Goal: Task Accomplishment & Management: Manage account settings

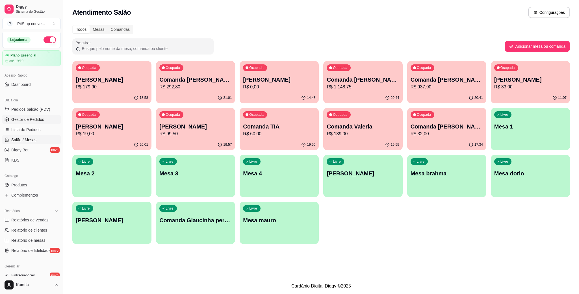
click at [31, 119] on span "Gestor de Pedidos" at bounding box center [27, 120] width 33 height 6
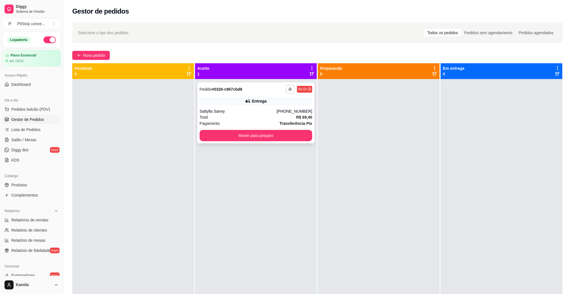
click at [290, 87] on button "button" at bounding box center [290, 89] width 9 height 9
click at [271, 111] on button "IMPRESSORA" at bounding box center [273, 109] width 40 height 9
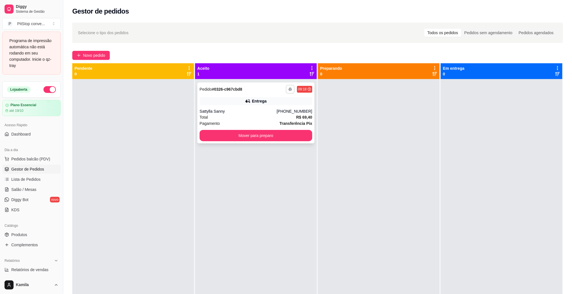
click at [289, 88] on icon "button" at bounding box center [290, 89] width 3 height 3
click at [282, 108] on button "IMPRESSORA" at bounding box center [272, 109] width 41 height 9
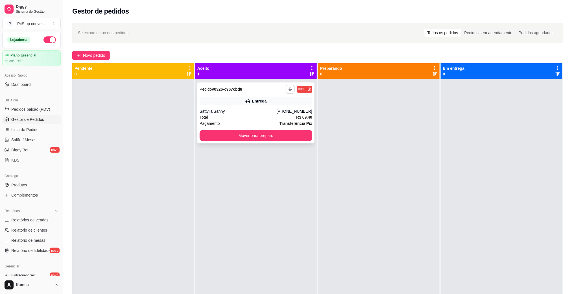
click at [291, 89] on button "button" at bounding box center [290, 89] width 9 height 9
click at [275, 108] on button "IMPRESSORA" at bounding box center [272, 109] width 41 height 9
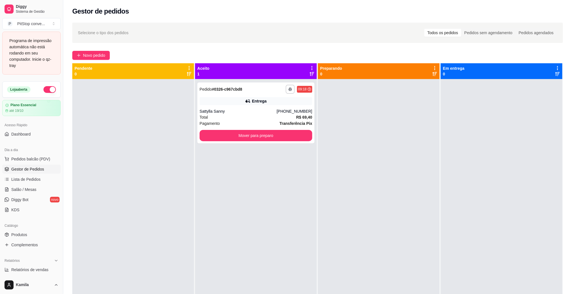
click at [29, 169] on span "Gestor de Pedidos" at bounding box center [27, 169] width 33 height 6
click at [29, 162] on span "Pedidos balcão (PDV)" at bounding box center [30, 159] width 39 height 6
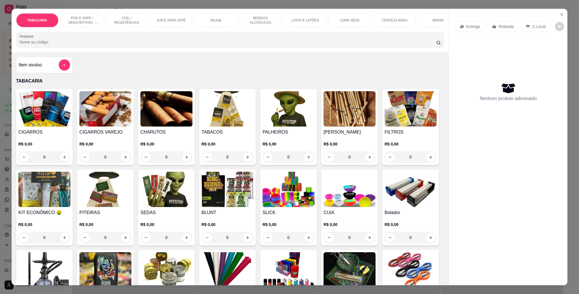
click at [74, 21] on p "POD E VAPE / DESCARTÁVEL - RECARREGAVEL" at bounding box center [82, 20] width 33 height 9
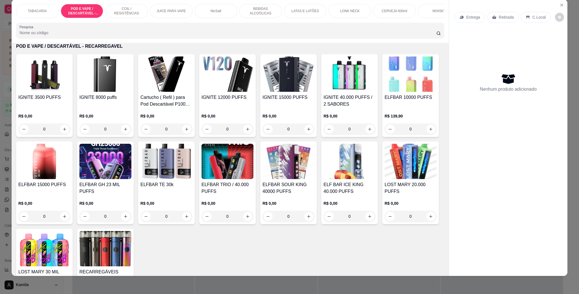
click at [38, 101] on h4 "IGNITE 3500 PUFFS" at bounding box center [44, 97] width 52 height 7
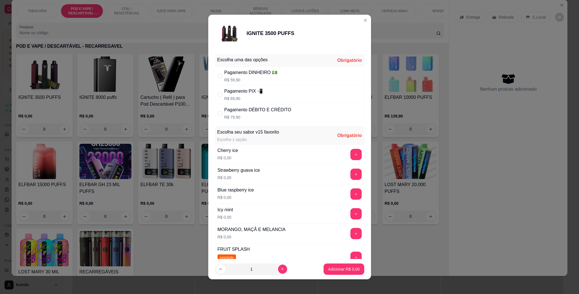
click at [252, 92] on div "Pagamento PIX 📲" at bounding box center [243, 91] width 39 height 7
radio input "true"
click at [350, 236] on button "+" at bounding box center [355, 233] width 11 height 11
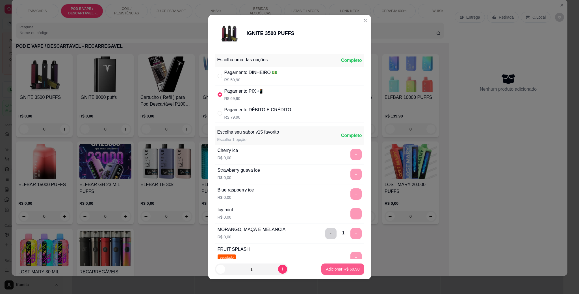
click at [346, 266] on p "Adicionar R$ 69,90" at bounding box center [343, 269] width 34 height 6
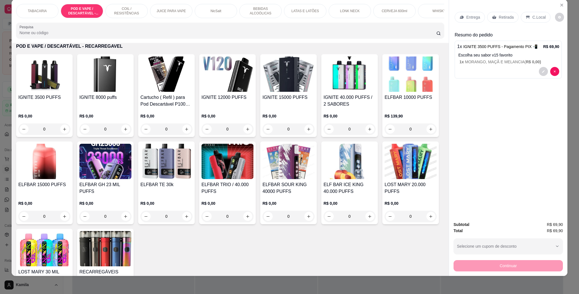
click at [538, 17] on p "C.Local" at bounding box center [538, 17] width 13 height 6
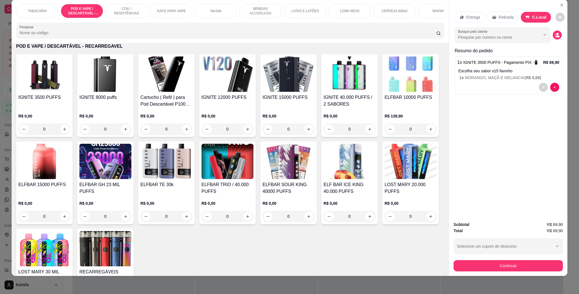
click at [497, 269] on button "Continuar" at bounding box center [507, 265] width 109 height 11
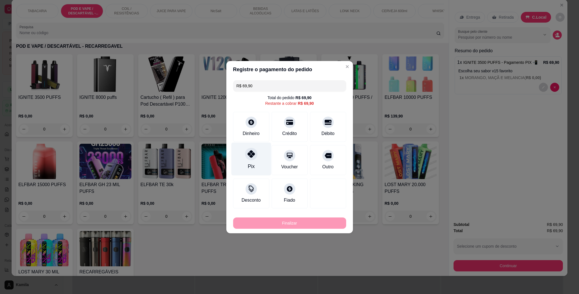
click at [249, 155] on icon at bounding box center [250, 153] width 7 height 7
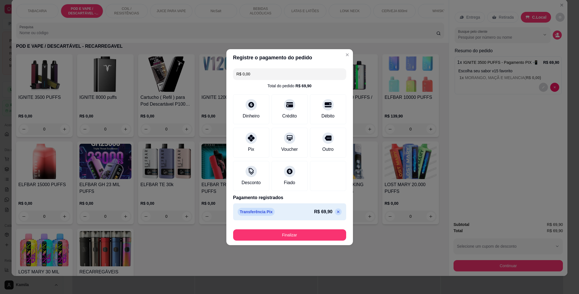
click at [291, 231] on button "Finalizar" at bounding box center [289, 234] width 113 height 11
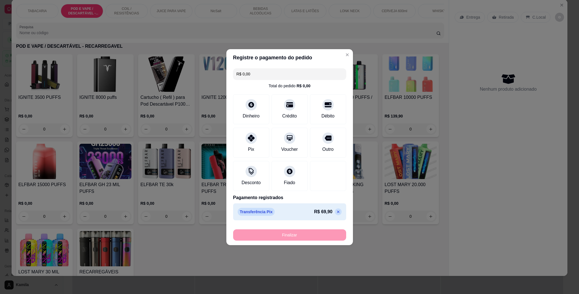
type input "-R$ 69,90"
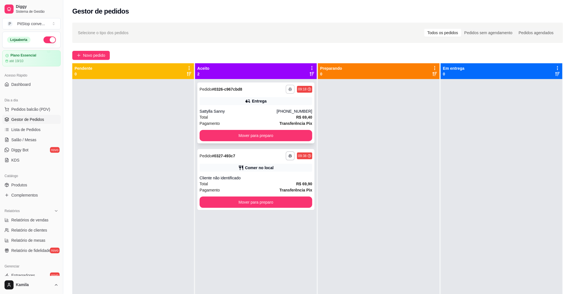
click at [290, 89] on button "button" at bounding box center [290, 89] width 9 height 9
click at [281, 105] on button "IMPRESSORA" at bounding box center [272, 109] width 41 height 9
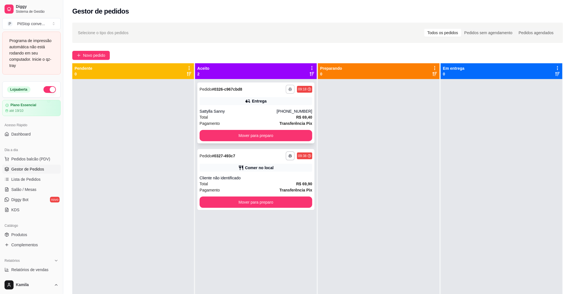
click at [289, 88] on icon "button" at bounding box center [290, 89] width 3 height 3
click at [281, 106] on button "IMPRESSORA" at bounding box center [273, 109] width 40 height 9
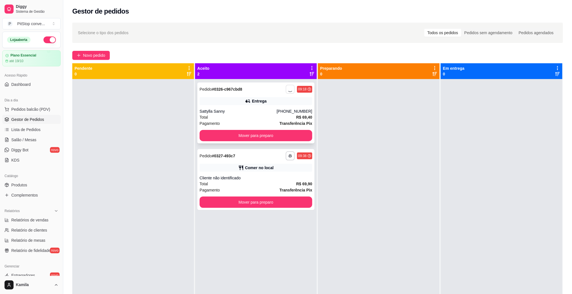
click at [215, 110] on div "Sattylla Sanny" at bounding box center [238, 111] width 77 height 6
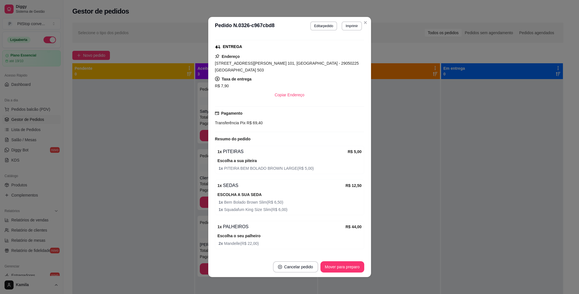
scroll to position [104, 0]
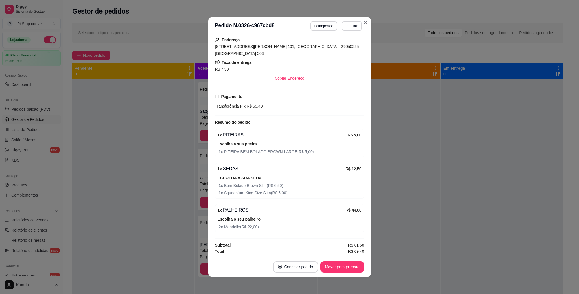
click at [229, 96] on strong "Pagamento" at bounding box center [231, 96] width 21 height 5
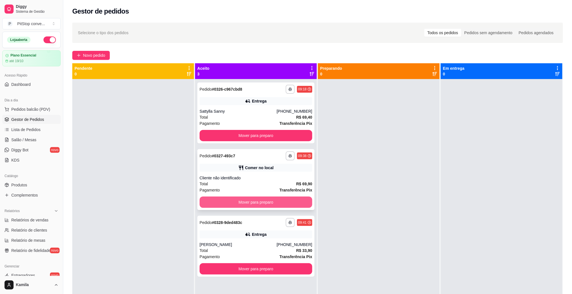
click at [250, 204] on button "Mover para preparo" at bounding box center [256, 202] width 113 height 11
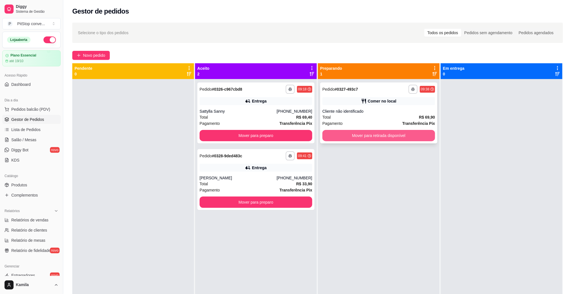
click at [397, 134] on button "Mover para retirada disponível" at bounding box center [379, 135] width 113 height 11
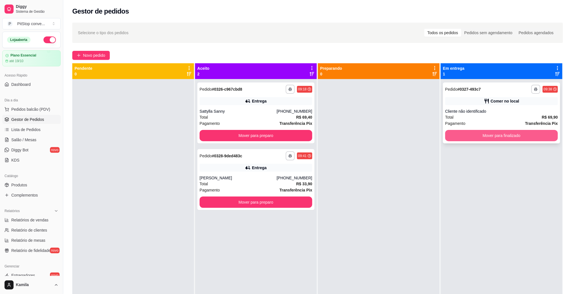
click at [469, 134] on button "Mover para finalizado" at bounding box center [501, 135] width 113 height 11
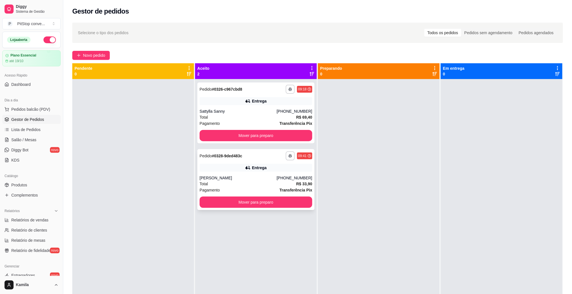
click at [242, 179] on div "[PERSON_NAME]" at bounding box center [238, 178] width 77 height 6
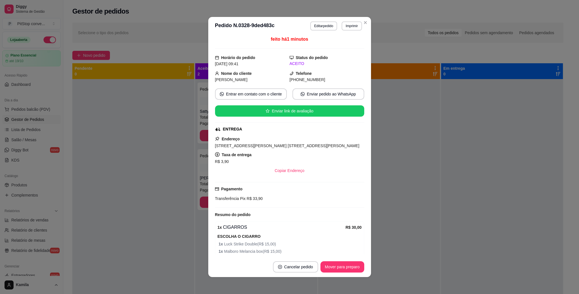
scroll to position [56, 0]
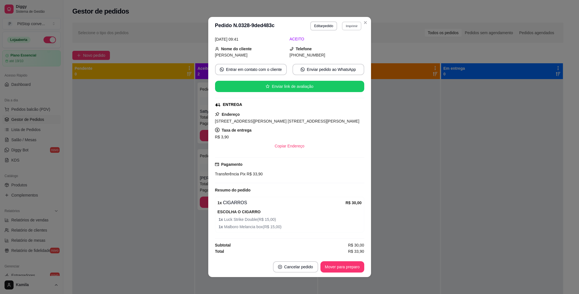
click at [353, 27] on button "Imprimir" at bounding box center [351, 25] width 19 height 9
click at [333, 43] on button "IMPRESSORA" at bounding box center [339, 46] width 40 height 9
click at [317, 23] on button "Editar pedido" at bounding box center [323, 25] width 27 height 9
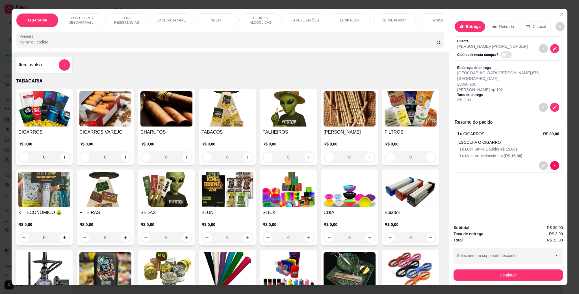
click at [66, 71] on button "add-separate-item" at bounding box center [64, 64] width 11 height 11
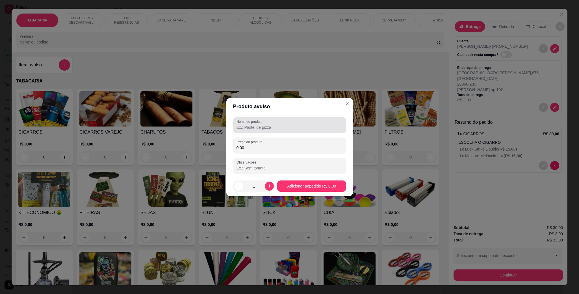
click at [251, 131] on div "Nome do produto" at bounding box center [289, 125] width 113 height 16
type input "halls preta"
click at [252, 146] on input "0,00" at bounding box center [289, 148] width 106 height 6
type input "2,50"
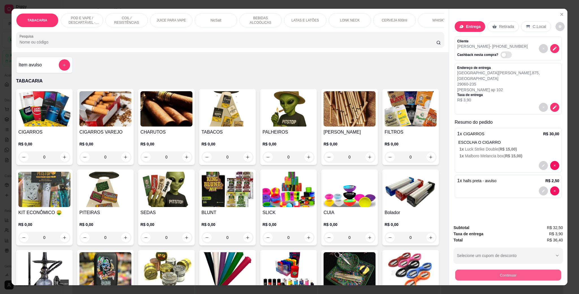
click at [525, 276] on button "Continuar" at bounding box center [508, 274] width 106 height 11
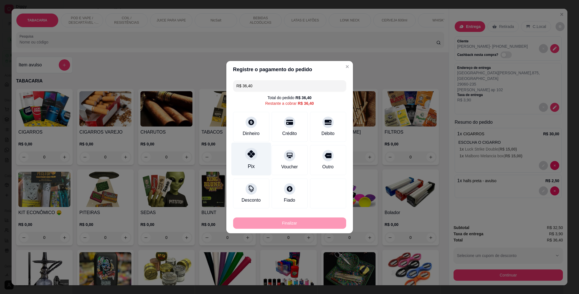
click at [240, 156] on div "Pix" at bounding box center [251, 158] width 40 height 33
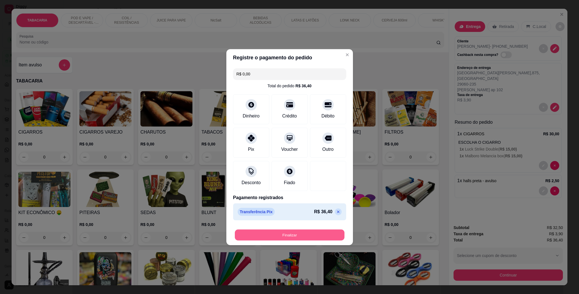
click at [322, 233] on button "Finalizar" at bounding box center [290, 234] width 110 height 11
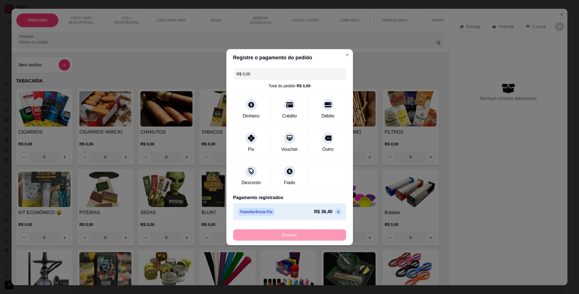
type input "-R$ 36,40"
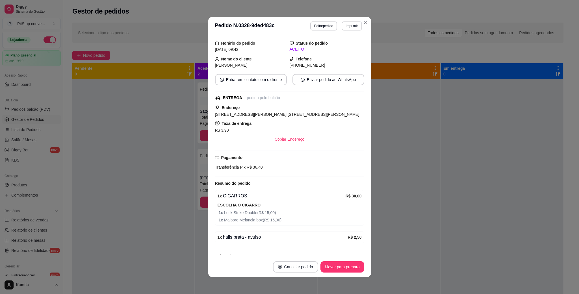
scroll to position [41, 0]
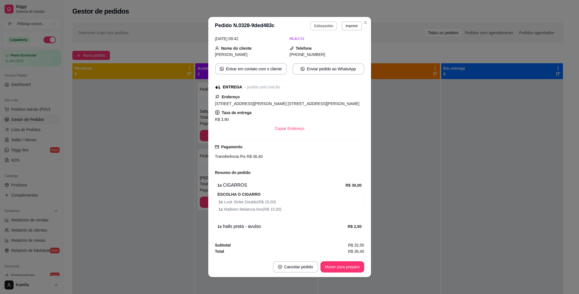
click at [330, 25] on button "Editar pedido" at bounding box center [323, 25] width 27 height 9
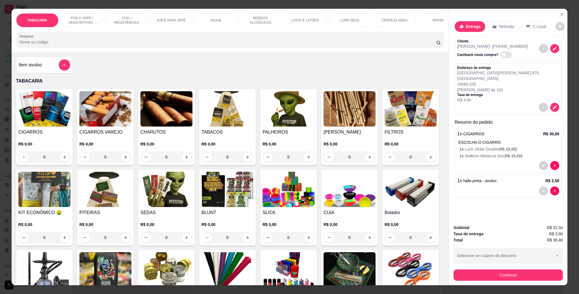
click at [523, 186] on div at bounding box center [508, 190] width 102 height 9
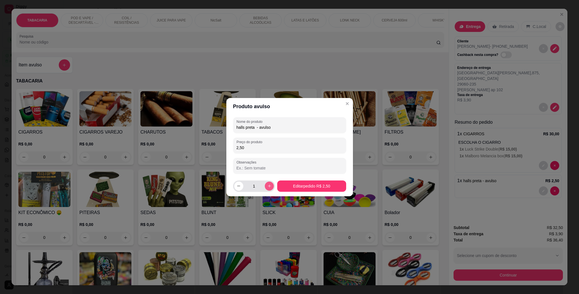
click at [265, 188] on button "increase-product-quantity" at bounding box center [269, 186] width 9 height 9
type input "2"
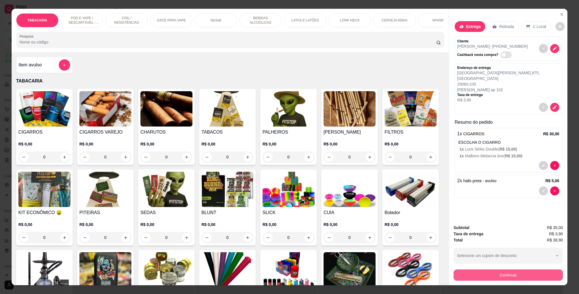
click at [524, 272] on button "Continuar" at bounding box center [507, 274] width 109 height 11
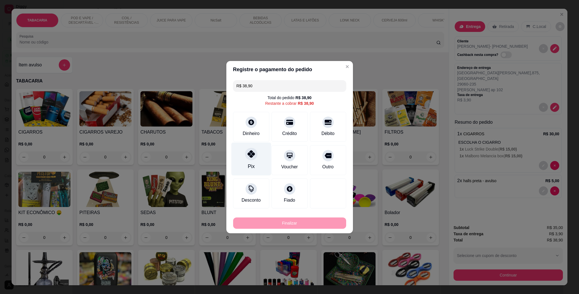
click at [261, 163] on div "Pix" at bounding box center [251, 158] width 40 height 33
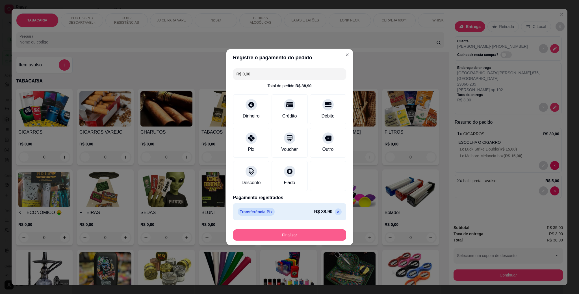
click at [301, 234] on button "Finalizar" at bounding box center [289, 234] width 113 height 11
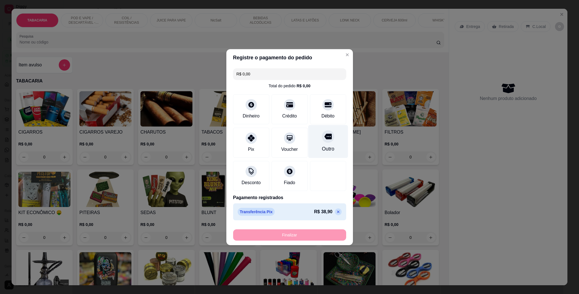
type input "-R$ 38,90"
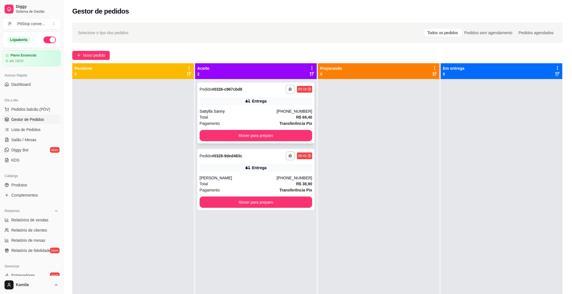
click at [222, 111] on div "Sattylla Sanny" at bounding box center [238, 111] width 77 height 6
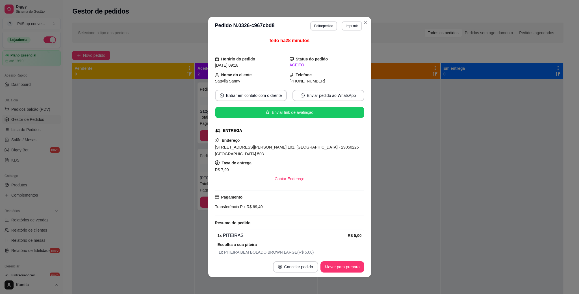
scroll to position [104, 0]
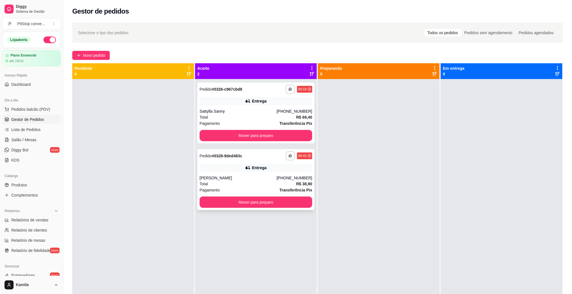
click at [243, 188] on div "Pagamento Transferência Pix" at bounding box center [256, 190] width 113 height 6
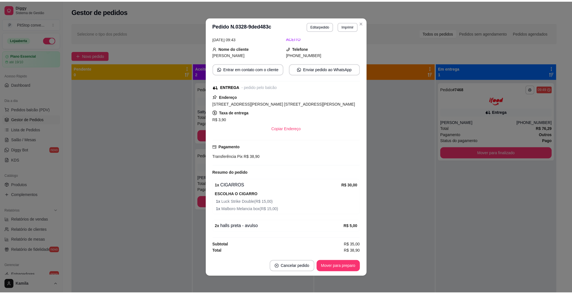
scroll to position [42, 0]
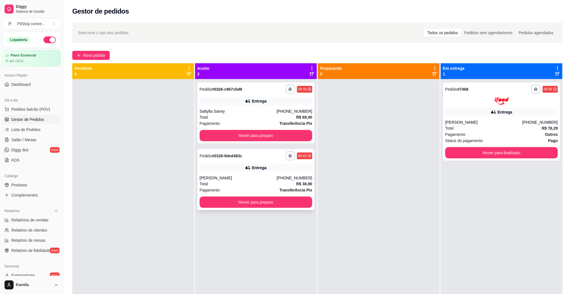
click at [271, 178] on div "[PERSON_NAME]" at bounding box center [238, 178] width 77 height 6
click at [240, 284] on div "**********" at bounding box center [256, 226] width 122 height 294
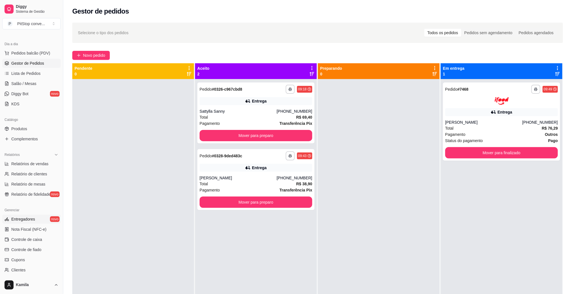
scroll to position [85, 0]
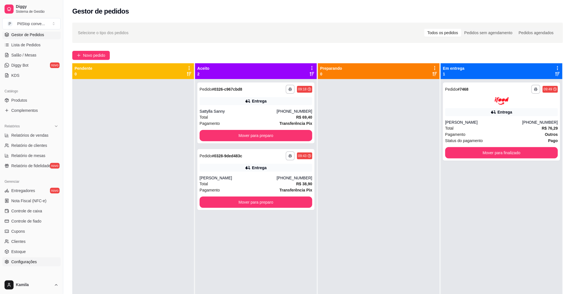
click at [15, 262] on span "Configurações" at bounding box center [23, 262] width 25 height 6
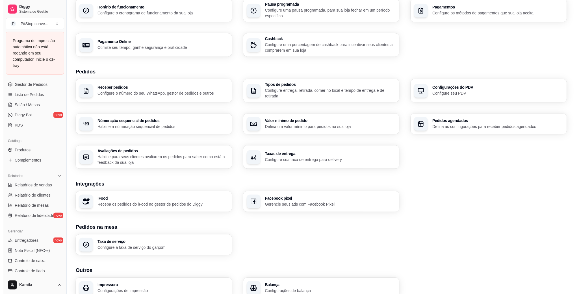
scroll to position [94, 0]
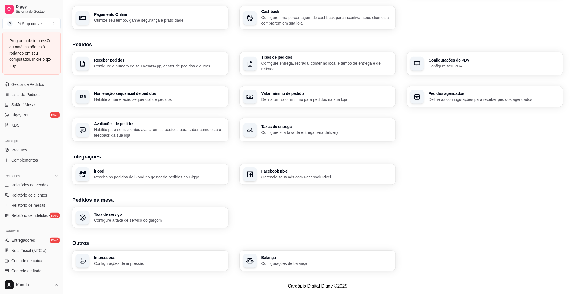
click at [134, 271] on div "Loja Informações da loja Principais informações da sua loja como endereço, nome…" at bounding box center [317, 101] width 509 height 353
click at [136, 263] on p "Configurações de impressão" at bounding box center [159, 264] width 131 height 6
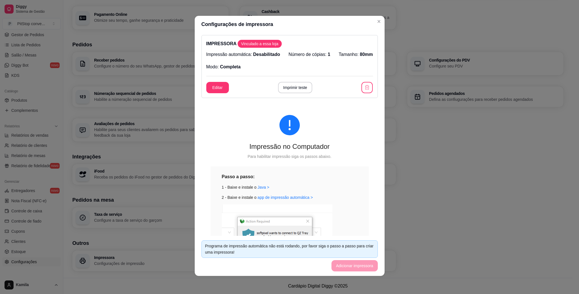
scroll to position [0, 0]
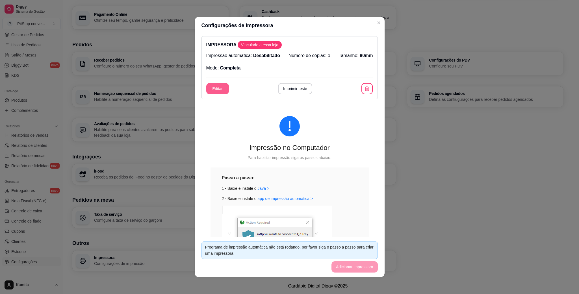
click at [221, 88] on button "Editar" at bounding box center [217, 88] width 23 height 11
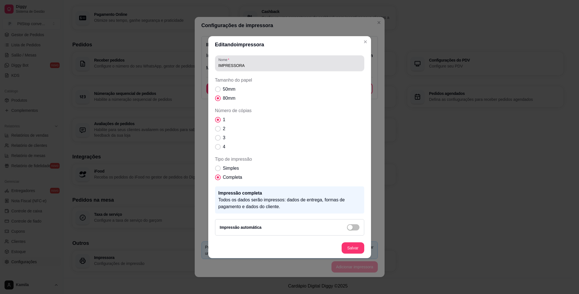
click at [302, 60] on div "IMPRESSORA" at bounding box center [289, 63] width 142 height 11
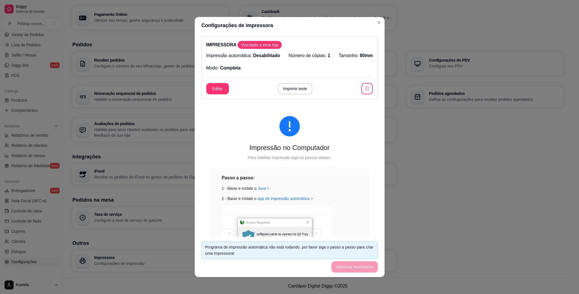
click at [353, 269] on footer "Programa de impressão automática não está rodando, por favor siga o passo a pas…" at bounding box center [290, 257] width 190 height 40
click at [281, 137] on div "Impressão no Computador Para habilitar impressão siga os passos abaixo. Passo a…" at bounding box center [289, 215] width 176 height 224
click at [374, 17] on header "Configurações de impressora" at bounding box center [290, 25] width 190 height 17
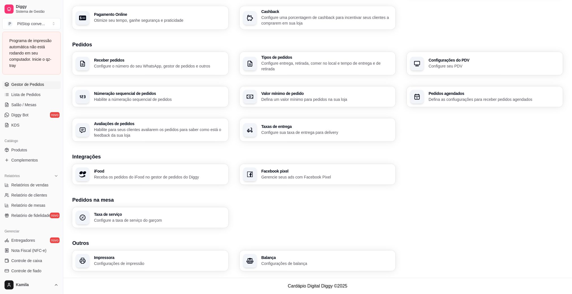
click at [32, 85] on span "Gestor de Pedidos" at bounding box center [27, 85] width 33 height 6
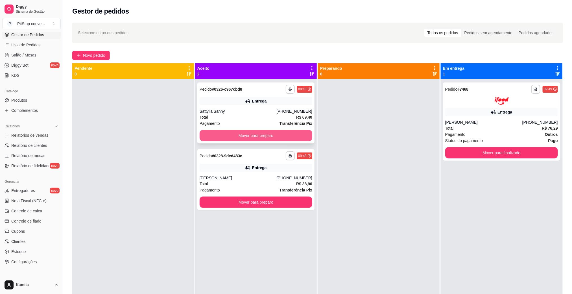
click at [297, 137] on button "Mover para preparo" at bounding box center [256, 135] width 113 height 11
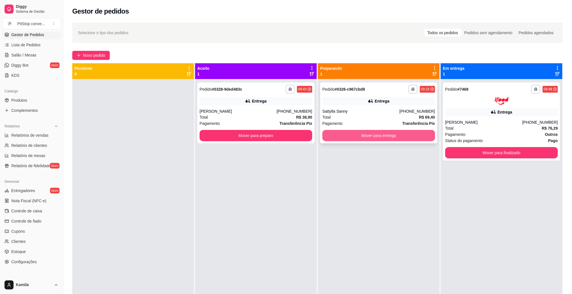
click at [369, 135] on button "Mover para entrega" at bounding box center [379, 135] width 113 height 11
click at [389, 138] on button "Mover para entrega" at bounding box center [379, 135] width 113 height 11
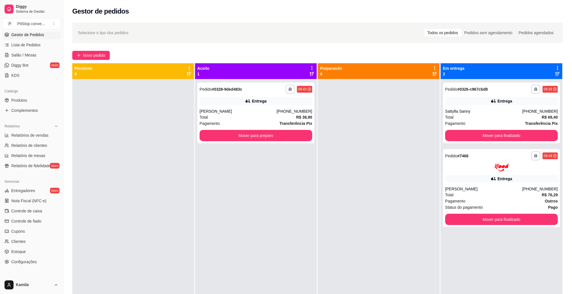
click at [498, 234] on div "**********" at bounding box center [502, 226] width 122 height 294
click at [498, 136] on button "Mover para finalizado" at bounding box center [501, 135] width 109 height 11
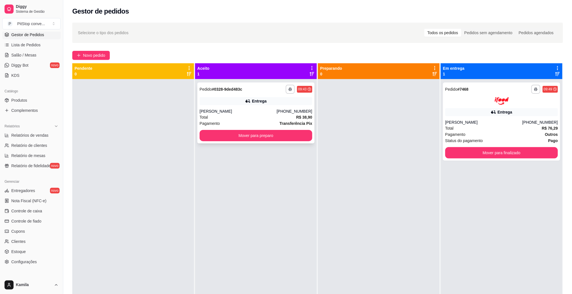
click at [293, 127] on div "**********" at bounding box center [255, 112] width 117 height 61
click at [294, 134] on button "Mover para preparo" at bounding box center [256, 135] width 113 height 11
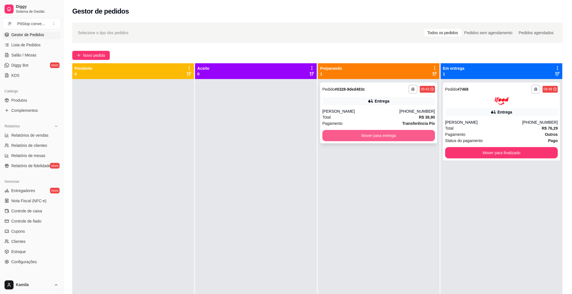
click at [384, 133] on button "Mover para entrega" at bounding box center [379, 135] width 113 height 11
click at [417, 139] on button "Mover para entrega" at bounding box center [379, 135] width 113 height 11
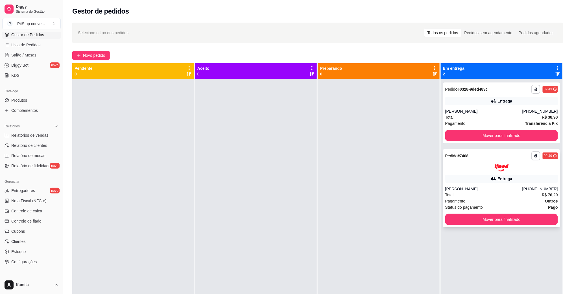
click at [497, 217] on button "Mover para finalizado" at bounding box center [501, 219] width 113 height 11
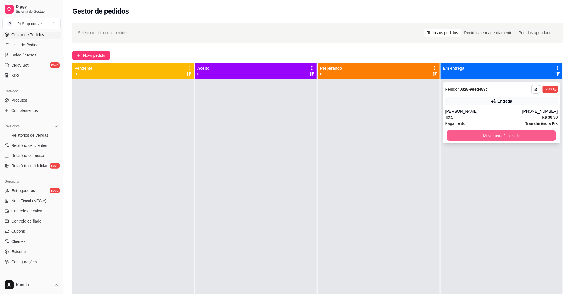
click at [508, 132] on button "Mover para finalizado" at bounding box center [501, 135] width 109 height 11
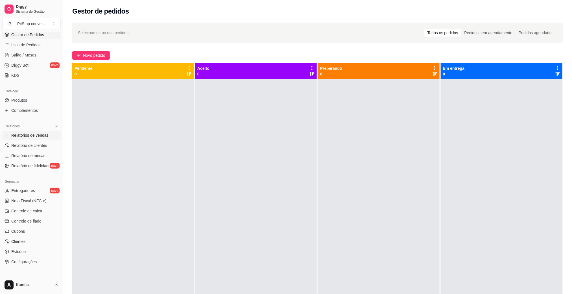
click at [20, 136] on span "Relatórios de vendas" at bounding box center [29, 135] width 37 height 6
select select "ALL"
select select "0"
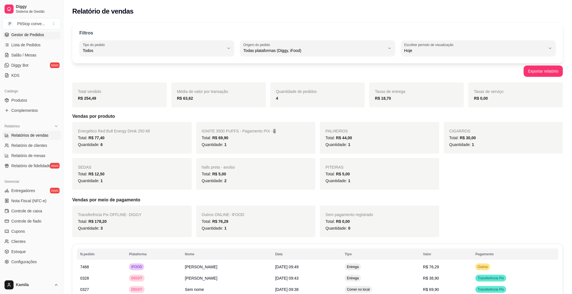
click at [34, 35] on span "Gestor de Pedidos" at bounding box center [27, 35] width 33 height 6
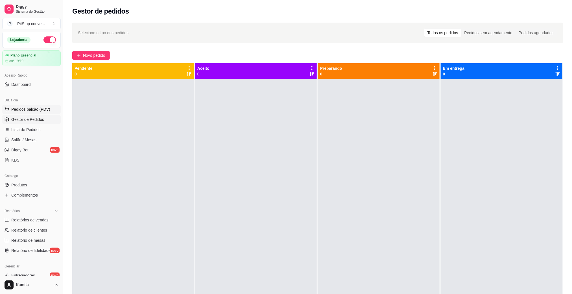
click at [34, 106] on button "Pedidos balcão (PDV)" at bounding box center [31, 109] width 58 height 9
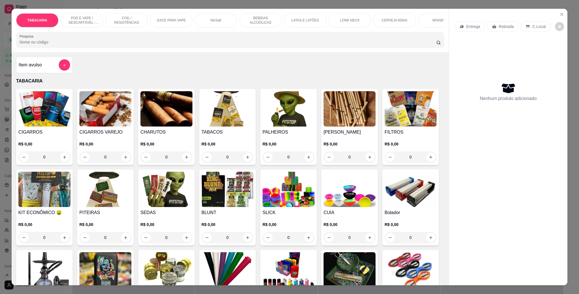
click at [221, 123] on img at bounding box center [227, 108] width 52 height 35
click at [557, 15] on button "Close" at bounding box center [561, 14] width 9 height 9
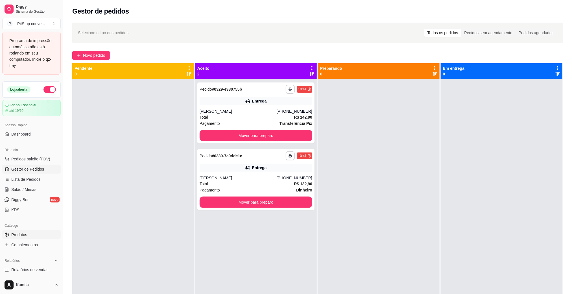
click at [30, 235] on link "Produtos" at bounding box center [31, 234] width 58 height 9
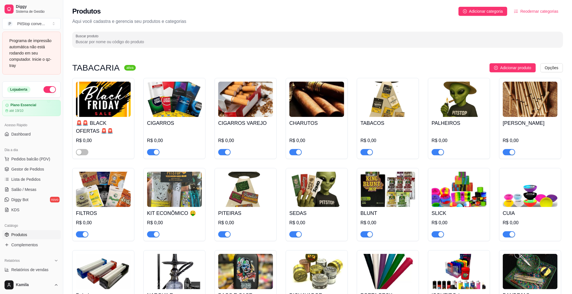
click at [391, 110] on img at bounding box center [388, 99] width 55 height 35
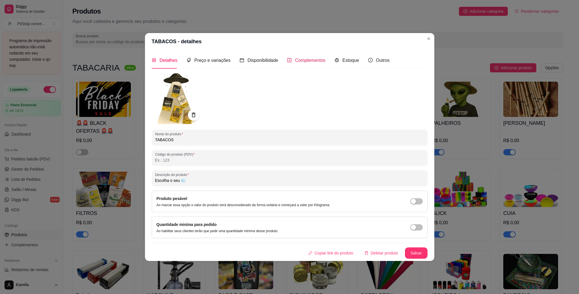
click at [299, 58] on span "Complementos" at bounding box center [310, 60] width 31 height 5
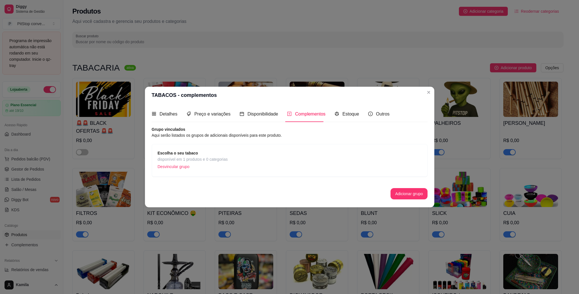
click at [186, 151] on strong "Escolha o seu tabaco" at bounding box center [178, 153] width 40 height 5
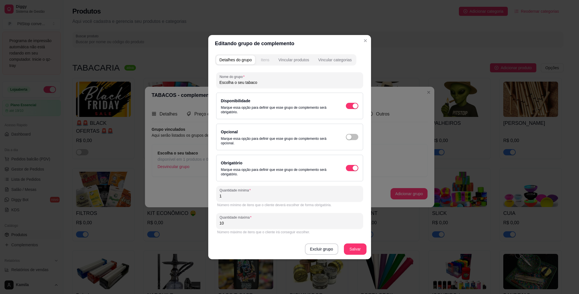
click at [261, 62] on div "Itens" at bounding box center [265, 60] width 8 height 6
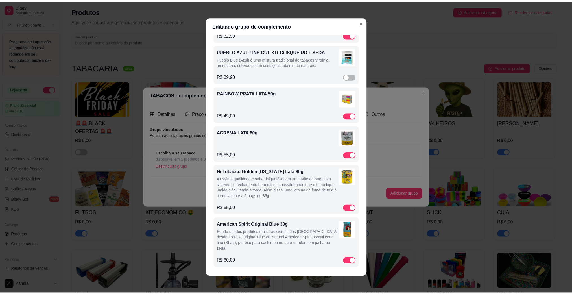
scroll to position [1, 0]
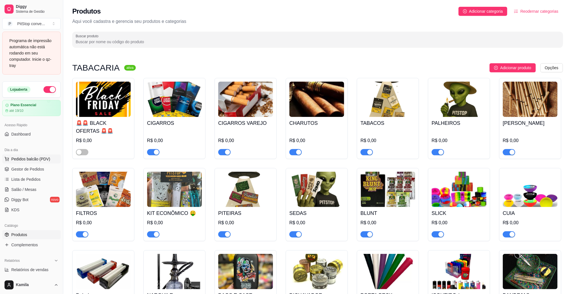
click at [49, 154] on div "Dia a dia" at bounding box center [31, 149] width 58 height 9
click at [36, 172] on span "Gestor de Pedidos" at bounding box center [27, 169] width 33 height 6
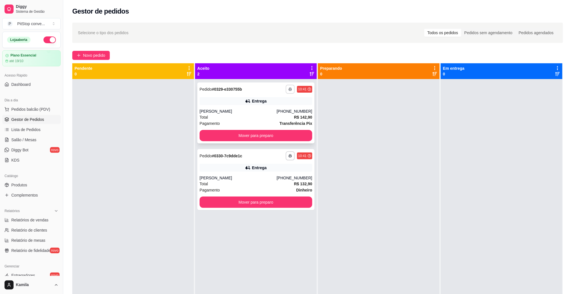
click at [289, 90] on icon "button" at bounding box center [290, 89] width 3 height 3
click at [274, 108] on button "IMPRESSORA" at bounding box center [272, 109] width 41 height 9
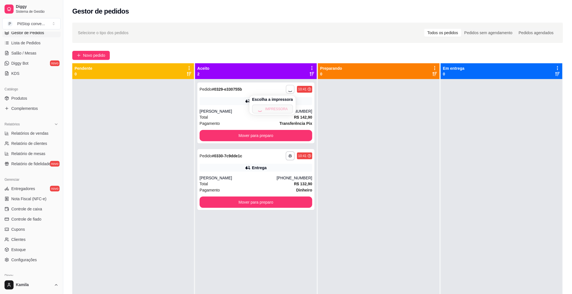
scroll to position [113, 0]
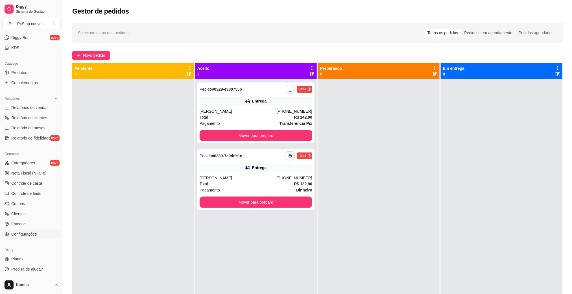
click at [26, 236] on span "Configurações" at bounding box center [23, 234] width 25 height 6
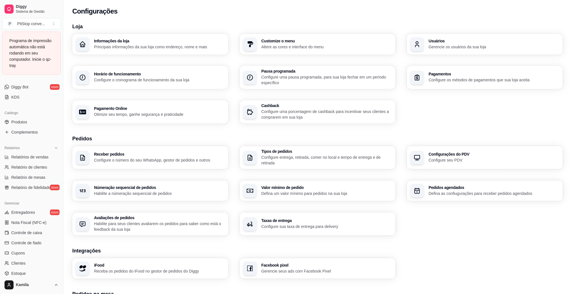
click at [38, 61] on div "Programa de impressão automática não está rodando em seu computador. Inicie o q…" at bounding box center [31, 53] width 44 height 31
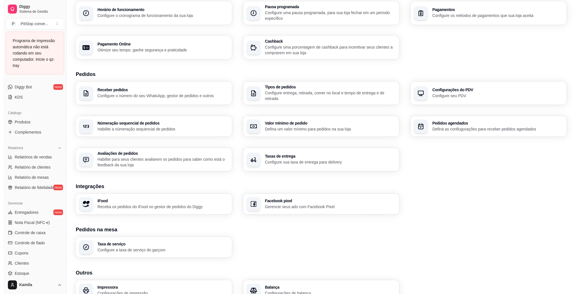
scroll to position [94, 0]
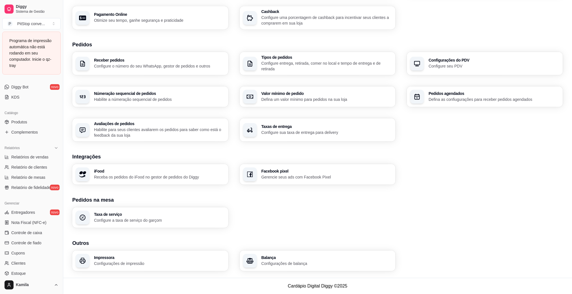
click at [147, 266] on div "Impressora Configurações de impressão" at bounding box center [150, 261] width 156 height 21
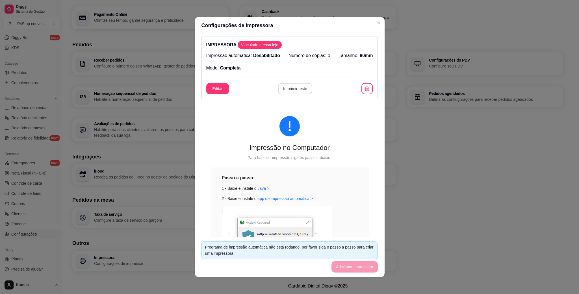
click at [288, 87] on button "Imprimir teste" at bounding box center [295, 88] width 34 height 11
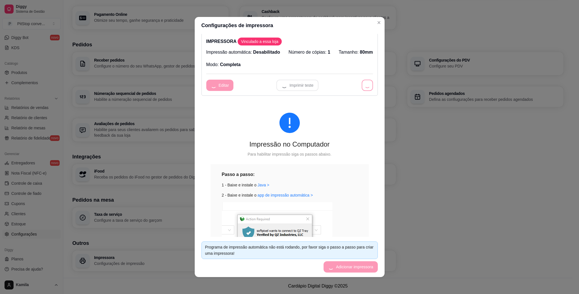
scroll to position [0, 0]
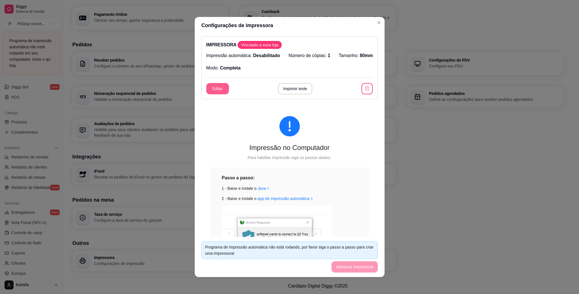
click at [219, 89] on button "Editar" at bounding box center [217, 88] width 23 height 11
click at [297, 91] on button "Imprimir teste" at bounding box center [295, 88] width 34 height 11
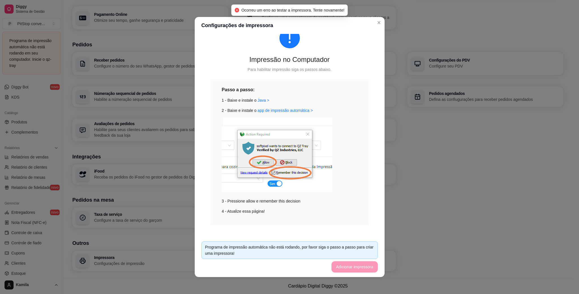
scroll to position [92, 0]
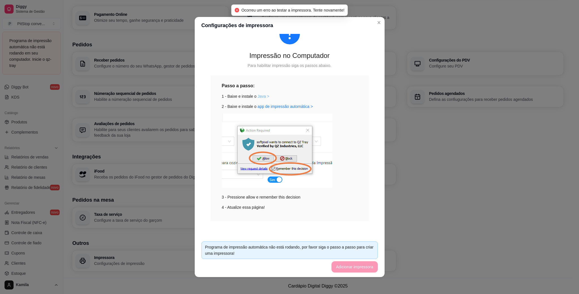
click at [257, 95] on link "Java >" at bounding box center [263, 96] width 12 height 5
click at [287, 108] on link "app de impressão automática >" at bounding box center [284, 106] width 55 height 5
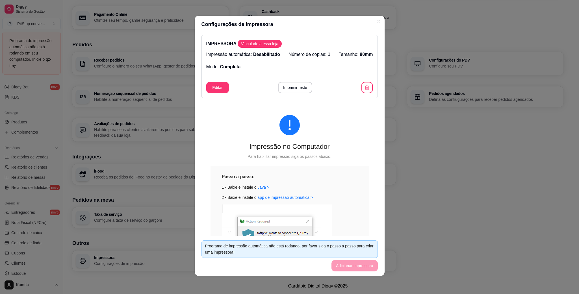
scroll to position [0, 0]
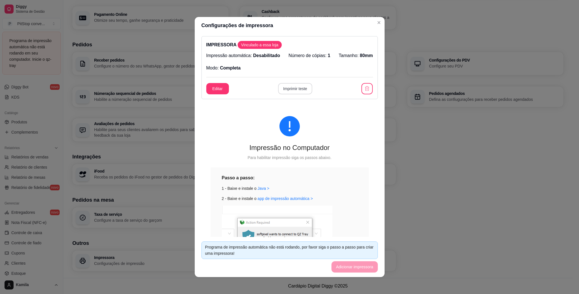
click at [296, 93] on button "Imprimir teste" at bounding box center [295, 88] width 34 height 11
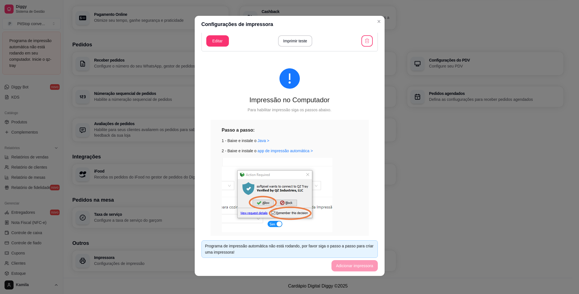
scroll to position [92, 0]
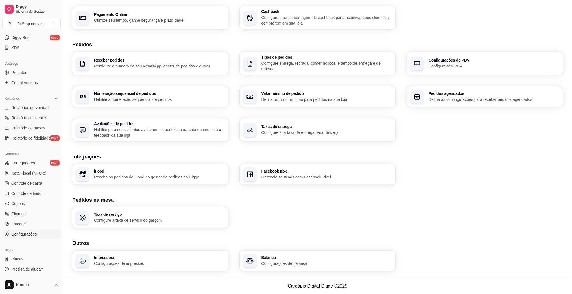
click at [188, 258] on h3 "Impressora" at bounding box center [159, 258] width 131 height 4
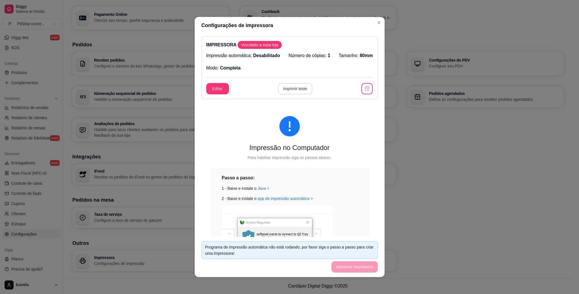
click at [291, 88] on button "Imprimir teste" at bounding box center [295, 88] width 34 height 11
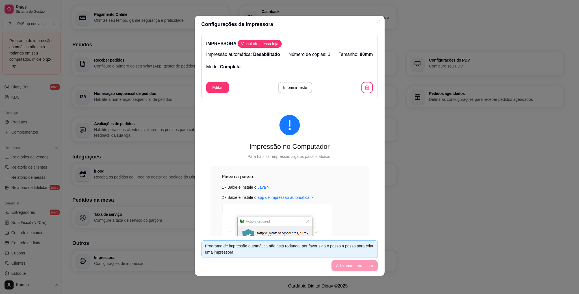
scroll to position [0, 0]
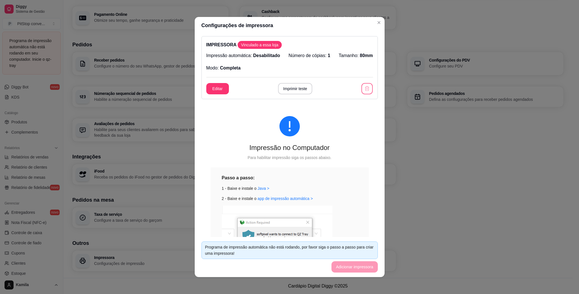
click at [364, 87] on icon "button" at bounding box center [367, 89] width 6 height 6
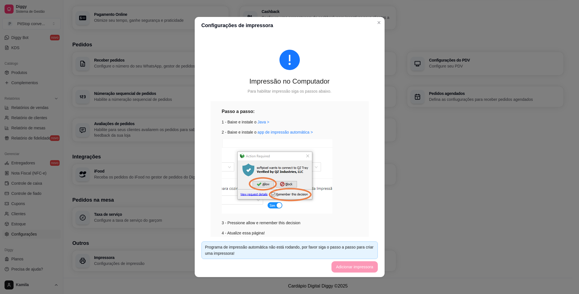
scroll to position [1, 0]
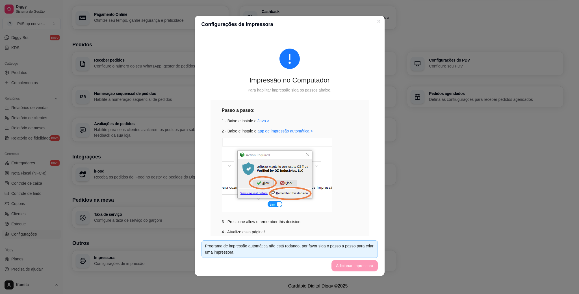
click at [345, 246] on div "Programa de impressão automática não está rodando, por favor siga o passo a pas…" at bounding box center [289, 249] width 169 height 12
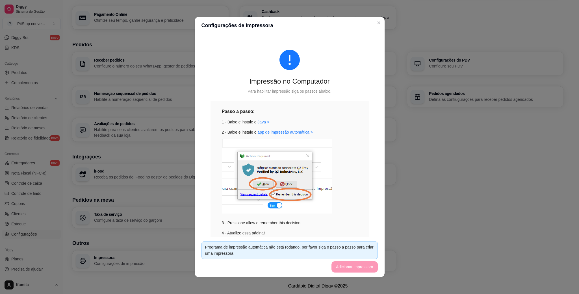
scroll to position [26, 0]
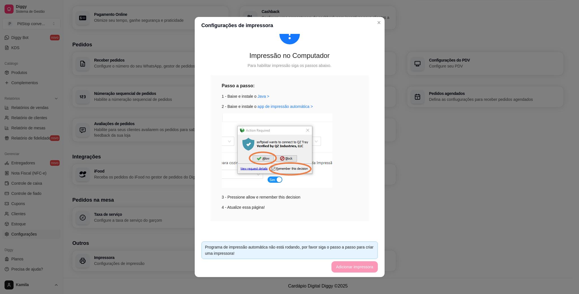
click at [315, 253] on div "Programa de impressão automática não está rodando, por favor siga o passo a pas…" at bounding box center [289, 250] width 169 height 12
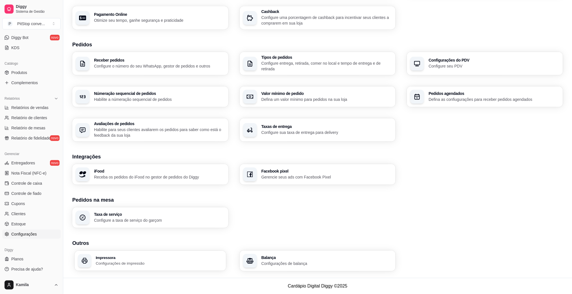
click at [148, 256] on h3 "Impressora" at bounding box center [159, 258] width 127 height 4
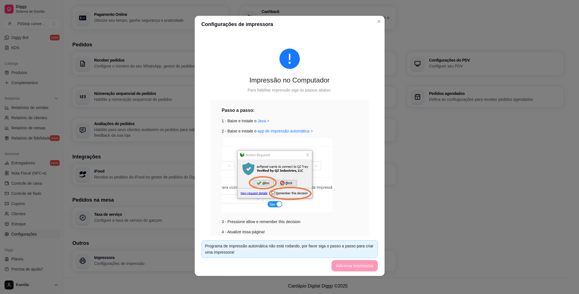
click at [355, 264] on footer "Programa de impressão automática não está rodando, por favor siga o passo a pas…" at bounding box center [290, 256] width 190 height 40
click at [356, 247] on div "Programa de impressão automática não está rodando, por favor siga o passo a pas…" at bounding box center [289, 249] width 169 height 12
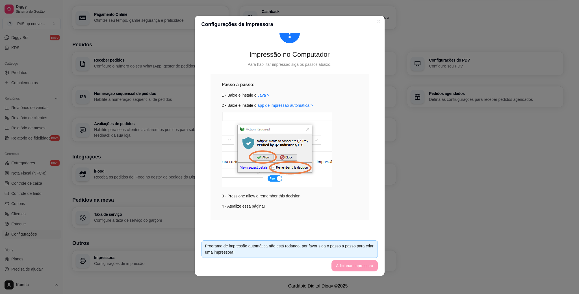
click at [268, 198] on div "3 - Pressione allow e remember this decision" at bounding box center [290, 155] width 136 height 87
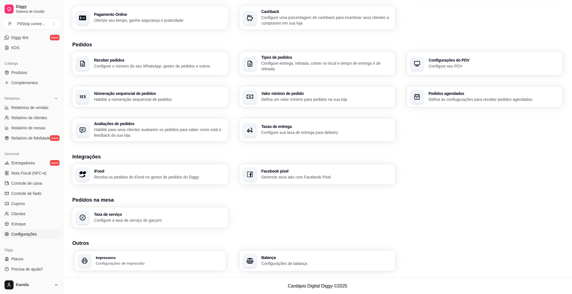
click at [126, 256] on h3 "Impressora" at bounding box center [159, 258] width 127 height 4
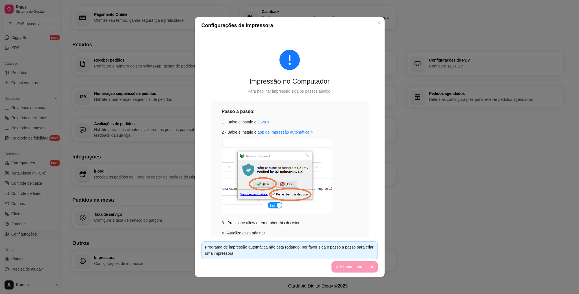
click at [362, 265] on footer "Programa de impressão automática não está rodando, por favor siga o passo a pas…" at bounding box center [290, 257] width 190 height 40
click at [325, 219] on div "3 - Pressione allow e remember this decision" at bounding box center [290, 182] width 136 height 87
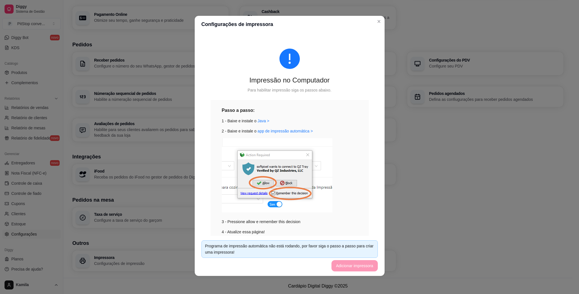
click at [361, 270] on footer "Programa de impressão automática não está rodando, por favor siga o passo a pas…" at bounding box center [290, 256] width 190 height 40
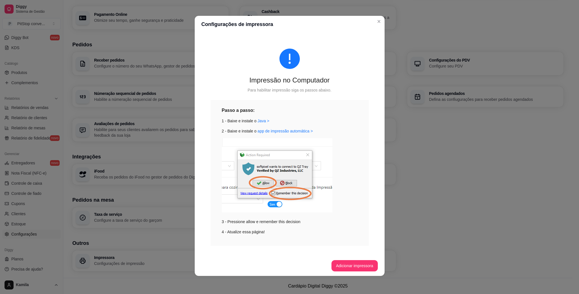
click at [368, 146] on div "Impressão no Computador Para habilitar impressão siga os passos abaixo. Passo a…" at bounding box center [290, 144] width 190 height 223
click at [357, 266] on button "Adicionar impressora" at bounding box center [354, 265] width 45 height 11
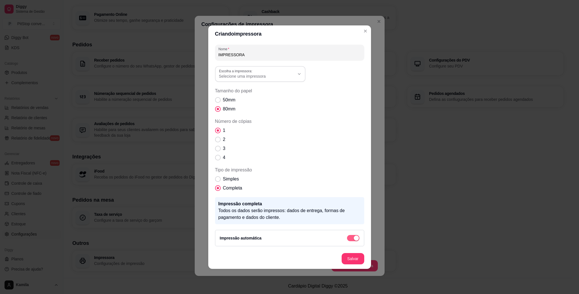
click at [352, 238] on span "button" at bounding box center [353, 238] width 12 height 6
click at [352, 255] on button "Salvar" at bounding box center [352, 258] width 23 height 11
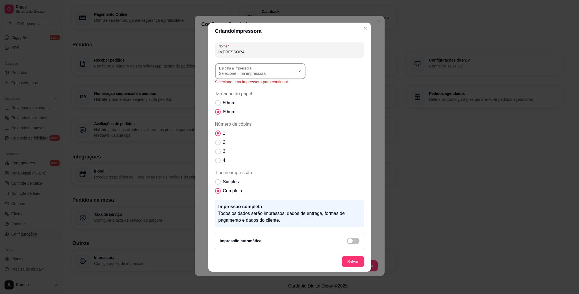
click at [292, 66] on div "Selecione uma impressora" at bounding box center [257, 71] width 76 height 10
click at [273, 93] on li "Generic / Text Only" at bounding box center [260, 96] width 82 height 9
type input "Generic / Text Only"
select select "Generic / Text Only"
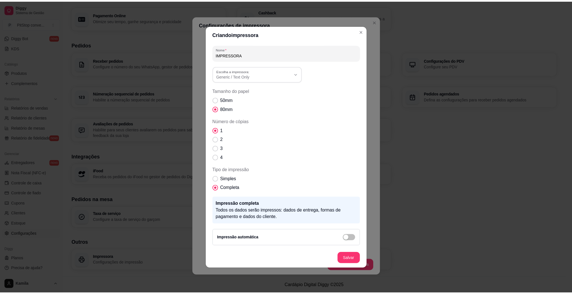
scroll to position [5, 0]
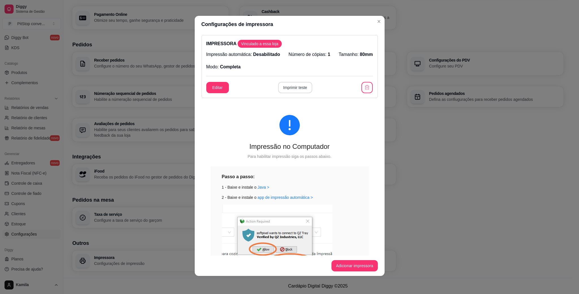
click at [293, 89] on button "Imprimir teste" at bounding box center [295, 87] width 34 height 11
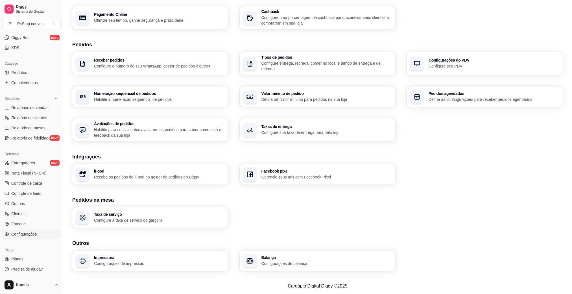
drag, startPoint x: 277, startPoint y: 154, endPoint x: 239, endPoint y: 180, distance: 45.7
click at [239, 180] on section "Integrações iFood Receba os pedidos do iFood no gestor de pedidos do Diggy Face…" at bounding box center [317, 169] width 491 height 32
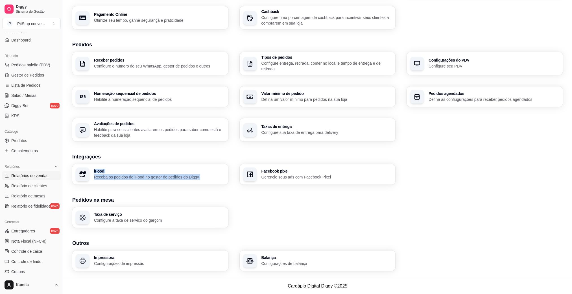
scroll to position [0, 0]
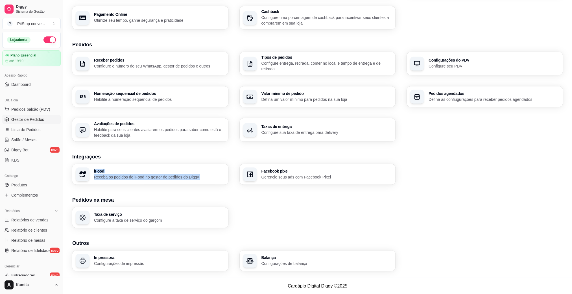
click at [34, 120] on span "Gestor de Pedidos" at bounding box center [27, 120] width 33 height 6
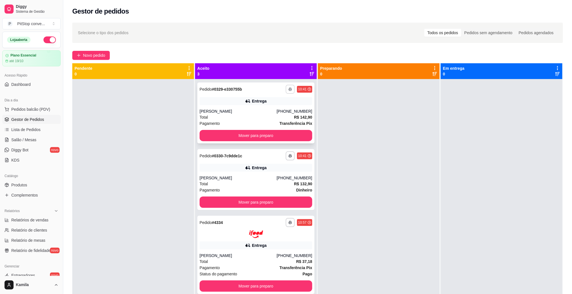
click at [288, 92] on button "button" at bounding box center [290, 89] width 9 height 9
click at [282, 109] on button "IMPRESSORA" at bounding box center [272, 109] width 41 height 9
click at [287, 152] on button "button" at bounding box center [290, 155] width 9 height 9
click at [278, 173] on button "IMPRESSORA" at bounding box center [272, 175] width 41 height 9
click at [289, 221] on icon "button" at bounding box center [290, 222] width 3 height 3
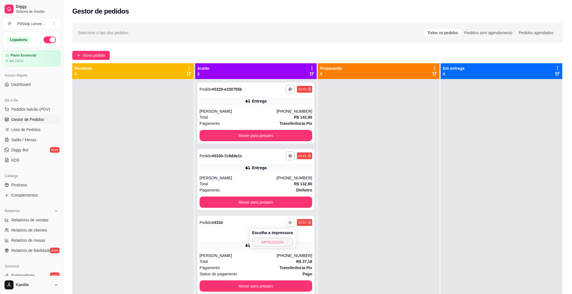
click at [280, 239] on button "IMPRESSORA" at bounding box center [272, 242] width 41 height 9
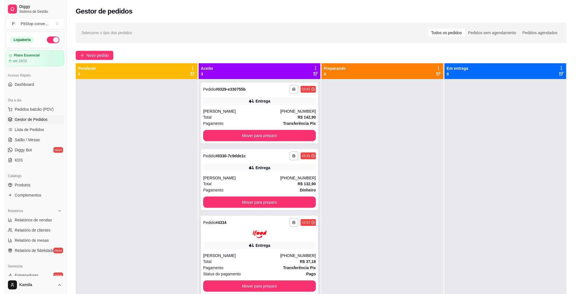
scroll to position [16, 0]
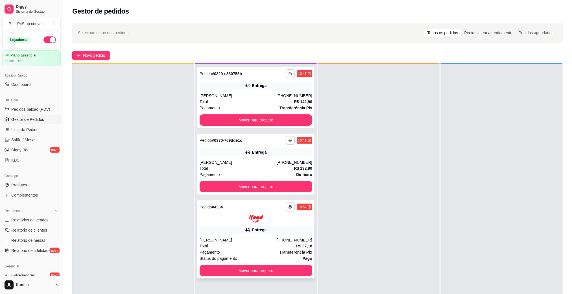
click at [260, 226] on div "Entrega" at bounding box center [256, 230] width 113 height 8
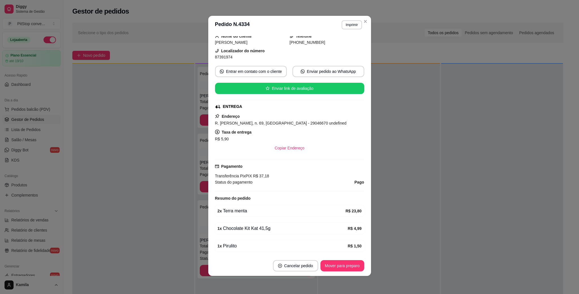
scroll to position [0, 0]
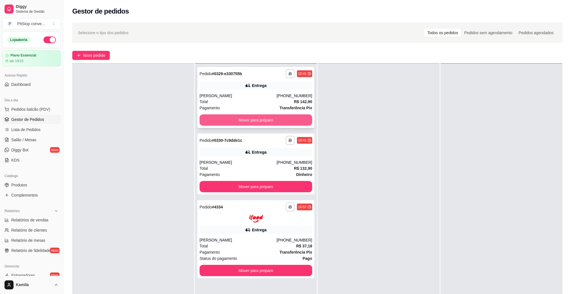
click at [290, 119] on button "Mover para preparo" at bounding box center [256, 119] width 113 height 11
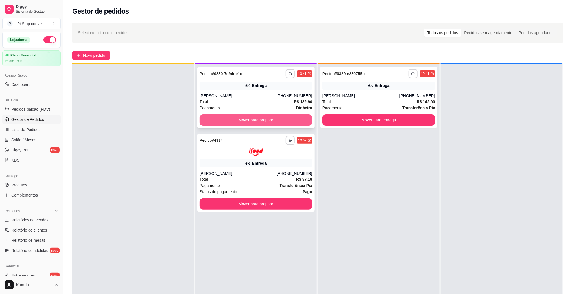
click at [291, 119] on button "Mover para preparo" at bounding box center [256, 119] width 113 height 11
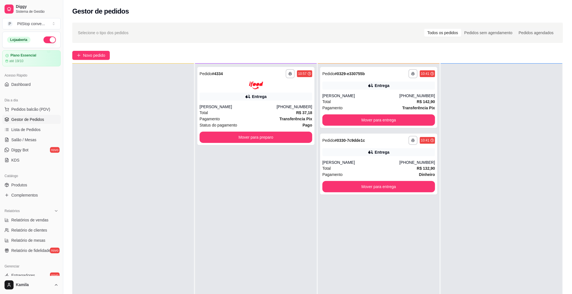
click at [291, 119] on strong "Transferência Pix" at bounding box center [296, 119] width 33 height 5
click at [365, 117] on button "Mover para entrega" at bounding box center [379, 119] width 113 height 11
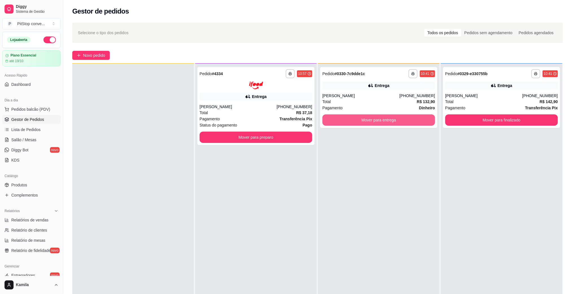
click at [368, 119] on button "Mover para entrega" at bounding box center [379, 119] width 113 height 11
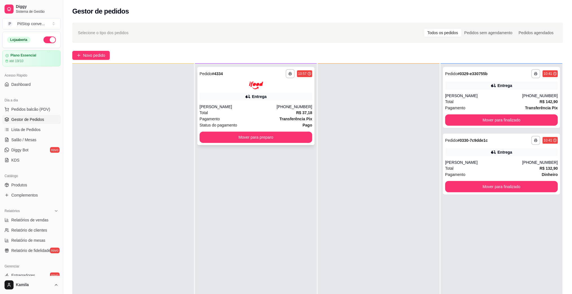
click at [289, 135] on button "Mover para preparo" at bounding box center [256, 137] width 113 height 11
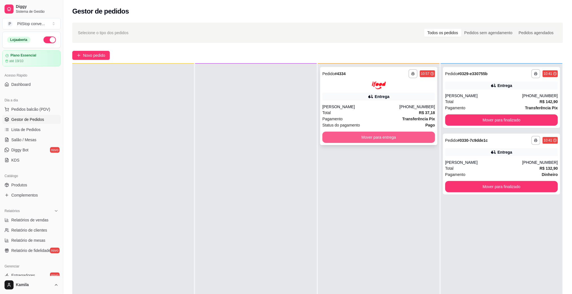
click at [341, 137] on button "Mover para entrega" at bounding box center [379, 137] width 113 height 11
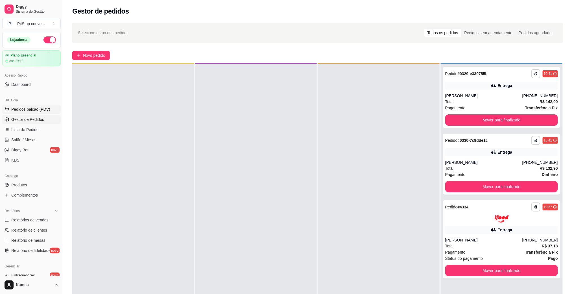
click at [28, 112] on span "Pedidos balcão (PDV)" at bounding box center [30, 109] width 39 height 6
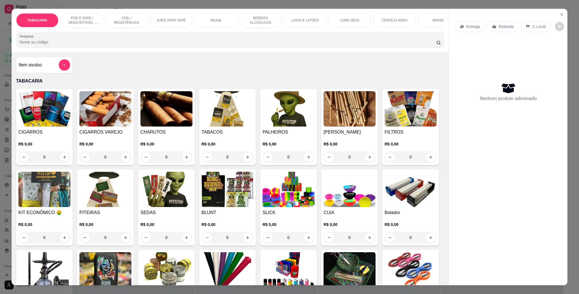
click at [89, 19] on p "POD E VAPE / DESCARTÁVEL - RECARREGAVEL" at bounding box center [82, 20] width 33 height 9
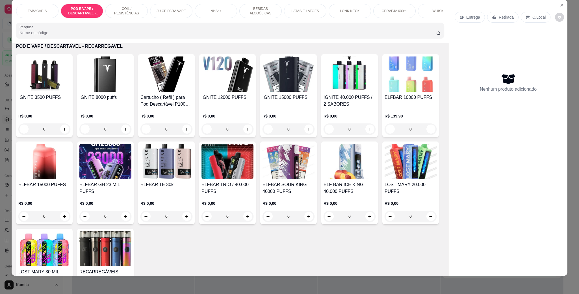
click at [384, 101] on h4 "ELFBAR 10000 PUFFS" at bounding box center [410, 97] width 52 height 7
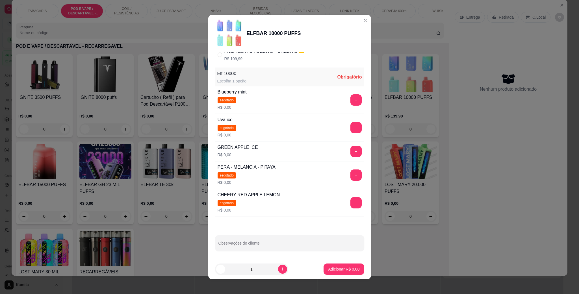
scroll to position [61, 0]
click at [350, 151] on button "+" at bounding box center [355, 151] width 11 height 11
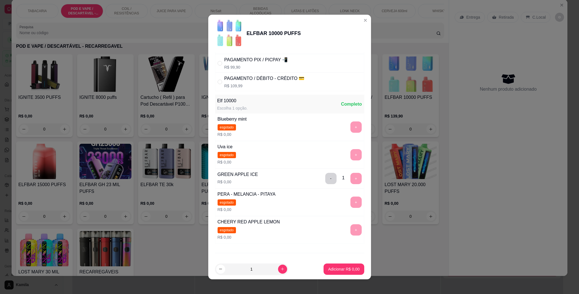
scroll to position [0, 0]
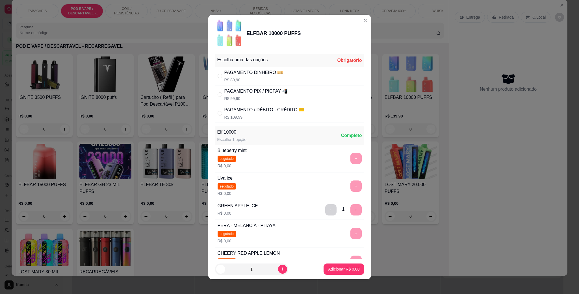
click at [274, 112] on div "PAGAMENTO / DÉBITO - CRÉDITO 💳" at bounding box center [264, 109] width 80 height 7
radio input "true"
click at [330, 264] on button "Adicionar R$ 109,99" at bounding box center [341, 269] width 45 height 11
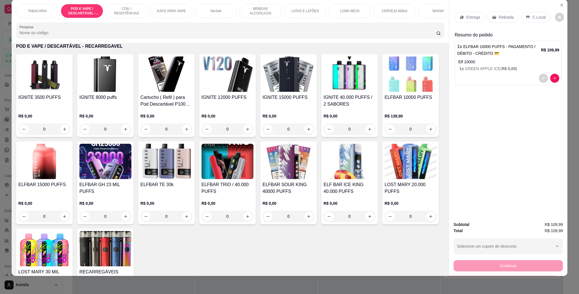
click at [530, 21] on div "C.Local" at bounding box center [536, 17] width 30 height 11
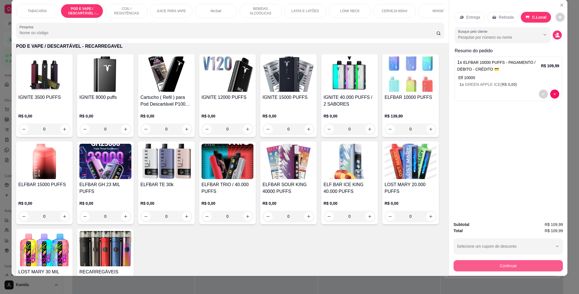
click at [520, 261] on button "Continuar" at bounding box center [507, 265] width 109 height 11
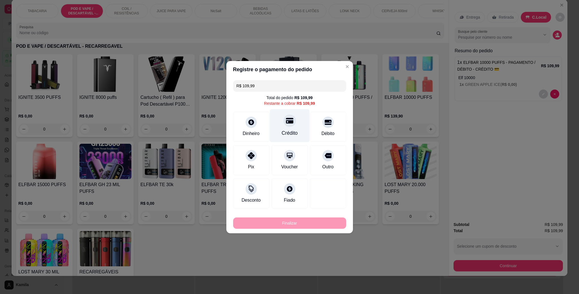
click at [299, 138] on div "Crédito" at bounding box center [289, 125] width 40 height 33
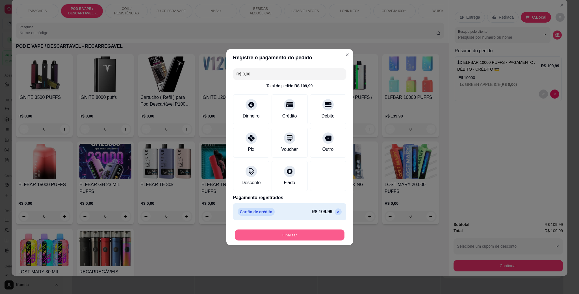
click at [299, 238] on button "Finalizar" at bounding box center [290, 234] width 110 height 11
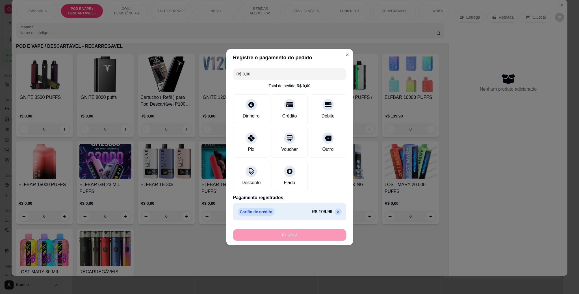
type input "-R$ 109,99"
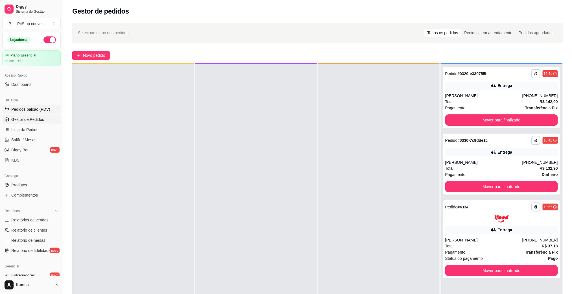
click at [36, 113] on button "Pedidos balcão (PDV)" at bounding box center [31, 109] width 58 height 9
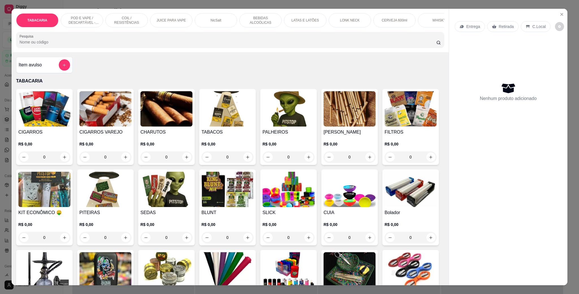
click at [82, 24] on p "POD E VAPE / DESCARTÁVEL - RECARREGAVEL" at bounding box center [82, 20] width 33 height 9
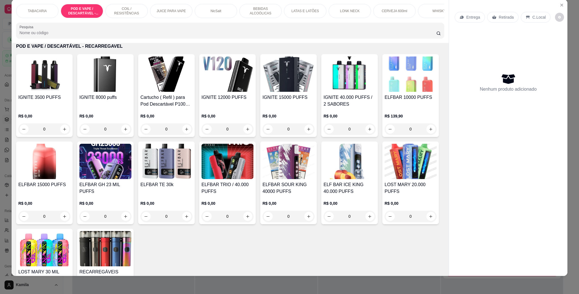
click at [275, 101] on h4 "IGNITE 15000 PUFFS" at bounding box center [288, 97] width 52 height 7
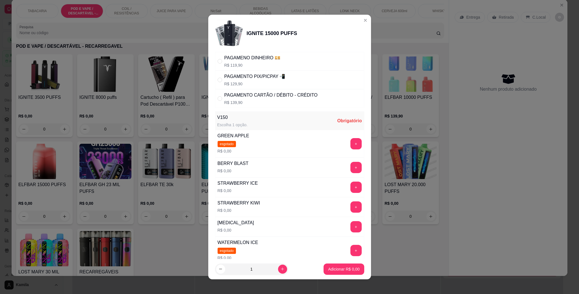
scroll to position [0, 0]
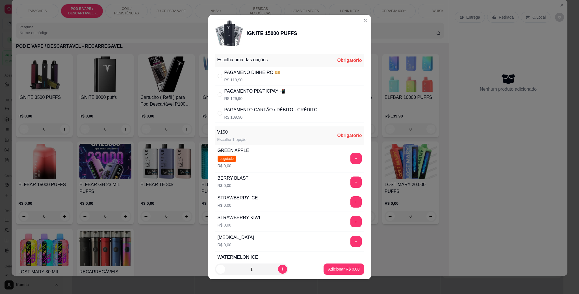
click at [286, 120] on p "R$ 139,90" at bounding box center [270, 117] width 93 height 6
radio input "true"
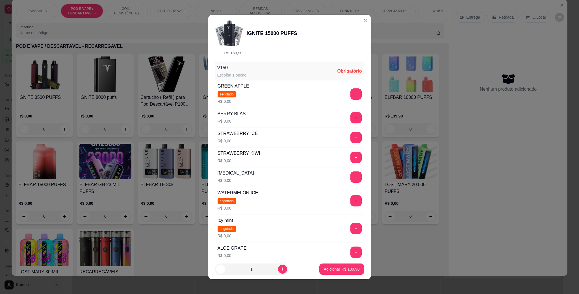
scroll to position [85, 0]
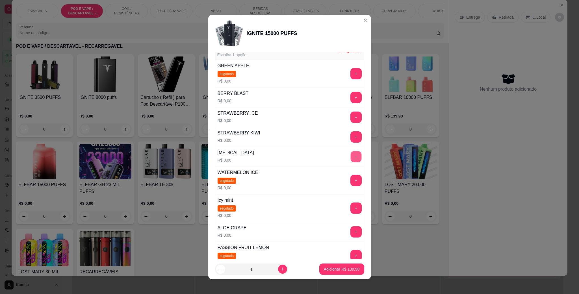
click at [350, 158] on button "+" at bounding box center [355, 156] width 11 height 11
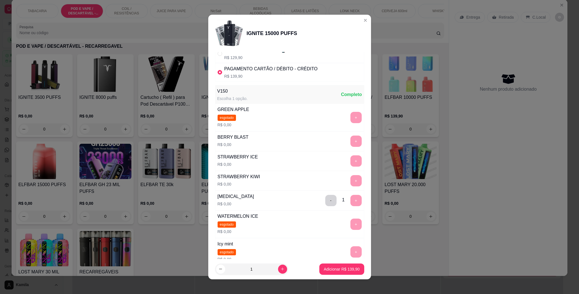
scroll to position [0, 0]
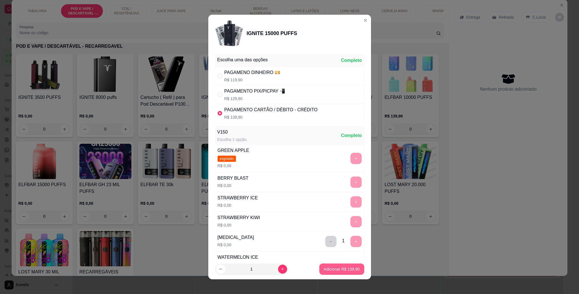
click at [339, 269] on p "Adicionar R$ 139,90" at bounding box center [342, 269] width 36 height 6
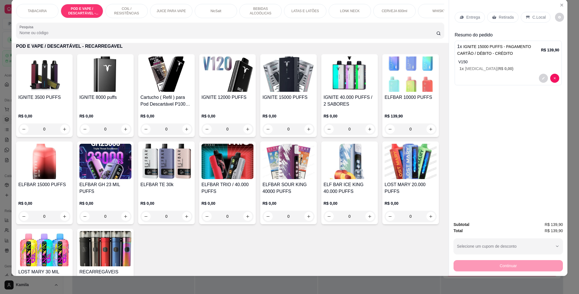
click at [498, 68] on p "1 x [MEDICAL_DATA] ( R$ 0,00 )" at bounding box center [509, 69] width 100 height 6
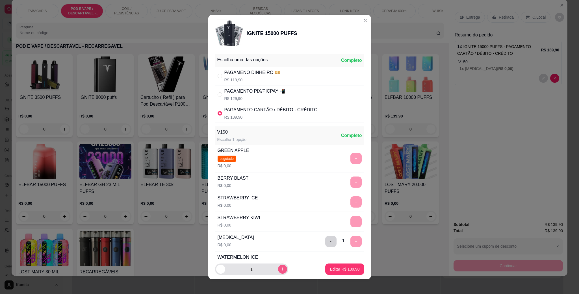
click at [280, 268] on icon "increase-product-quantity" at bounding box center [282, 269] width 4 height 4
type input "2"
click at [333, 266] on p "Editar R$ 279,80" at bounding box center [345, 269] width 30 height 6
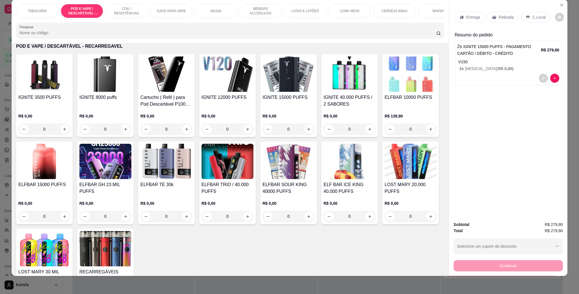
click at [529, 20] on div "C.Local" at bounding box center [536, 17] width 30 height 11
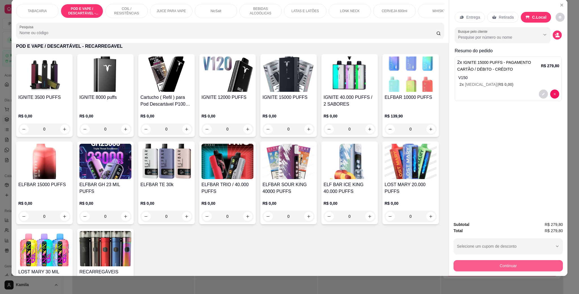
click at [519, 261] on button "Continuar" at bounding box center [507, 265] width 109 height 11
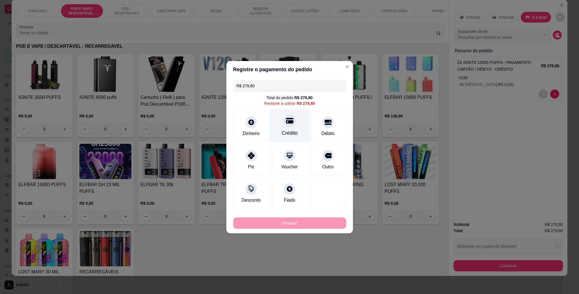
click at [293, 125] on div "Crédito" at bounding box center [289, 125] width 40 height 33
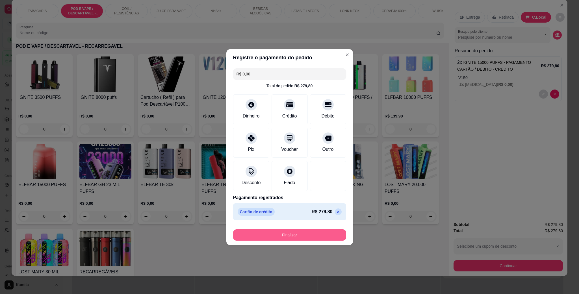
click at [306, 233] on button "Finalizar" at bounding box center [289, 234] width 113 height 11
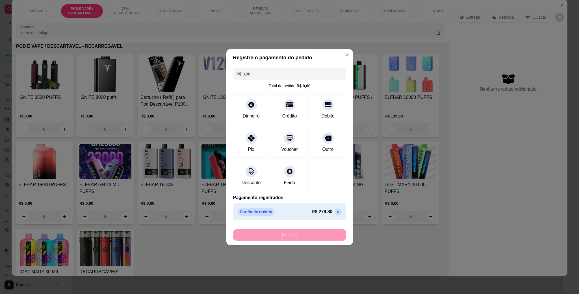
type input "-R$ 279,80"
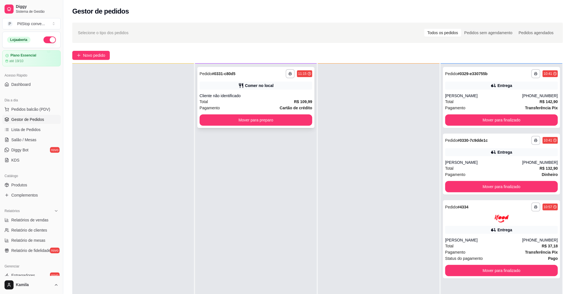
click at [277, 70] on div "**********" at bounding box center [256, 73] width 113 height 9
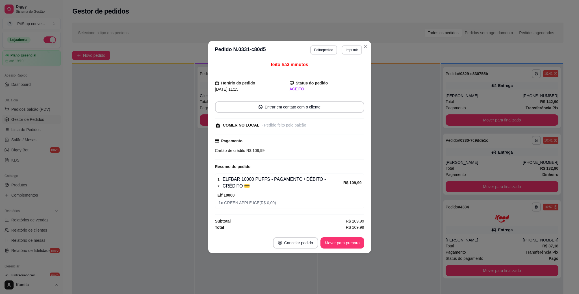
click at [343, 237] on button "Mover para preparo" at bounding box center [342, 242] width 44 height 11
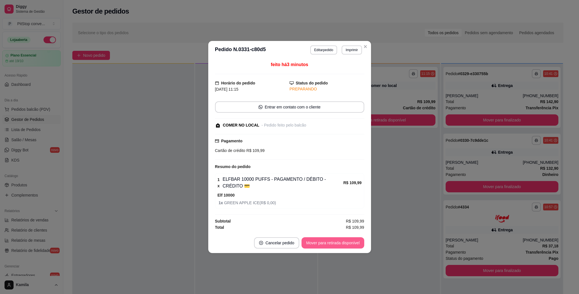
click at [343, 237] on button "Mover para retirada disponível" at bounding box center [332, 242] width 62 height 11
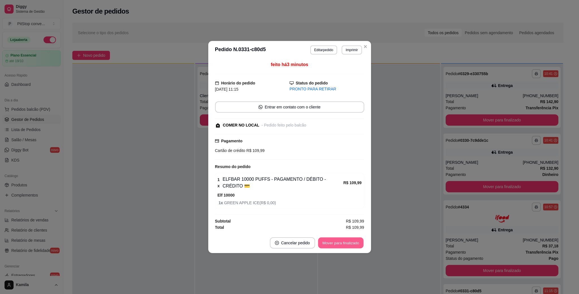
click at [345, 238] on button "Mover para finalizado" at bounding box center [340, 243] width 45 height 11
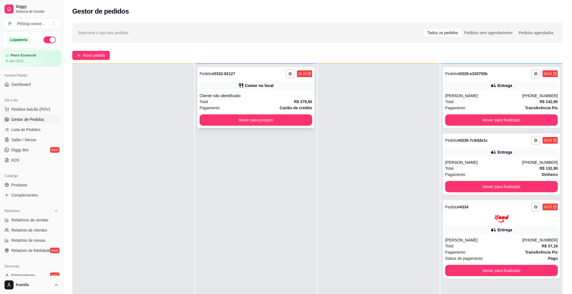
click at [288, 86] on div "Comer no local" at bounding box center [256, 86] width 113 height 8
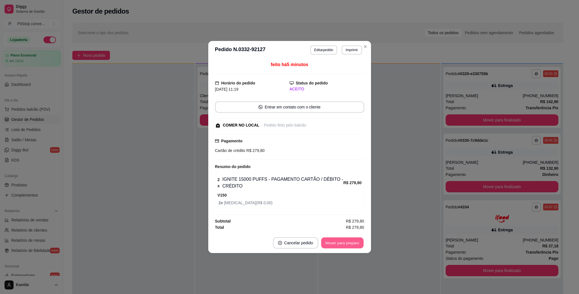
click at [335, 240] on button "Mover para preparo" at bounding box center [342, 243] width 42 height 11
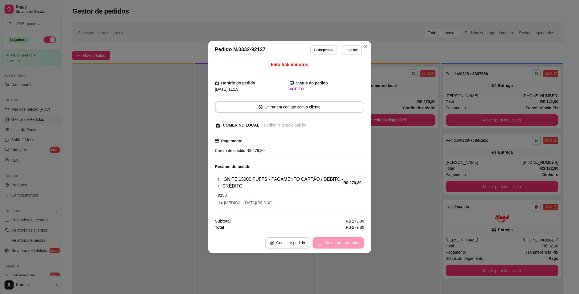
click at [335, 240] on div "Mover para preparo" at bounding box center [338, 242] width 52 height 11
click at [335, 240] on button "Mover para retirada disponível" at bounding box center [332, 242] width 62 height 11
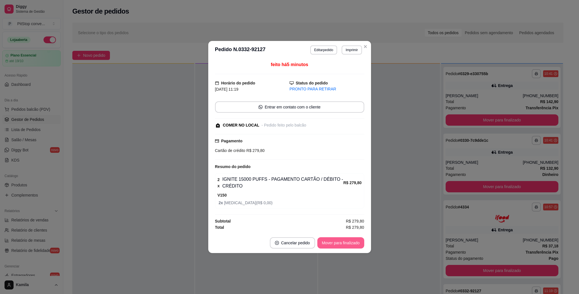
click at [335, 240] on button "Mover para finalizado" at bounding box center [340, 242] width 47 height 11
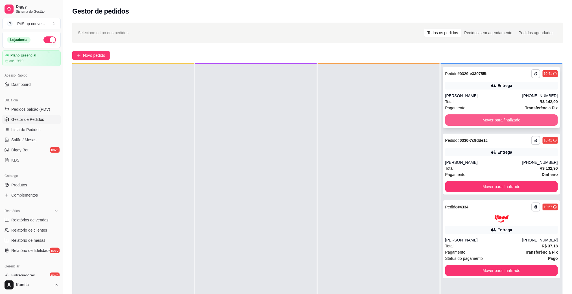
click at [497, 120] on button "Mover para finalizado" at bounding box center [501, 119] width 113 height 11
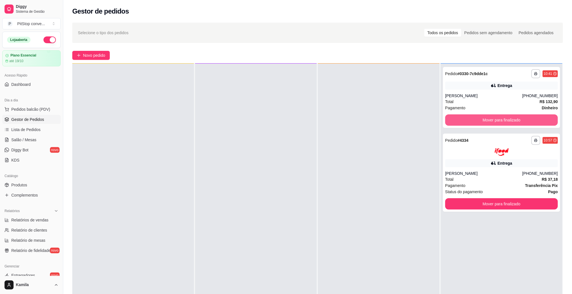
click at [497, 120] on button "Mover para finalizado" at bounding box center [501, 119] width 113 height 11
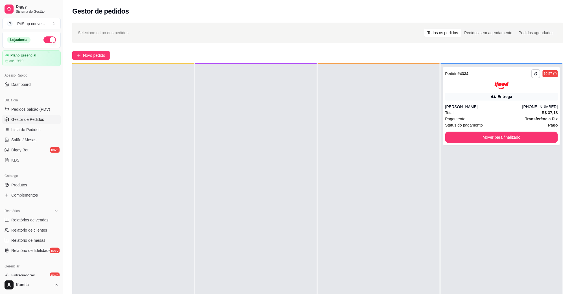
click at [497, 120] on div "Pagamento Transferência Pix" at bounding box center [501, 119] width 113 height 6
click at [499, 133] on button "Mover para finalizado" at bounding box center [501, 137] width 113 height 11
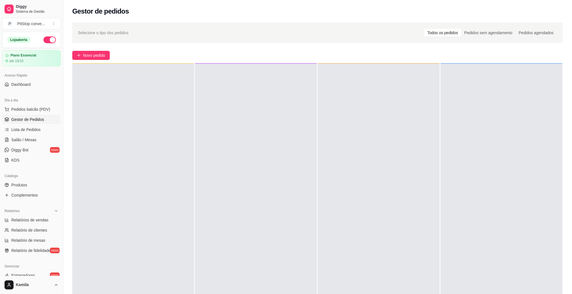
click at [375, 293] on div at bounding box center [379, 211] width 122 height 294
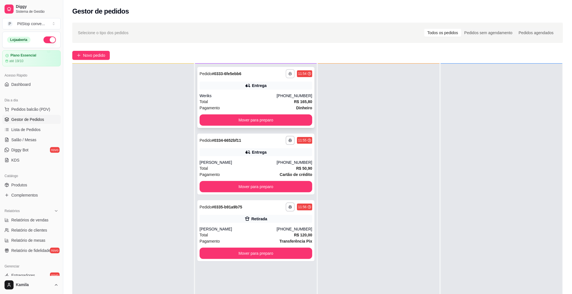
click at [289, 75] on icon "button" at bounding box center [290, 73] width 3 height 3
click at [284, 93] on button "IMPRESSORA" at bounding box center [272, 93] width 41 height 9
click at [275, 159] on div "**********" at bounding box center [255, 164] width 117 height 61
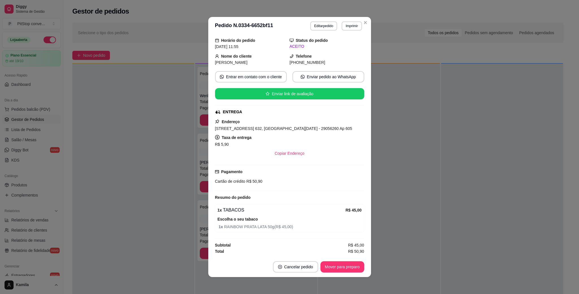
scroll to position [1, 0]
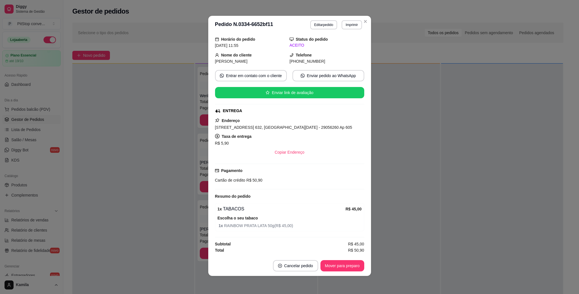
click at [349, 31] on header "**********" at bounding box center [289, 25] width 163 height 18
click at [351, 26] on button "Imprimir" at bounding box center [351, 24] width 19 height 9
click at [343, 43] on button "IMPRESSORA" at bounding box center [339, 44] width 40 height 9
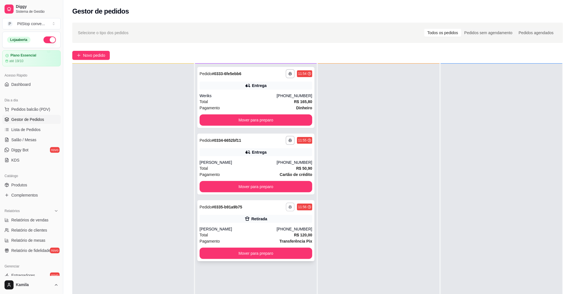
click at [289, 206] on icon "button" at bounding box center [290, 206] width 3 height 3
click at [279, 223] on button "IMPRESSORA" at bounding box center [273, 226] width 40 height 9
click at [277, 164] on div "[PERSON_NAME]" at bounding box center [238, 163] width 77 height 6
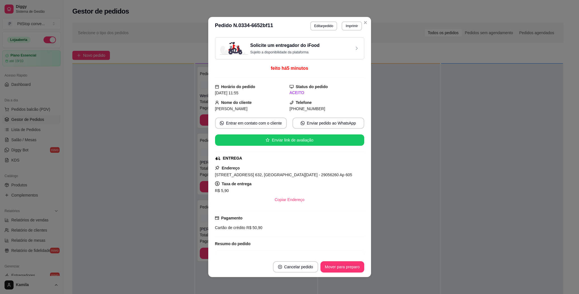
click at [283, 174] on span "[STREET_ADDRESS] 632, [GEOGRAPHIC_DATA][DATE] - 29056260 Ap 605" at bounding box center [283, 175] width 137 height 5
click at [292, 177] on span "[STREET_ADDRESS] 632, [GEOGRAPHIC_DATA][DATE] - 29056260 Ap 605" at bounding box center [283, 175] width 137 height 5
click at [291, 176] on span "[STREET_ADDRESS] 632, [GEOGRAPHIC_DATA][DATE] - 29056260 Ap 605" at bounding box center [283, 175] width 137 height 5
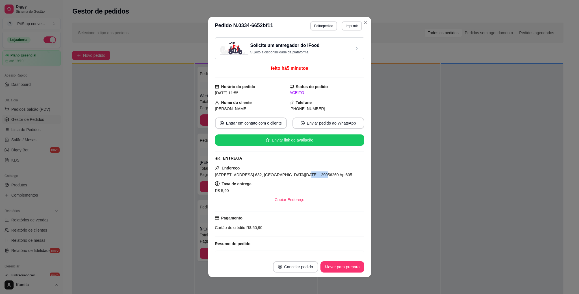
click at [291, 176] on span "[STREET_ADDRESS] 632, [GEOGRAPHIC_DATA][DATE] - 29056260 Ap 605" at bounding box center [283, 175] width 137 height 5
copy span "[STREET_ADDRESS] 632, [GEOGRAPHIC_DATA][DATE] - 29056260 Ap 605"
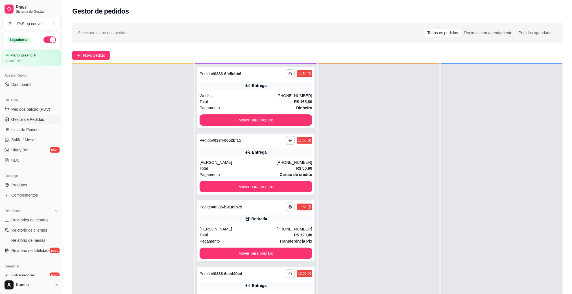
click at [286, 268] on div "**********" at bounding box center [255, 297] width 117 height 61
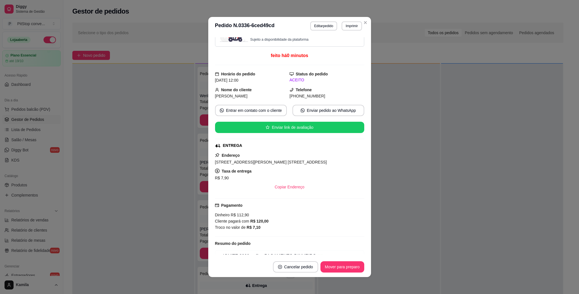
scroll to position [0, 0]
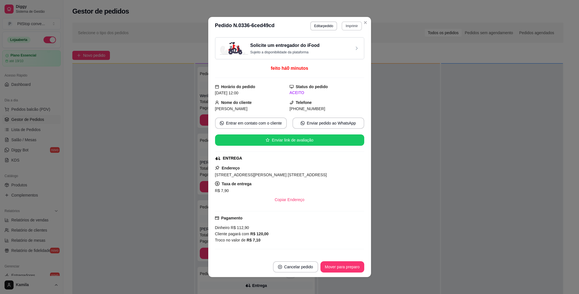
click at [350, 23] on button "Imprimir" at bounding box center [351, 25] width 20 height 9
click at [348, 45] on button "IMPRESSORA" at bounding box center [338, 46] width 41 height 9
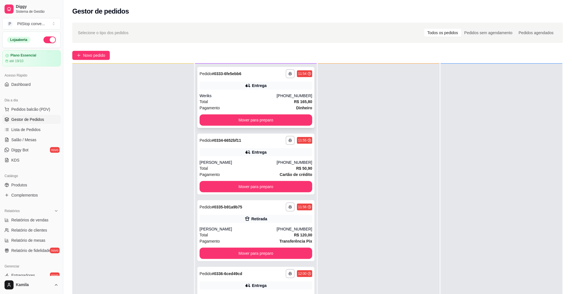
click at [276, 104] on div "Total R$ 165,80" at bounding box center [256, 102] width 113 height 6
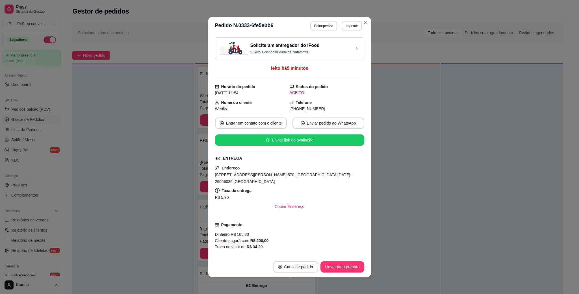
click at [277, 175] on span "[STREET_ADDRESS][PERSON_NAME] 570, [GEOGRAPHIC_DATA][DATE] - 29056035 [GEOGRAPH…" at bounding box center [284, 178] width 138 height 11
copy span "[STREET_ADDRESS][PERSON_NAME] 570, [GEOGRAPHIC_DATA][DATE] - 29056035 [GEOGRAPH…"
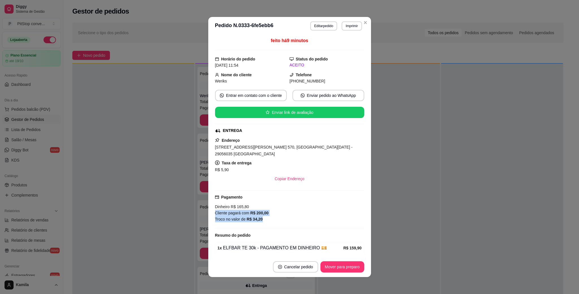
drag, startPoint x: 267, startPoint y: 220, endPoint x: 231, endPoint y: 206, distance: 38.3
click at [228, 207] on div "Pagamento Dinheiro R$ 165,80 Cliente pagará com R$ 200,00 Troco no valor de R$ …" at bounding box center [289, 209] width 149 height 38
click at [272, 216] on div "Troco no valor de R$ 34,20" at bounding box center [289, 219] width 149 height 6
drag, startPoint x: 243, startPoint y: 212, endPoint x: 206, endPoint y: 198, distance: 39.0
click at [208, 198] on div "feito há 9 minutos Horário do pedido [DATE] 11:54 Status do pedido ACEITO Nome …" at bounding box center [289, 146] width 163 height 222
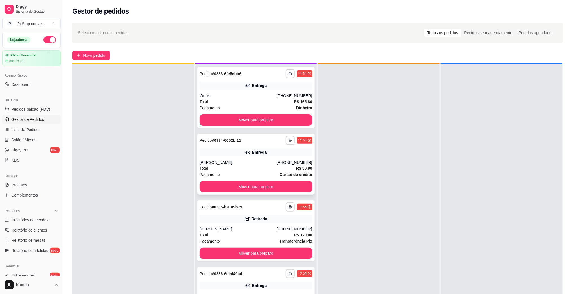
click at [271, 155] on div "Entrega" at bounding box center [256, 152] width 113 height 8
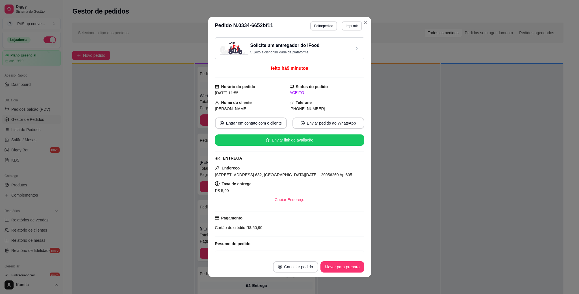
click at [278, 175] on span "[STREET_ADDRESS] 632, [GEOGRAPHIC_DATA][DATE] - 29056260 Ap 605" at bounding box center [283, 175] width 137 height 5
copy span "[STREET_ADDRESS] 632, [GEOGRAPHIC_DATA][DATE] - 29056260 Ap 605"
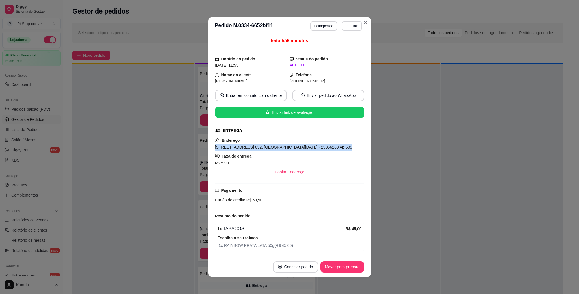
scroll to position [21, 0]
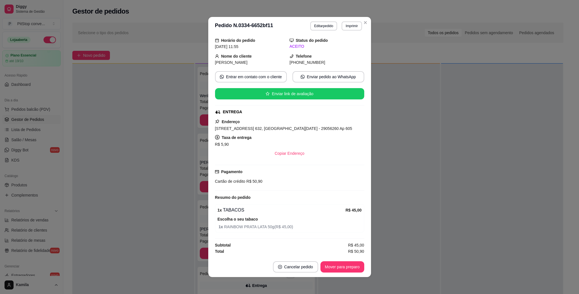
click at [241, 180] on span "Cartão de crédito" at bounding box center [230, 181] width 30 height 5
copy div "Cartão de crédito R$ 50,90"
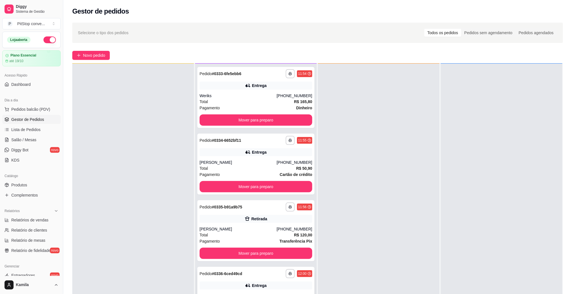
click at [260, 278] on div "**********" at bounding box center [255, 297] width 117 height 61
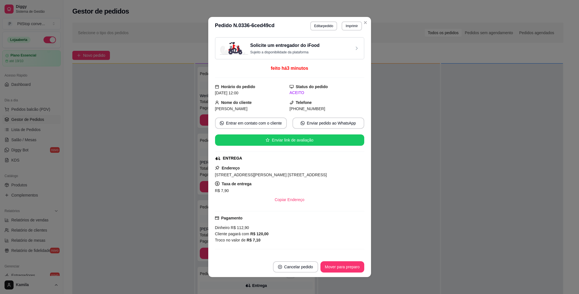
click at [271, 176] on span "[STREET_ADDRESS][PERSON_NAME] [STREET_ADDRESS]" at bounding box center [271, 175] width 112 height 5
copy span "[STREET_ADDRESS][PERSON_NAME] [STREET_ADDRESS]"
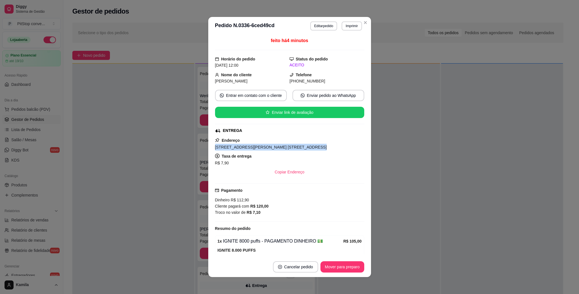
scroll to position [14, 0]
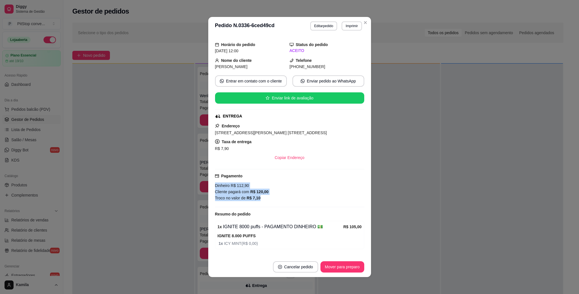
drag, startPoint x: 268, startPoint y: 209, endPoint x: 205, endPoint y: 191, distance: 65.3
click at [208, 191] on div "feito há 4 minutos Horário do pedido [DATE] 12:00 Status do pedido ACEITO Nome …" at bounding box center [289, 146] width 163 height 222
copy div "Dinheiro R$ 112,90 Cliente pagará com R$ 120,00 Troco no valor de R$ 7,10"
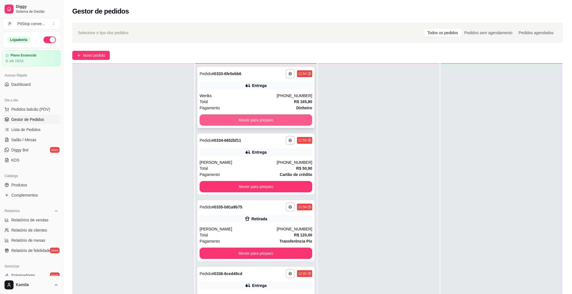
click at [253, 114] on button "Mover para preparo" at bounding box center [256, 119] width 113 height 11
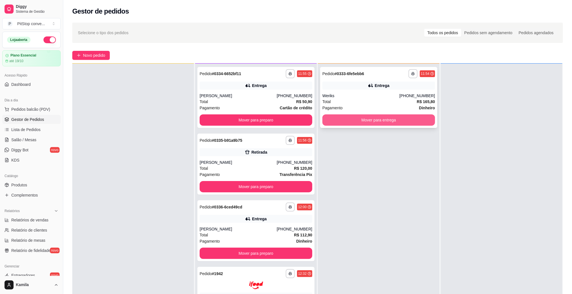
click at [377, 119] on button "Mover para entrega" at bounding box center [379, 119] width 113 height 11
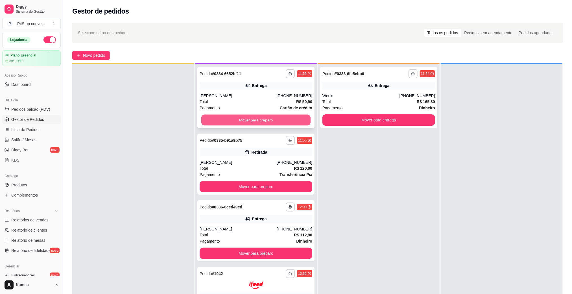
click at [283, 122] on button "Mover para preparo" at bounding box center [255, 120] width 109 height 11
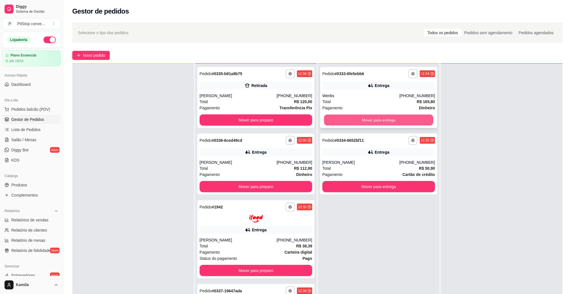
click at [369, 124] on button "Mover para entrega" at bounding box center [378, 120] width 109 height 11
click at [373, 181] on button "Mover para entrega" at bounding box center [379, 186] width 113 height 11
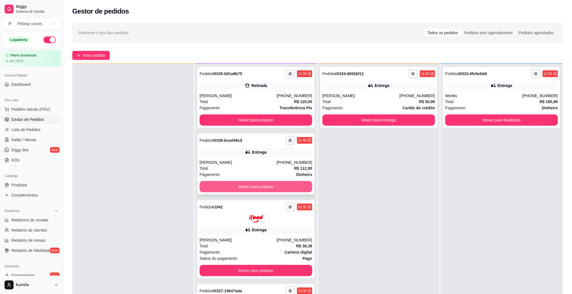
click at [267, 189] on button "Mover para preparo" at bounding box center [256, 186] width 113 height 11
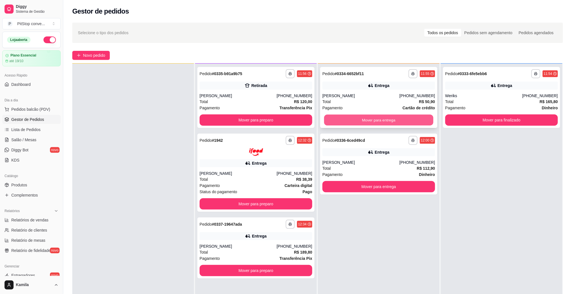
click at [367, 122] on button "Mover para entrega" at bounding box center [378, 120] width 109 height 11
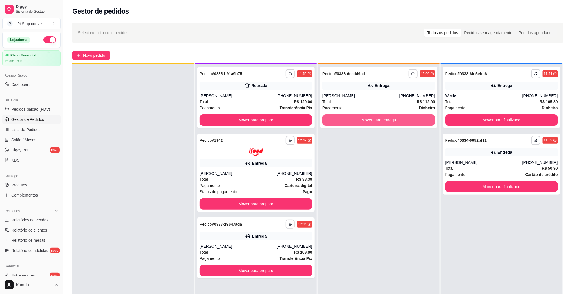
click at [367, 122] on button "Mover para entrega" at bounding box center [379, 119] width 113 height 11
click at [369, 122] on button "Mover para entrega" at bounding box center [379, 119] width 113 height 11
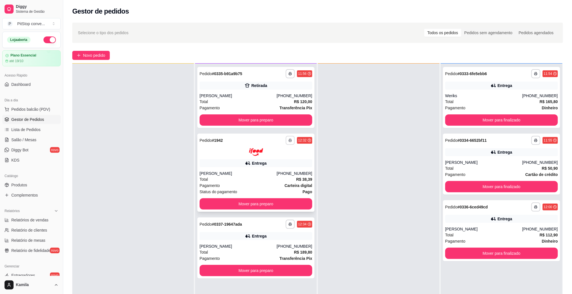
click at [289, 140] on icon "button" at bounding box center [290, 140] width 3 height 3
click at [283, 158] on button "IMPRESSORA" at bounding box center [272, 160] width 41 height 9
click at [287, 228] on div "**********" at bounding box center [299, 224] width 27 height 9
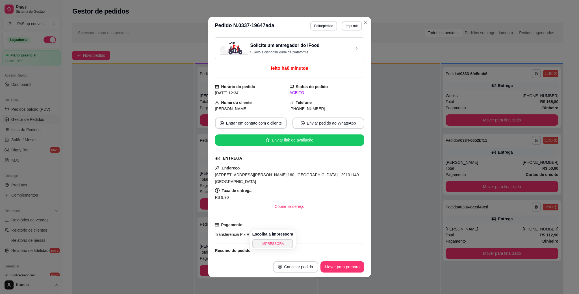
scroll to position [63, 0]
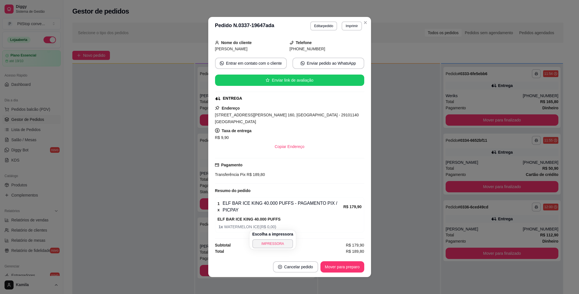
click at [344, 26] on button "Imprimir" at bounding box center [351, 25] width 20 height 9
click at [336, 50] on button "IMPRESSORA" at bounding box center [338, 46] width 41 height 9
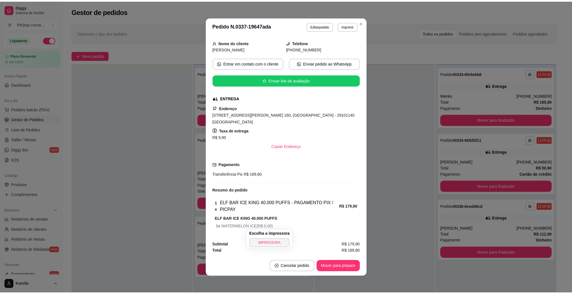
scroll to position [35, 0]
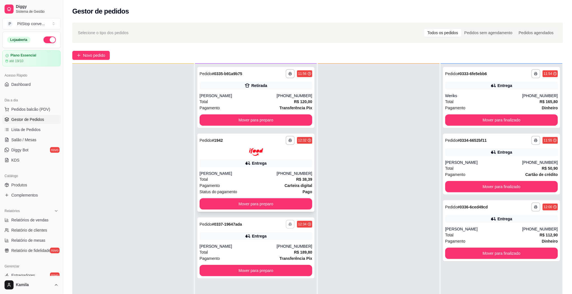
click at [230, 183] on div "Pagamento Carteira digital" at bounding box center [256, 185] width 113 height 6
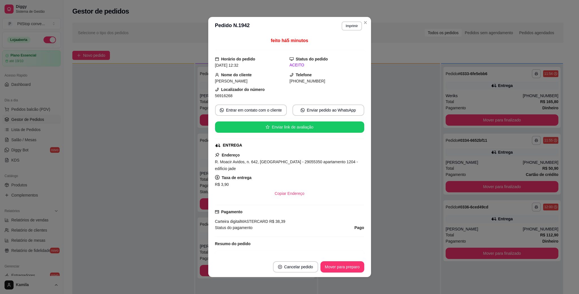
click at [283, 166] on span "R. Moacir Avidos, n. 642, [GEOGRAPHIC_DATA] - 29055350 apartamento 1204 - edifi…" at bounding box center [286, 165] width 143 height 11
copy span "R. Moacir Avidos, n. 642, [GEOGRAPHIC_DATA] - 29055350 apartamento 1204 - edifi…"
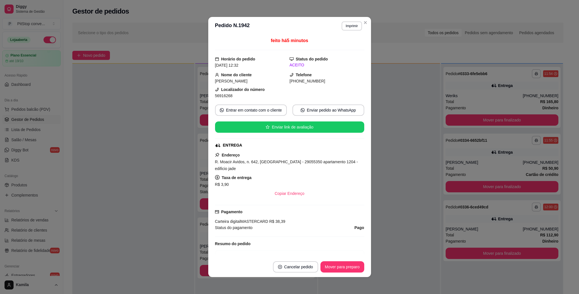
click at [220, 93] on div "56916268" at bounding box center [252, 96] width 75 height 6
copy span "56916268"
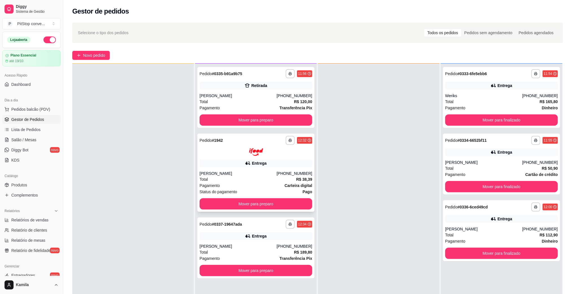
click at [278, 226] on div "**********" at bounding box center [256, 211] width 122 height 294
click at [275, 238] on div "Entrega" at bounding box center [256, 236] width 113 height 8
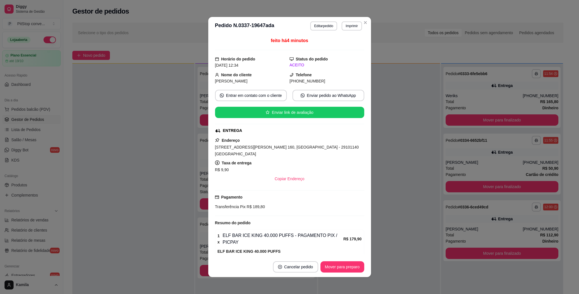
click at [299, 148] on span "[STREET_ADDRESS][PERSON_NAME] 160, [GEOGRAPHIC_DATA] - 29101140 [GEOGRAPHIC_DAT…" at bounding box center [287, 150] width 144 height 11
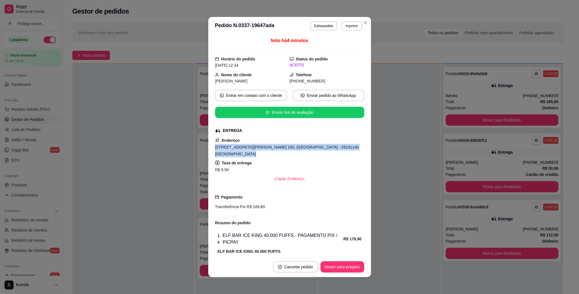
click at [299, 148] on span "[STREET_ADDRESS][PERSON_NAME] 160, [GEOGRAPHIC_DATA] - 29101140 [GEOGRAPHIC_DAT…" at bounding box center [287, 150] width 144 height 11
copy span "[STREET_ADDRESS][PERSON_NAME] 160, [GEOGRAPHIC_DATA] - 29101140 [GEOGRAPHIC_DAT…"
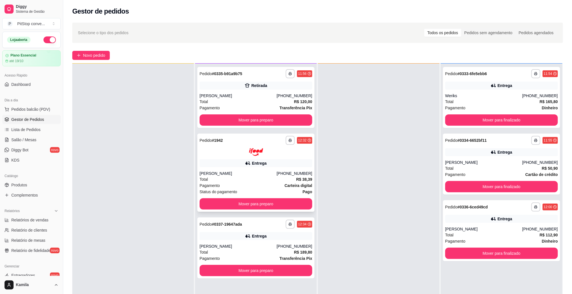
click at [285, 178] on div "Total R$ 38,39" at bounding box center [256, 179] width 113 height 6
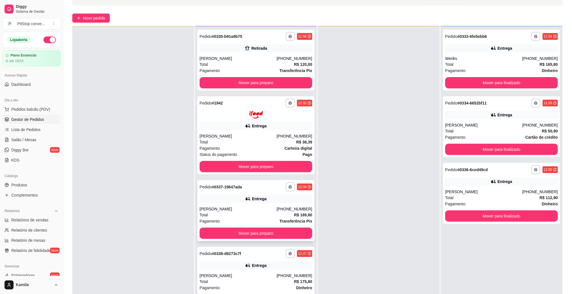
scroll to position [85, 0]
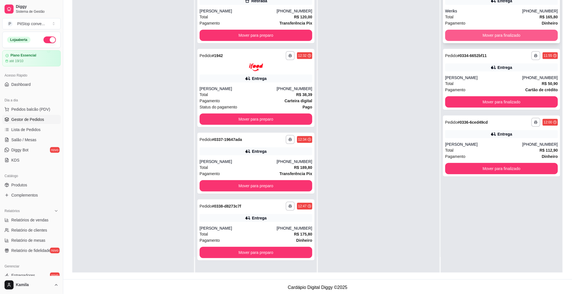
click at [493, 38] on button "Mover para finalizado" at bounding box center [501, 35] width 113 height 11
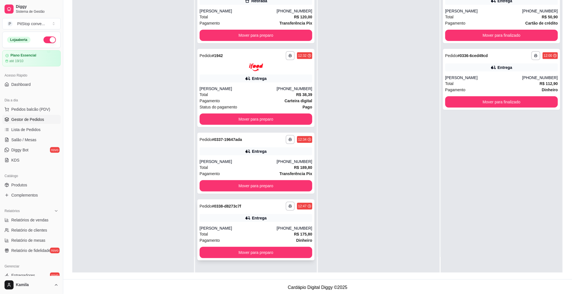
click at [257, 232] on div "Total R$ 175,80" at bounding box center [256, 234] width 113 height 6
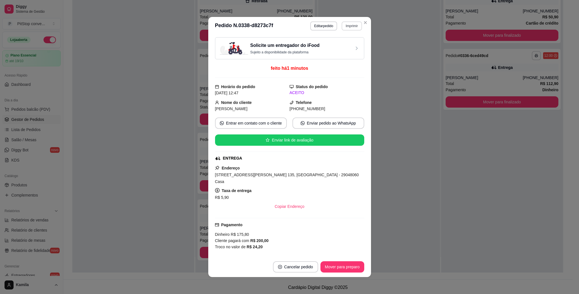
click at [347, 25] on button "Imprimir" at bounding box center [351, 25] width 20 height 9
click at [341, 46] on button "IMPRESSORA" at bounding box center [339, 46] width 40 height 9
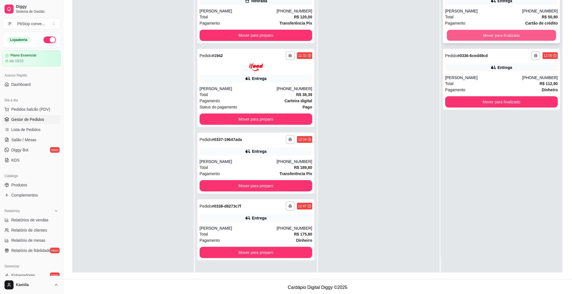
click at [480, 30] on button "Mover para finalizado" at bounding box center [501, 35] width 109 height 11
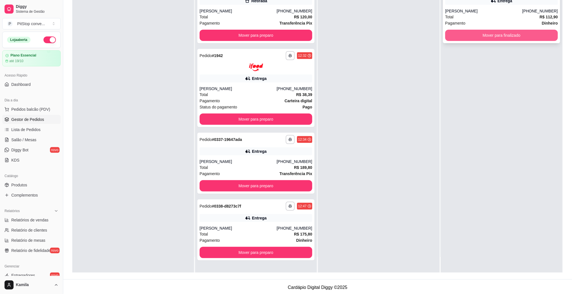
click at [480, 32] on button "Mover para finalizado" at bounding box center [501, 35] width 113 height 11
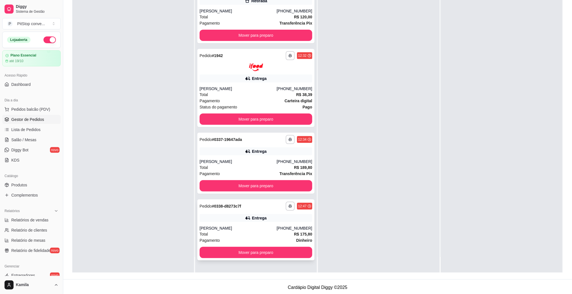
click at [271, 236] on div "Total R$ 175,80" at bounding box center [256, 234] width 113 height 6
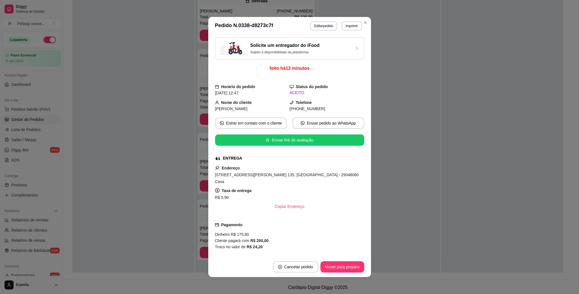
click at [297, 171] on div "Endereço [STREET_ADDRESS][PERSON_NAME] 135, [GEOGRAPHIC_DATA] - 29048060 Casa T…" at bounding box center [289, 188] width 149 height 47
click at [299, 176] on span "[STREET_ADDRESS][PERSON_NAME] 135, [GEOGRAPHIC_DATA] - 29048060 Casa" at bounding box center [287, 178] width 144 height 11
copy span "[STREET_ADDRESS][PERSON_NAME] 135, [GEOGRAPHIC_DATA] - 29048060 Casa"
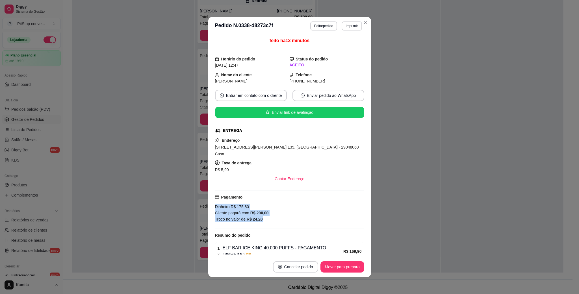
drag, startPoint x: 246, startPoint y: 216, endPoint x: 212, endPoint y: 203, distance: 36.4
click at [215, 204] on div "Dinheiro R$ 175,80 Cliente pagará com R$ 200,00 Troco no valor de R$ 24,20" at bounding box center [289, 213] width 149 height 19
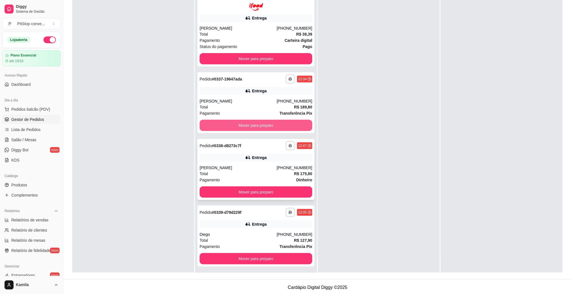
scroll to position [62, 0]
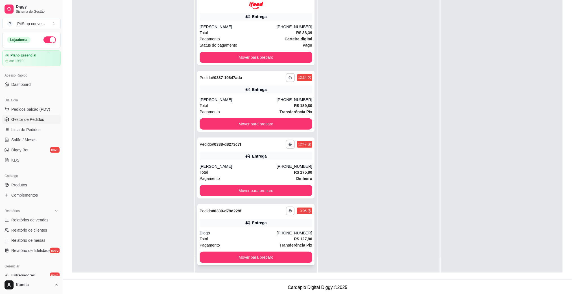
click at [286, 210] on button "button" at bounding box center [290, 210] width 9 height 9
click at [276, 227] on button "IMPRESSORA" at bounding box center [266, 230] width 41 height 9
click at [265, 217] on div "**********" at bounding box center [255, 234] width 117 height 61
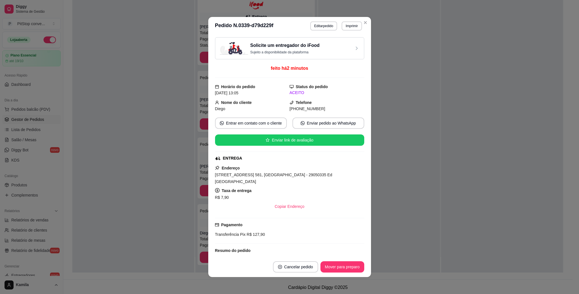
click at [291, 177] on span "[STREET_ADDRESS] 581, [GEOGRAPHIC_DATA] - 29050335 Ed [GEOGRAPHIC_DATA]" at bounding box center [273, 178] width 117 height 11
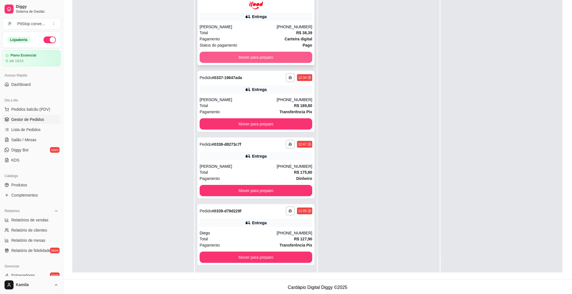
click at [267, 58] on button "Mover para preparo" at bounding box center [256, 57] width 113 height 11
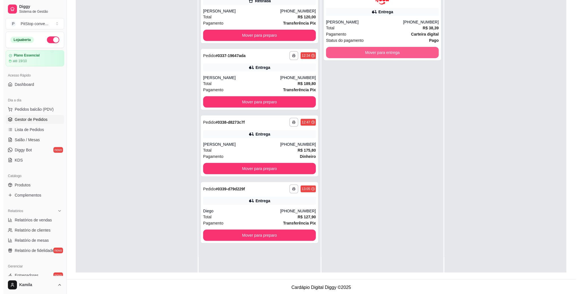
scroll to position [0, 0]
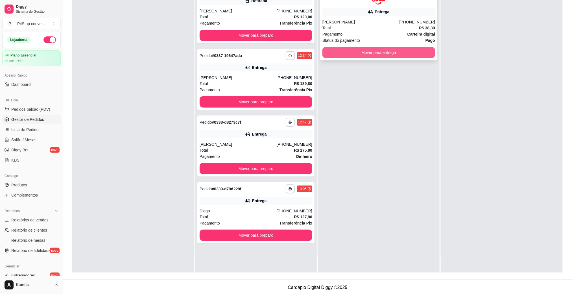
click at [368, 53] on button "Mover para entrega" at bounding box center [379, 52] width 113 height 11
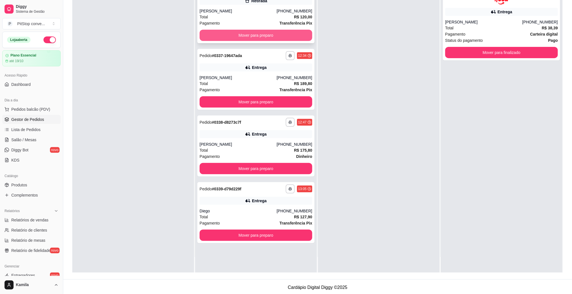
click at [274, 30] on div "Mover para preparo" at bounding box center [256, 35] width 113 height 11
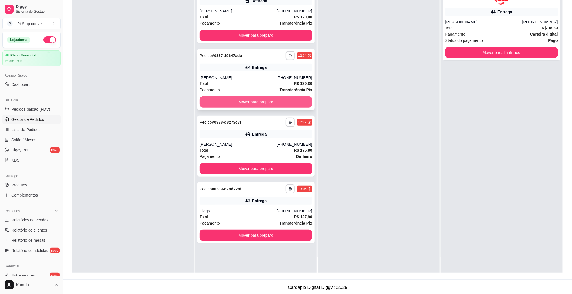
click at [292, 102] on button "Mover para preparo" at bounding box center [256, 101] width 113 height 11
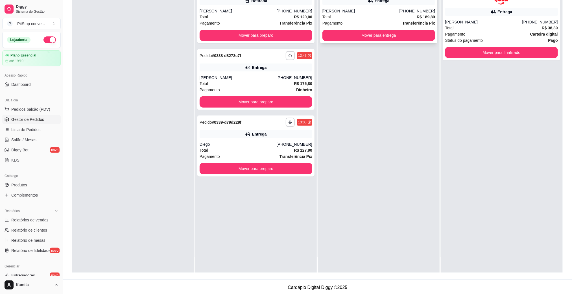
click at [369, 35] on button "Mover para entrega" at bounding box center [379, 35] width 113 height 11
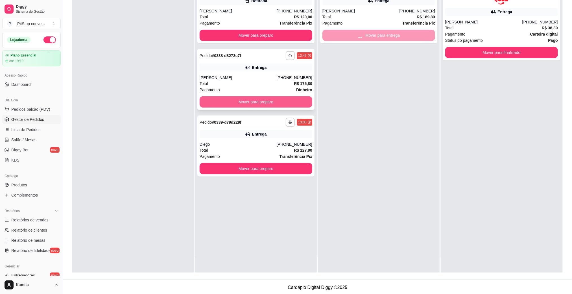
click at [292, 103] on button "Mover para preparo" at bounding box center [256, 101] width 113 height 11
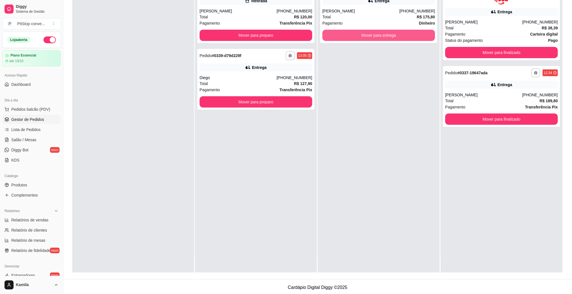
click at [365, 33] on button "Mover para entrega" at bounding box center [379, 35] width 113 height 11
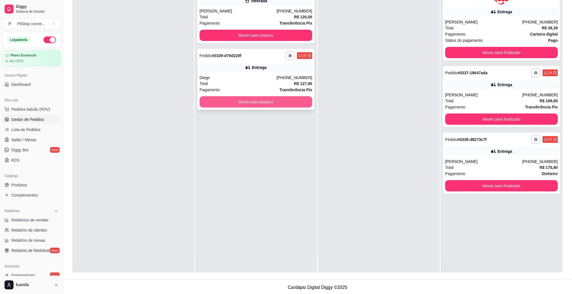
click at [290, 102] on button "Mover para preparo" at bounding box center [256, 101] width 113 height 11
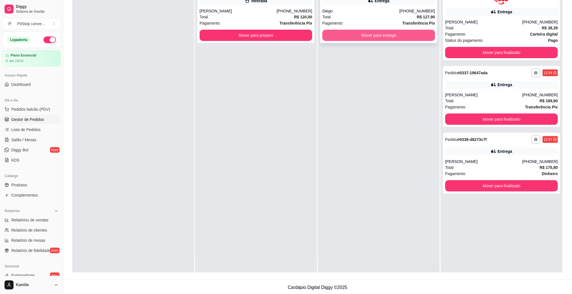
click at [367, 35] on button "Mover para entrega" at bounding box center [379, 35] width 113 height 11
click at [361, 40] on button "Mover para entrega" at bounding box center [378, 35] width 109 height 11
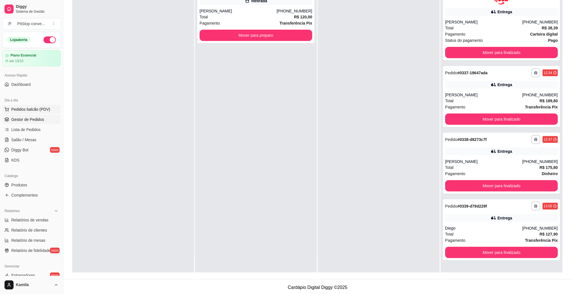
click at [32, 111] on span "Pedidos balcão (PDV)" at bounding box center [30, 109] width 39 height 6
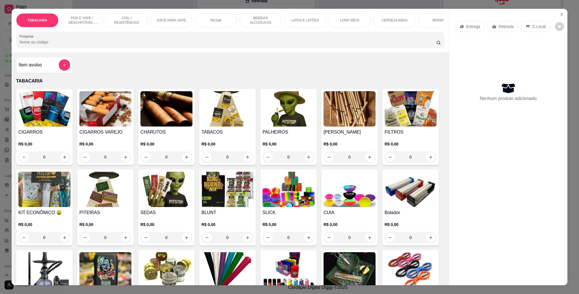
click at [92, 18] on p "POD E VAPE / DESCARTÁVEL - RECARREGAVEL" at bounding box center [82, 20] width 33 height 9
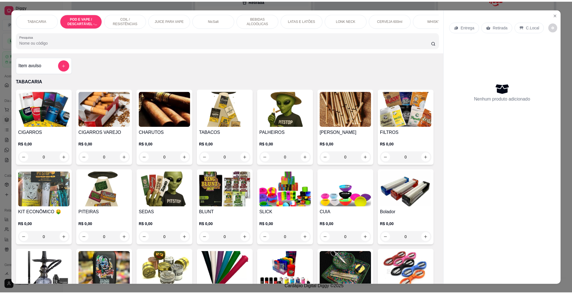
scroll to position [9, 0]
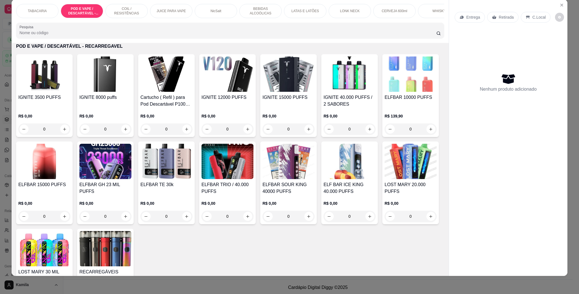
click at [43, 81] on img at bounding box center [44, 73] width 52 height 35
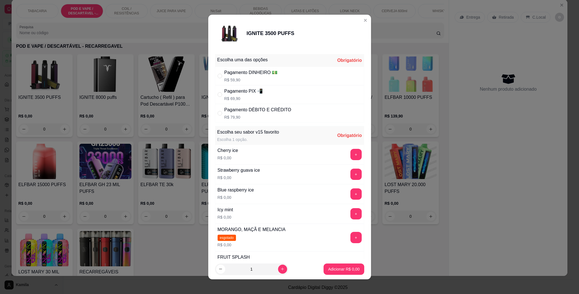
click at [306, 159] on div "Cherry ice R$ 0,00 +" at bounding box center [289, 155] width 149 height 20
click at [266, 94] on div "Pagamento PIX 📲 R$ 69,90" at bounding box center [289, 94] width 149 height 19
radio input "true"
click at [350, 159] on button "+" at bounding box center [355, 154] width 11 height 11
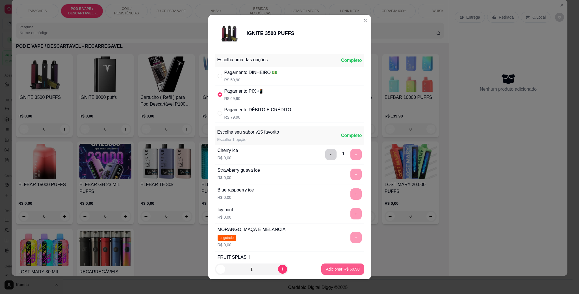
click at [333, 269] on p "Adicionar R$ 69,90" at bounding box center [343, 269] width 34 height 6
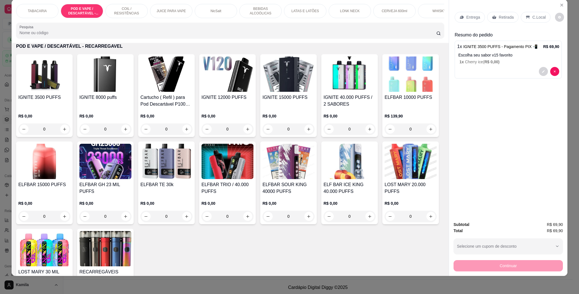
click at [530, 23] on div "C.Local" at bounding box center [536, 17] width 30 height 11
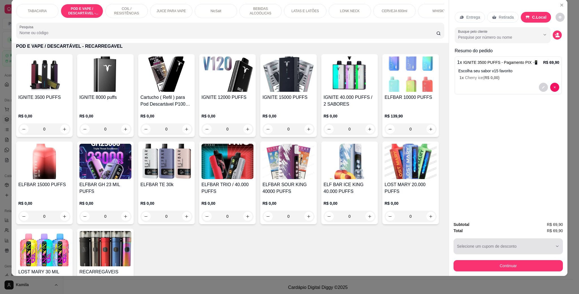
click at [491, 262] on button "Continuar" at bounding box center [507, 265] width 109 height 11
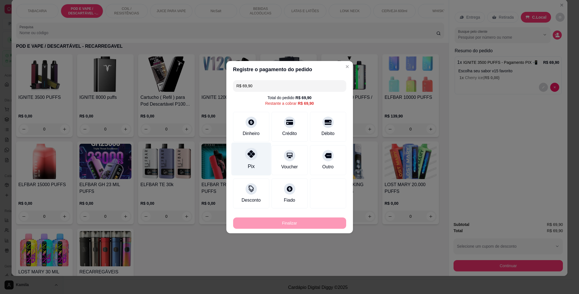
click at [242, 157] on div "Pix" at bounding box center [251, 158] width 40 height 33
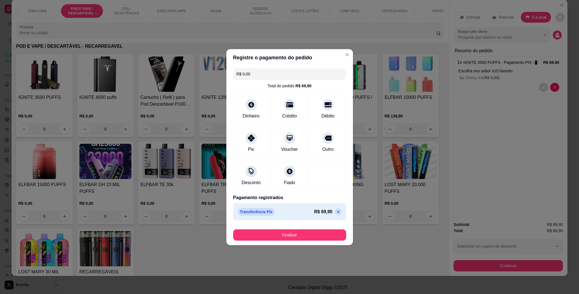
click at [302, 231] on button "Finalizar" at bounding box center [289, 234] width 113 height 11
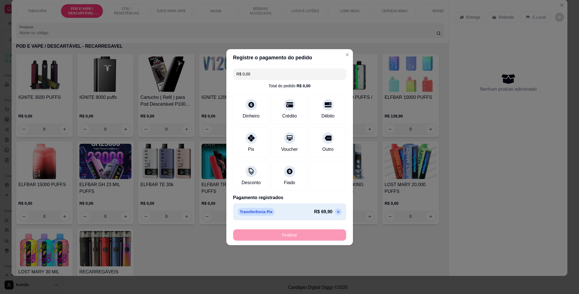
type input "-R$ 69,90"
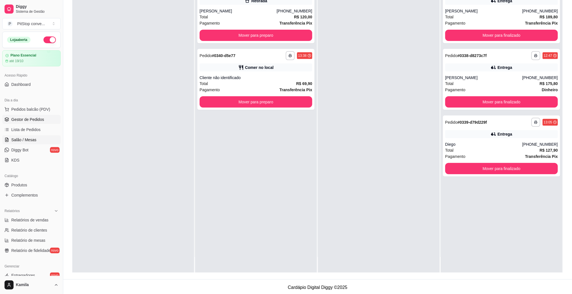
click at [31, 138] on span "Salão / Mesas" at bounding box center [23, 140] width 25 height 6
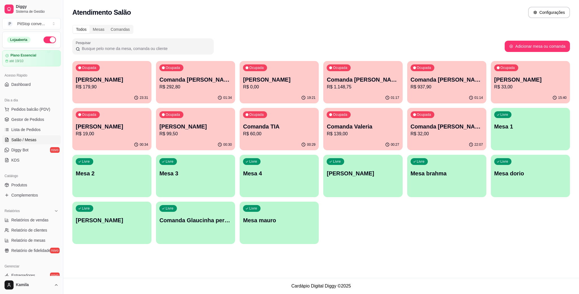
click at [91, 125] on p "[PERSON_NAME]" at bounding box center [112, 127] width 72 height 8
click at [120, 115] on div "Ocupada Comanda [PERSON_NAME]$ 19,00" at bounding box center [111, 123] width 79 height 31
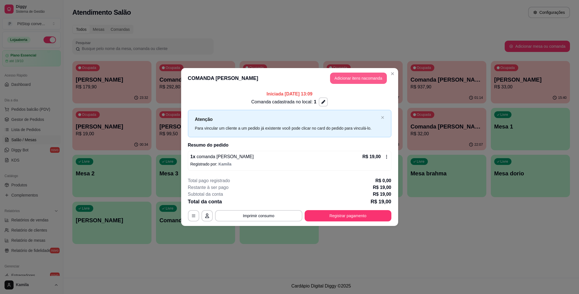
click at [365, 81] on button "Adicionar itens na comanda" at bounding box center [358, 78] width 57 height 11
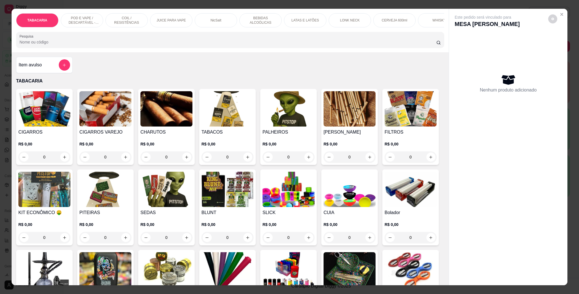
click at [63, 66] on button "add-separate-item" at bounding box center [64, 64] width 11 height 11
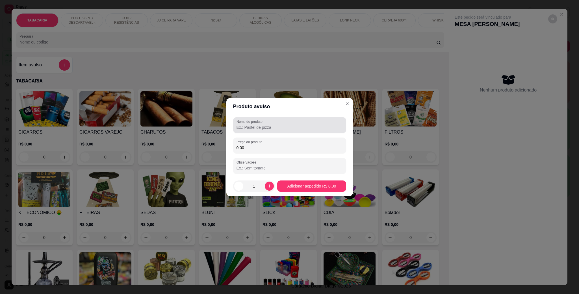
click at [264, 121] on label "Nome do produto" at bounding box center [250, 121] width 28 height 5
click at [264, 125] on input "Nome do produto" at bounding box center [289, 128] width 106 height 6
type input "dose cavalo branco"
click at [266, 145] on input "0,00" at bounding box center [289, 148] width 106 height 6
click at [271, 145] on input "53,00" at bounding box center [289, 148] width 106 height 6
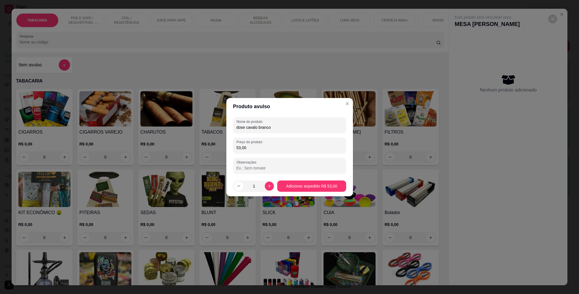
click at [271, 145] on input "53,00" at bounding box center [289, 148] width 106 height 6
type input "12,00"
click at [267, 185] on icon "increase-product-quantity" at bounding box center [269, 186] width 4 height 4
type input "2"
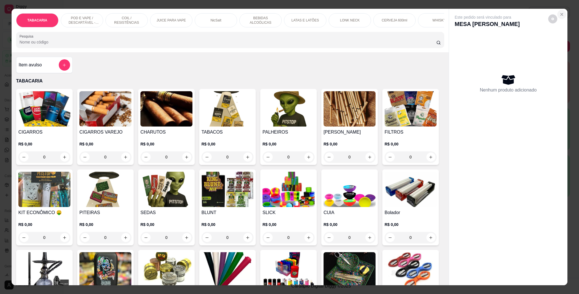
click at [559, 12] on icon "Close" at bounding box center [561, 14] width 5 height 5
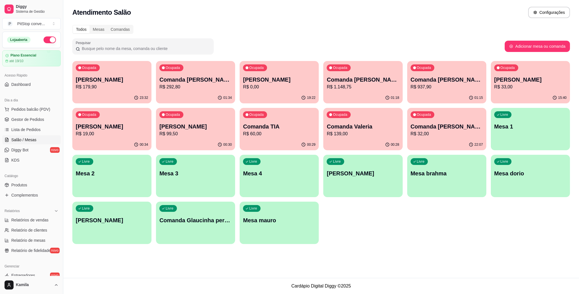
click at [125, 134] on p "R$ 19,00" at bounding box center [112, 133] width 72 height 7
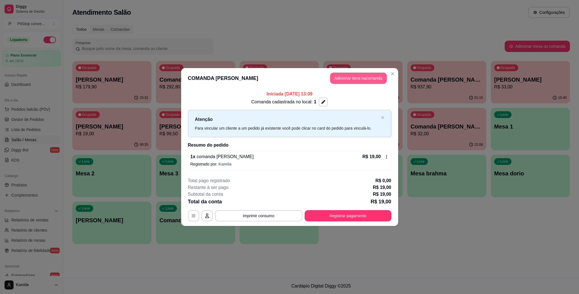
click at [364, 79] on button "Adicionar itens na comanda" at bounding box center [358, 78] width 57 height 11
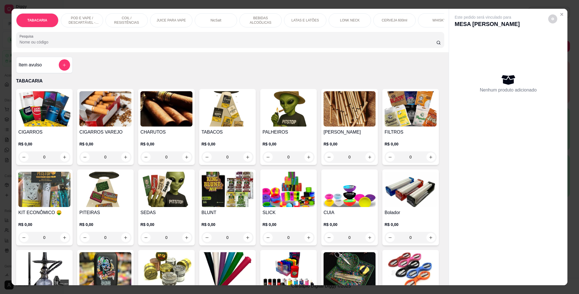
click at [59, 70] on button "add-separate-item" at bounding box center [64, 64] width 11 height 11
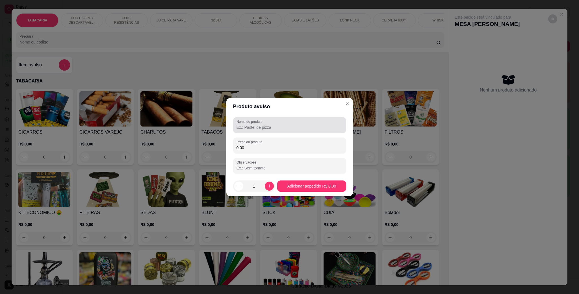
click at [269, 124] on div at bounding box center [289, 124] width 106 height 11
type input "dose cavalo branco"
click at [269, 145] on input "0,00" at bounding box center [289, 148] width 106 height 6
type input "12,00"
click at [265, 188] on button "increase-product-quantity" at bounding box center [269, 186] width 9 height 9
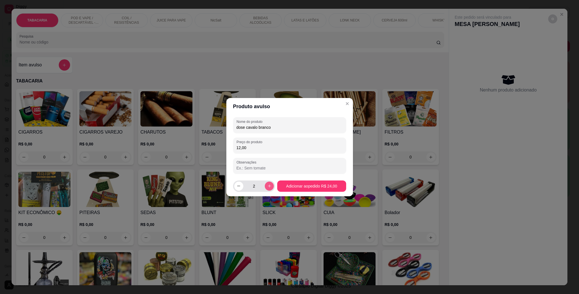
type input "2"
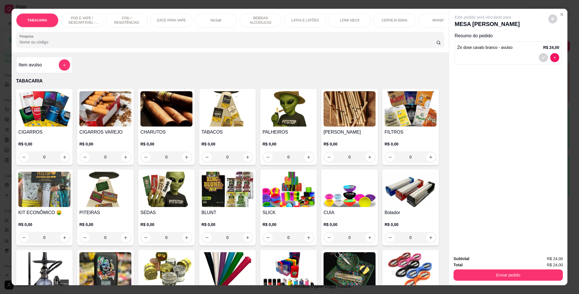
click at [216, 35] on div "TABACARIA POD E VAPE / DESCARTÁVEL - RECARREGAVEL COIL / RESISTÊNCIAS JUICE PAR…" at bounding box center [230, 30] width 437 height 43
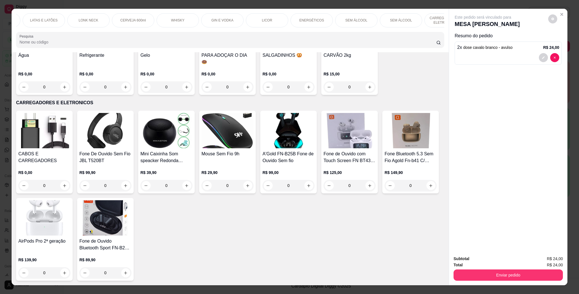
scroll to position [2500, 0]
click at [269, 50] on img at bounding box center [288, 31] width 52 height 35
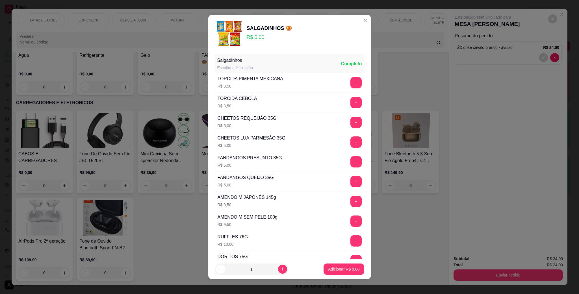
click at [350, 105] on button "+" at bounding box center [355, 102] width 11 height 11
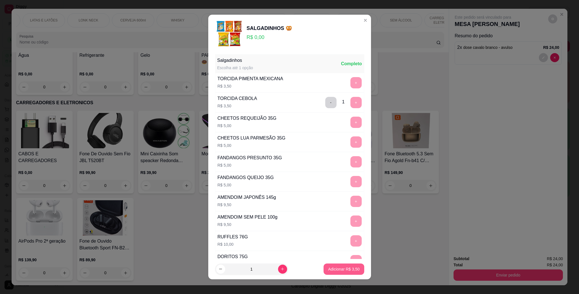
click at [338, 268] on p "Adicionar R$ 3,50" at bounding box center [343, 269] width 31 height 6
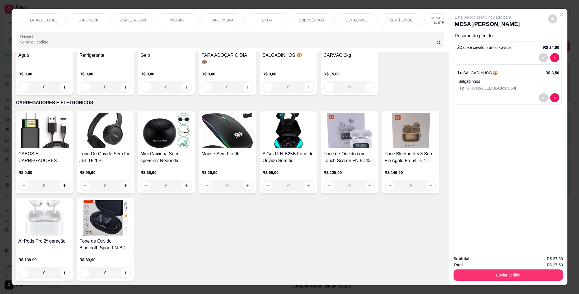
click at [348, 16] on div "SEM ÁLCOOL" at bounding box center [356, 20] width 42 height 14
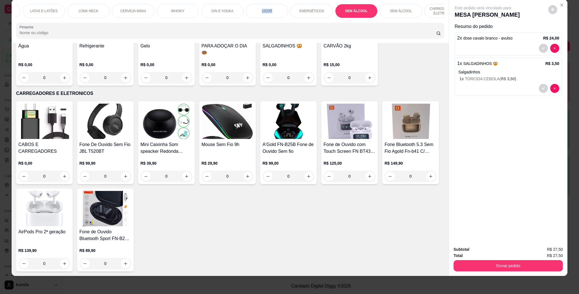
drag, startPoint x: 229, startPoint y: 18, endPoint x: 269, endPoint y: 18, distance: 39.5
click at [269, 18] on div "TABACARIA POD E VAPE / DESCARTÁVEL - RECARREGAVEL COIL / RESISTÊNCIAS JUICE PAR…" at bounding box center [230, 11] width 428 height 14
click at [90, 15] on div "LONK NECK" at bounding box center [88, 11] width 42 height 14
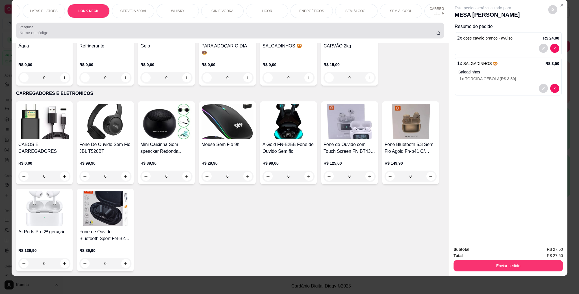
scroll to position [1279, 0]
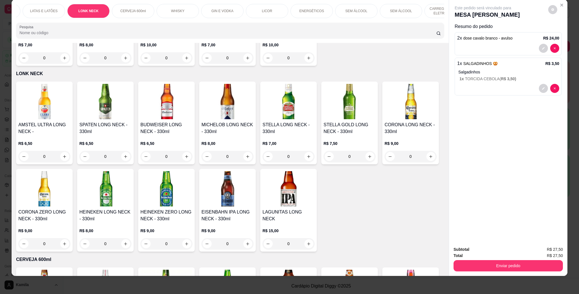
click at [291, 121] on h4 "STELLA LONG NECK - 330ml" at bounding box center [288, 128] width 52 height 14
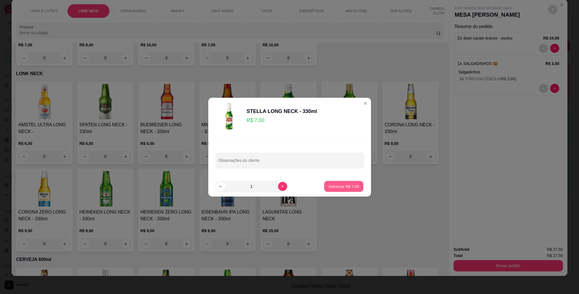
click at [331, 182] on button "Adicionar R$ 7,00" at bounding box center [343, 186] width 39 height 11
type input "1"
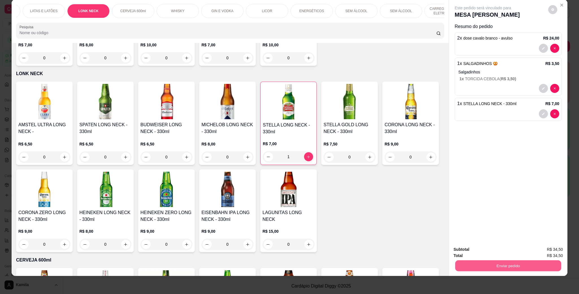
click at [515, 261] on button "Enviar pedido" at bounding box center [508, 265] width 106 height 11
click at [547, 251] on button "Enviar pedido" at bounding box center [547, 252] width 32 height 11
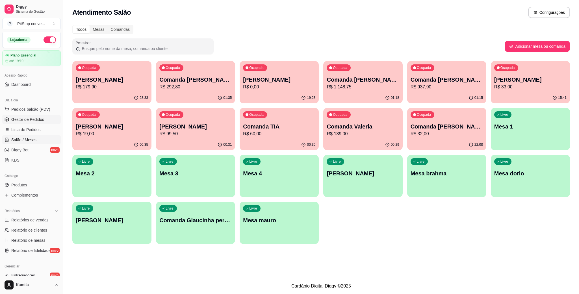
click at [34, 116] on link "Gestor de Pedidos" at bounding box center [31, 119] width 58 height 9
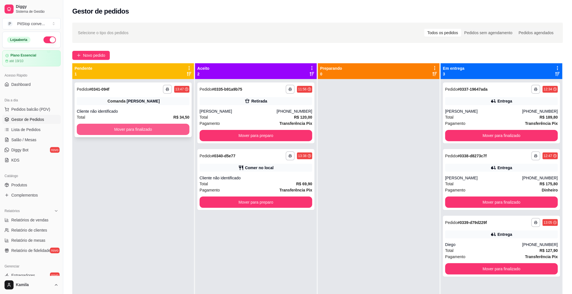
click at [139, 131] on button "Mover para finalizado" at bounding box center [133, 129] width 113 height 11
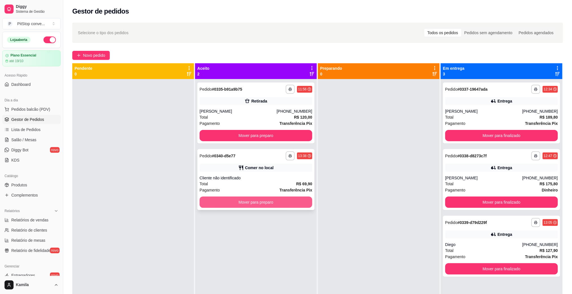
click at [269, 191] on div "Pagamento Transferência Pix" at bounding box center [256, 190] width 113 height 6
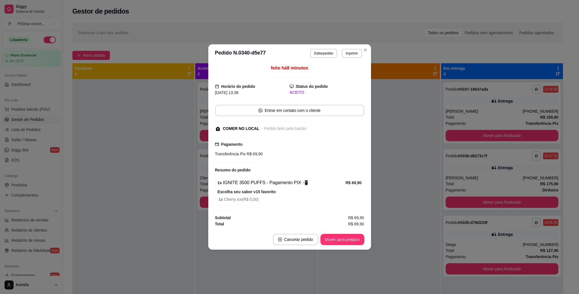
click at [357, 243] on button "Mover para preparo" at bounding box center [342, 239] width 44 height 11
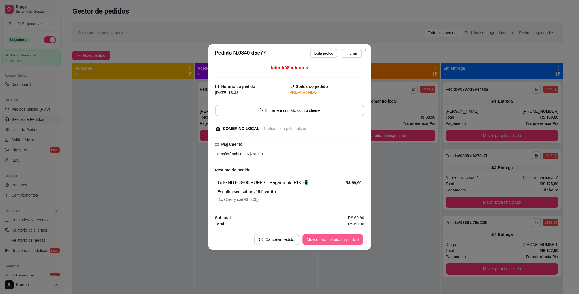
click at [357, 243] on button "Mover para retirada disponível" at bounding box center [332, 239] width 60 height 11
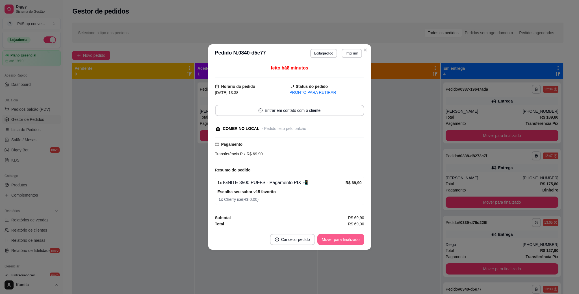
click at [357, 243] on button "Mover para finalizado" at bounding box center [340, 239] width 47 height 11
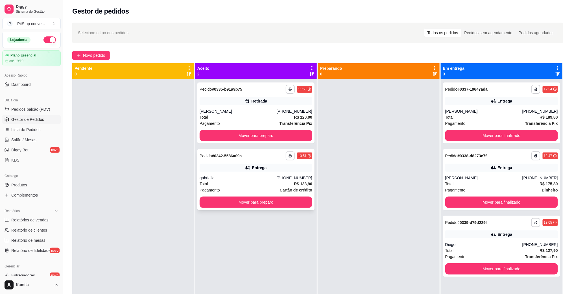
click at [289, 157] on icon "button" at bounding box center [290, 155] width 3 height 3
click at [281, 176] on button "IMPRESSORA" at bounding box center [273, 175] width 40 height 9
click at [271, 169] on div "Entrega" at bounding box center [256, 168] width 113 height 8
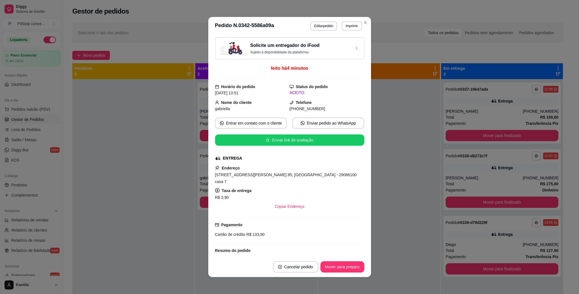
click at [281, 175] on span "[STREET_ADDRESS][PERSON_NAME] 85, [GEOGRAPHIC_DATA] - 29066100 casa 7" at bounding box center [285, 178] width 141 height 11
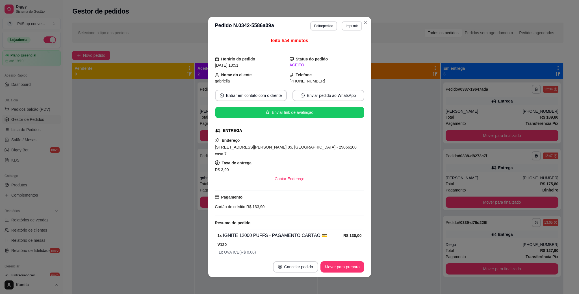
click at [248, 204] on span "R$ 133,90" at bounding box center [254, 206] width 19 height 5
click at [249, 204] on span "R$ 133,90" at bounding box center [254, 206] width 19 height 5
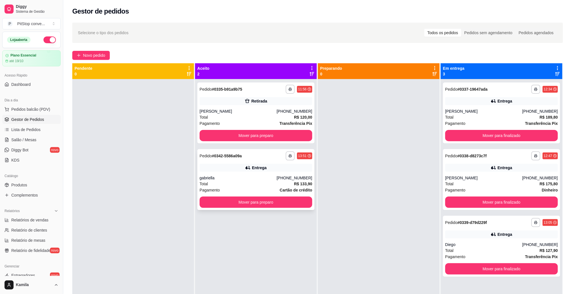
click at [284, 181] on div "Total R$ 133,90" at bounding box center [256, 184] width 113 height 6
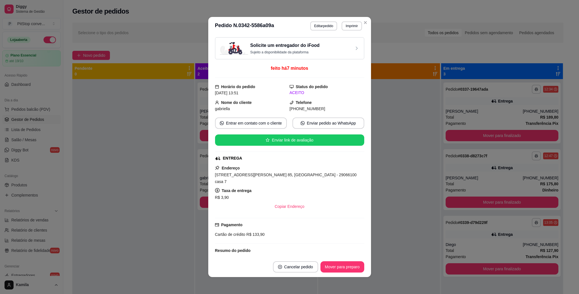
click at [299, 176] on span "[STREET_ADDRESS][PERSON_NAME] 85, [GEOGRAPHIC_DATA] - 29066100 casa 7" at bounding box center [285, 178] width 141 height 11
click at [299, 175] on span "[STREET_ADDRESS][PERSON_NAME] 85, [GEOGRAPHIC_DATA] - 29066100 casa 7" at bounding box center [285, 178] width 141 height 11
click at [298, 175] on span "[STREET_ADDRESS][PERSON_NAME] 85, [GEOGRAPHIC_DATA] - 29066100 casa 7" at bounding box center [285, 178] width 141 height 11
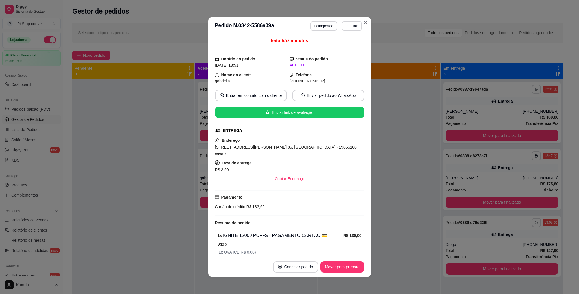
click at [251, 204] on span "R$ 133,90" at bounding box center [254, 206] width 19 height 5
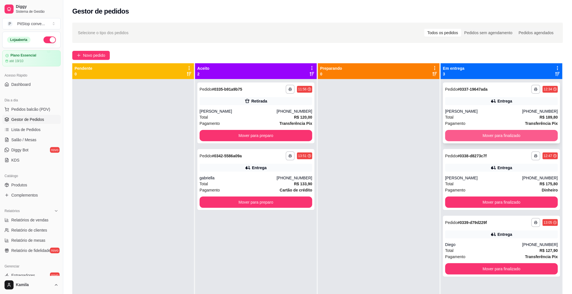
click at [486, 135] on button "Mover para finalizado" at bounding box center [501, 135] width 113 height 11
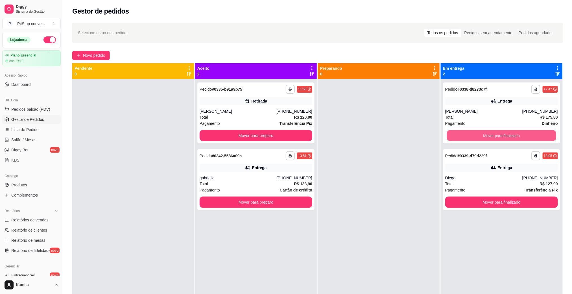
click at [486, 135] on button "Mover para finalizado" at bounding box center [501, 135] width 109 height 11
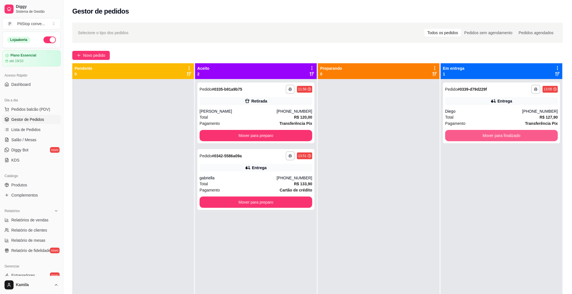
click at [486, 135] on button "Mover para finalizado" at bounding box center [501, 135] width 113 height 11
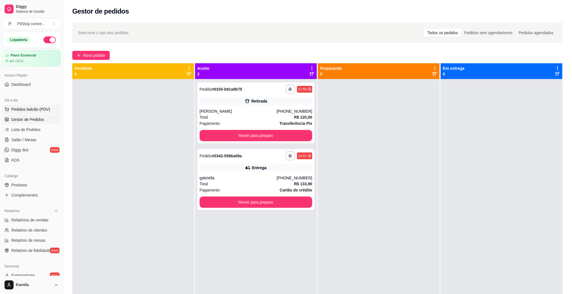
click at [28, 110] on span "Pedidos balcão (PDV)" at bounding box center [30, 109] width 39 height 6
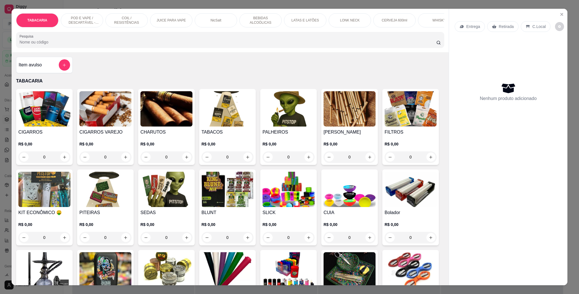
click at [71, 16] on p "POD E VAPE / DESCARTÁVEL - RECARREGAVEL" at bounding box center [82, 20] width 33 height 9
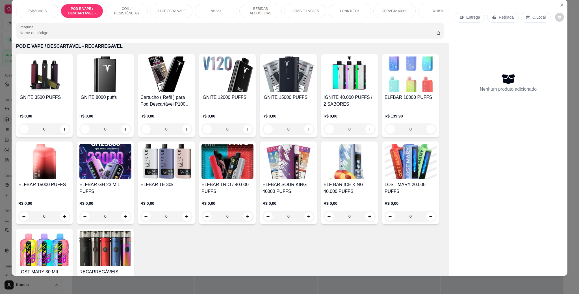
click at [231, 101] on h4 "IGNITE 12000 PUFFS" at bounding box center [227, 97] width 52 height 7
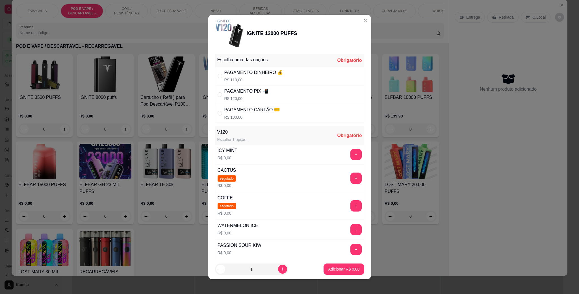
click at [244, 115] on p "R$ 130,00" at bounding box center [251, 117] width 55 height 6
radio input "true"
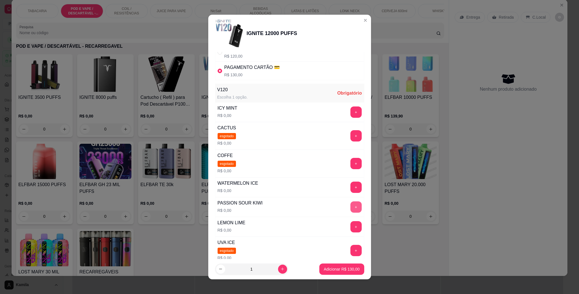
click at [350, 205] on button "+" at bounding box center [355, 206] width 11 height 11
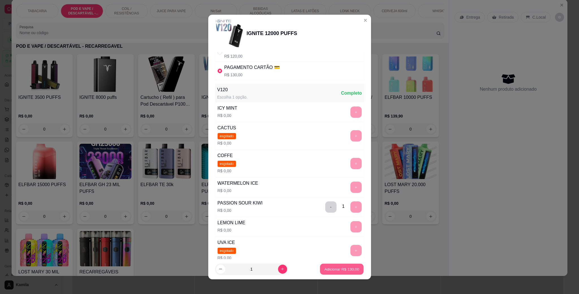
click at [343, 268] on p "Adicionar R$ 130,00" at bounding box center [341, 268] width 35 height 5
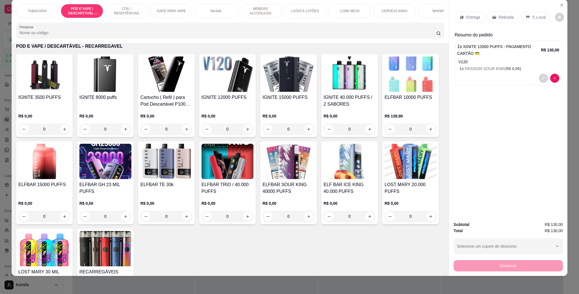
click at [535, 14] on div "C.Local" at bounding box center [536, 17] width 30 height 11
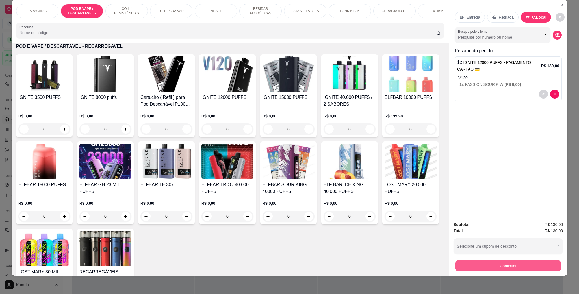
click at [522, 265] on button "Continuar" at bounding box center [508, 265] width 106 height 11
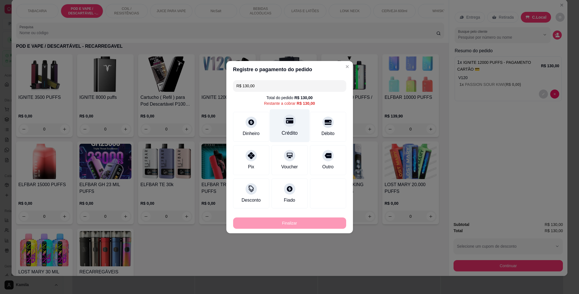
click at [280, 127] on div "Crédito" at bounding box center [289, 125] width 40 height 33
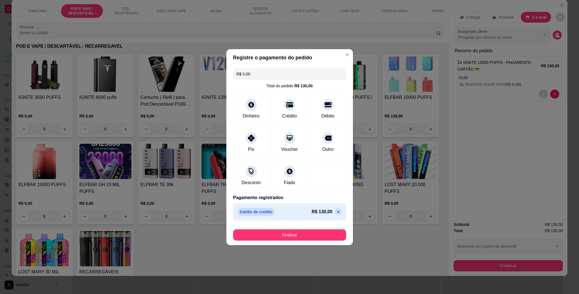
click at [290, 243] on footer "Finalizar" at bounding box center [289, 234] width 127 height 23
click at [291, 239] on button "Finalizar" at bounding box center [289, 234] width 113 height 11
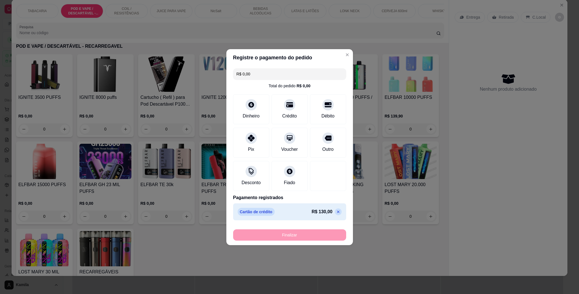
type input "-R$ 130,00"
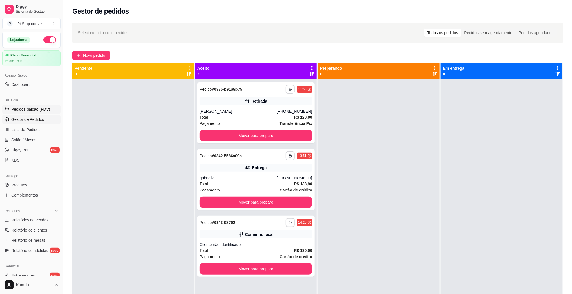
click at [31, 108] on span "Pedidos balcão (PDV)" at bounding box center [30, 109] width 39 height 6
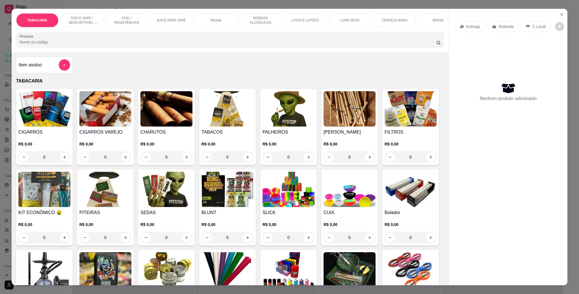
click at [83, 24] on p "POD E VAPE / DESCARTÁVEL - RECARREGAVEL" at bounding box center [82, 20] width 33 height 9
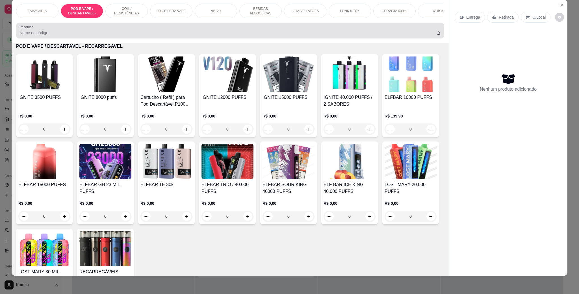
click at [112, 31] on div at bounding box center [229, 30] width 421 height 11
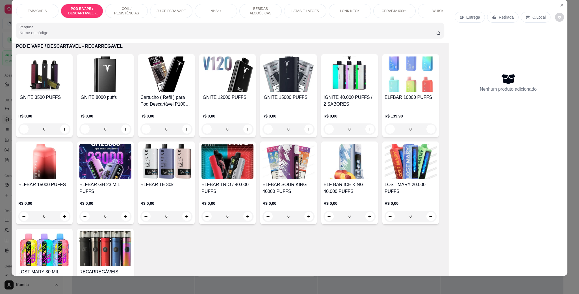
click at [234, 92] on img at bounding box center [227, 73] width 52 height 35
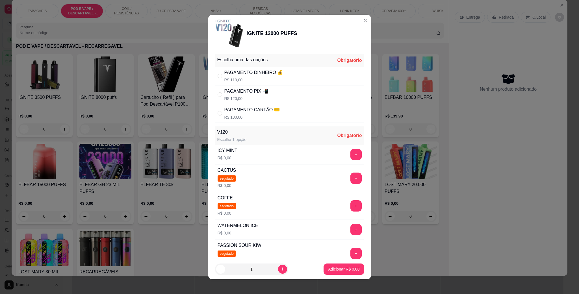
click at [243, 81] on p "R$ 110,00" at bounding box center [253, 80] width 59 height 6
radio input "true"
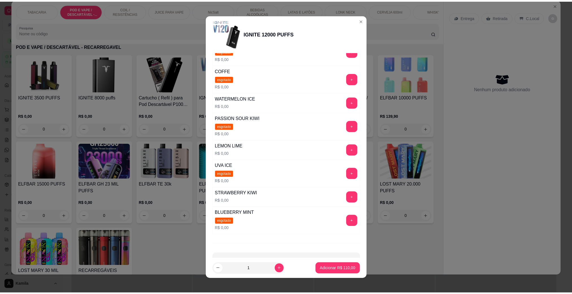
scroll to position [85, 0]
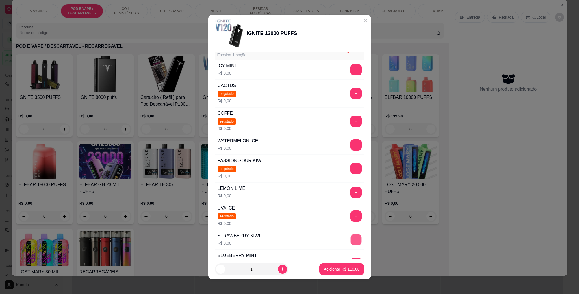
click at [350, 243] on button "+" at bounding box center [355, 239] width 11 height 11
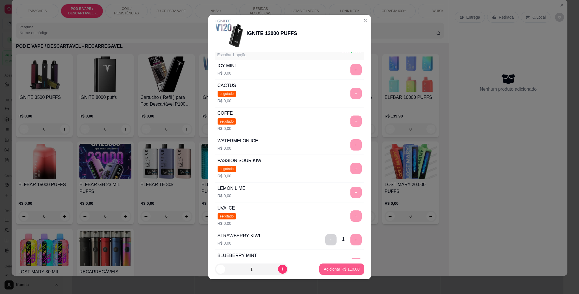
click at [339, 268] on p "Adicionar R$ 110,00" at bounding box center [342, 269] width 36 height 6
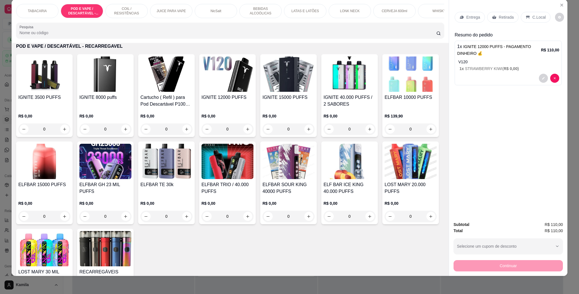
click at [532, 17] on p "C.Local" at bounding box center [538, 17] width 13 height 6
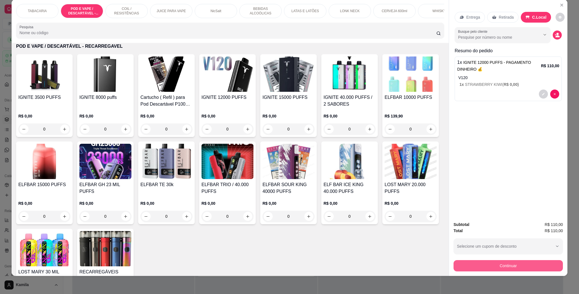
click at [492, 266] on button "Continuar" at bounding box center [507, 265] width 109 height 11
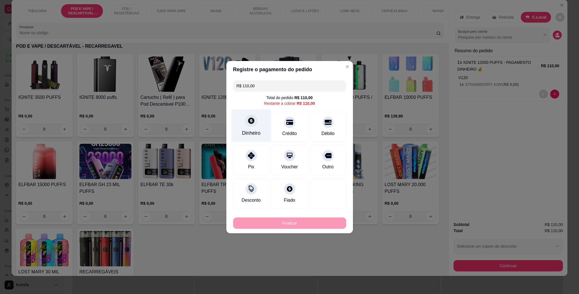
click at [247, 127] on div "Dinheiro" at bounding box center [251, 125] width 40 height 33
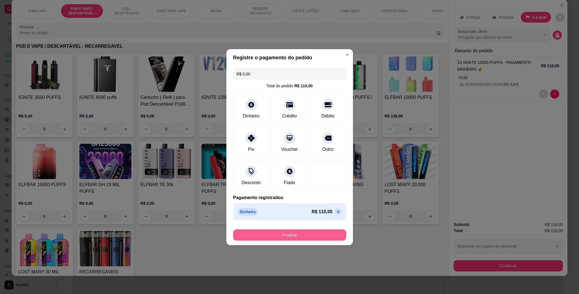
click at [301, 233] on button "Finalizar" at bounding box center [289, 234] width 113 height 11
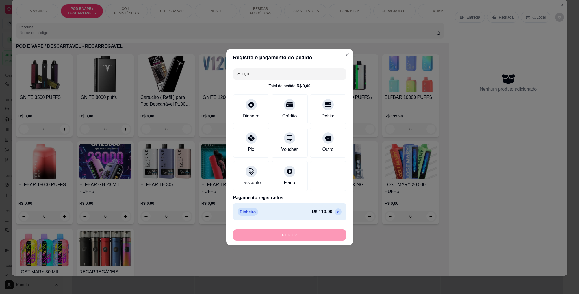
type input "-R$ 110,00"
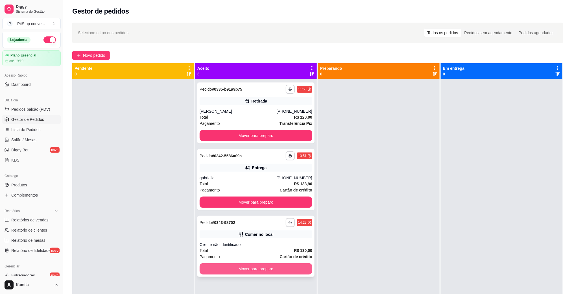
click at [288, 269] on button "Mover para preparo" at bounding box center [256, 268] width 113 height 11
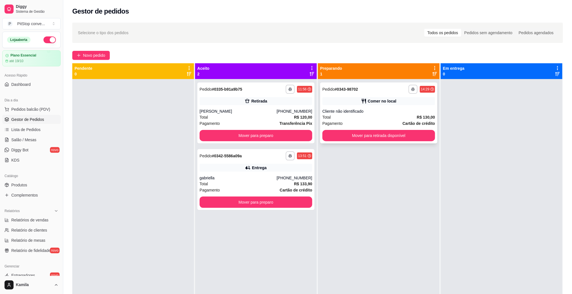
click at [368, 141] on button "Mover para retirada disponível" at bounding box center [379, 135] width 113 height 11
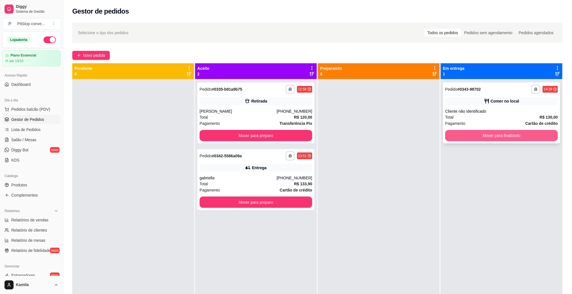
click at [478, 138] on button "Mover para finalizado" at bounding box center [501, 135] width 113 height 11
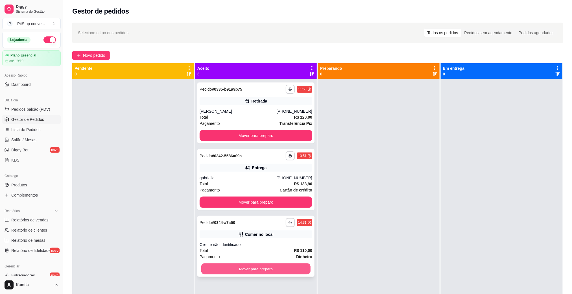
click at [250, 265] on button "Mover para preparo" at bounding box center [255, 269] width 109 height 11
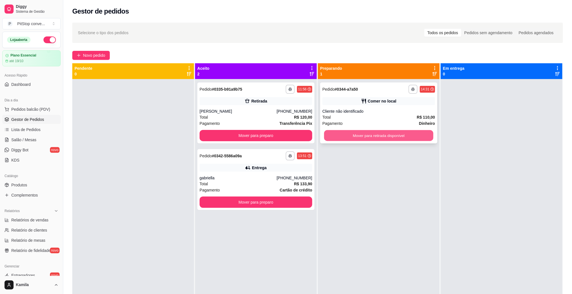
click at [371, 138] on button "Mover para retirada disponível" at bounding box center [378, 135] width 109 height 11
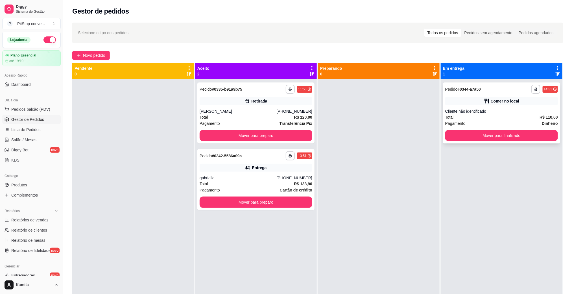
click at [468, 141] on button "Mover para finalizado" at bounding box center [501, 135] width 113 height 11
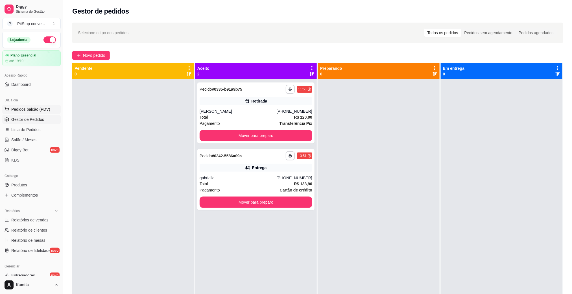
click at [41, 108] on span "Pedidos balcão (PDV)" at bounding box center [30, 109] width 39 height 6
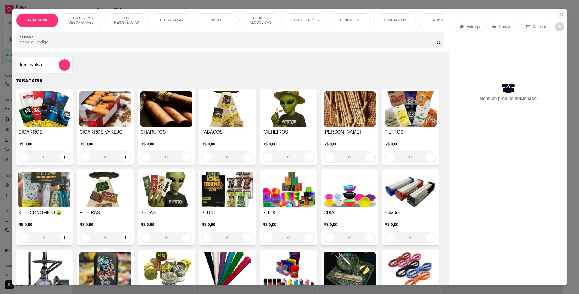
click at [559, 16] on icon "Close" at bounding box center [561, 14] width 5 height 5
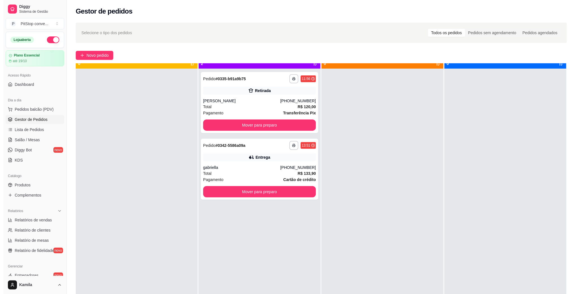
scroll to position [16, 0]
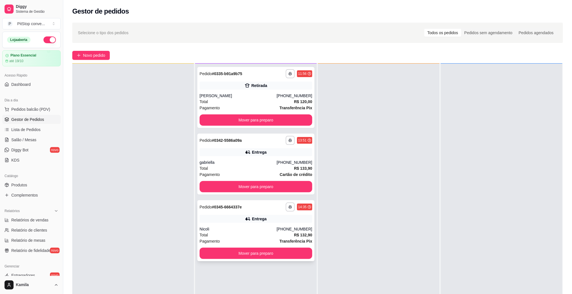
click at [289, 208] on icon "button" at bounding box center [290, 206] width 3 height 3
click at [283, 226] on button "IMPRESSORA" at bounding box center [272, 226] width 41 height 9
click at [286, 231] on div "[PHONE_NUMBER]" at bounding box center [295, 229] width 36 height 6
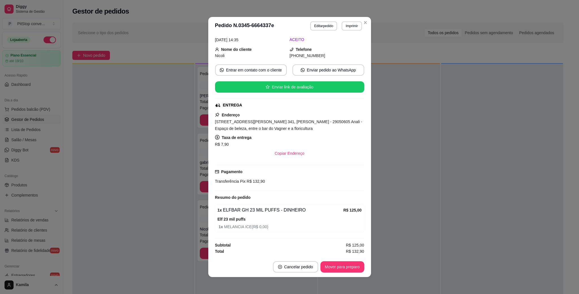
scroll to position [0, 0]
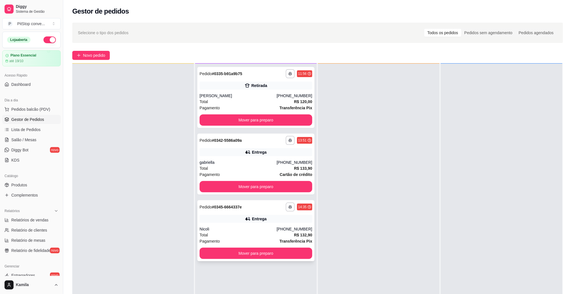
click at [271, 227] on div "Nicoli" at bounding box center [238, 229] width 77 height 6
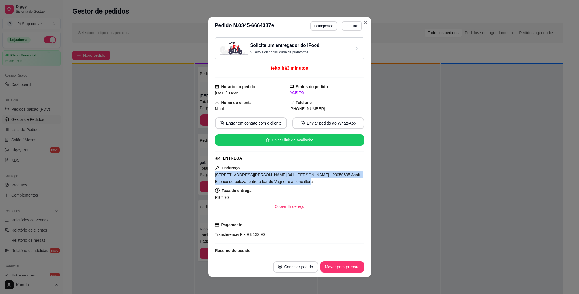
drag, startPoint x: 298, startPoint y: 184, endPoint x: 213, endPoint y: 179, distance: 85.7
click at [215, 179] on div "[STREET_ADDRESS][PERSON_NAME] 341, [PERSON_NAME] - 29050605 Anali - Espaço de b…" at bounding box center [289, 178] width 149 height 14
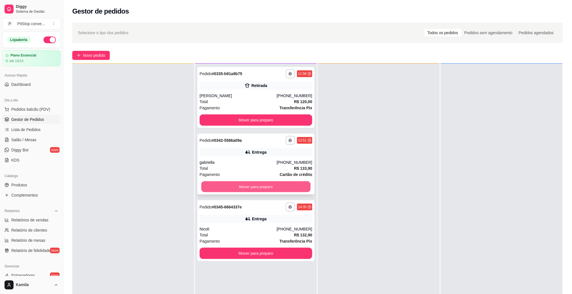
click at [289, 184] on button "Mover para preparo" at bounding box center [255, 186] width 109 height 11
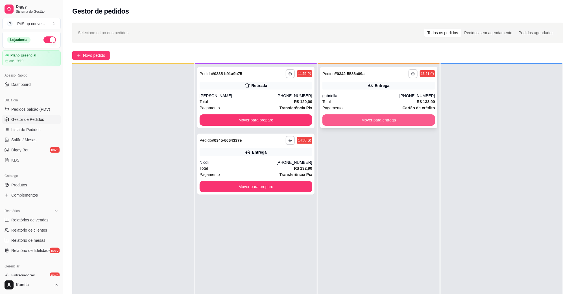
click at [372, 119] on button "Mover para entrega" at bounding box center [379, 119] width 113 height 11
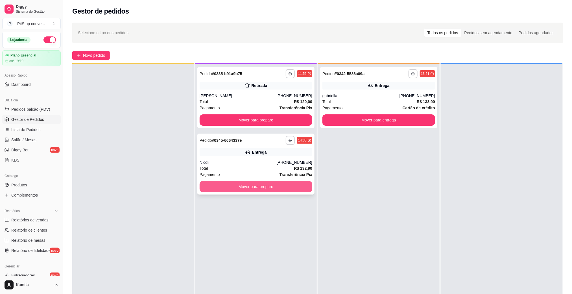
click at [299, 187] on button "Mover para preparo" at bounding box center [256, 186] width 113 height 11
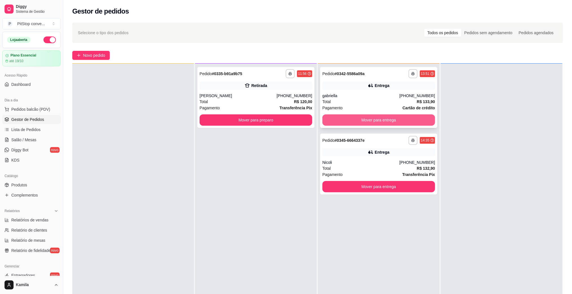
click at [380, 118] on button "Mover para entrega" at bounding box center [379, 119] width 113 height 11
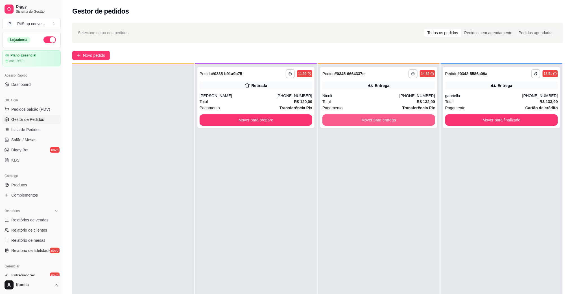
click at [380, 118] on button "Mover para entrega" at bounding box center [379, 119] width 113 height 11
click at [382, 119] on button "Mover para entrega" at bounding box center [379, 119] width 113 height 11
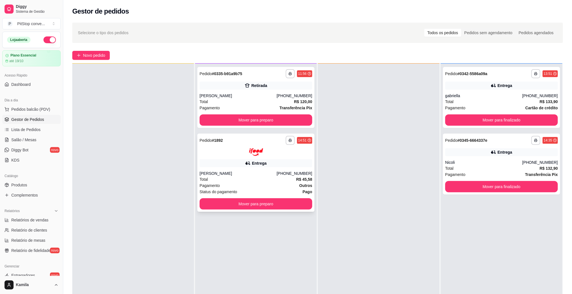
click at [255, 165] on div "Entrega" at bounding box center [259, 163] width 15 height 6
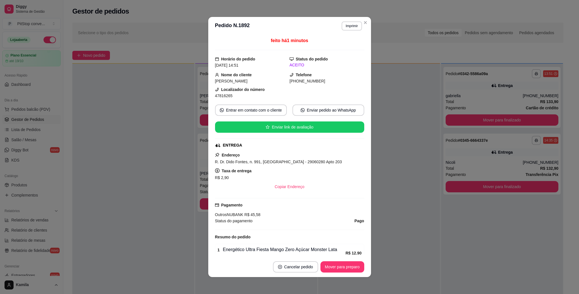
click at [347, 31] on header "**********" at bounding box center [289, 26] width 163 height 18
click at [349, 25] on button "Imprimir" at bounding box center [351, 25] width 20 height 9
click at [341, 45] on button "IMPRESSORA" at bounding box center [338, 46] width 41 height 9
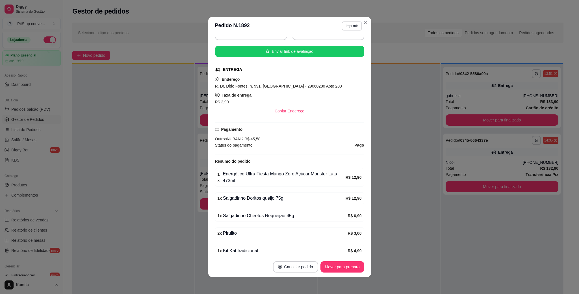
scroll to position [61, 0]
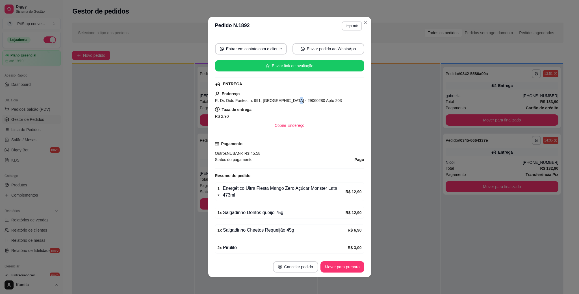
click at [285, 101] on span "R. Dr. Dido Fontes, n. 991, [GEOGRAPHIC_DATA] - 29060280 Apto 203" at bounding box center [278, 100] width 127 height 5
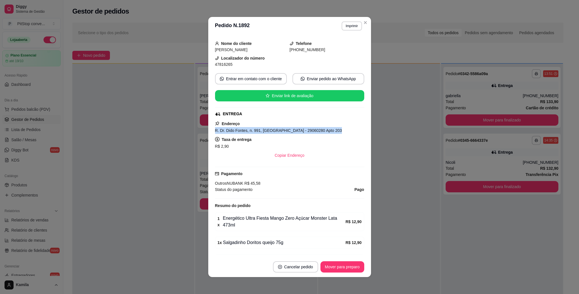
scroll to position [0, 0]
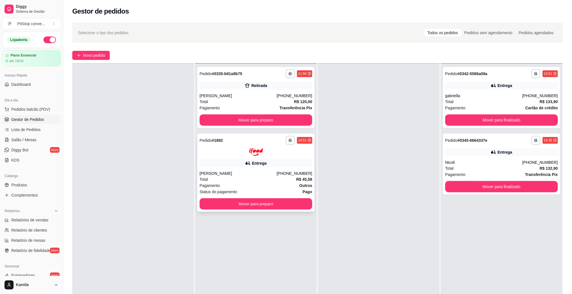
click at [261, 171] on div "[PERSON_NAME]" at bounding box center [238, 174] width 77 height 6
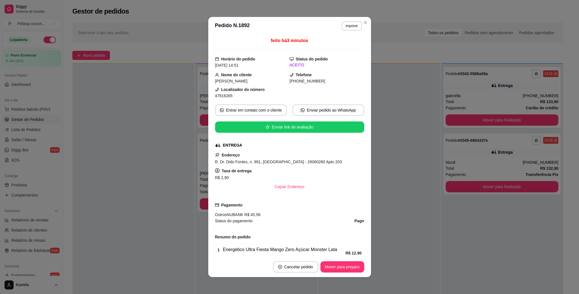
click at [221, 98] on span "47816265" at bounding box center [224, 95] width 18 height 5
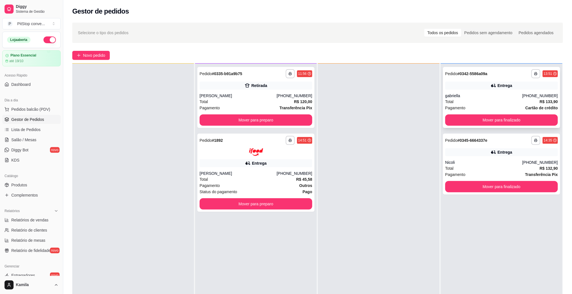
click at [497, 120] on button "Mover para finalizado" at bounding box center [501, 119] width 113 height 11
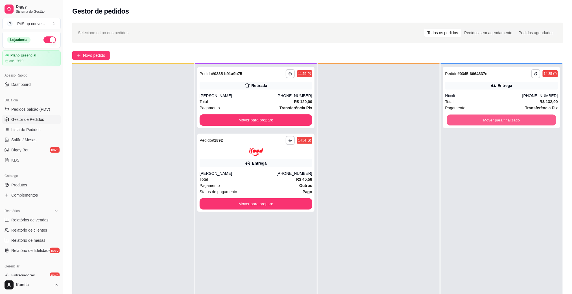
click at [497, 120] on button "Mover para finalizado" at bounding box center [501, 120] width 109 height 11
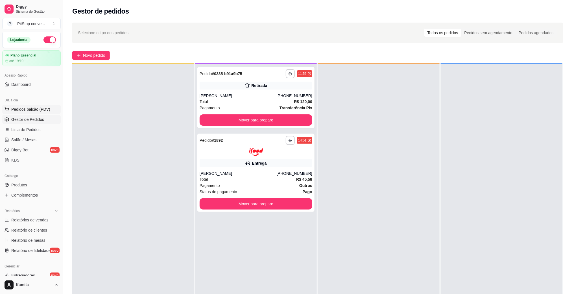
click at [13, 109] on span "Pedidos balcão (PDV)" at bounding box center [30, 109] width 39 height 6
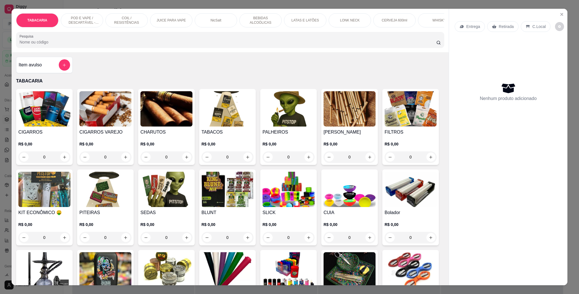
click at [373, 20] on div "CERVEJA 600ml" at bounding box center [394, 20] width 42 height 14
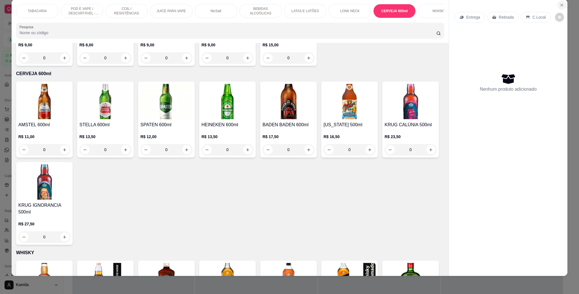
click at [559, 6] on icon "Close" at bounding box center [561, 5] width 5 height 5
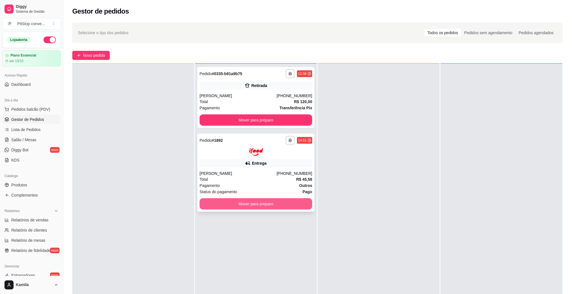
click at [274, 204] on button "Mover para preparo" at bounding box center [256, 203] width 113 height 11
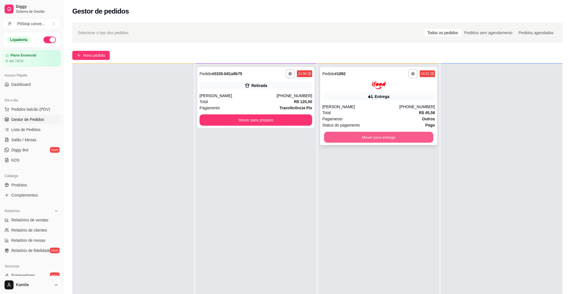
click at [383, 138] on button "Mover para entrega" at bounding box center [378, 137] width 109 height 11
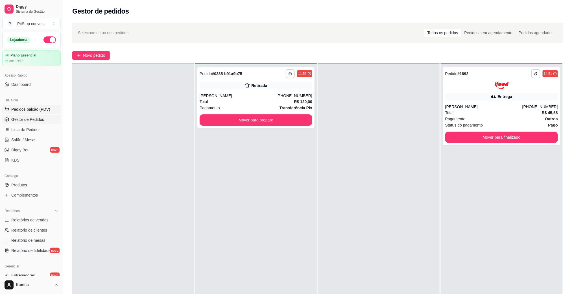
click at [25, 109] on span "Pedidos balcão (PDV)" at bounding box center [30, 109] width 39 height 6
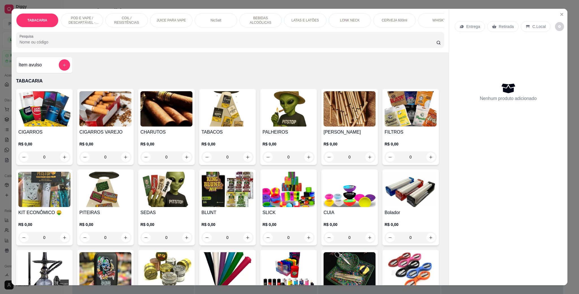
click at [78, 16] on p "POD E VAPE / DESCARTÁVEL - RECARREGAVEL" at bounding box center [82, 20] width 33 height 9
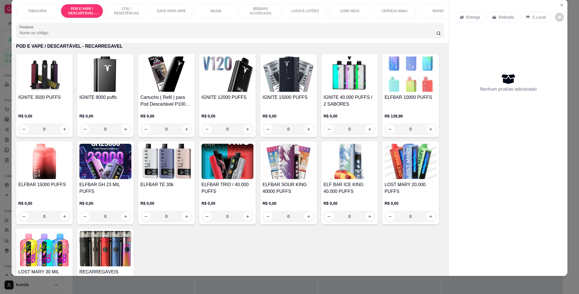
click at [105, 92] on img at bounding box center [105, 73] width 52 height 35
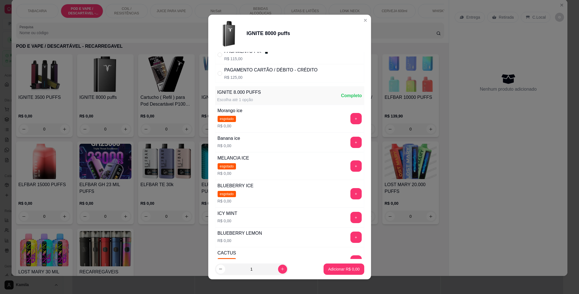
scroll to position [0, 0]
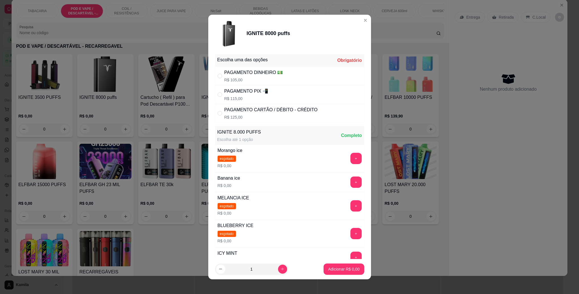
click at [325, 113] on div "PAGAMENTO CARTÃO / DÉBITO - CRÉDITO R$ 125,00" at bounding box center [289, 113] width 149 height 19
radio input "true"
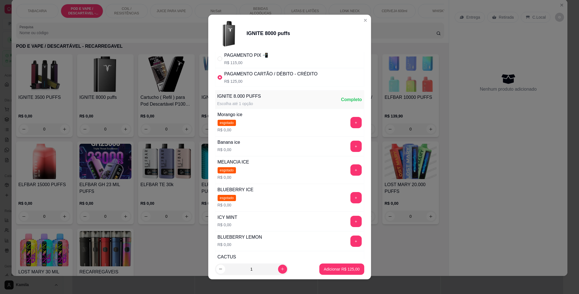
scroll to position [85, 0]
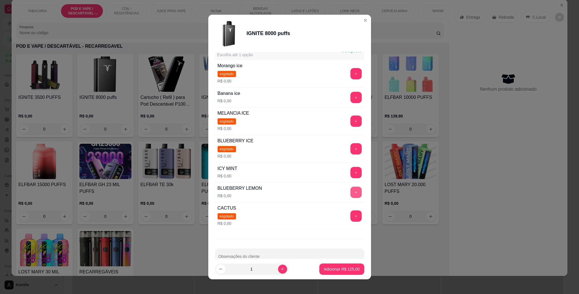
click at [350, 197] on button "+" at bounding box center [355, 192] width 11 height 11
click at [344, 264] on button "Adicionar R$ 125,00" at bounding box center [341, 269] width 45 height 11
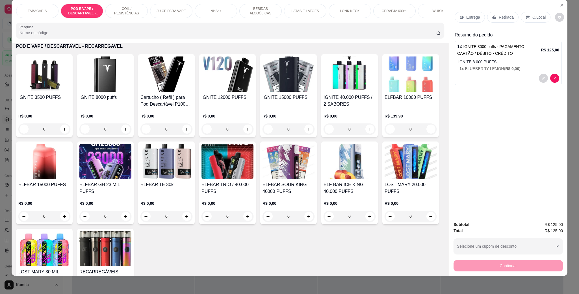
click at [532, 17] on p "C.Local" at bounding box center [538, 17] width 13 height 6
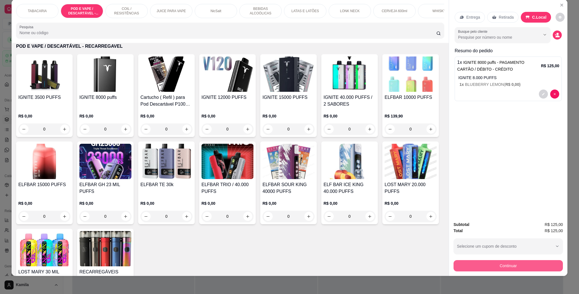
click at [512, 269] on button "Continuar" at bounding box center [507, 265] width 109 height 11
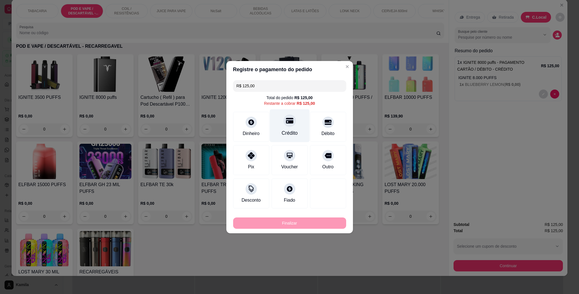
click at [294, 123] on div "Crédito" at bounding box center [289, 125] width 40 height 33
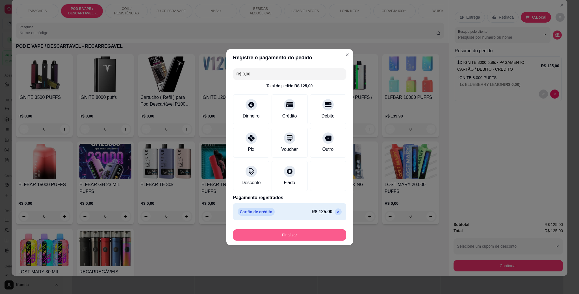
click at [315, 231] on button "Finalizar" at bounding box center [289, 234] width 113 height 11
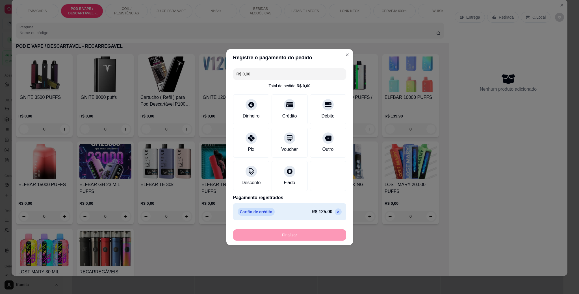
type input "-R$ 125,00"
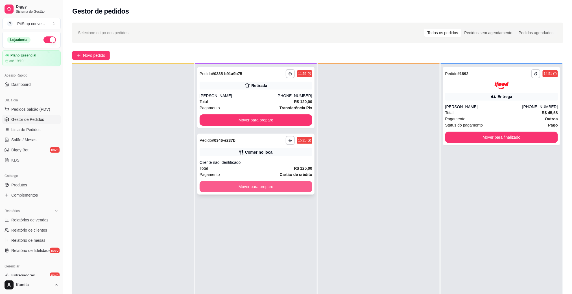
click at [297, 182] on button "Mover para preparo" at bounding box center [256, 186] width 113 height 11
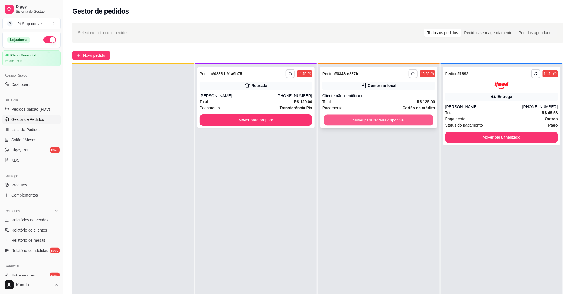
click at [381, 123] on button "Mover para retirada disponível" at bounding box center [378, 120] width 109 height 11
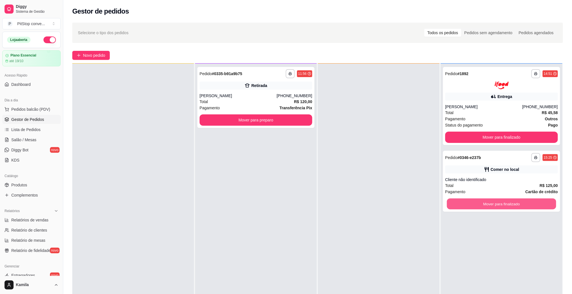
click at [491, 207] on button "Mover para finalizado" at bounding box center [501, 203] width 109 height 11
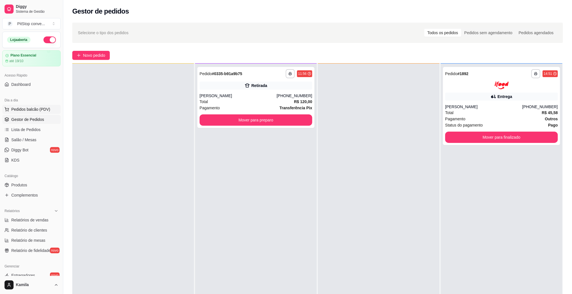
click at [35, 109] on span "Pedidos balcão (PDV)" at bounding box center [30, 109] width 39 height 6
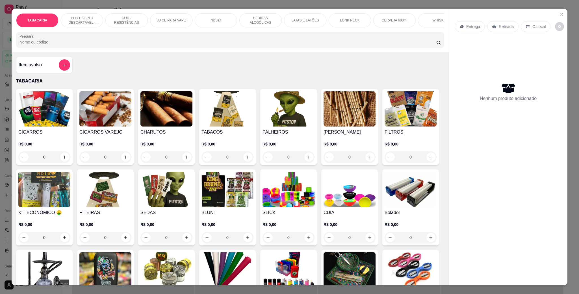
click at [86, 15] on div "POD E VAPE / DESCARTÁVEL - RECARREGAVEL" at bounding box center [82, 20] width 42 height 14
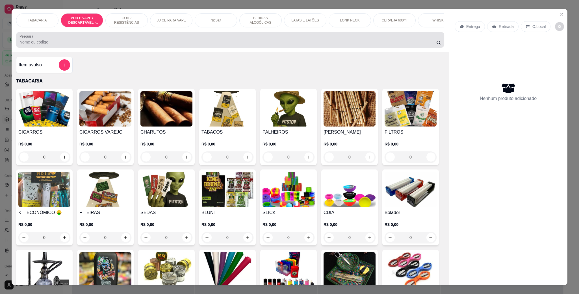
scroll to position [9, 0]
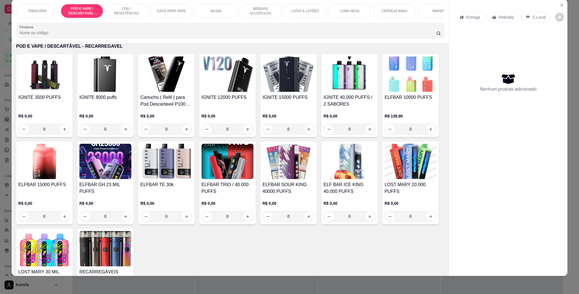
click at [131, 179] on img at bounding box center [105, 161] width 52 height 35
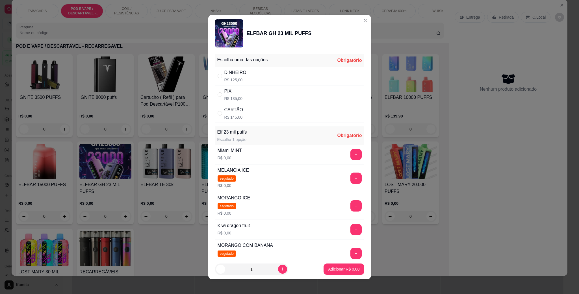
click at [252, 153] on div "Miami MINT R$ 0,00 +" at bounding box center [289, 155] width 149 height 20
click at [230, 97] on p "R$ 135,00" at bounding box center [233, 99] width 18 height 6
radio input "true"
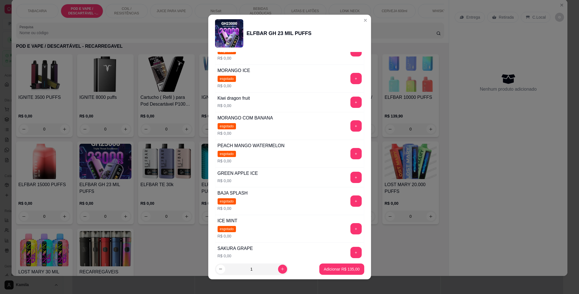
scroll to position [42, 0]
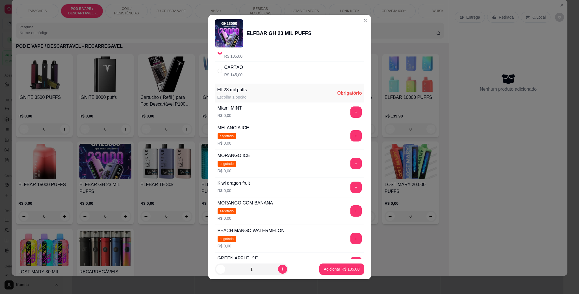
click at [350, 113] on button "+" at bounding box center [355, 111] width 11 height 11
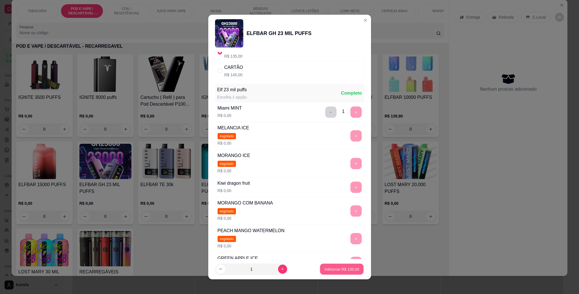
click at [331, 272] on button "Adicionar R$ 135,00" at bounding box center [341, 269] width 43 height 11
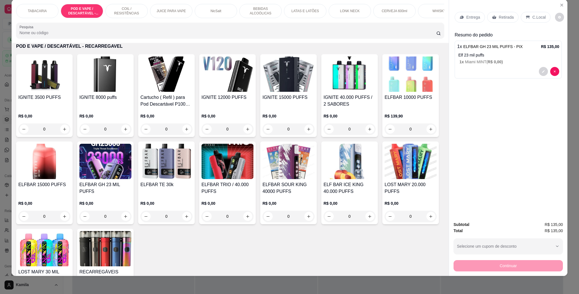
click at [526, 16] on div "C.Local" at bounding box center [536, 17] width 30 height 11
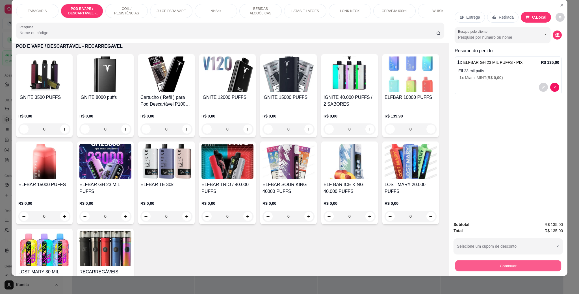
click at [494, 264] on button "Continuar" at bounding box center [508, 265] width 106 height 11
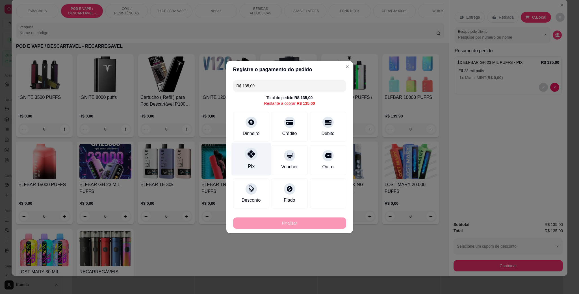
click at [245, 154] on div at bounding box center [251, 154] width 12 height 12
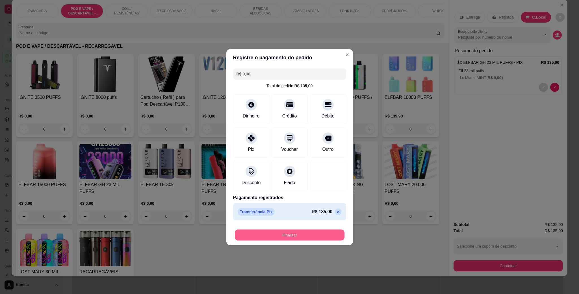
click at [293, 236] on button "Finalizar" at bounding box center [290, 234] width 110 height 11
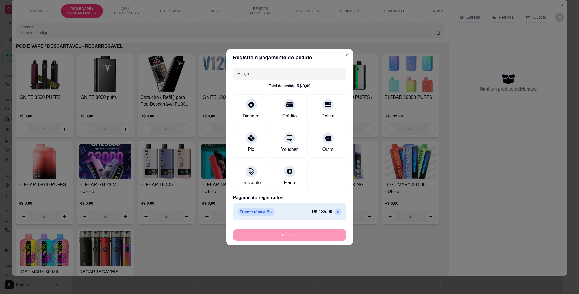
type input "-R$ 135,00"
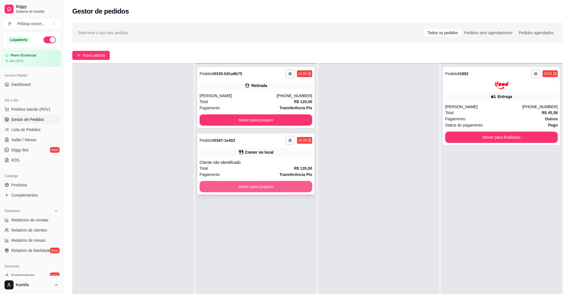
click at [295, 191] on button "Mover para preparo" at bounding box center [256, 186] width 113 height 11
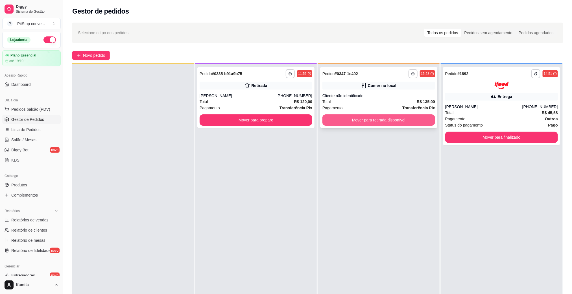
click at [393, 119] on button "Mover para retirada disponível" at bounding box center [379, 119] width 113 height 11
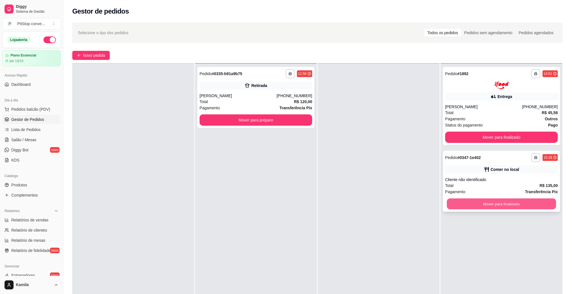
click at [490, 207] on button "Mover para finalizado" at bounding box center [501, 203] width 109 height 11
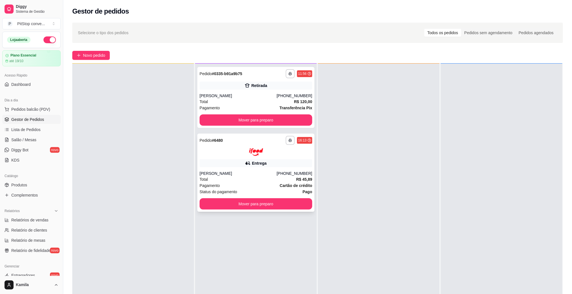
click at [287, 174] on div "[PHONE_NUMBER]" at bounding box center [295, 174] width 36 height 6
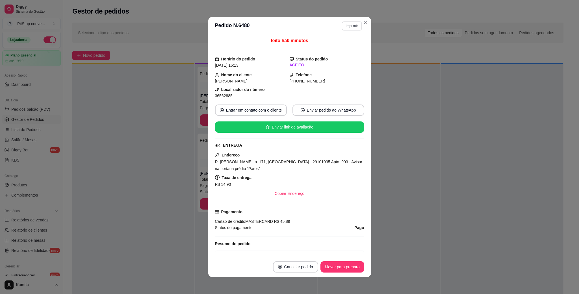
click at [347, 25] on button "Imprimir" at bounding box center [351, 25] width 20 height 9
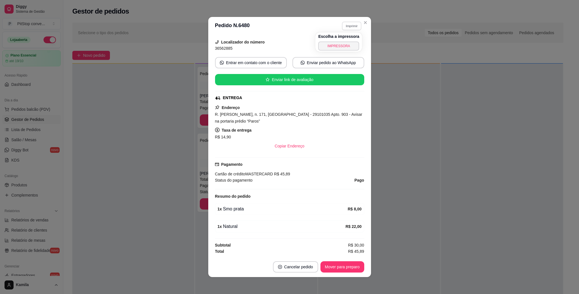
scroll to position [50, 0]
click at [338, 43] on button "IMPRESSORA" at bounding box center [338, 46] width 41 height 9
click at [300, 112] on span "R. [PERSON_NAME], n. 171, [GEOGRAPHIC_DATA] - 29101035 Apto. 903 - Avisar na po…" at bounding box center [288, 117] width 147 height 11
drag, startPoint x: 300, startPoint y: 112, endPoint x: 300, endPoint y: 121, distance: 9.0
click at [300, 117] on div "R. [PERSON_NAME], n. 171, [GEOGRAPHIC_DATA] - 29101035 Apto. 903 - Avisar na po…" at bounding box center [289, 118] width 149 height 14
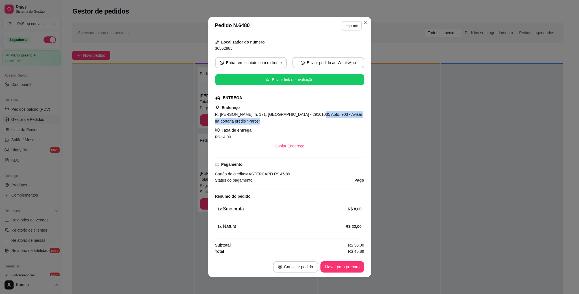
click at [300, 121] on div "R. [PERSON_NAME], n. 171, [GEOGRAPHIC_DATA] - 29101035 Apto. 903 - Avisar na po…" at bounding box center [289, 118] width 149 height 14
click at [300, 115] on span "R. [PERSON_NAME], n. 171, [GEOGRAPHIC_DATA] - 29101035 Apto. 903 - Avisar na po…" at bounding box center [288, 117] width 147 height 11
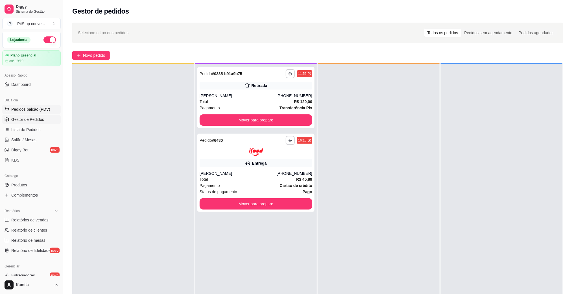
click at [33, 106] on button "Pedidos balcão (PDV)" at bounding box center [31, 109] width 58 height 9
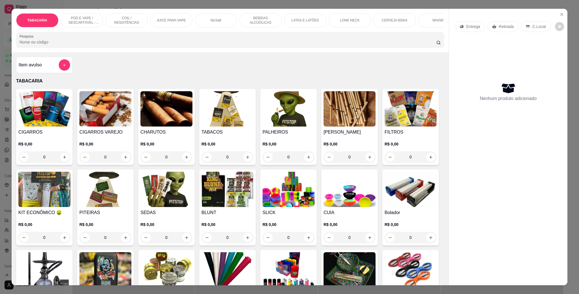
click at [82, 19] on p "POD E VAPE / DESCARTÁVEL - RECARREGAVEL" at bounding box center [82, 20] width 33 height 9
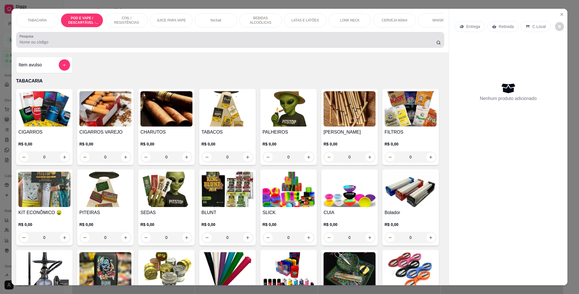
scroll to position [9, 0]
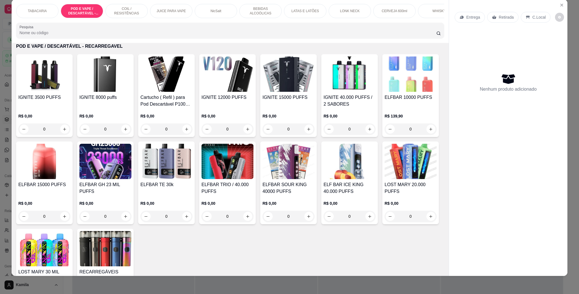
click at [384, 179] on img at bounding box center [410, 161] width 52 height 35
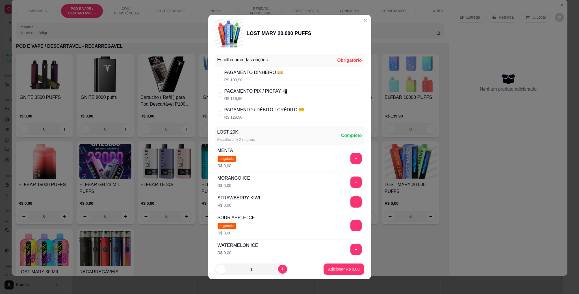
click at [253, 78] on p "R$ 109,90" at bounding box center [253, 80] width 59 height 6
radio input "true"
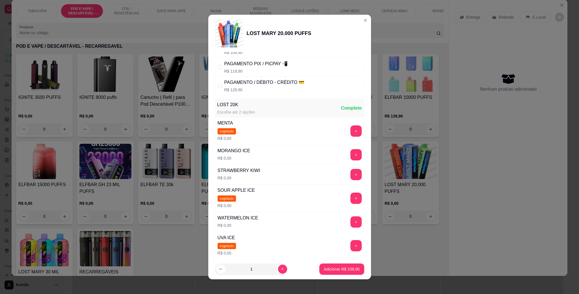
scroll to position [42, 0]
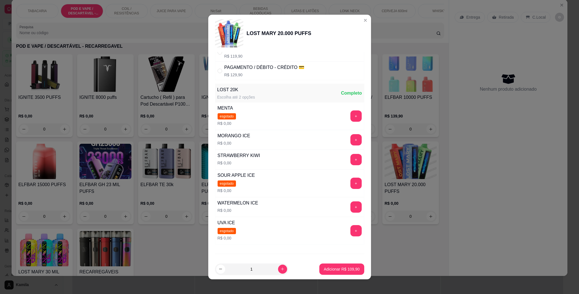
click at [348, 158] on div "+" at bounding box center [356, 159] width 16 height 11
click at [350, 160] on button "+" at bounding box center [355, 159] width 11 height 11
click at [339, 264] on button "Adicionar R$ 109,90" at bounding box center [341, 269] width 45 height 11
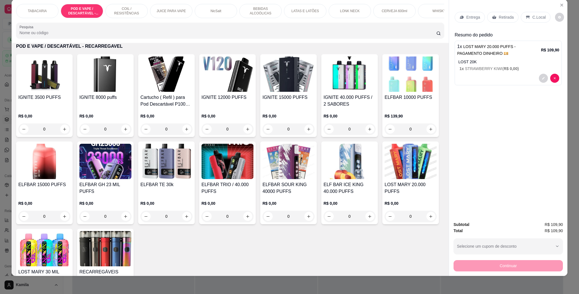
click at [532, 16] on p "C.Local" at bounding box center [538, 17] width 13 height 6
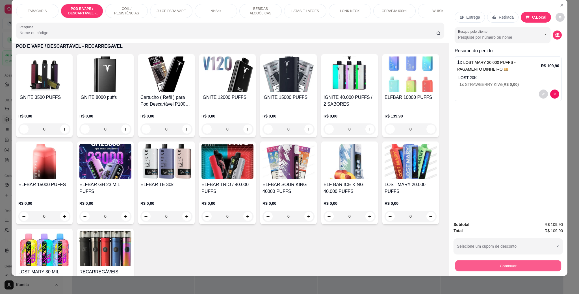
click at [528, 265] on button "Continuar" at bounding box center [508, 265] width 106 height 11
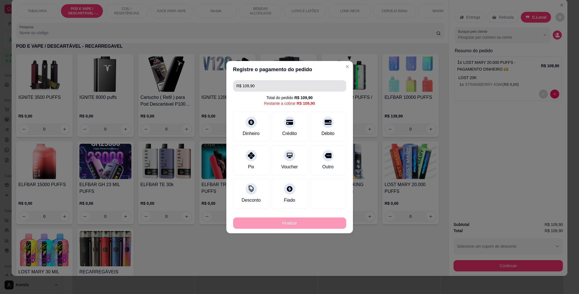
click at [262, 84] on input "R$ 109,90" at bounding box center [289, 85] width 106 height 11
click at [252, 119] on icon at bounding box center [251, 120] width 6 height 6
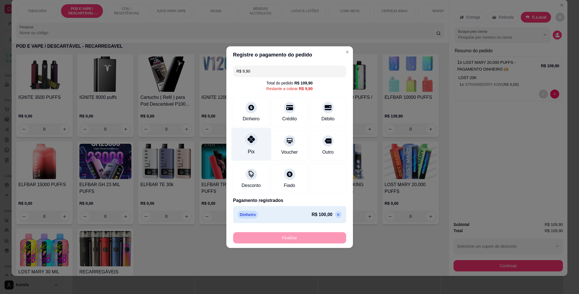
click at [255, 144] on div "Pix" at bounding box center [251, 144] width 40 height 33
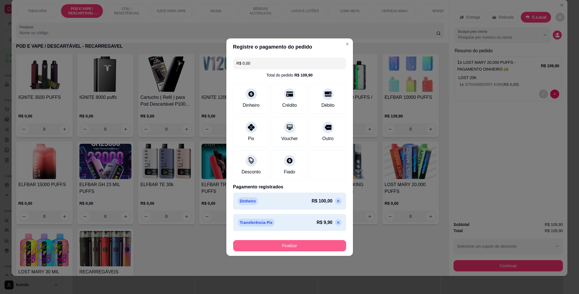
click at [325, 246] on button "Finalizar" at bounding box center [289, 245] width 113 height 11
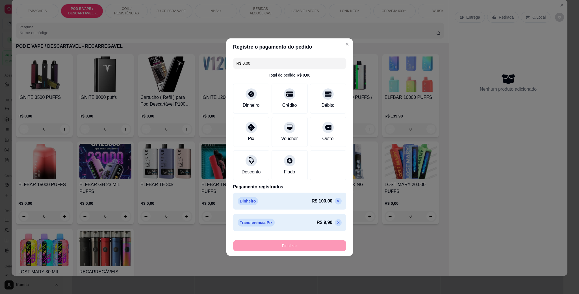
type input "-R$ 109,90"
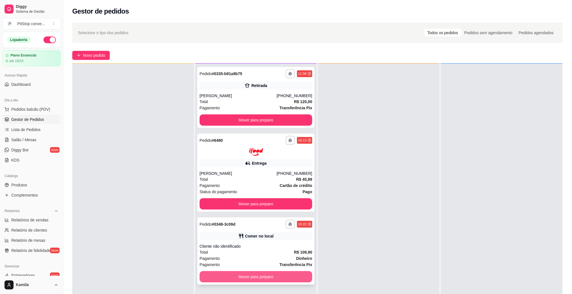
click at [302, 281] on button "Mover para preparo" at bounding box center [256, 276] width 113 height 11
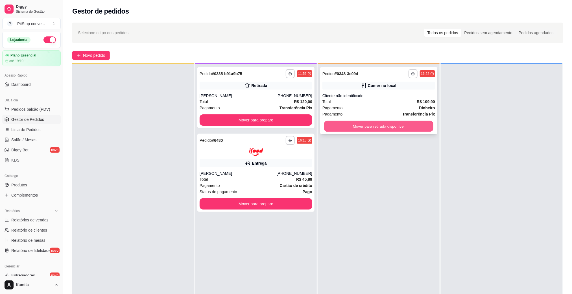
click at [387, 127] on button "Mover para retirada disponível" at bounding box center [378, 126] width 109 height 11
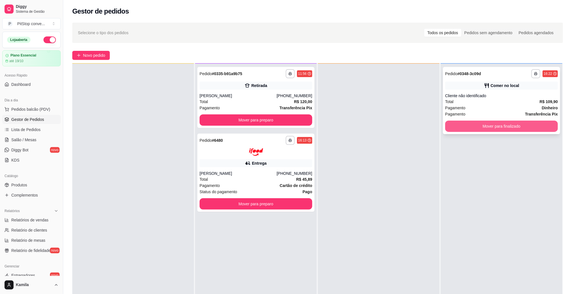
click at [498, 125] on button "Mover para finalizado" at bounding box center [501, 126] width 113 height 11
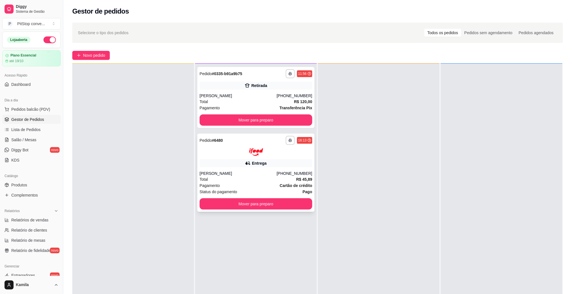
click at [286, 200] on button "Mover para preparo" at bounding box center [256, 203] width 113 height 11
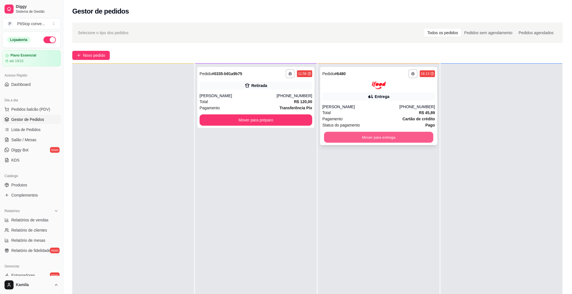
click at [383, 138] on button "Mover para entrega" at bounding box center [378, 137] width 109 height 11
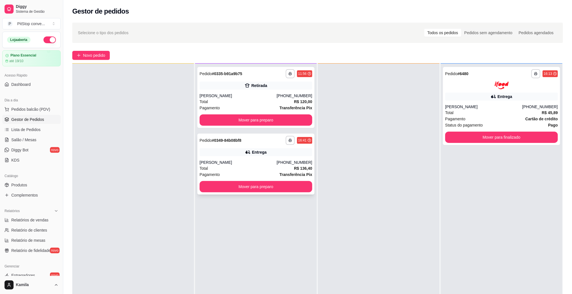
click at [285, 172] on strong "Transferência Pix" at bounding box center [296, 174] width 33 height 5
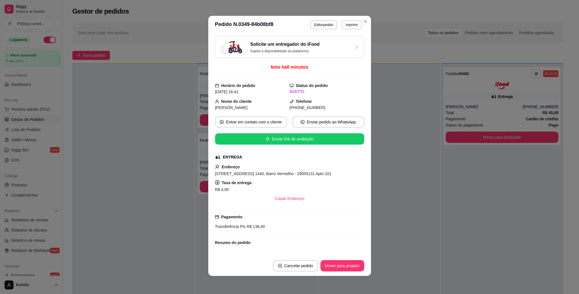
scroll to position [127, 0]
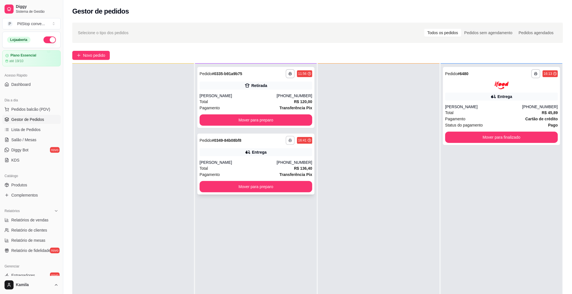
click at [289, 140] on icon "button" at bounding box center [290, 140] width 3 height 3
click at [279, 154] on div "Escolha a impressora IMPRESSORA" at bounding box center [272, 155] width 47 height 19
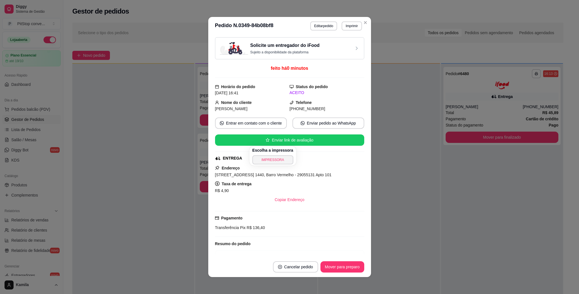
click at [279, 159] on button "IMPRESSORA" at bounding box center [272, 159] width 41 height 9
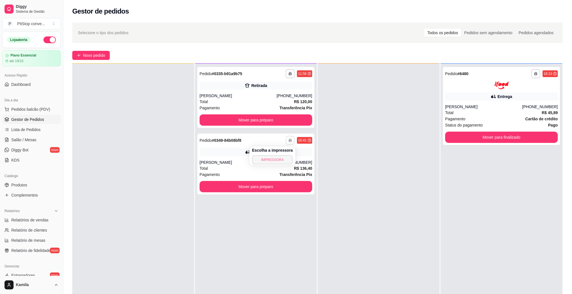
click at [284, 158] on button "IMPRESSORA" at bounding box center [272, 159] width 41 height 9
click at [280, 166] on div "Total R$ 136,40" at bounding box center [256, 168] width 113 height 6
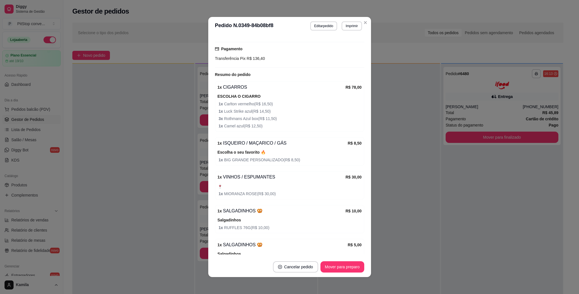
scroll to position [180, 0]
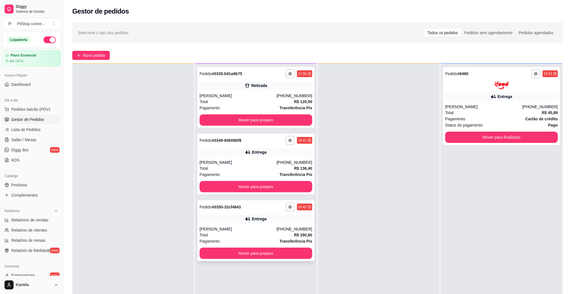
click at [270, 222] on div "Entrega" at bounding box center [256, 219] width 113 height 8
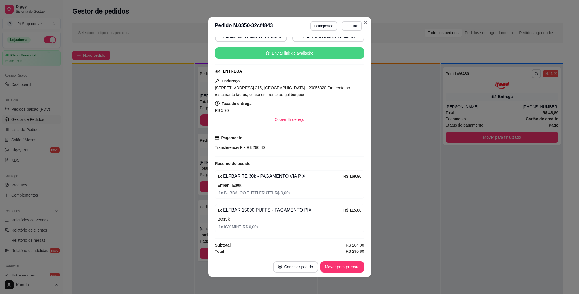
scroll to position [90, 0]
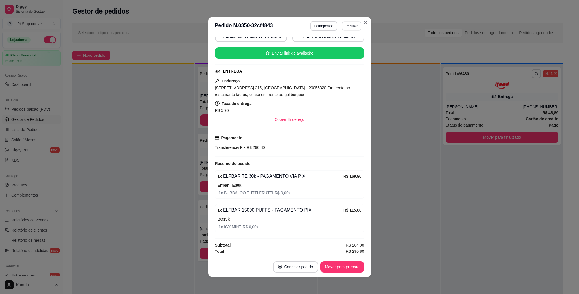
click at [348, 29] on button "Imprimir" at bounding box center [351, 25] width 19 height 9
click at [346, 43] on button "IMPRESSORA" at bounding box center [338, 46] width 41 height 9
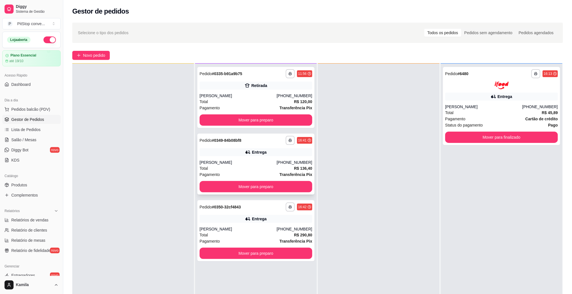
click at [252, 160] on div "[PERSON_NAME]" at bounding box center [238, 163] width 77 height 6
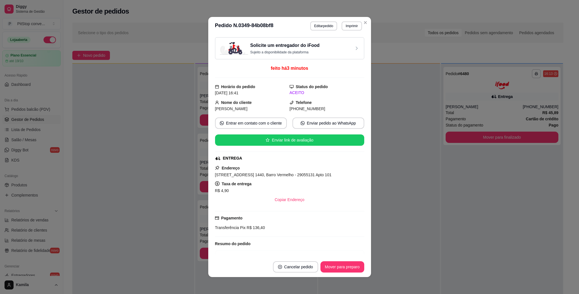
click at [273, 175] on span "[STREET_ADDRESS] 1440, Barro Vermelho - 29055131 Apto 101" at bounding box center [273, 175] width 116 height 5
click at [270, 178] on div "[STREET_ADDRESS] 1440, Barro Vermelho - 29055131 Apto 101" at bounding box center [289, 174] width 149 height 7
click at [270, 177] on span "[STREET_ADDRESS] 1440, Barro Vermelho - 29055131 Apto 101" at bounding box center [273, 175] width 116 height 5
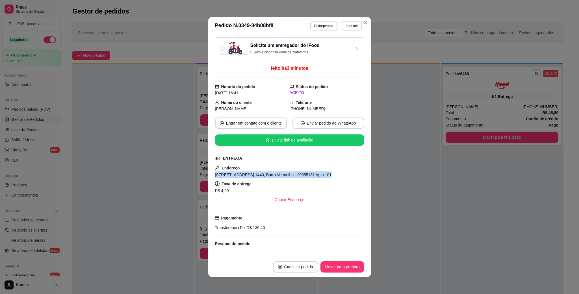
click at [270, 177] on span "[STREET_ADDRESS] 1440, Barro Vermelho - 29055131 Apto 101" at bounding box center [273, 175] width 116 height 5
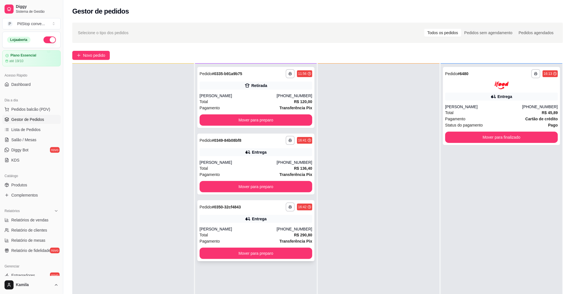
click at [230, 230] on div "[PERSON_NAME]" at bounding box center [238, 229] width 77 height 6
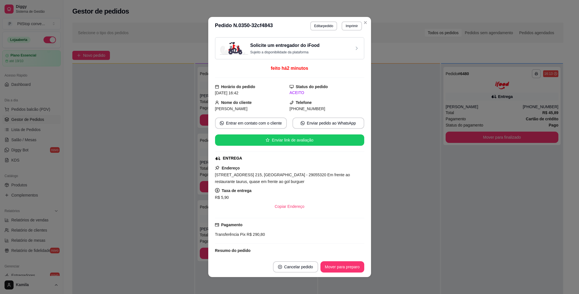
click at [270, 171] on div "Endereço [STREET_ADDRESS] 215, [GEOGRAPHIC_DATA] - 29055320 Em frente ao restau…" at bounding box center [289, 188] width 149 height 47
click at [276, 176] on span "[STREET_ADDRESS] 215, [GEOGRAPHIC_DATA] - 29055320 Em frente ao restaurante tau…" at bounding box center [282, 178] width 135 height 11
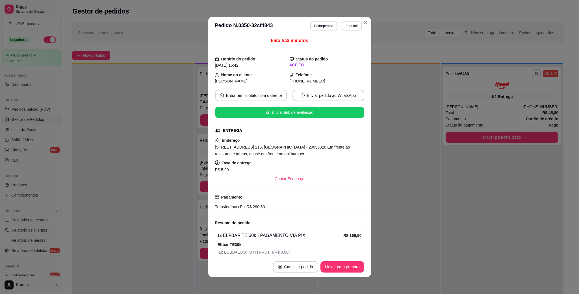
click at [247, 209] on span "R$ 290,80" at bounding box center [254, 206] width 19 height 5
click at [248, 207] on span "R$ 290,80" at bounding box center [254, 206] width 19 height 5
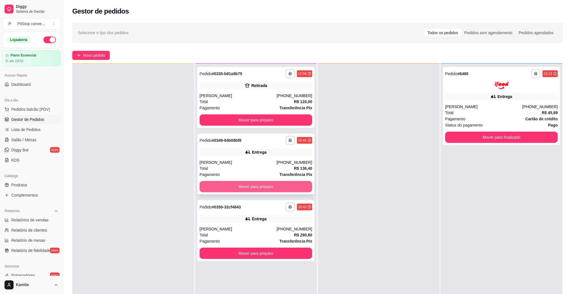
click at [254, 188] on button "Mover para preparo" at bounding box center [256, 186] width 113 height 11
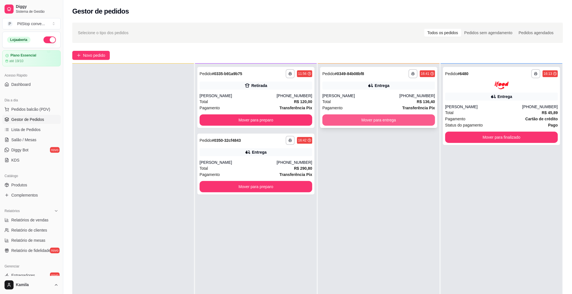
click at [363, 121] on button "Mover para entrega" at bounding box center [379, 119] width 113 height 11
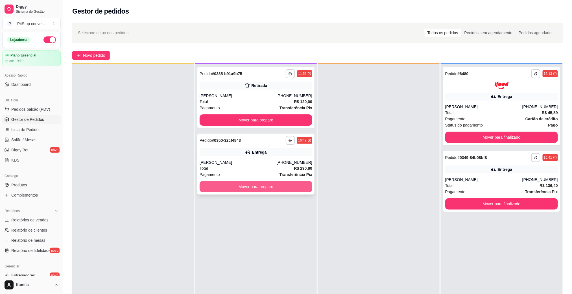
click at [294, 187] on button "Mover para preparo" at bounding box center [256, 186] width 113 height 11
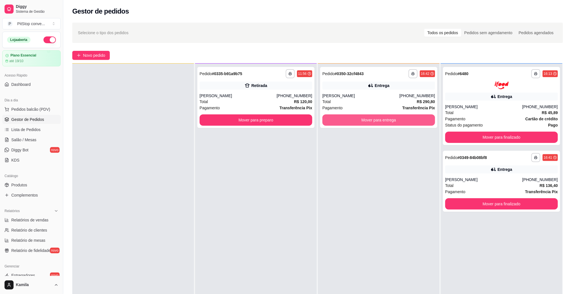
click at [377, 119] on button "Mover para entrega" at bounding box center [379, 119] width 113 height 11
click at [344, 121] on button "Mover para entrega" at bounding box center [379, 119] width 113 height 11
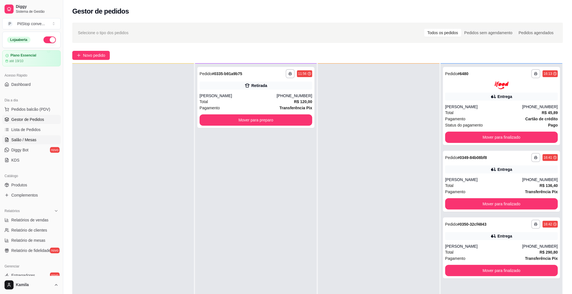
click at [32, 138] on span "Salão / Mesas" at bounding box center [23, 140] width 25 height 6
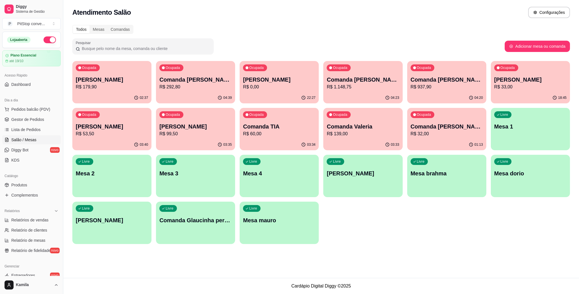
click at [138, 132] on p "R$ 53,50" at bounding box center [112, 133] width 72 height 7
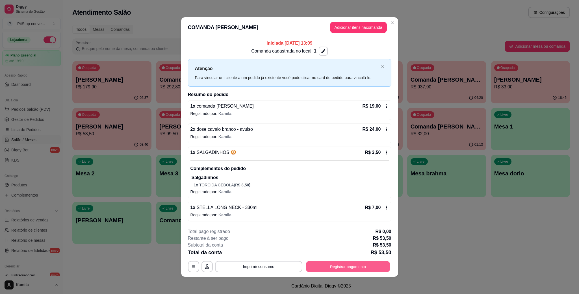
click at [333, 264] on button "Registrar pagamento" at bounding box center [348, 266] width 84 height 11
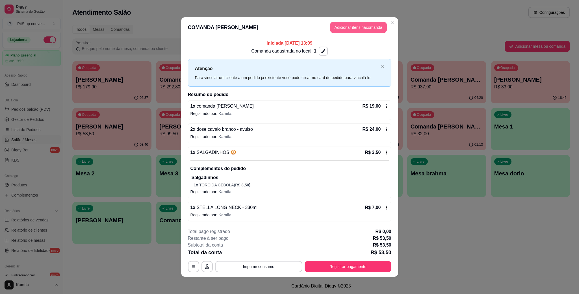
click at [355, 27] on button "Adicionar itens na comanda" at bounding box center [358, 27] width 57 height 11
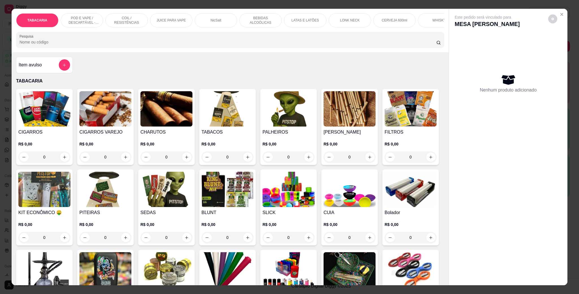
click at [43, 70] on div "Item avulso" at bounding box center [44, 64] width 51 height 11
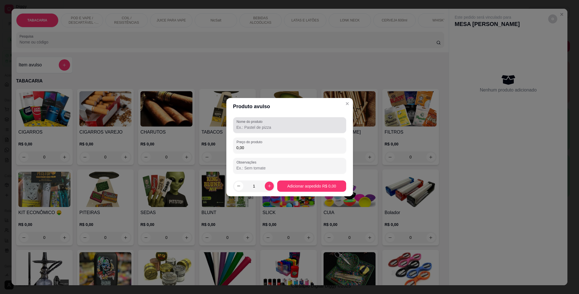
click at [245, 125] on input "Nome do produto" at bounding box center [289, 128] width 106 height 6
type input "s"
type input "dose cavalo branco"
click at [266, 147] on input "0,00" at bounding box center [289, 148] width 106 height 6
type input "12,00"
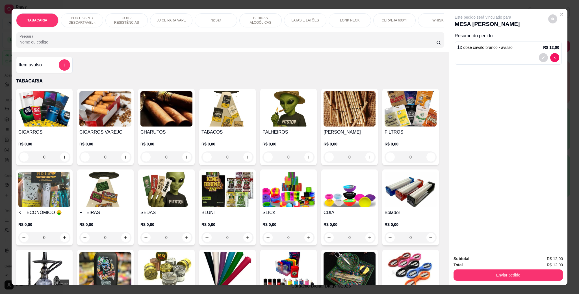
click at [514, 271] on button "Enviar pedido" at bounding box center [507, 274] width 109 height 11
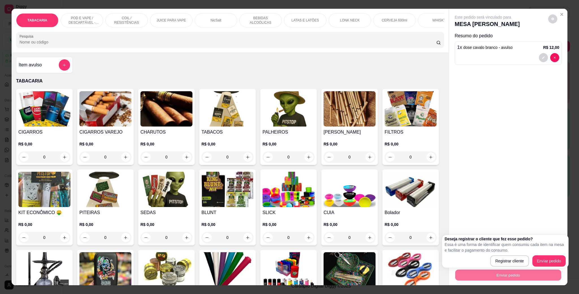
click at [545, 254] on div "Deseja registrar o cliente que fez esse pedido? Essa é uma forma de identificar…" at bounding box center [505, 251] width 121 height 31
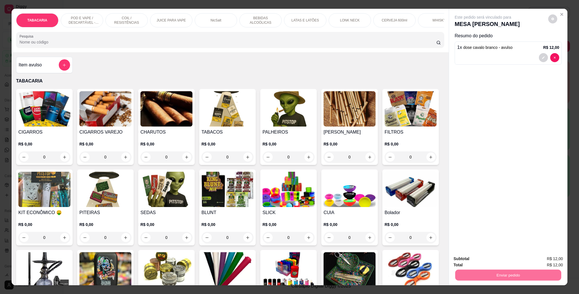
click at [544, 258] on button "Enviar pedido" at bounding box center [547, 261] width 32 height 11
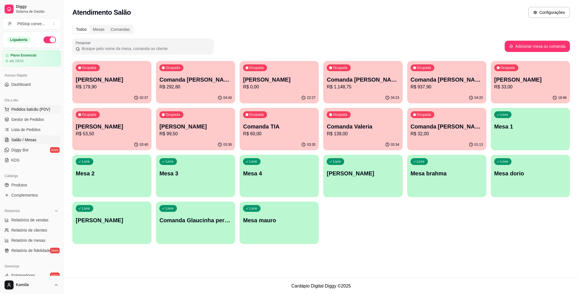
click at [44, 105] on button "Pedidos balcão (PDV)" at bounding box center [31, 109] width 58 height 9
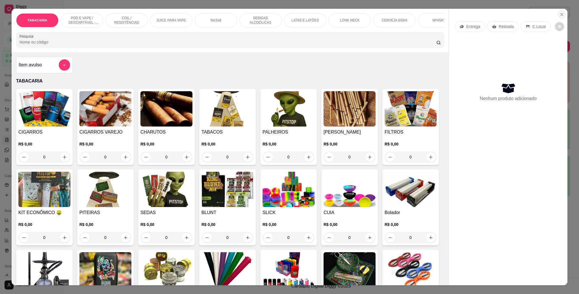
click at [561, 16] on button "Close" at bounding box center [561, 14] width 9 height 9
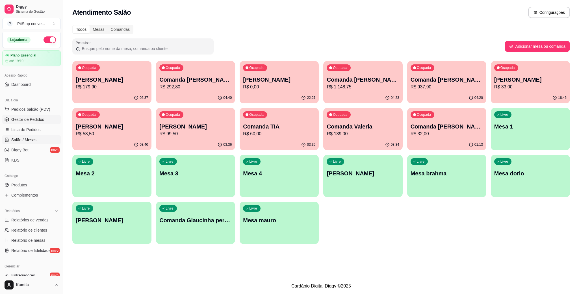
click at [25, 119] on span "Gestor de Pedidos" at bounding box center [27, 120] width 33 height 6
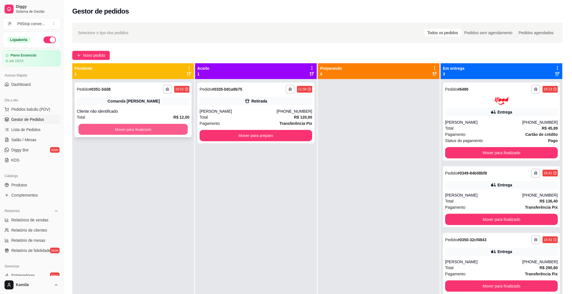
click at [141, 125] on button "Mover para finalizado" at bounding box center [133, 129] width 109 height 11
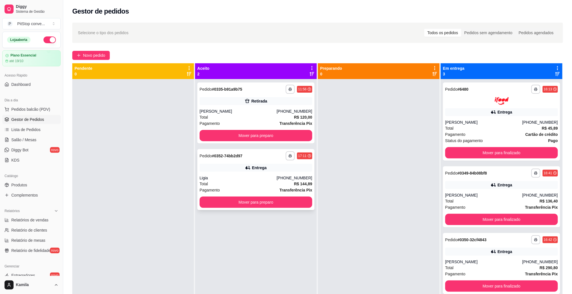
click at [247, 172] on div "**********" at bounding box center [255, 179] width 117 height 61
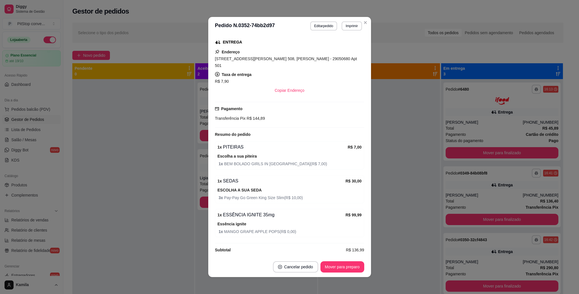
scroll to position [89, 0]
click at [347, 29] on button "Imprimir" at bounding box center [351, 25] width 20 height 9
click at [335, 47] on button "IMPRESSORA" at bounding box center [338, 46] width 41 height 9
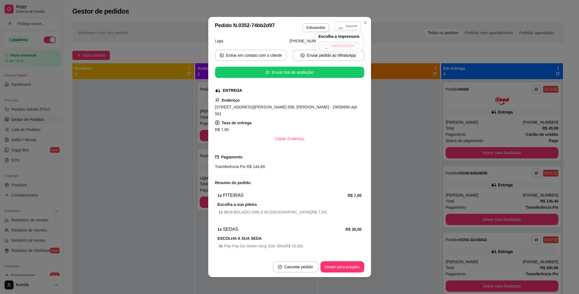
scroll to position [0, 0]
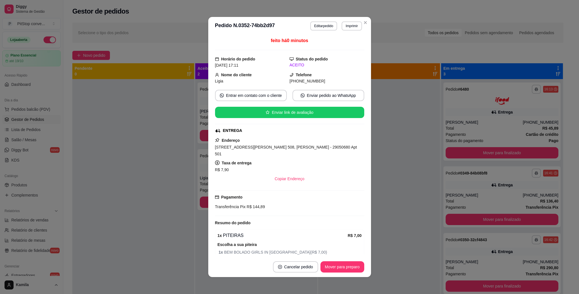
click at [295, 147] on span "[STREET_ADDRESS][PERSON_NAME] 508, [PERSON_NAME] - 29050680 Apt 501" at bounding box center [286, 150] width 142 height 11
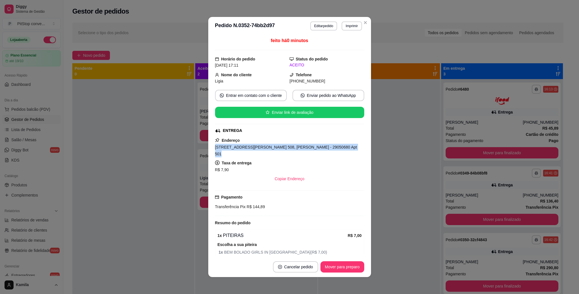
click at [295, 147] on span "[STREET_ADDRESS][PERSON_NAME] 508, [PERSON_NAME] - 29050680 Apt 501" at bounding box center [286, 150] width 142 height 11
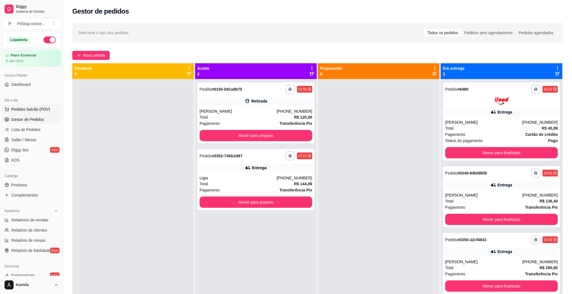
click at [35, 110] on span "Pedidos balcão (PDV)" at bounding box center [30, 109] width 39 height 6
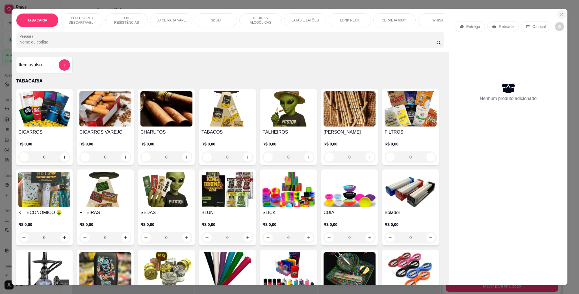
click at [561, 10] on button "Close" at bounding box center [561, 14] width 9 height 9
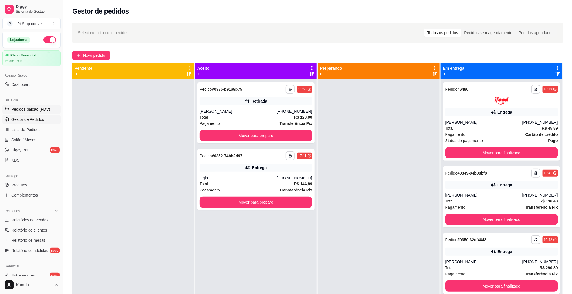
click at [35, 110] on span "Pedidos balcão (PDV)" at bounding box center [30, 109] width 39 height 6
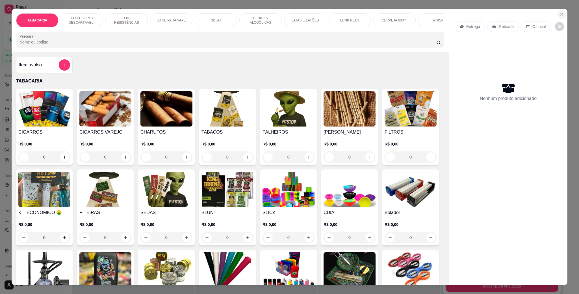
click at [559, 14] on icon "Close" at bounding box center [561, 14] width 5 height 5
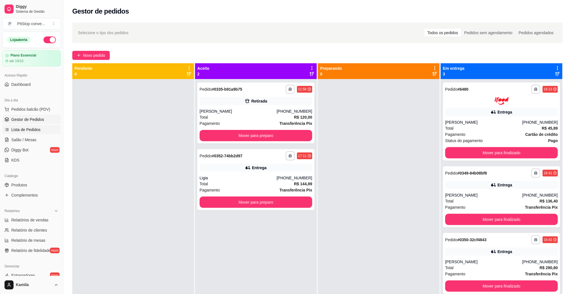
click at [37, 130] on span "Lista de Pedidos" at bounding box center [25, 130] width 29 height 6
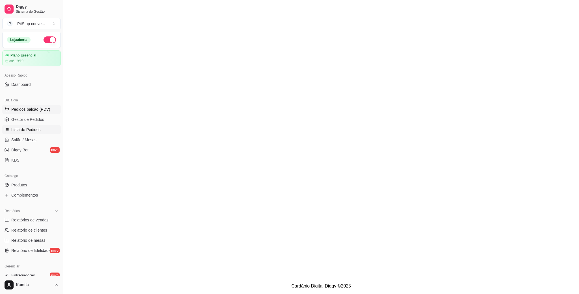
click at [35, 111] on span "Pedidos balcão (PDV)" at bounding box center [30, 109] width 39 height 6
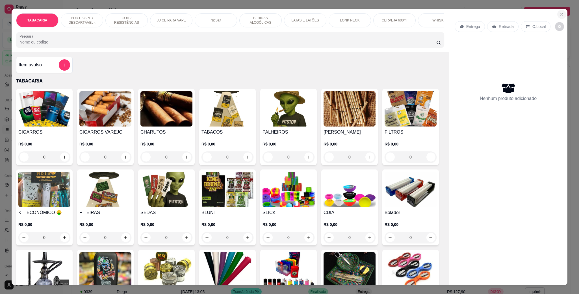
click at [561, 14] on button "Close" at bounding box center [561, 14] width 9 height 9
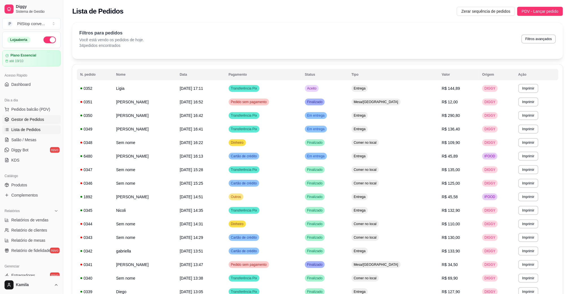
click at [31, 123] on link "Gestor de Pedidos" at bounding box center [31, 119] width 58 height 9
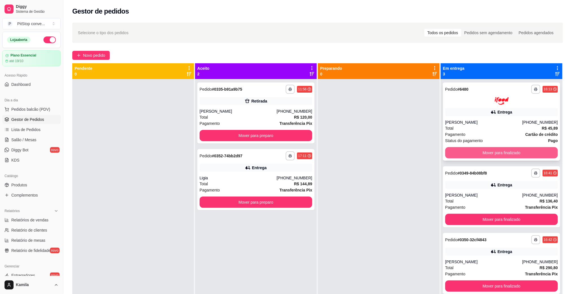
click at [474, 153] on button "Mover para finalizado" at bounding box center [501, 152] width 113 height 11
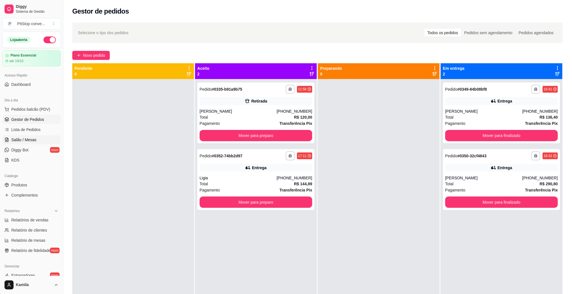
click at [27, 138] on span "Salão / Mesas" at bounding box center [23, 140] width 25 height 6
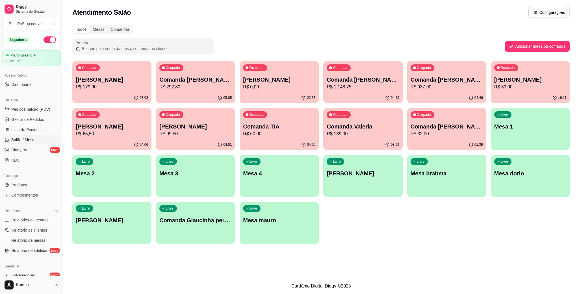
click at [450, 79] on p "Comanda [PERSON_NAME]" at bounding box center [446, 80] width 72 height 8
click at [421, 78] on p "Comanda [PERSON_NAME]" at bounding box center [446, 80] width 70 height 8
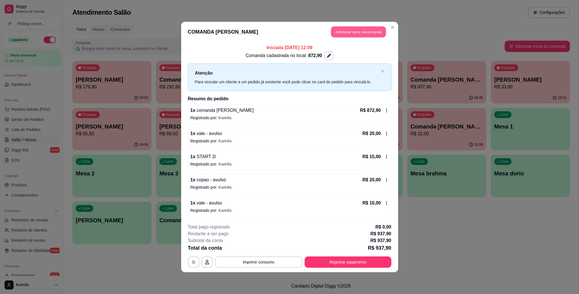
click at [369, 35] on button "Adicionar itens na comanda" at bounding box center [358, 32] width 55 height 11
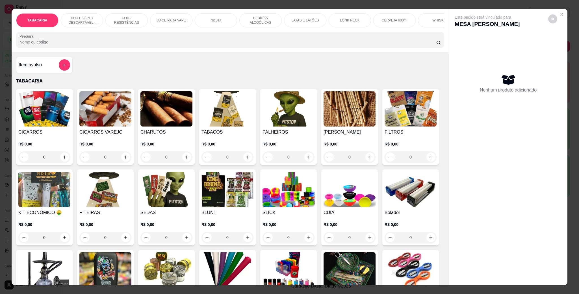
click at [50, 120] on img at bounding box center [44, 108] width 52 height 35
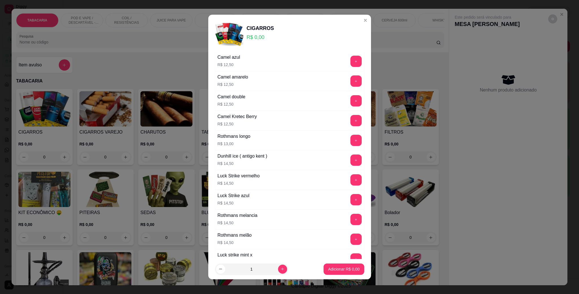
scroll to position [127, 0]
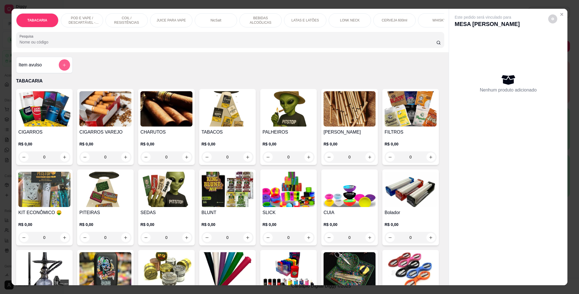
click at [62, 67] on icon "add-separate-item" at bounding box center [64, 65] width 4 height 4
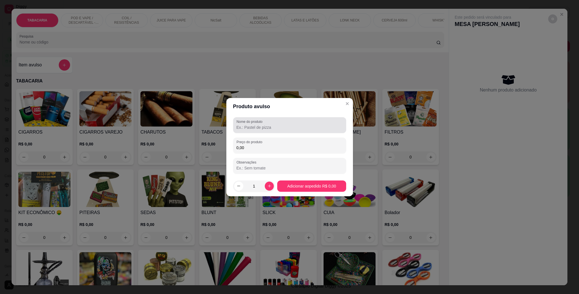
click at [265, 125] on input "Nome do produto" at bounding box center [289, 128] width 106 height 6
type input "carlton"
click at [265, 149] on input "0,00" at bounding box center [289, 148] width 106 height 6
type input "15,50"
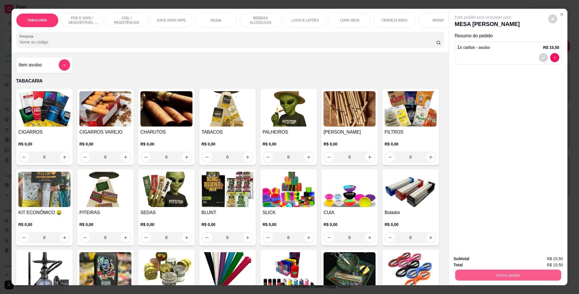
click at [497, 280] on button "Enviar pedido" at bounding box center [508, 274] width 106 height 11
click at [539, 262] on button "Enviar pedido" at bounding box center [547, 261] width 32 height 11
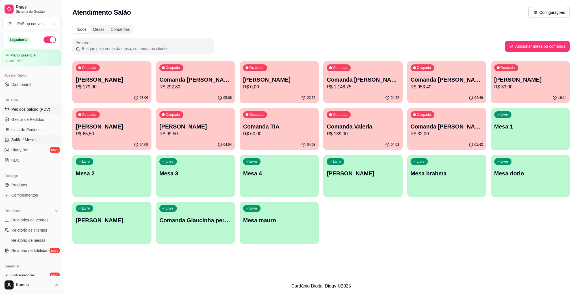
click at [42, 106] on button "Pedidos balcão (PDV)" at bounding box center [31, 109] width 58 height 9
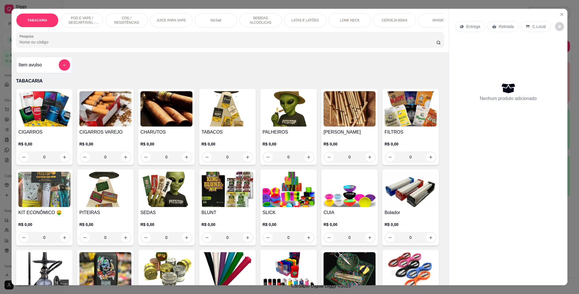
click at [76, 21] on p "POD E VAPE / DESCARTÁVEL - RECARREGAVEL" at bounding box center [82, 20] width 33 height 9
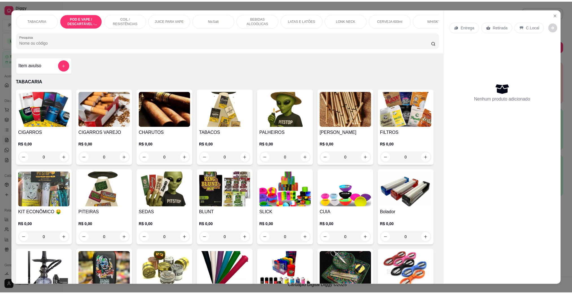
scroll to position [9, 0]
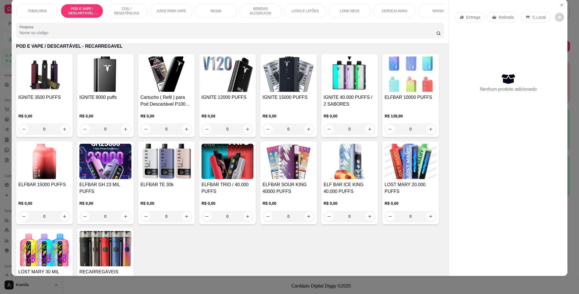
click at [230, 92] on img at bounding box center [227, 73] width 52 height 35
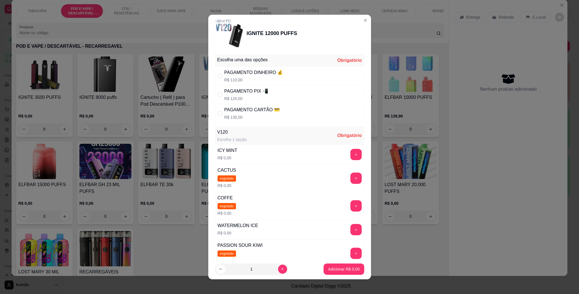
click at [237, 108] on div "PAGAMENTO CARTÃO 💳" at bounding box center [251, 109] width 55 height 7
radio input "true"
click at [350, 153] on button "+" at bounding box center [355, 154] width 11 height 11
click at [339, 266] on p "Adicionar R$ 130,00" at bounding box center [342, 269] width 36 height 6
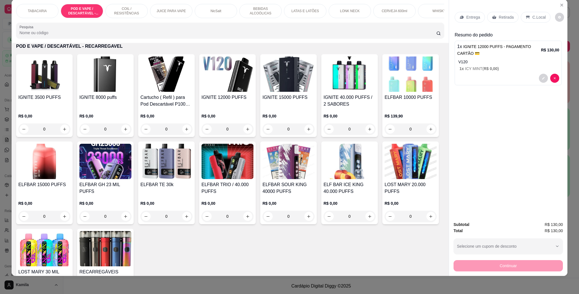
click at [532, 18] on p "C.Local" at bounding box center [538, 17] width 13 height 6
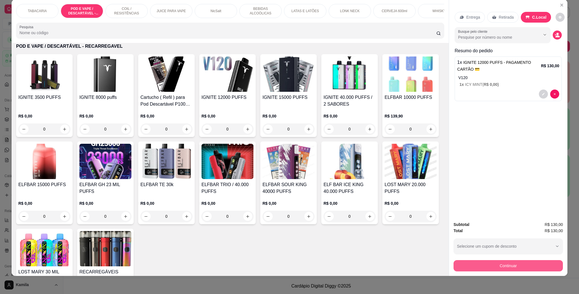
click at [510, 262] on button "Continuar" at bounding box center [507, 265] width 109 height 11
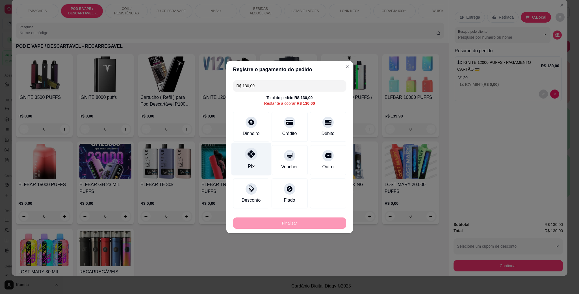
click at [258, 160] on div "Pix" at bounding box center [251, 158] width 40 height 33
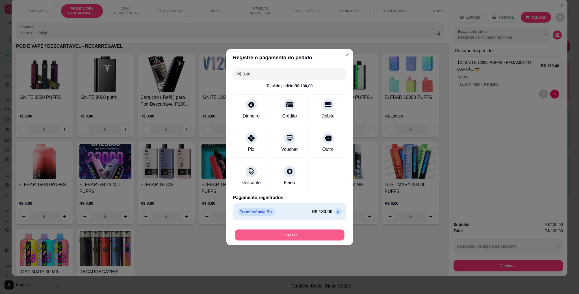
click at [327, 240] on button "Finalizar" at bounding box center [290, 234] width 110 height 11
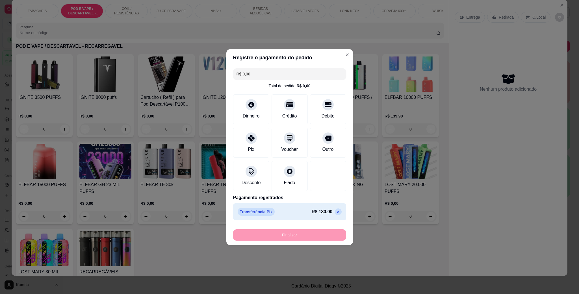
type input "-R$ 130,00"
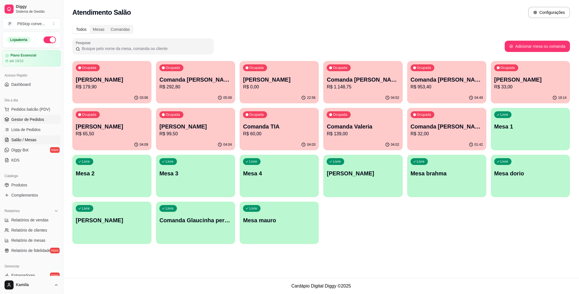
click at [39, 120] on span "Gestor de Pedidos" at bounding box center [27, 120] width 33 height 6
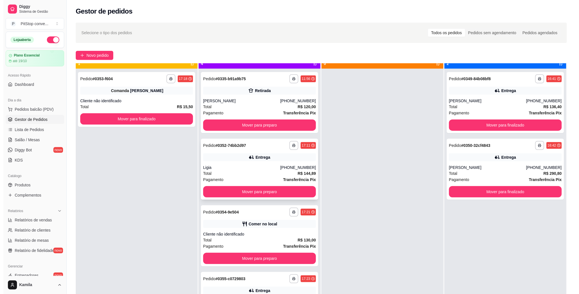
scroll to position [16, 0]
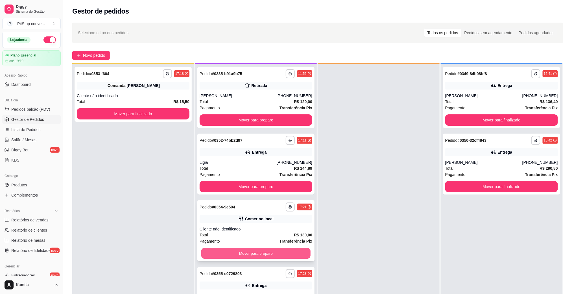
click at [266, 254] on button "Mover para preparo" at bounding box center [255, 253] width 109 height 11
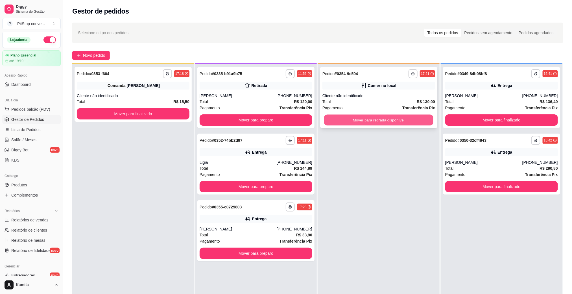
click at [386, 119] on button "Mover para retirada disponível" at bounding box center [378, 120] width 109 height 11
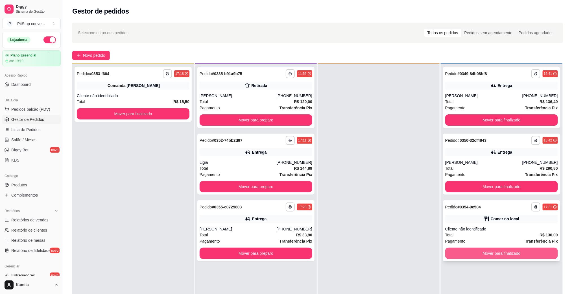
click at [480, 250] on button "Mover para finalizado" at bounding box center [501, 253] width 113 height 11
click at [179, 115] on button "Mover para finalizado" at bounding box center [133, 113] width 113 height 11
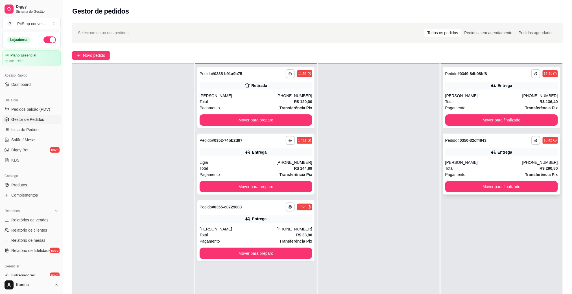
click at [479, 193] on div "**********" at bounding box center [501, 164] width 117 height 61
click at [491, 122] on button "Mover para finalizado" at bounding box center [501, 119] width 113 height 11
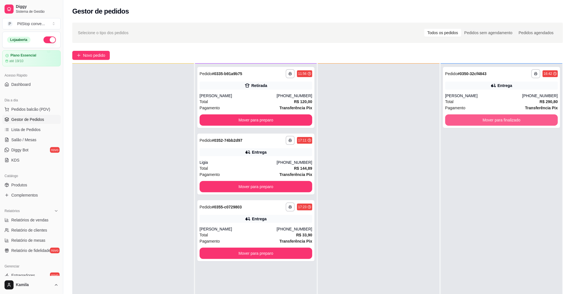
click at [491, 122] on button "Mover para finalizado" at bounding box center [501, 119] width 113 height 11
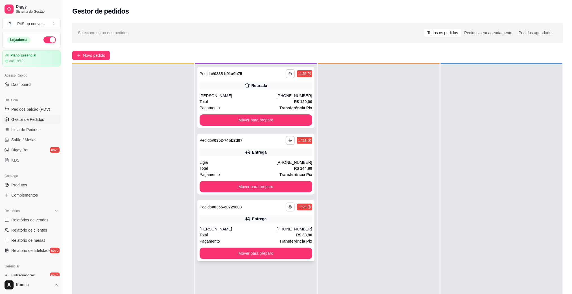
click at [289, 208] on icon "button" at bounding box center [290, 206] width 3 height 3
click at [282, 226] on button "IMPRESSORA" at bounding box center [272, 226] width 41 height 9
click at [269, 225] on div "**********" at bounding box center [255, 230] width 117 height 61
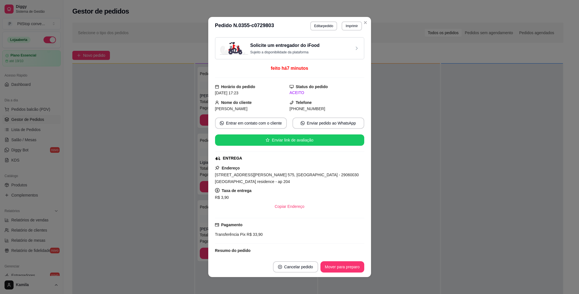
click at [284, 173] on div "[STREET_ADDRESS][PERSON_NAME] 575, [GEOGRAPHIC_DATA] - 29060030 [GEOGRAPHIC_DAT…" at bounding box center [289, 178] width 149 height 14
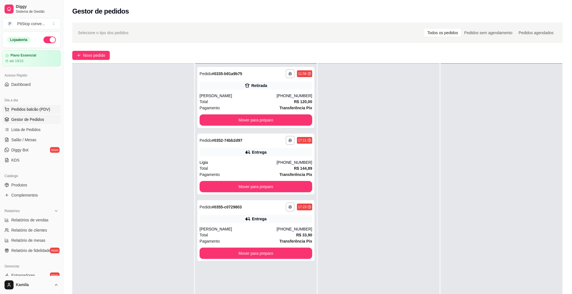
click at [38, 110] on span "Pedidos balcão (PDV)" at bounding box center [30, 109] width 39 height 6
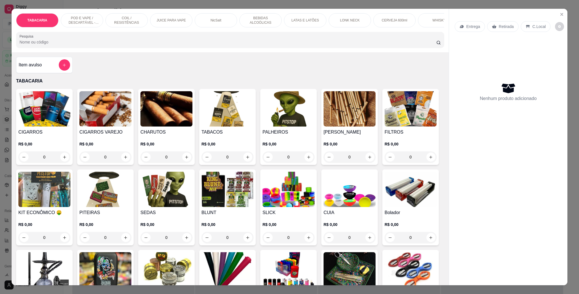
click at [84, 16] on p "POD E VAPE / DESCARTÁVEL - RECARREGAVEL" at bounding box center [82, 20] width 33 height 9
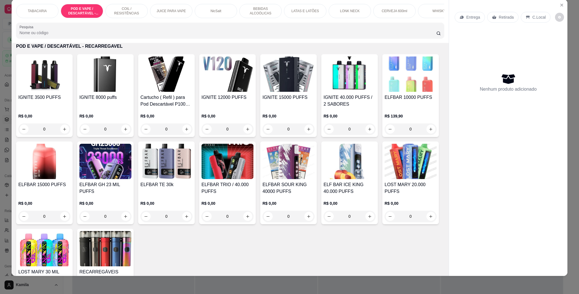
click at [384, 92] on img at bounding box center [410, 73] width 52 height 35
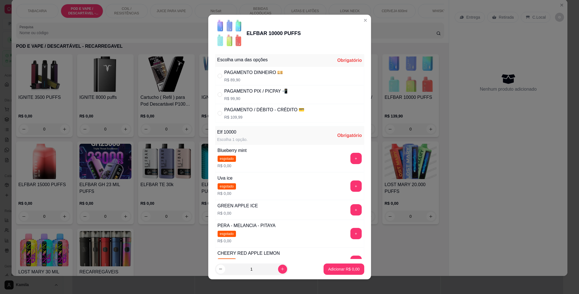
click at [273, 90] on div "PAGAMENTO PIX / PICPAY 📲" at bounding box center [256, 91] width 64 height 7
radio input "true"
click at [350, 209] on button "+" at bounding box center [355, 209] width 11 height 11
click at [340, 265] on button "Adicionar R$ 99,90" at bounding box center [342, 269] width 43 height 11
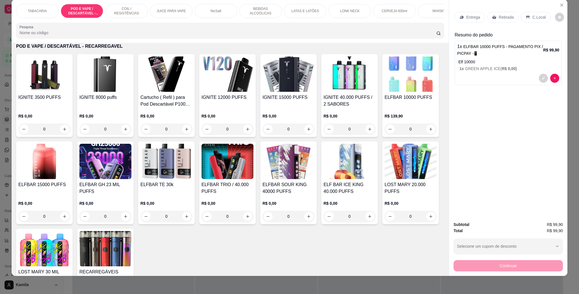
click at [531, 21] on div "C.Local" at bounding box center [536, 17] width 30 height 11
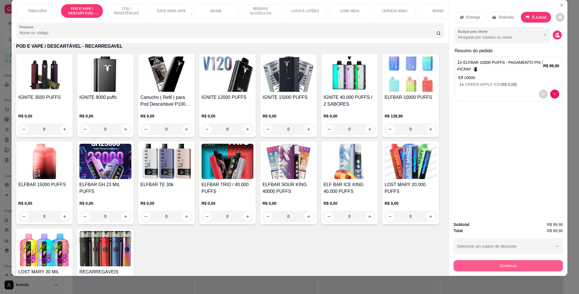
click at [487, 264] on button "Continuar" at bounding box center [507, 265] width 109 height 11
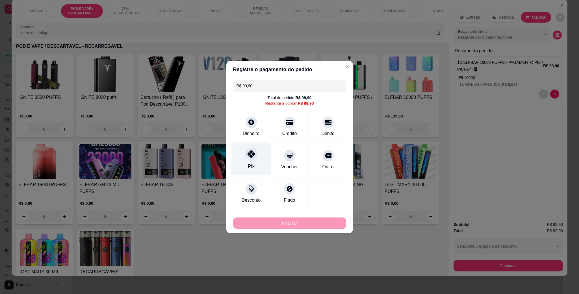
click at [250, 158] on icon at bounding box center [250, 153] width 7 height 7
type input "R$ 0,00"
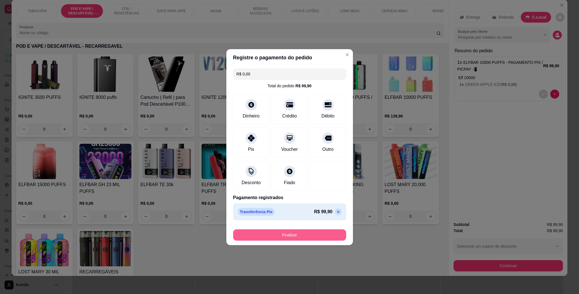
click at [305, 240] on button "Finalizar" at bounding box center [289, 234] width 113 height 11
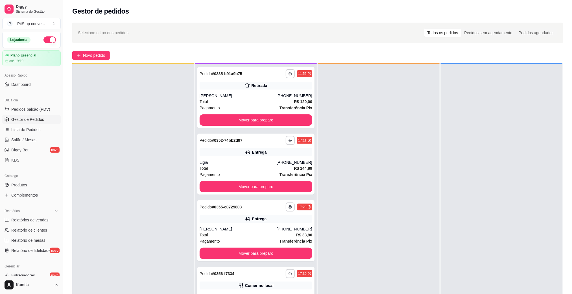
click at [281, 274] on div "**********" at bounding box center [256, 273] width 113 height 9
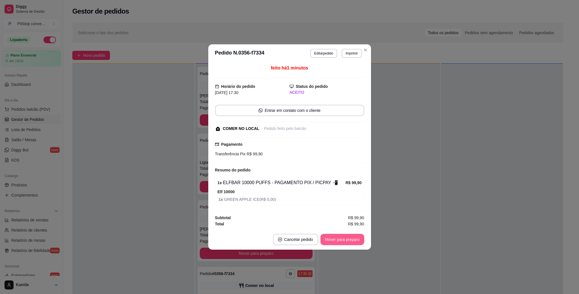
click at [331, 241] on button "Mover para preparo" at bounding box center [342, 239] width 44 height 11
click at [352, 237] on button "Mover para preparo" at bounding box center [342, 239] width 44 height 11
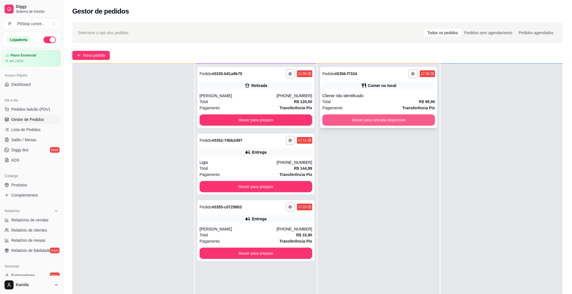
click at [406, 123] on button "Mover para retirada disponível" at bounding box center [379, 119] width 113 height 11
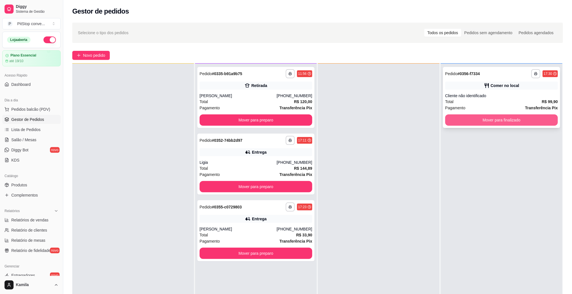
click at [485, 123] on button "Mover para finalizado" at bounding box center [501, 119] width 113 height 11
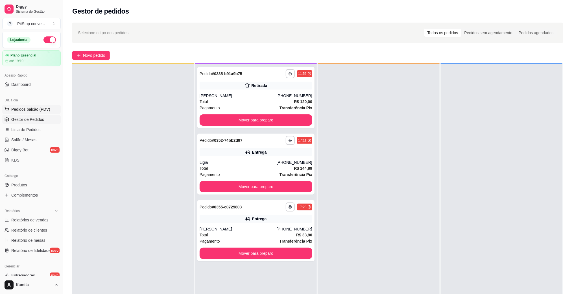
click at [43, 110] on span "Pedidos balcão (PDV)" at bounding box center [30, 109] width 39 height 6
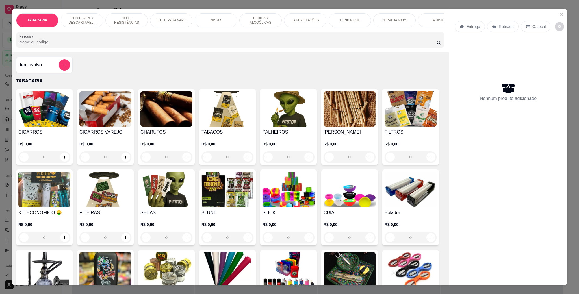
click at [80, 19] on p "POD E VAPE / DESCARTÁVEL - RECARREGAVEL" at bounding box center [82, 20] width 33 height 9
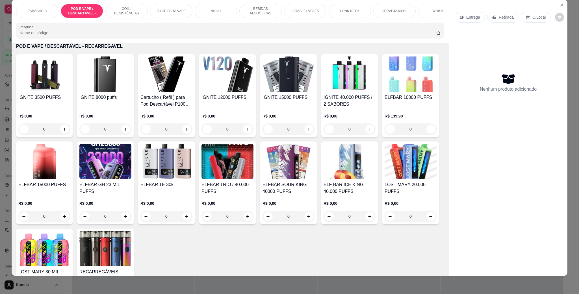
click at [131, 173] on img at bounding box center [105, 161] width 52 height 35
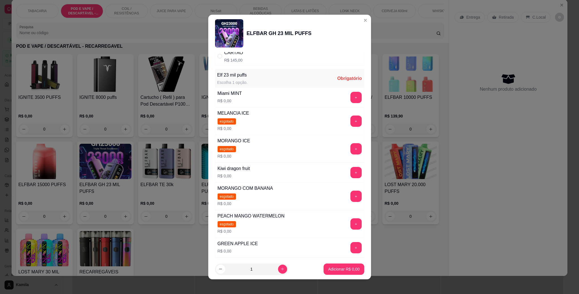
scroll to position [42, 0]
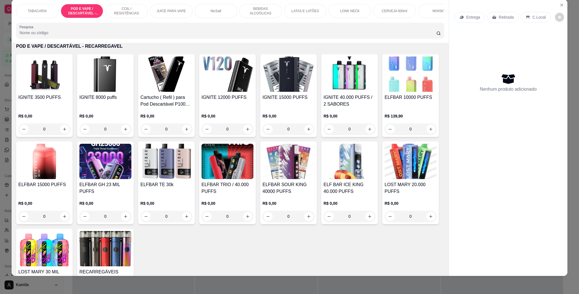
click at [73, 187] on div "ELFBAR 15000 PUFFS R$ 0,00 0" at bounding box center [44, 182] width 56 height 83
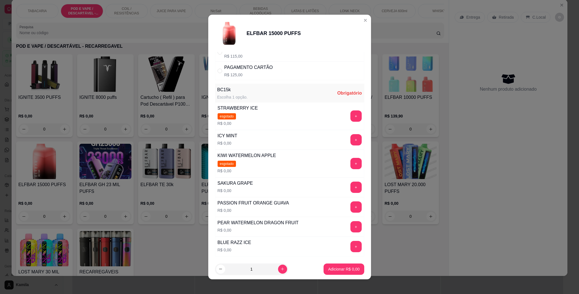
scroll to position [85, 0]
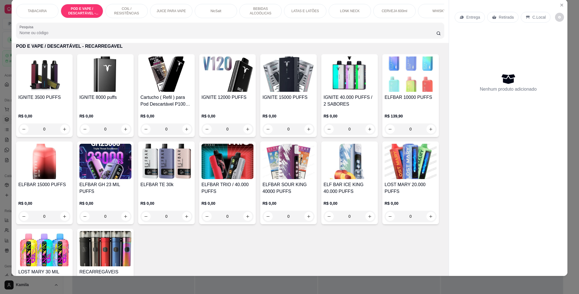
click at [192, 168] on img at bounding box center [166, 161] width 52 height 35
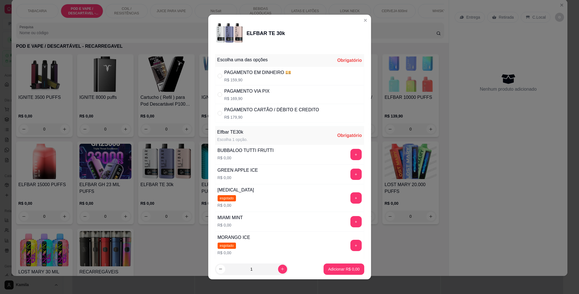
scroll to position [66, 0]
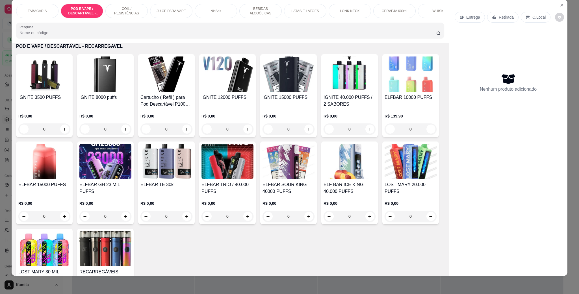
click at [384, 92] on img at bounding box center [410, 73] width 52 height 35
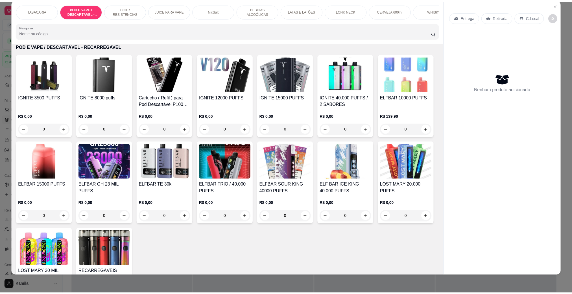
scroll to position [408, 0]
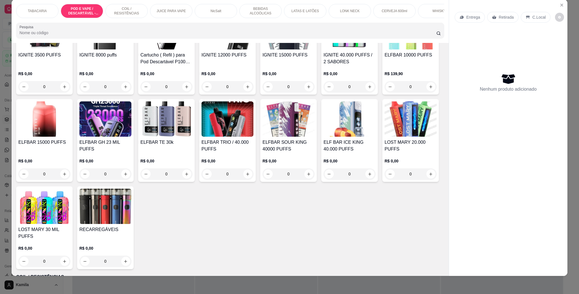
click at [314, 130] on img at bounding box center [288, 118] width 52 height 35
click at [321, 182] on div "ELF BAR ICE KING 40.000 PUFFS R$ 0,00 0" at bounding box center [349, 140] width 56 height 83
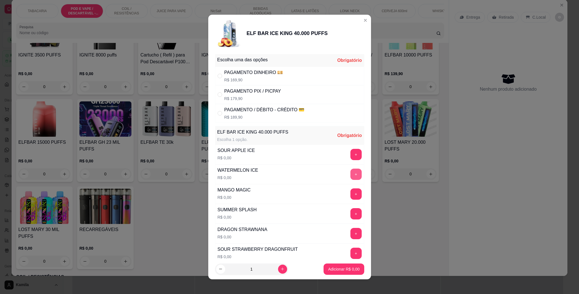
click at [350, 174] on button "+" at bounding box center [355, 174] width 11 height 11
click at [259, 92] on div "PAGAMENTO PIX / PICPAY" at bounding box center [252, 91] width 57 height 7
radio input "true"
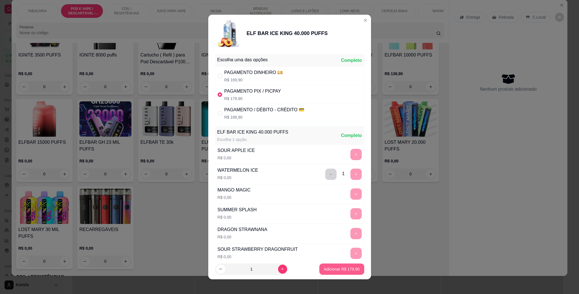
click at [338, 266] on p "Adicionar R$ 179,90" at bounding box center [342, 269] width 36 height 6
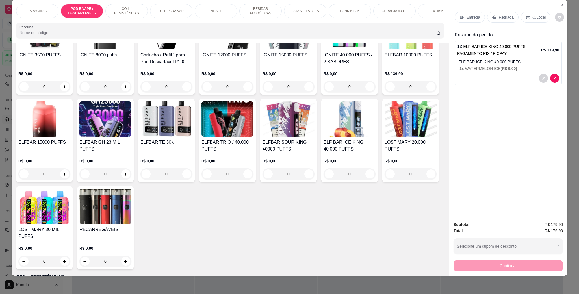
click at [533, 15] on p "C.Local" at bounding box center [538, 17] width 13 height 6
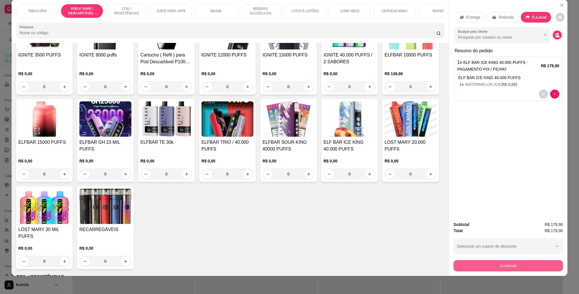
click at [521, 265] on button "Continuar" at bounding box center [507, 265] width 109 height 11
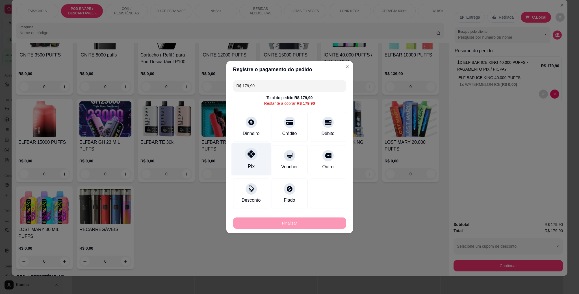
click at [247, 158] on icon at bounding box center [250, 153] width 7 height 7
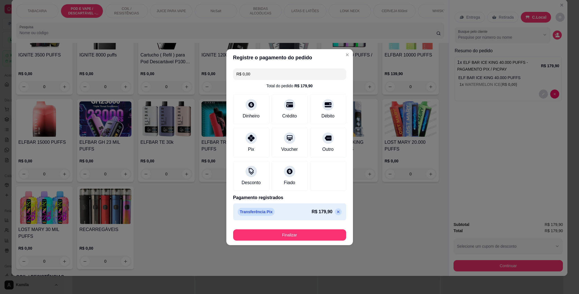
click at [298, 231] on button "Finalizar" at bounding box center [289, 234] width 113 height 11
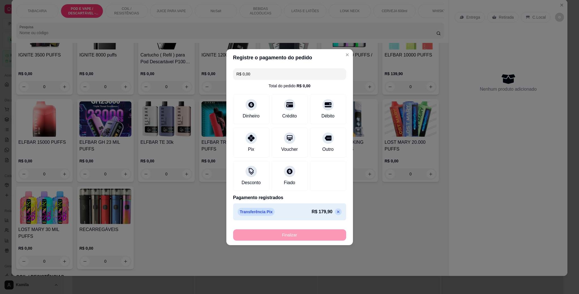
type input "-R$ 179,90"
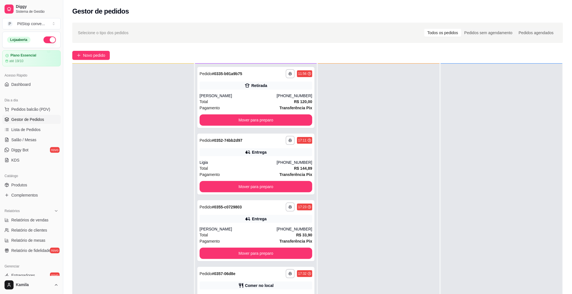
scroll to position [86, 0]
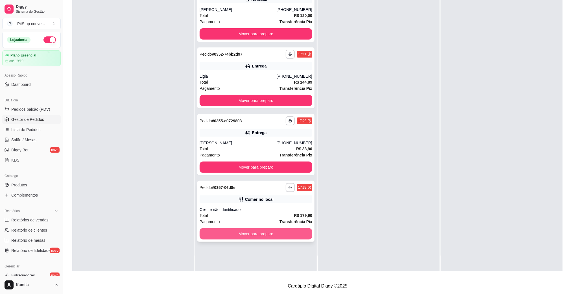
click at [276, 233] on button "Mover para preparo" at bounding box center [256, 233] width 113 height 11
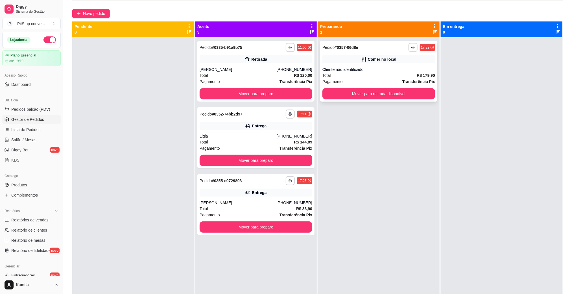
scroll to position [0, 0]
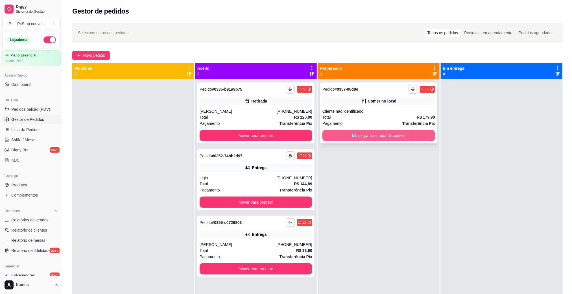
click at [390, 138] on button "Mover para retirada disponível" at bounding box center [379, 135] width 113 height 11
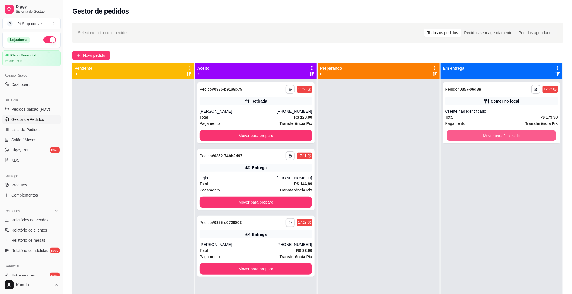
click at [505, 136] on button "Mover para finalizado" at bounding box center [501, 135] width 109 height 11
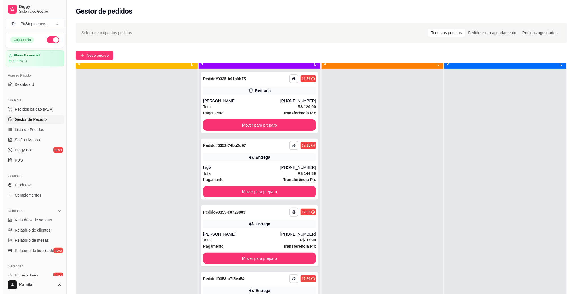
scroll to position [16, 0]
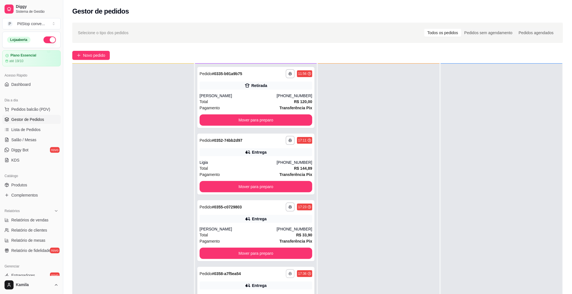
click at [289, 271] on button "button" at bounding box center [290, 273] width 9 height 9
click at [272, 260] on button "IMPRESSORA" at bounding box center [273, 261] width 40 height 9
click at [40, 110] on span "Pedidos balcão (PDV)" at bounding box center [30, 109] width 39 height 6
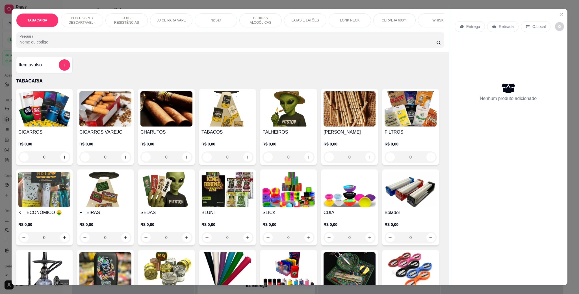
click at [83, 21] on p "POD E VAPE / DESCARTÁVEL - RECARREGAVEL" at bounding box center [82, 20] width 33 height 9
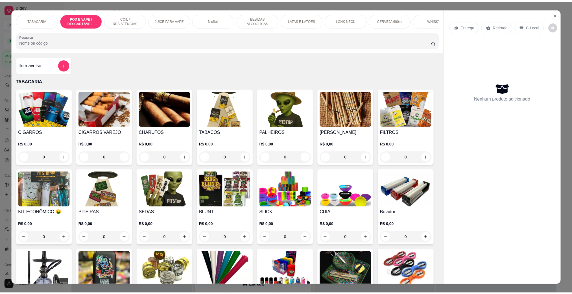
scroll to position [9, 0]
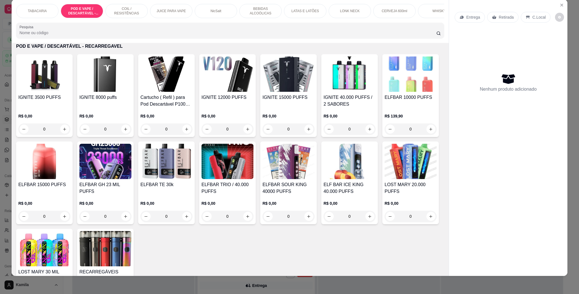
click at [330, 100] on h4 "IGNITE 40.000 PUFFS / 2 SABORES" at bounding box center [349, 101] width 52 height 14
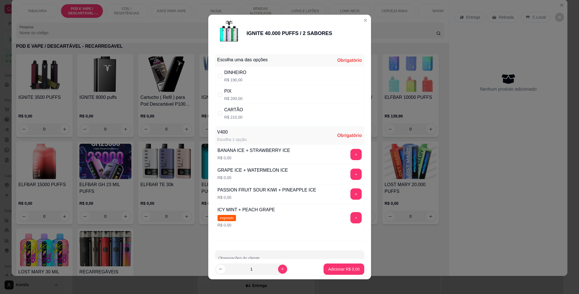
click at [239, 98] on div "PIX R$ 200,00" at bounding box center [289, 94] width 149 height 19
radio input "true"
click at [350, 153] on button "+" at bounding box center [355, 154] width 11 height 11
click at [342, 264] on button "Adicionar R$ 200,00" at bounding box center [341, 269] width 45 height 11
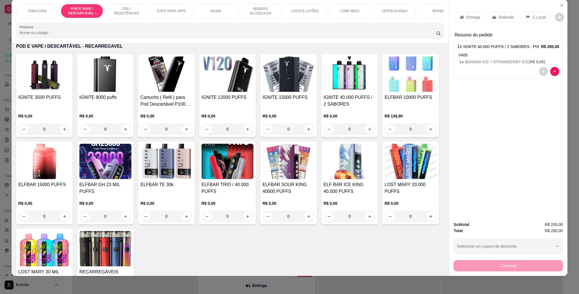
click at [526, 10] on div "Entrega Retirada C.Local" at bounding box center [507, 17] width 107 height 20
click at [528, 15] on div "C.Local" at bounding box center [536, 17] width 30 height 11
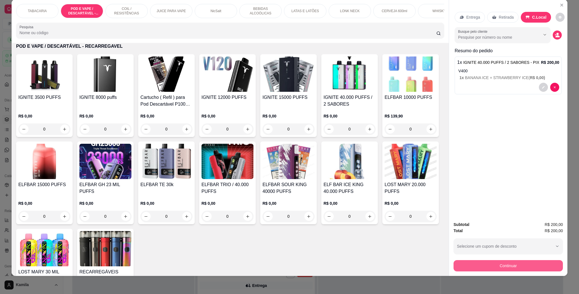
click at [509, 265] on button "Continuar" at bounding box center [507, 265] width 109 height 11
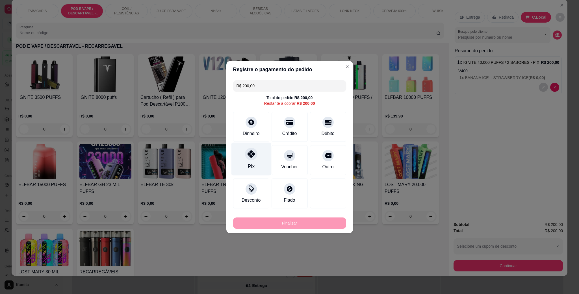
click at [256, 152] on div "Pix" at bounding box center [251, 158] width 40 height 33
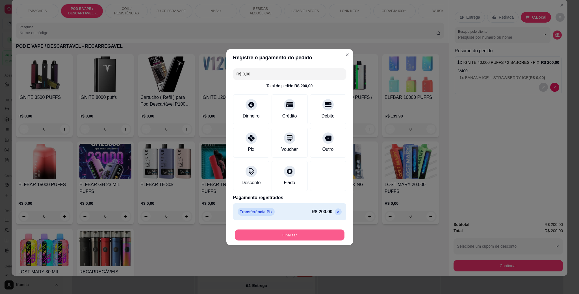
click at [294, 235] on button "Finalizar" at bounding box center [290, 234] width 110 height 11
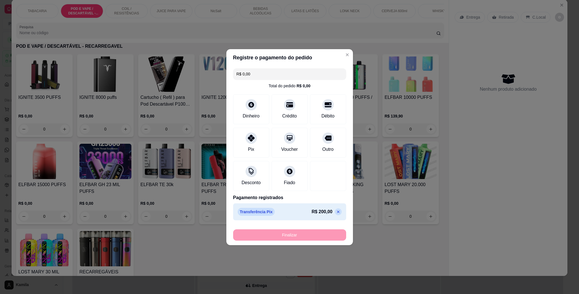
type input "-R$ 200,00"
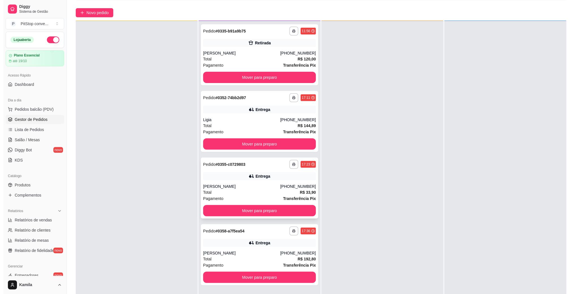
scroll to position [86, 0]
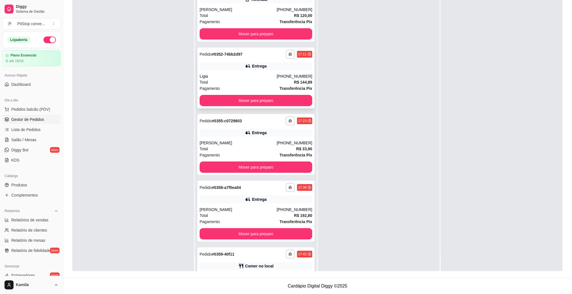
click at [271, 96] on button "Mover para preparo" at bounding box center [256, 100] width 113 height 11
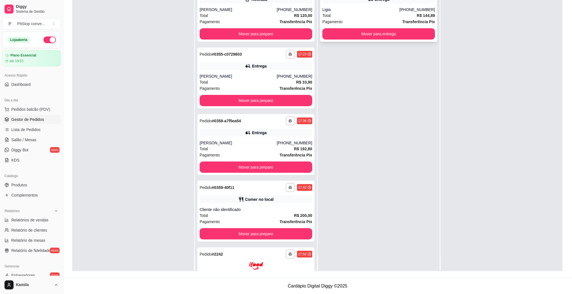
click at [373, 38] on button "Mover para entrega" at bounding box center [379, 33] width 113 height 11
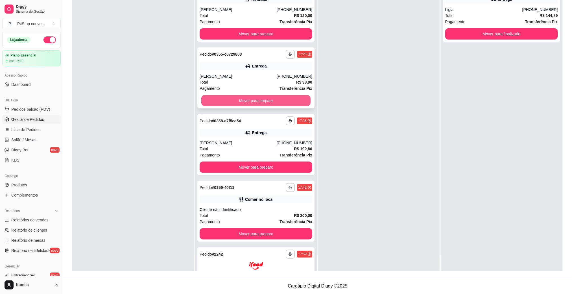
click at [251, 103] on button "Mover para preparo" at bounding box center [255, 100] width 109 height 11
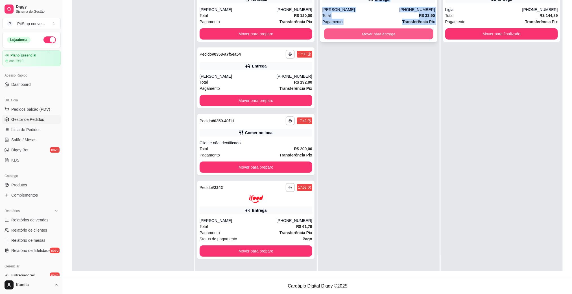
click at [394, 33] on button "Mover para entrega" at bounding box center [378, 34] width 109 height 11
drag, startPoint x: 411, startPoint y: 51, endPoint x: 394, endPoint y: 33, distance: 24.4
click at [399, 33] on button "Mover para entrega" at bounding box center [378, 34] width 109 height 11
click at [399, 33] on div "Mover para entrega" at bounding box center [379, 33] width 113 height 11
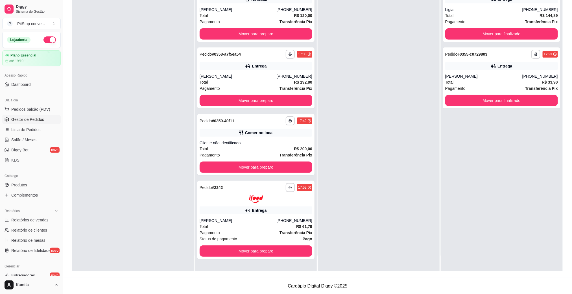
click at [399, 33] on div at bounding box center [379, 124] width 122 height 294
click at [293, 167] on button "Mover para preparo" at bounding box center [256, 167] width 113 height 11
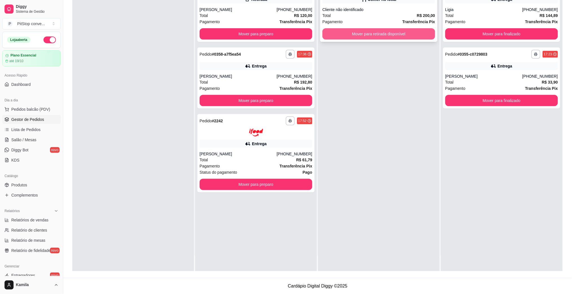
click at [382, 34] on button "Mover para retirada disponível" at bounding box center [379, 33] width 113 height 11
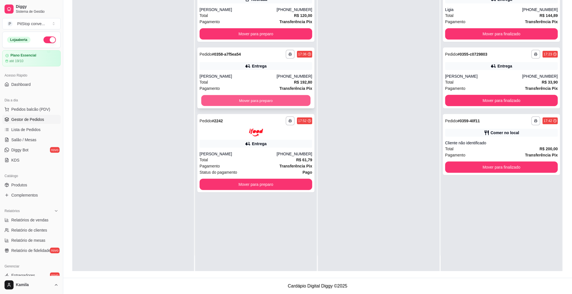
click at [297, 100] on button "Mover para preparo" at bounding box center [255, 100] width 109 height 11
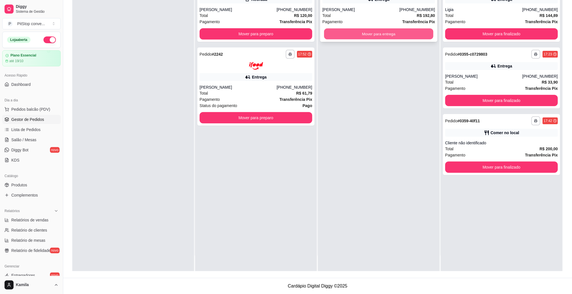
click at [384, 37] on button "Mover para entrega" at bounding box center [378, 34] width 109 height 11
click at [391, 33] on button "Mover para entrega" at bounding box center [379, 33] width 113 height 11
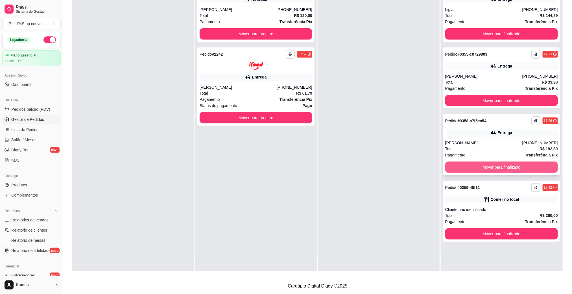
click at [495, 169] on button "Mover para finalizado" at bounding box center [501, 167] width 113 height 11
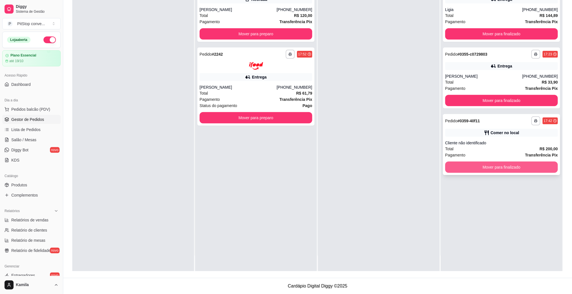
click at [495, 166] on button "Mover para finalizado" at bounding box center [501, 167] width 113 height 11
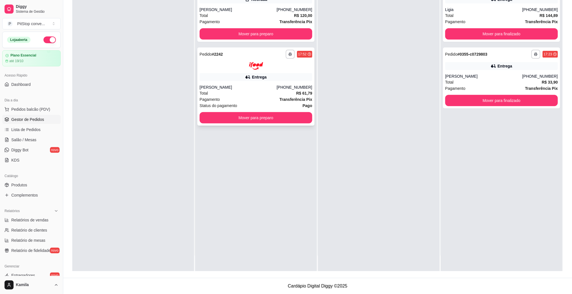
click at [299, 94] on strong "R$ 61,79" at bounding box center [304, 93] width 16 height 5
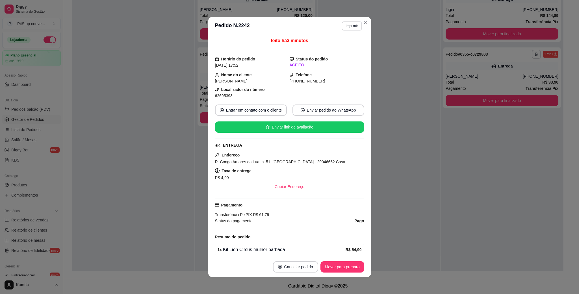
scroll to position [26, 0]
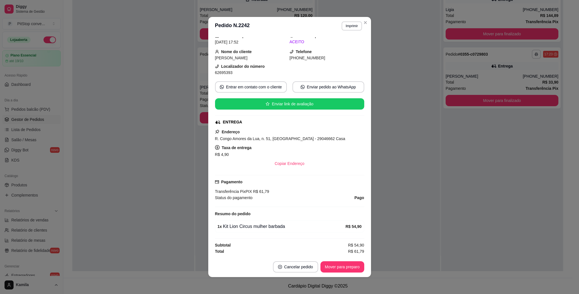
click at [354, 27] on button "Imprimir" at bounding box center [351, 25] width 20 height 9
click at [351, 42] on button "IMPRESSORA" at bounding box center [338, 46] width 41 height 9
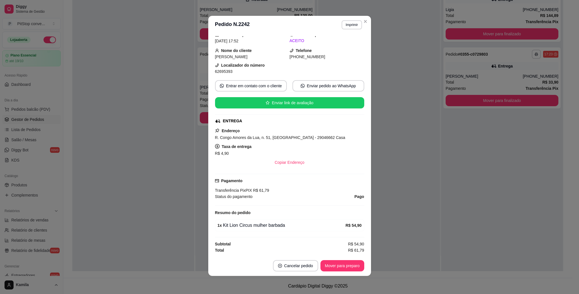
click at [277, 137] on span "R. Congo Amores da Lua, n. 51, [GEOGRAPHIC_DATA] - 29046662 Casa" at bounding box center [280, 137] width 130 height 5
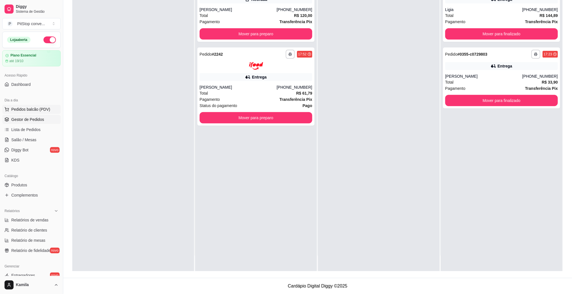
click at [19, 105] on button "Pedidos balcão (PDV)" at bounding box center [31, 109] width 58 height 9
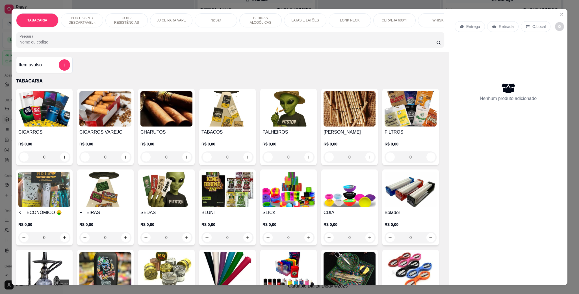
click at [75, 13] on div "POD E VAPE / DESCARTÁVEL - RECARREGAVEL" at bounding box center [82, 20] width 42 height 14
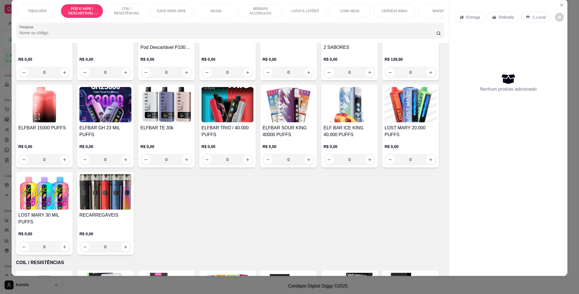
scroll to position [450, 0]
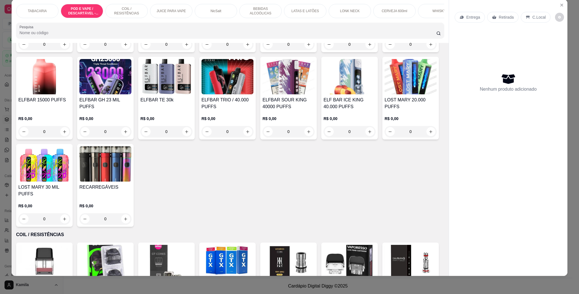
click at [384, 94] on img at bounding box center [410, 76] width 52 height 35
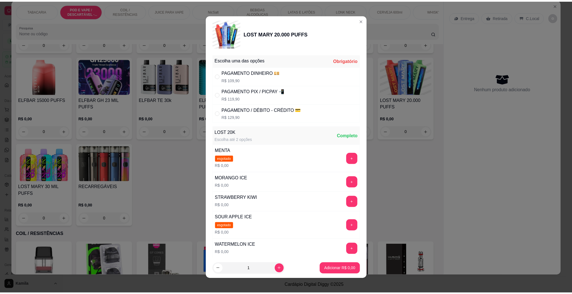
scroll to position [42, 0]
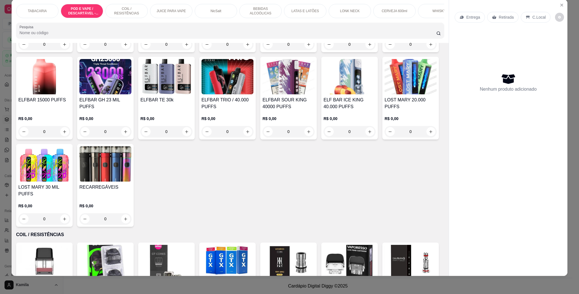
click at [384, 94] on img at bounding box center [410, 76] width 52 height 35
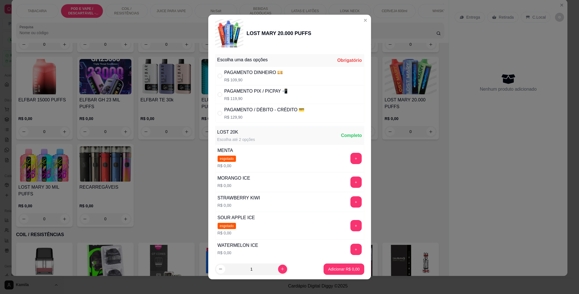
click at [278, 78] on div "PAGAMENTO DINHEIRO 💴 R$ 109,90" at bounding box center [289, 76] width 149 height 19
radio input "true"
click at [350, 206] on button "+" at bounding box center [355, 202] width 11 height 11
click at [341, 267] on p "Adicionar R$ 109,90" at bounding box center [342, 269] width 36 height 6
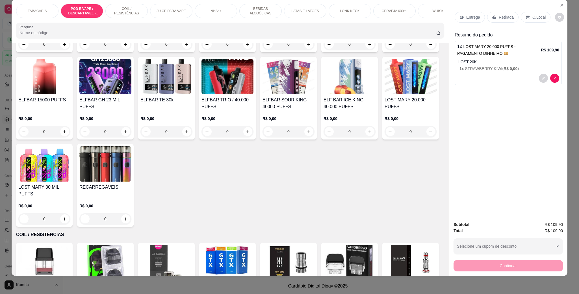
click at [498, 13] on div "Retirada" at bounding box center [502, 17] width 31 height 11
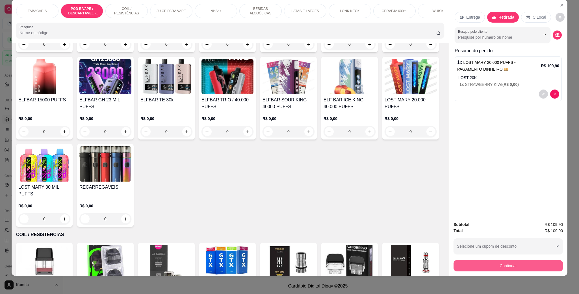
click at [513, 269] on button "Continuar" at bounding box center [507, 265] width 109 height 11
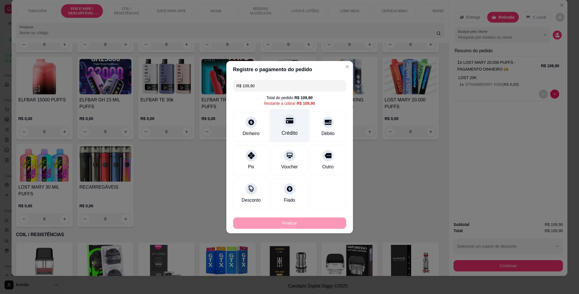
click at [283, 125] on div at bounding box center [289, 120] width 12 height 12
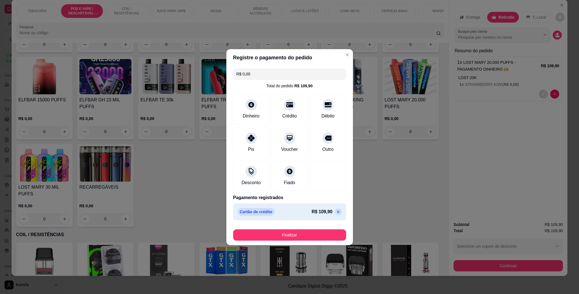
click at [336, 211] on icon at bounding box center [338, 212] width 5 height 5
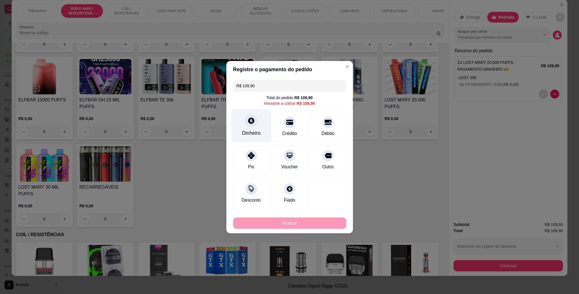
click at [249, 120] on icon at bounding box center [250, 120] width 7 height 7
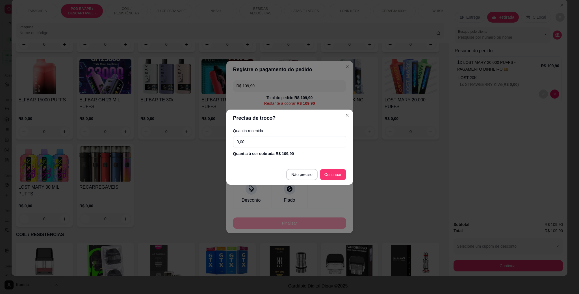
click at [298, 181] on footer "Não preciso Continuar" at bounding box center [289, 174] width 127 height 20
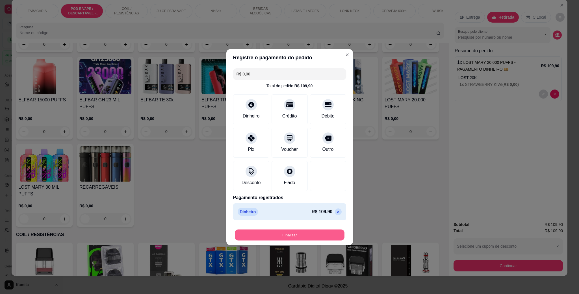
click at [300, 240] on button "Finalizar" at bounding box center [290, 234] width 110 height 11
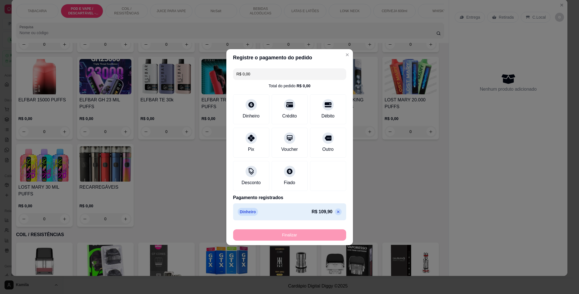
type input "-R$ 109,90"
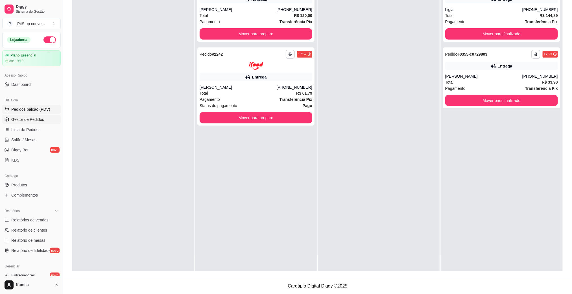
click at [42, 108] on span "Pedidos balcão (PDV)" at bounding box center [30, 109] width 39 height 6
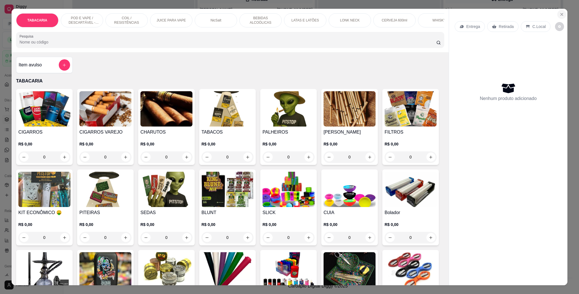
click at [559, 14] on icon "Close" at bounding box center [561, 14] width 5 height 5
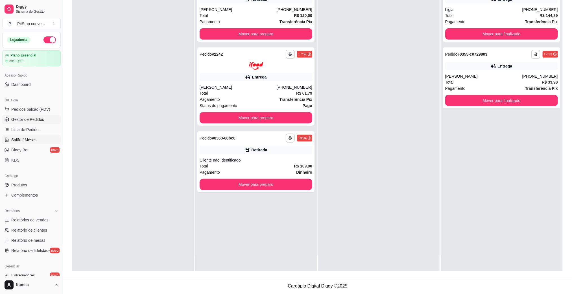
click at [31, 141] on span "Salão / Mesas" at bounding box center [23, 140] width 25 height 6
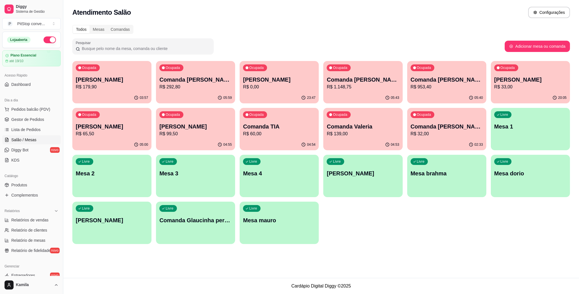
click at [106, 134] on p "R$ 65,50" at bounding box center [112, 133] width 72 height 7
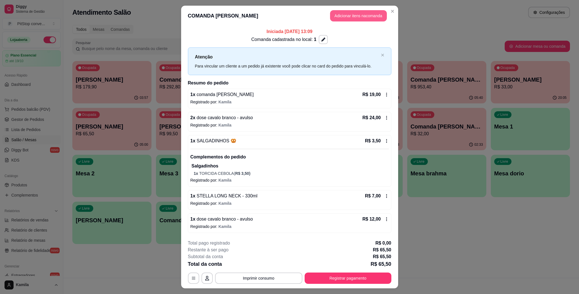
click at [361, 16] on button "Adicionar itens na comanda" at bounding box center [358, 15] width 57 height 11
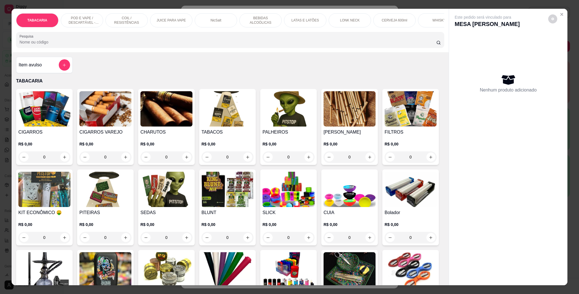
click at [63, 67] on icon "add-separate-item" at bounding box center [64, 65] width 4 height 4
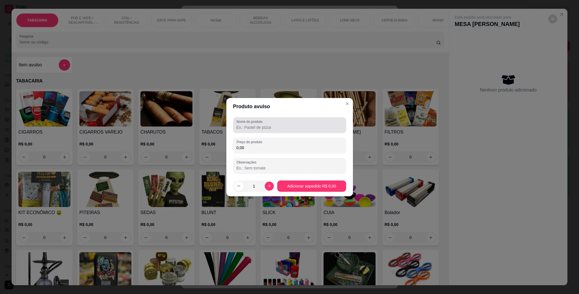
click at [264, 125] on input "Nome do produto" at bounding box center [289, 128] width 106 height 6
type input "dose white"
click at [265, 138] on div "Preço do produto 0,00" at bounding box center [289, 146] width 113 height 16
click at [267, 148] on input "0,00" at bounding box center [289, 148] width 106 height 6
type input "12,00"
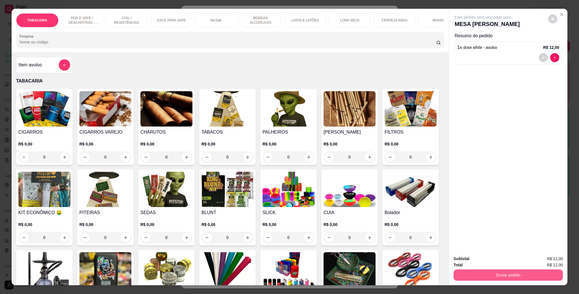
click at [514, 273] on button "Enviar pedido" at bounding box center [507, 274] width 109 height 11
click at [541, 256] on button "Enviar pedido" at bounding box center [547, 261] width 32 height 11
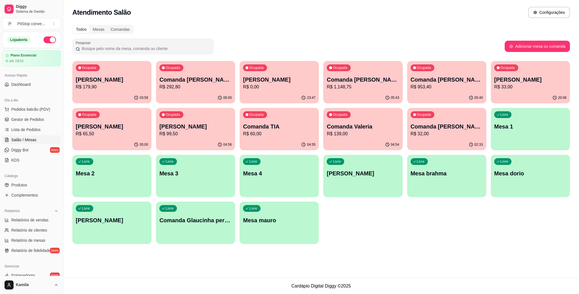
click at [41, 104] on div "Dia a dia" at bounding box center [31, 100] width 58 height 9
click at [39, 110] on span "Pedidos balcão (PDV)" at bounding box center [30, 109] width 39 height 6
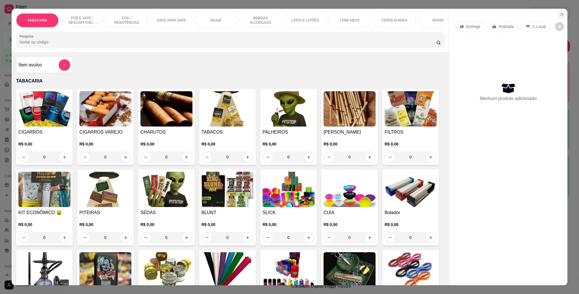
click at [560, 12] on icon "Close" at bounding box center [561, 14] width 5 height 5
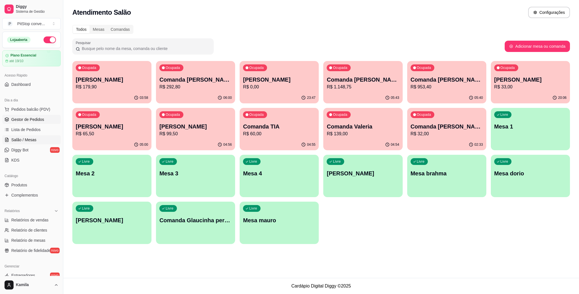
click at [13, 120] on span "Gestor de Pedidos" at bounding box center [27, 120] width 33 height 6
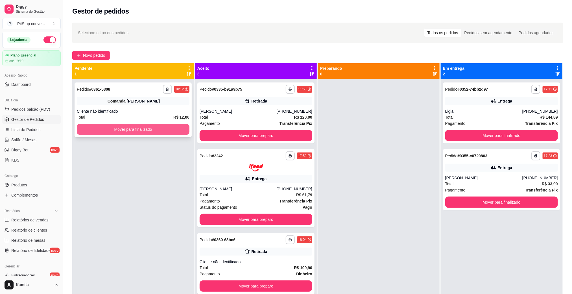
click at [149, 124] on button "Mover para finalizado" at bounding box center [133, 129] width 113 height 11
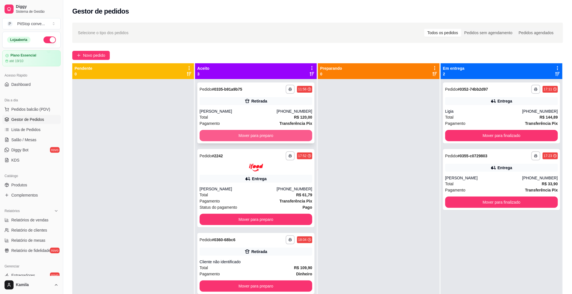
click at [301, 133] on button "Mover para preparo" at bounding box center [256, 135] width 113 height 11
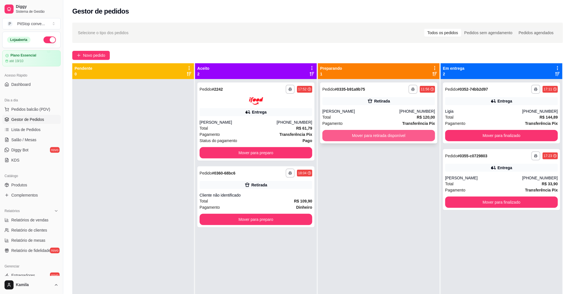
click at [392, 138] on button "Mover para retirada disponível" at bounding box center [379, 135] width 113 height 11
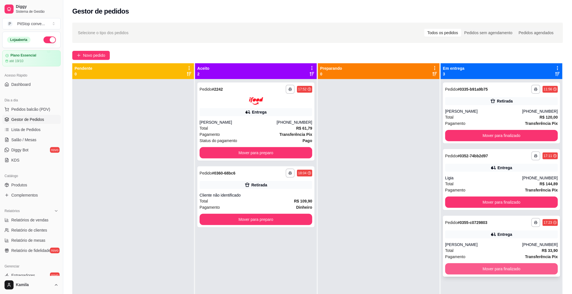
click at [491, 265] on button "Mover para finalizado" at bounding box center [501, 268] width 113 height 11
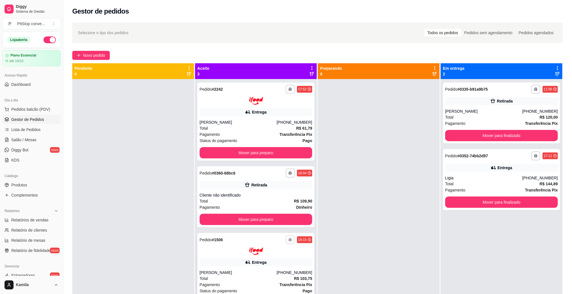
click at [289, 240] on icon "button" at bounding box center [290, 239] width 3 height 3
click at [272, 260] on button "IMPRESSORA" at bounding box center [272, 259] width 41 height 9
click at [31, 127] on span "Lista de Pedidos" at bounding box center [25, 130] width 29 height 6
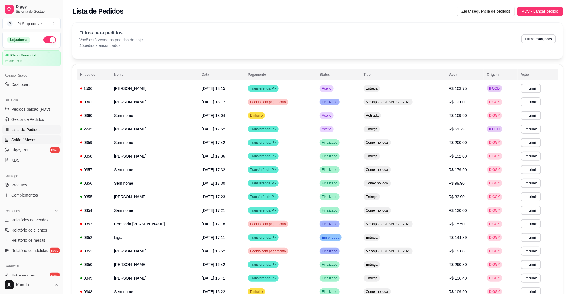
click at [35, 136] on link "Salão / Mesas" at bounding box center [31, 139] width 58 height 9
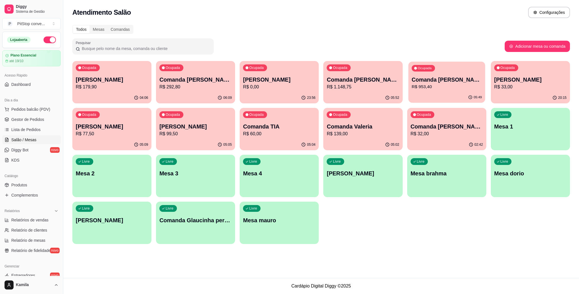
click at [452, 82] on p "Comanda [PERSON_NAME]" at bounding box center [446, 80] width 70 height 8
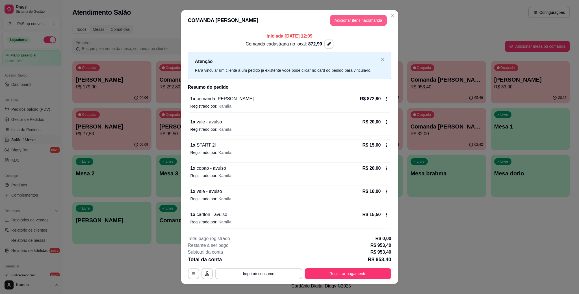
click at [364, 22] on button "Adicionar itens na comanda" at bounding box center [358, 20] width 57 height 11
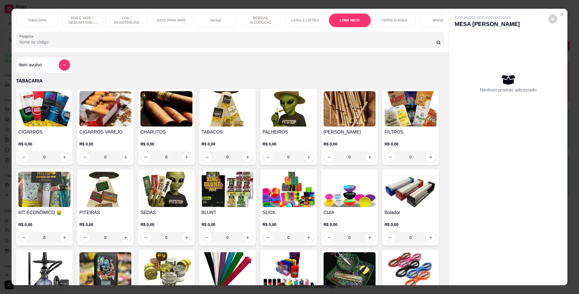
scroll to position [1279, 0]
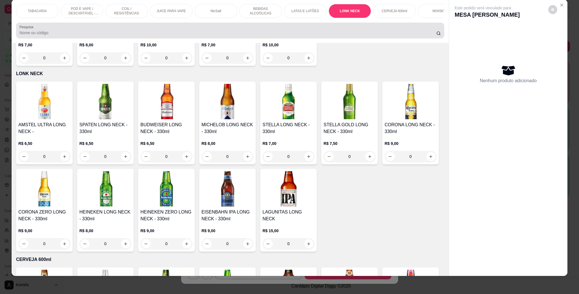
click at [206, 35] on div at bounding box center [229, 30] width 421 height 11
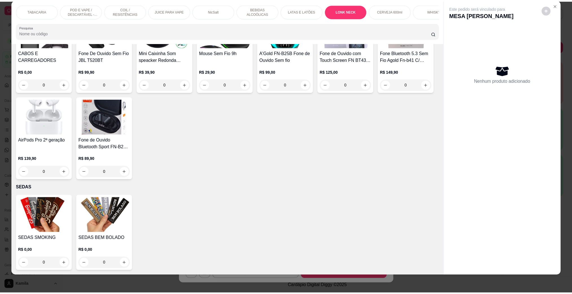
scroll to position [2407, 0]
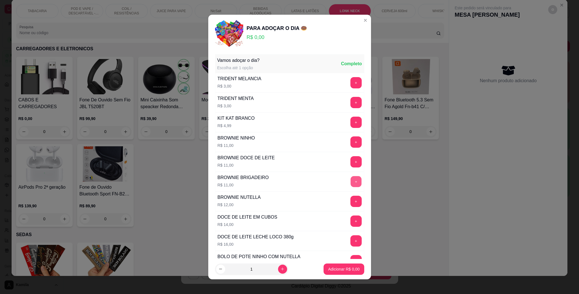
click at [350, 182] on button "+" at bounding box center [355, 181] width 11 height 11
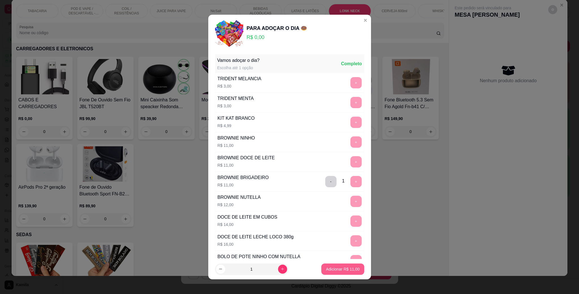
click at [338, 270] on p "Adicionar R$ 11,00" at bounding box center [343, 269] width 34 height 6
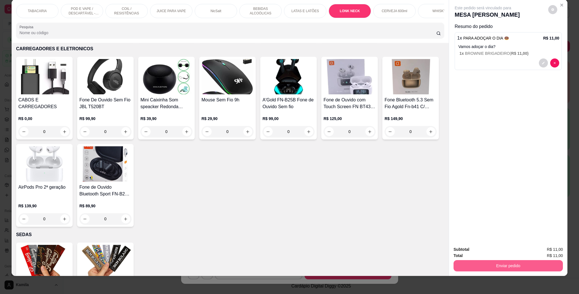
click at [487, 269] on button "Enviar pedido" at bounding box center [507, 265] width 109 height 11
click at [544, 252] on button "Enviar pedido" at bounding box center [547, 252] width 32 height 11
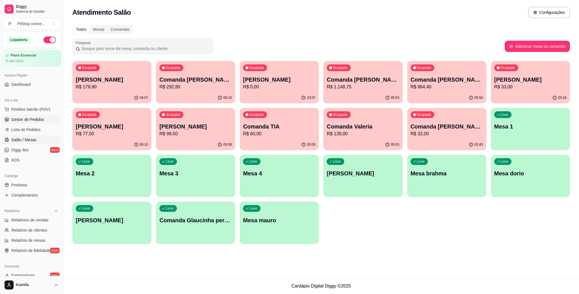
click at [8, 120] on icon at bounding box center [7, 119] width 4 height 1
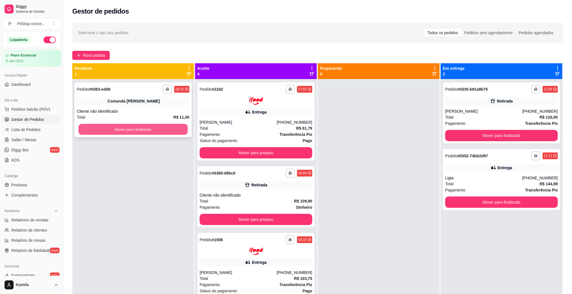
click at [146, 127] on button "Mover para finalizado" at bounding box center [133, 129] width 109 height 11
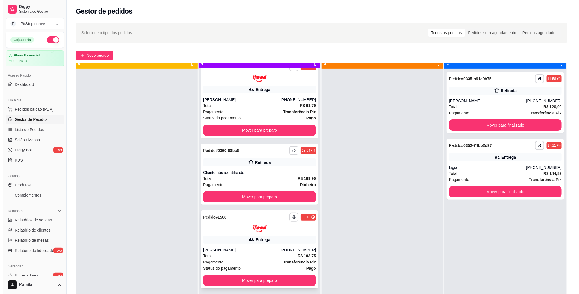
scroll to position [16, 0]
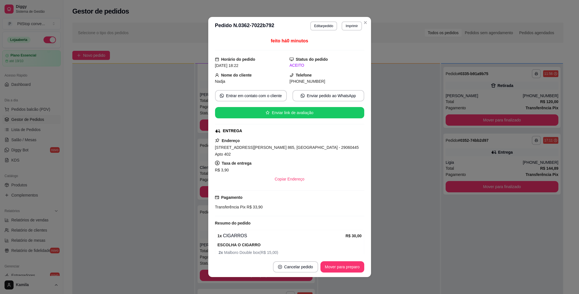
scroll to position [49, 0]
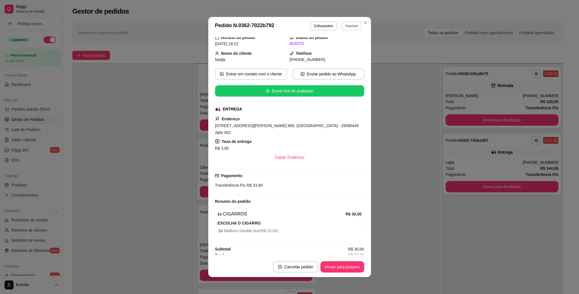
click at [347, 24] on button "Imprimir" at bounding box center [351, 25] width 20 height 9
click at [342, 43] on button "IMPRESSORA" at bounding box center [338, 46] width 41 height 9
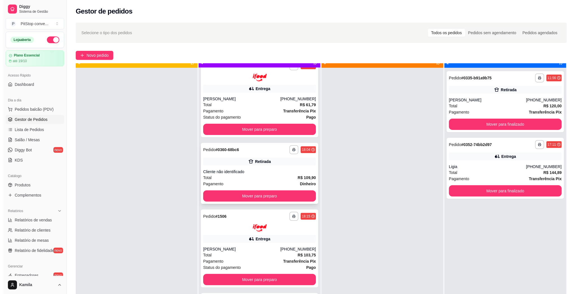
scroll to position [16, 0]
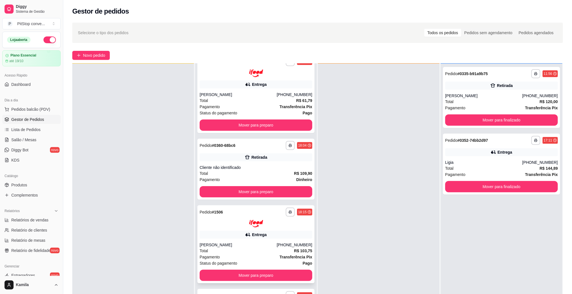
click at [265, 249] on div "Total R$ 103,75" at bounding box center [256, 251] width 113 height 6
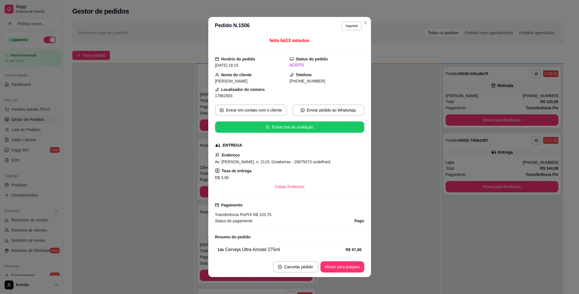
click at [299, 164] on span "Av. [PERSON_NAME], n. 2115, Goiabeiras - 29075073 undefined" at bounding box center [272, 162] width 115 height 5
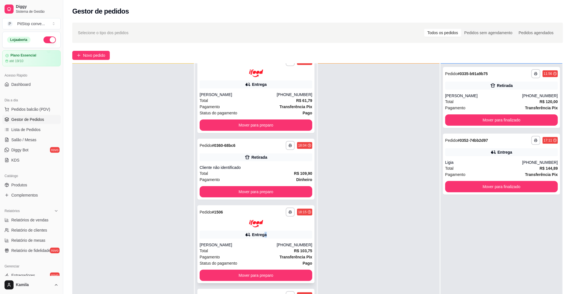
click at [260, 236] on div "Entrega" at bounding box center [259, 235] width 15 height 6
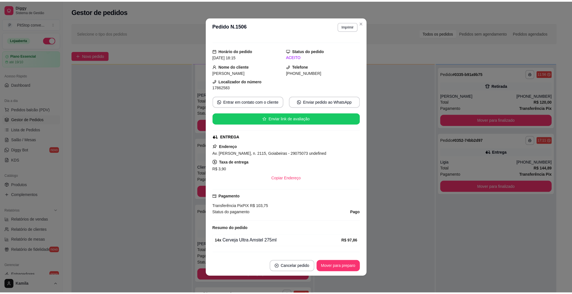
scroll to position [0, 0]
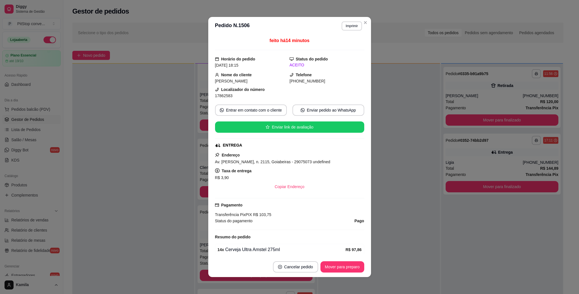
click at [225, 96] on span "17862583" at bounding box center [224, 95] width 18 height 5
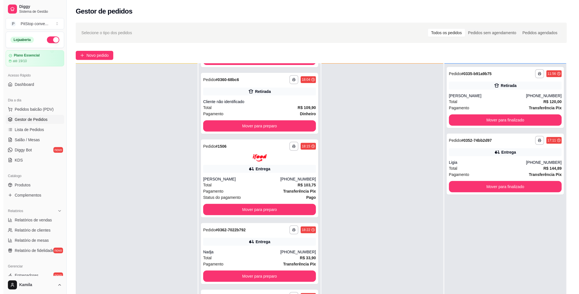
scroll to position [79, 0]
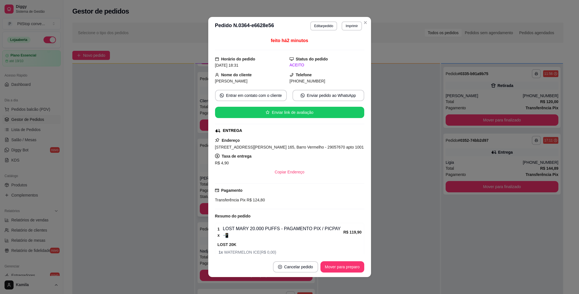
click at [215, 149] on span "[STREET_ADDRESS][PERSON_NAME] 165, Barro Vermelho - 29057670 apto 1001" at bounding box center [289, 147] width 149 height 5
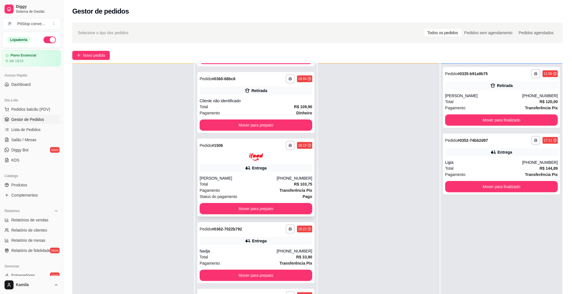
click at [174, 175] on div at bounding box center [133, 211] width 122 height 294
click at [232, 172] on div "**********" at bounding box center [255, 178] width 117 height 78
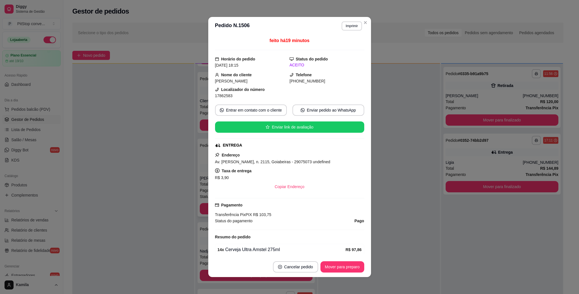
click at [227, 170] on div "Entrega" at bounding box center [256, 168] width 113 height 8
click at [352, 26] on button "Imprimir" at bounding box center [351, 25] width 20 height 9
click at [346, 40] on div "Escolha a impressora IMPRESSORA" at bounding box center [338, 41] width 47 height 19
click at [345, 42] on button "IMPRESSORA" at bounding box center [339, 46] width 40 height 9
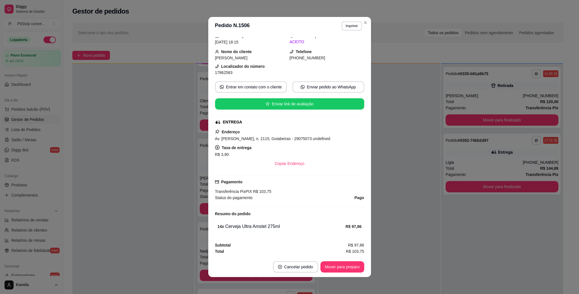
scroll to position [1, 0]
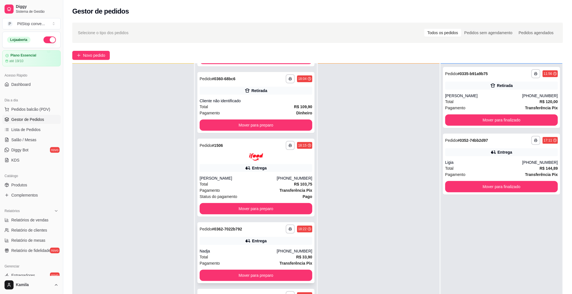
click at [252, 252] on div "Nadja" at bounding box center [238, 251] width 77 height 6
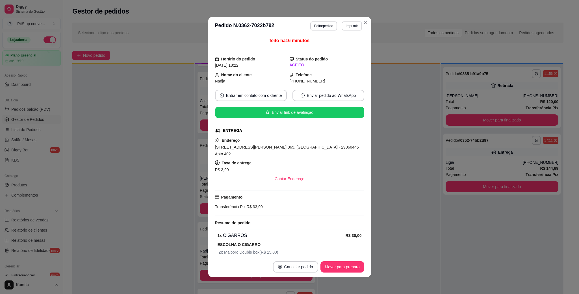
click at [362, 188] on div "feito há 16 minutos Horário do pedido [DATE] 18:22 Status do pedido ACEITO Nome…" at bounding box center [289, 146] width 163 height 222
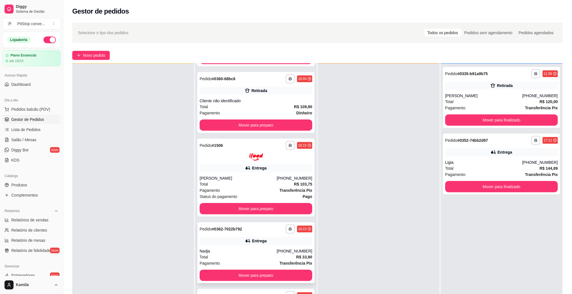
click at [213, 242] on div "Entrega" at bounding box center [256, 241] width 113 height 8
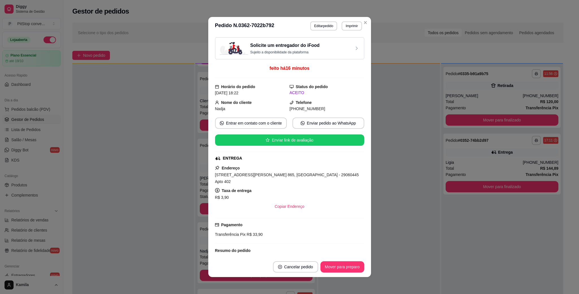
click at [316, 194] on div "R$ 3,90" at bounding box center [289, 197] width 149 height 7
click at [312, 178] on span "[STREET_ADDRESS][PERSON_NAME] 865, [GEOGRAPHIC_DATA] - 29060445 Apto 402" at bounding box center [287, 178] width 144 height 11
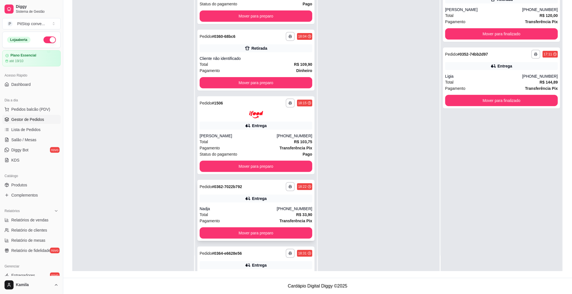
scroll to position [79, 0]
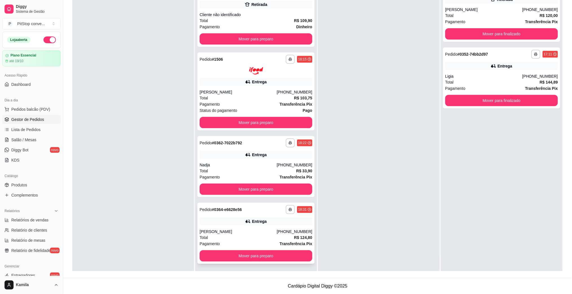
click at [288, 233] on div "[PHONE_NUMBER]" at bounding box center [295, 232] width 36 height 6
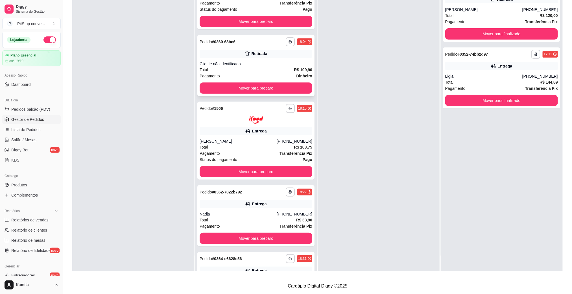
scroll to position [42, 0]
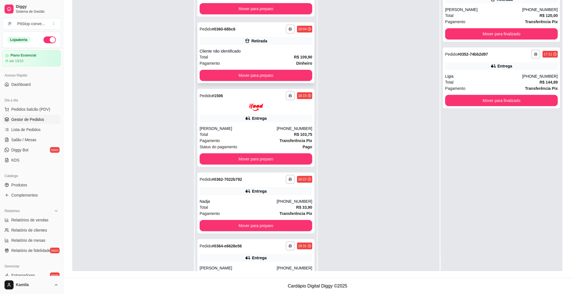
click at [277, 78] on button "Mover para preparo" at bounding box center [256, 75] width 113 height 11
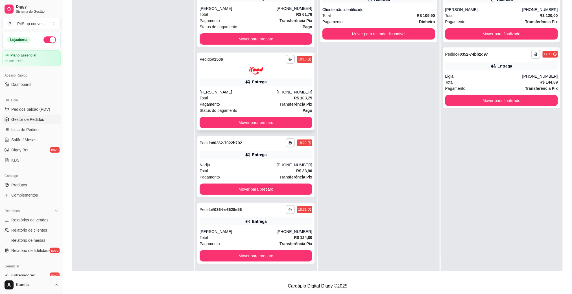
scroll to position [0, 0]
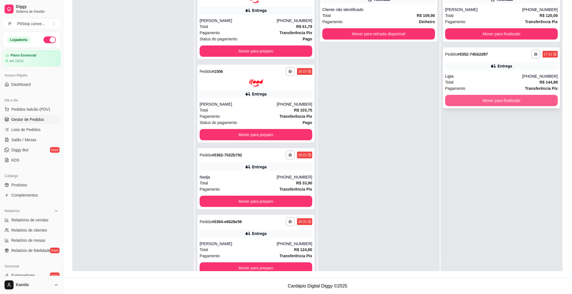
click at [503, 98] on button "Mover para finalizado" at bounding box center [501, 100] width 113 height 11
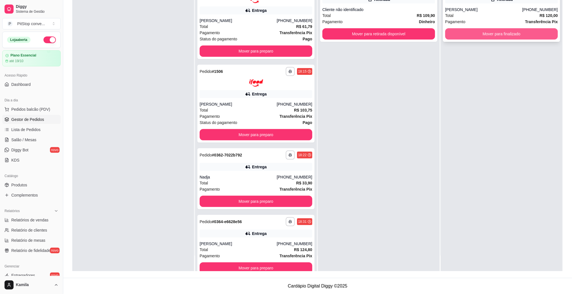
click at [508, 36] on button "Mover para finalizado" at bounding box center [501, 33] width 113 height 11
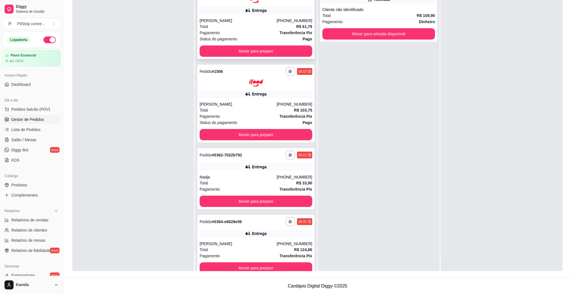
click at [284, 53] on button "Mover para preparo" at bounding box center [256, 50] width 113 height 11
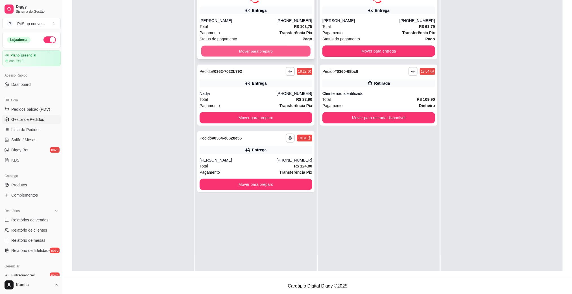
click at [272, 50] on button "Mover para preparo" at bounding box center [255, 50] width 109 height 11
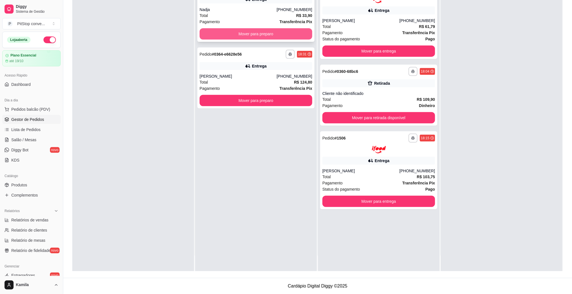
click at [277, 32] on button "Mover para preparo" at bounding box center [256, 33] width 113 height 11
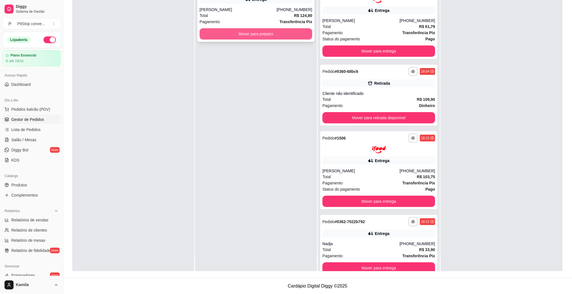
click at [286, 14] on div "Total R$ 124,80" at bounding box center [256, 15] width 113 height 6
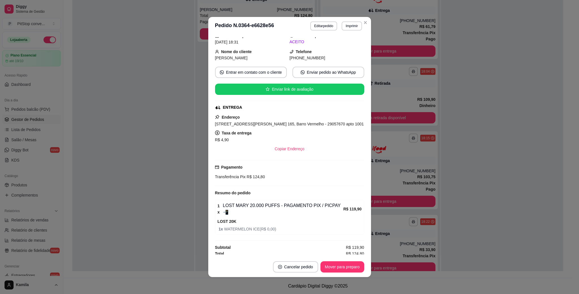
scroll to position [56, 0]
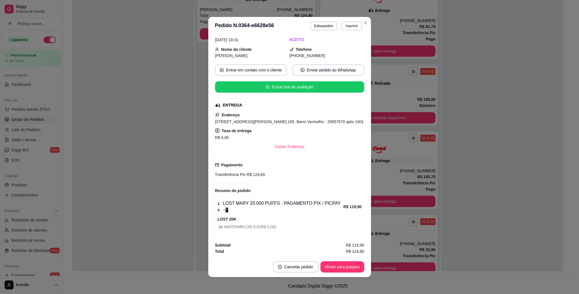
click at [348, 31] on header "**********" at bounding box center [289, 26] width 163 height 18
click at [348, 27] on button "Imprimir" at bounding box center [351, 25] width 20 height 9
click at [336, 46] on button "IMPRESSORA" at bounding box center [339, 46] width 40 height 9
click at [288, 120] on span "[STREET_ADDRESS][PERSON_NAME] 165, Barro Vermelho - 29057670 apto 1001" at bounding box center [289, 121] width 149 height 5
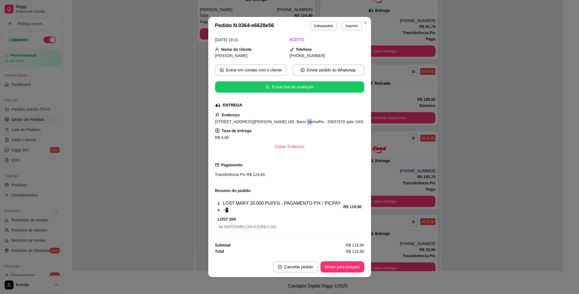
click at [288, 120] on span "[STREET_ADDRESS][PERSON_NAME] 165, Barro Vermelho - 29057670 apto 1001" at bounding box center [289, 121] width 149 height 5
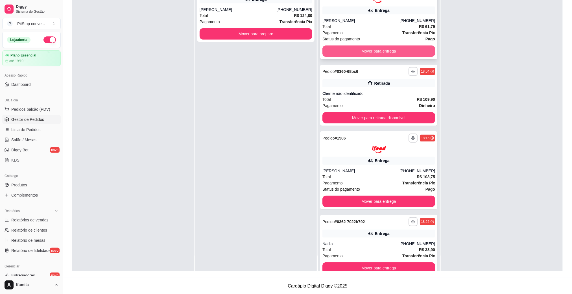
click at [403, 50] on button "Mover para entrega" at bounding box center [379, 50] width 113 height 11
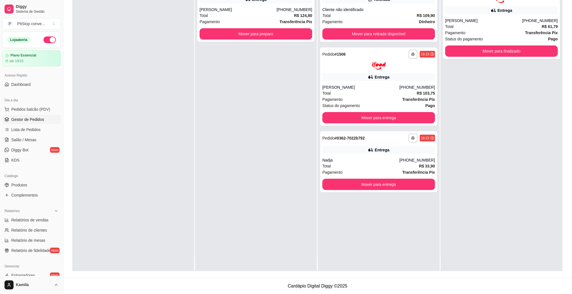
click at [403, 50] on div "**********" at bounding box center [379, 54] width 113 height 9
click at [403, 34] on button "Mover para retirada disponível" at bounding box center [379, 33] width 113 height 11
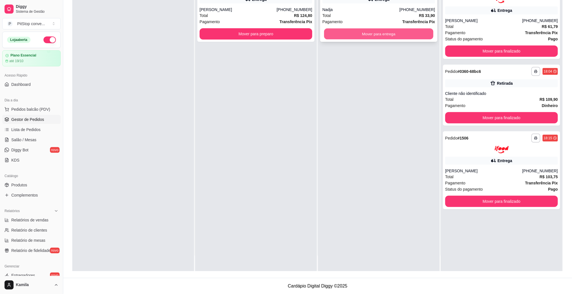
click at [401, 36] on button "Mover para entrega" at bounding box center [378, 34] width 109 height 11
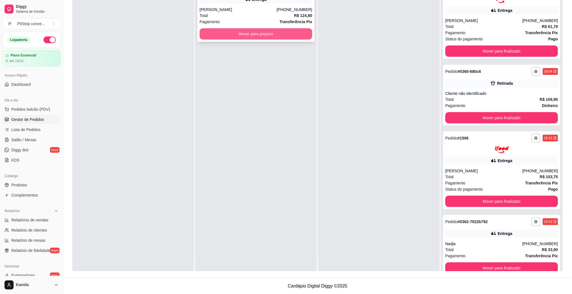
click at [289, 36] on button "Mover para preparo" at bounding box center [256, 33] width 113 height 11
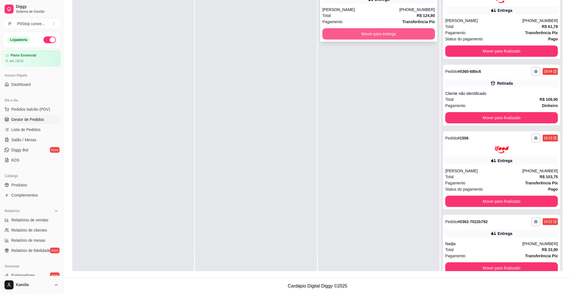
click at [360, 30] on button "Mover para entrega" at bounding box center [379, 33] width 113 height 11
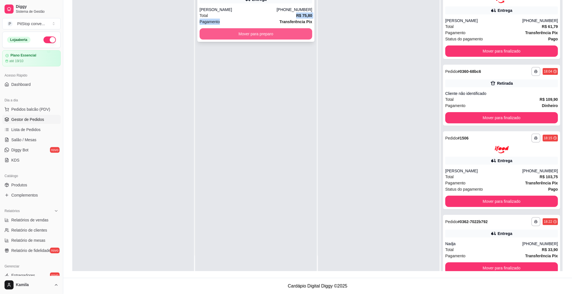
click at [236, 17] on div "**********" at bounding box center [255, 11] width 117 height 61
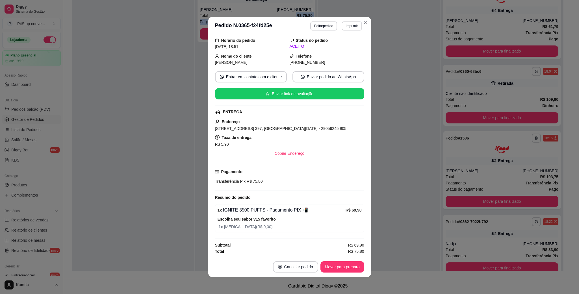
scroll to position [21, 0]
click at [343, 25] on button "Imprimir" at bounding box center [351, 25] width 19 height 9
click at [340, 48] on button "IMPRESSORA" at bounding box center [338, 46] width 41 height 9
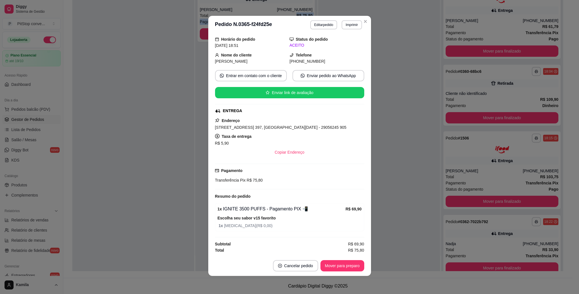
click at [281, 126] on span "[STREET_ADDRESS] 397, [GEOGRAPHIC_DATA][DATE] - 29056245 905" at bounding box center [280, 127] width 131 height 5
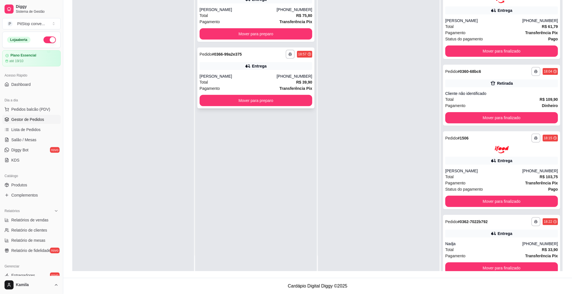
click at [287, 74] on div "[PHONE_NUMBER]" at bounding box center [295, 76] width 36 height 6
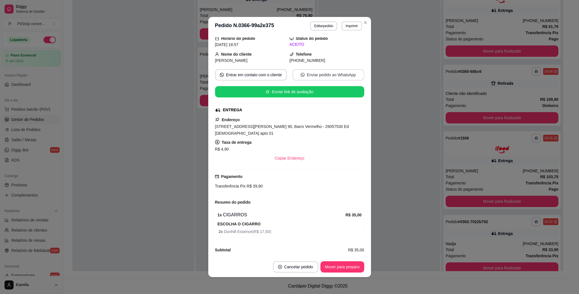
scroll to position [49, 0]
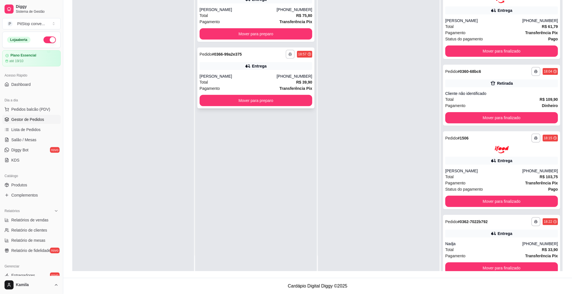
click at [286, 54] on button "button" at bounding box center [290, 54] width 9 height 9
click at [281, 71] on button "IMPRESSORA" at bounding box center [272, 73] width 41 height 9
click at [260, 68] on div "Entrega" at bounding box center [256, 66] width 113 height 8
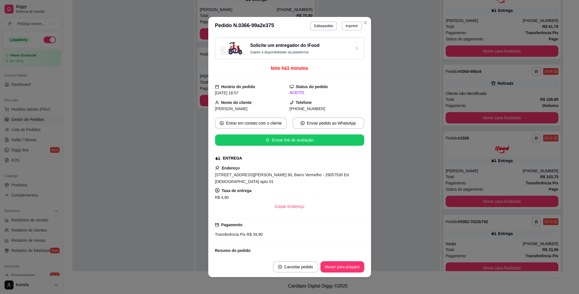
click at [301, 178] on span "[STREET_ADDRESS][PERSON_NAME] 90, Barro Vermelho - 29057530 Ed [DEMOGRAPHIC_DAT…" at bounding box center [282, 178] width 134 height 11
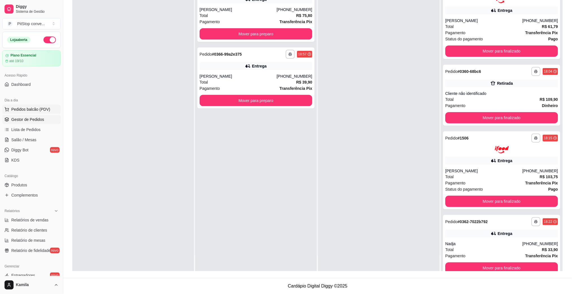
click at [30, 111] on span "Pedidos balcão (PDV)" at bounding box center [30, 109] width 39 height 6
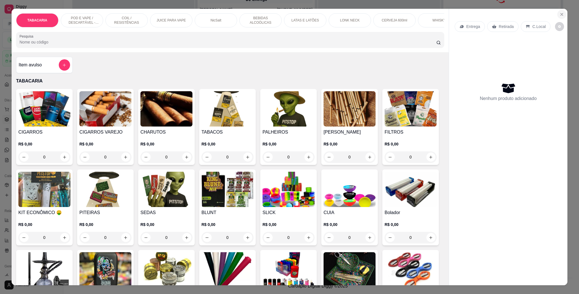
click at [559, 14] on icon "Close" at bounding box center [561, 14] width 5 height 5
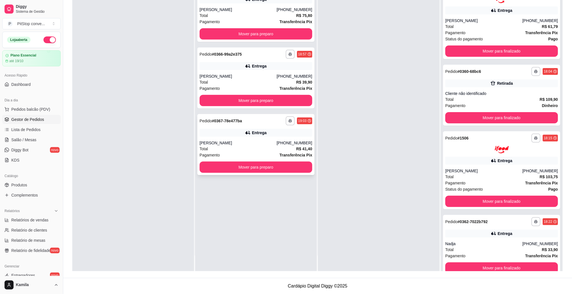
click at [281, 148] on div "Total R$ 41,40" at bounding box center [256, 149] width 113 height 6
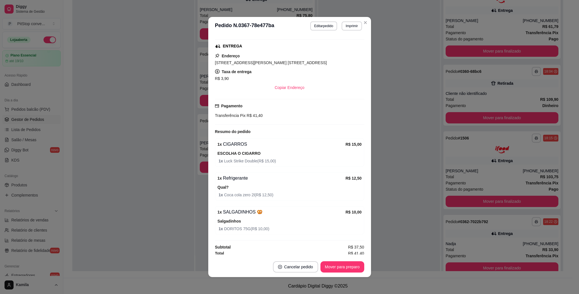
scroll to position [117, 0]
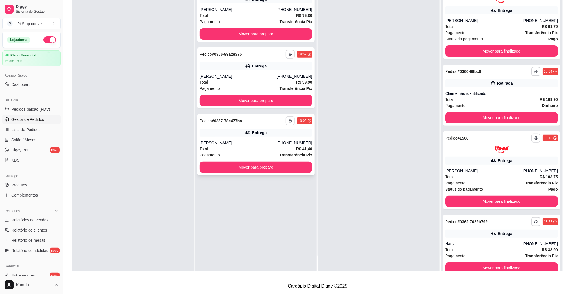
click at [289, 119] on icon "button" at bounding box center [290, 120] width 3 height 3
click at [278, 137] on button "IMPRESSORA" at bounding box center [272, 140] width 41 height 9
click at [253, 135] on div "Entrega" at bounding box center [259, 133] width 15 height 6
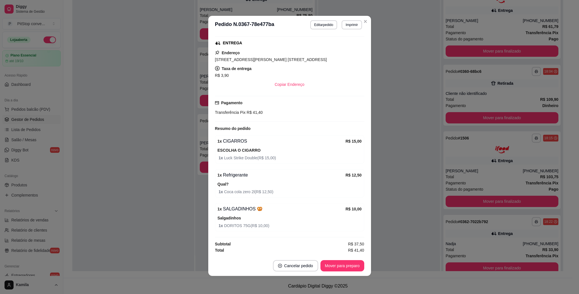
click at [298, 58] on span "[STREET_ADDRESS][PERSON_NAME] [STREET_ADDRESS]" at bounding box center [271, 59] width 112 height 5
click at [307, 60] on span "[STREET_ADDRESS][PERSON_NAME] [STREET_ADDRESS]" at bounding box center [271, 59] width 112 height 5
click at [307, 57] on span "[STREET_ADDRESS][PERSON_NAME] [STREET_ADDRESS]" at bounding box center [271, 59] width 112 height 5
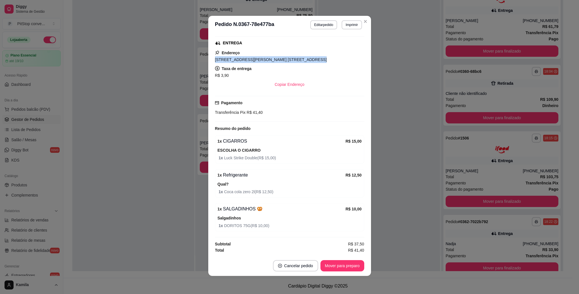
click at [307, 57] on span "[STREET_ADDRESS][PERSON_NAME] [STREET_ADDRESS]" at bounding box center [271, 59] width 112 height 5
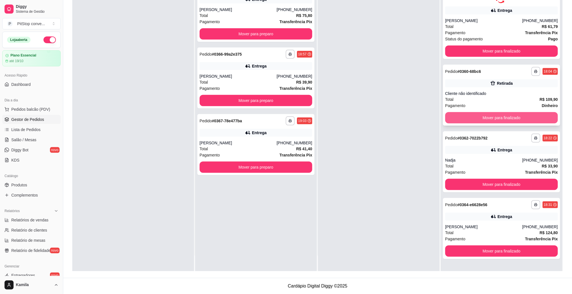
click at [497, 115] on button "Mover para finalizado" at bounding box center [501, 117] width 113 height 11
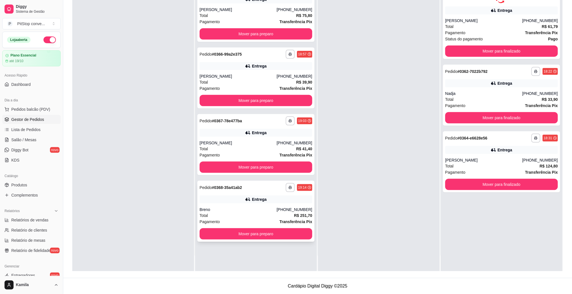
click at [298, 213] on strong "R$ 251,70" at bounding box center [303, 215] width 18 height 5
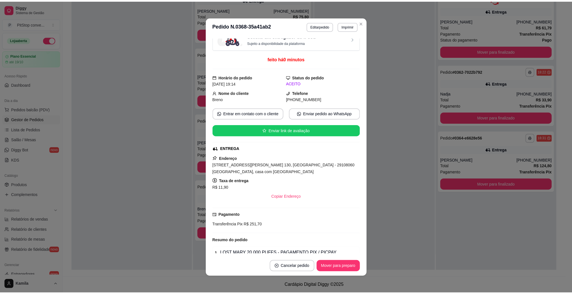
scroll to position [0, 0]
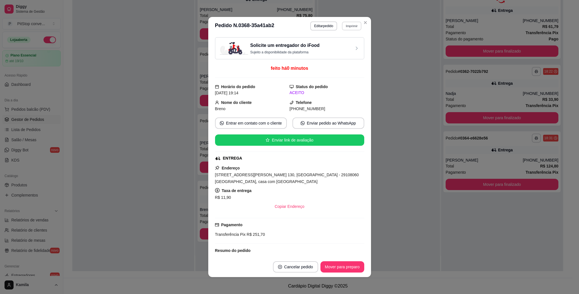
click at [350, 27] on button "Imprimir" at bounding box center [351, 25] width 19 height 9
click at [343, 44] on button "IMPRESSORA" at bounding box center [338, 46] width 41 height 9
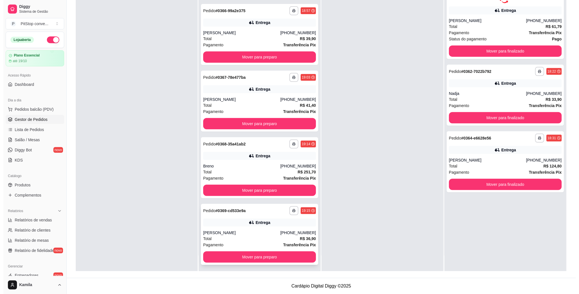
scroll to position [44, 0]
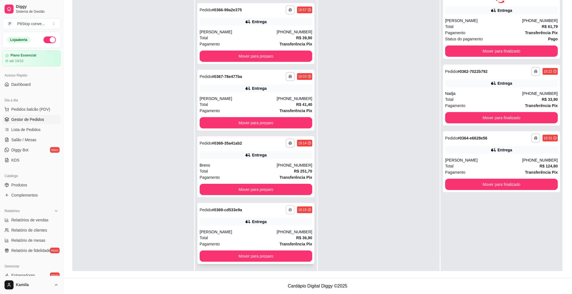
click at [289, 208] on icon "button" at bounding box center [290, 209] width 3 height 3
click at [272, 227] on button "IMPRESSORA" at bounding box center [266, 229] width 41 height 9
click at [283, 239] on div "Total R$ 36,90" at bounding box center [256, 238] width 113 height 6
click at [215, 162] on div "Breno" at bounding box center [238, 165] width 77 height 6
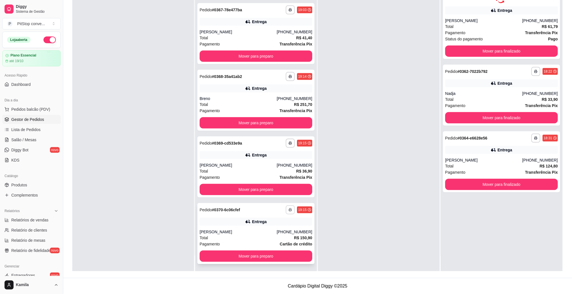
click at [289, 209] on icon "button" at bounding box center [290, 209] width 3 height 3
click at [273, 226] on button "IMPRESSORA" at bounding box center [266, 229] width 41 height 9
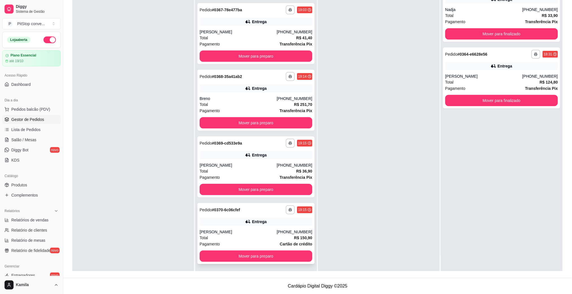
click at [282, 232] on div "[PHONE_NUMBER]" at bounding box center [295, 232] width 36 height 6
click at [370, 293] on footer "Cardápio Digital Diggy © 2025" at bounding box center [317, 286] width 509 height 16
click at [269, 103] on div "Total R$ 251,70" at bounding box center [256, 104] width 113 height 6
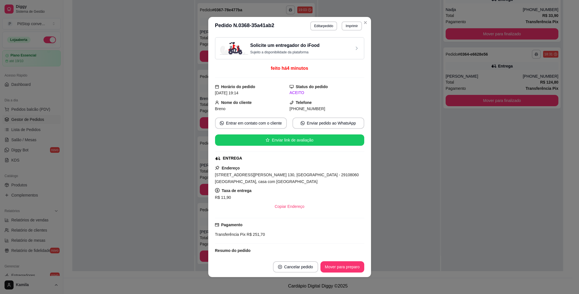
click at [347, 28] on button "Imprimir" at bounding box center [351, 25] width 20 height 9
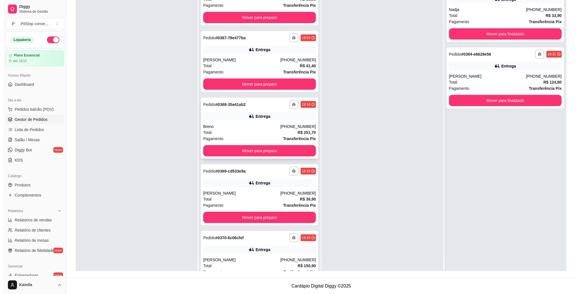
scroll to position [69, 0]
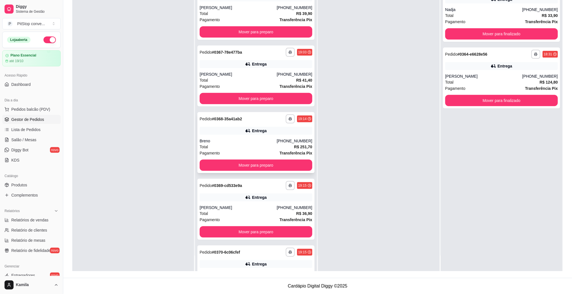
click at [267, 136] on div "**********" at bounding box center [255, 142] width 117 height 61
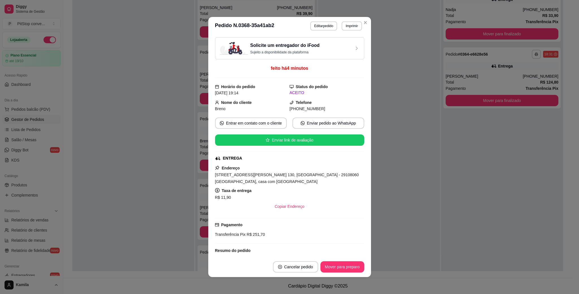
click at [319, 21] on header "**********" at bounding box center [289, 26] width 163 height 18
click at [320, 24] on button "Editar pedido" at bounding box center [323, 25] width 26 height 9
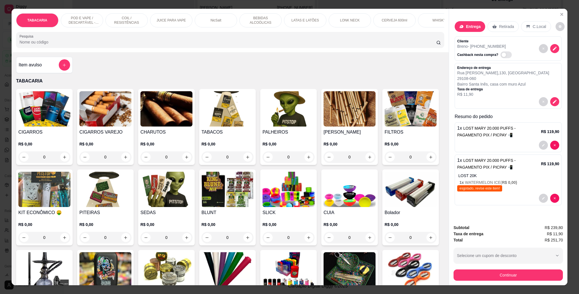
click at [488, 137] on p "1 x LOST MARY 20.000 PUFFS - PAGAMENTO PIX / PICPAY 📲" at bounding box center [499, 132] width 84 height 14
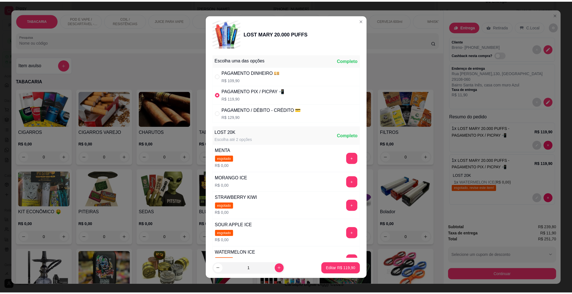
scroll to position [42, 0]
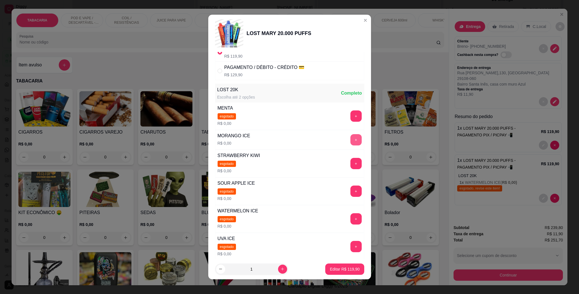
click at [350, 145] on button "+" at bounding box center [355, 139] width 11 height 11
click at [340, 265] on button "Editar R$ 119,90" at bounding box center [344, 269] width 39 height 11
type input "0"
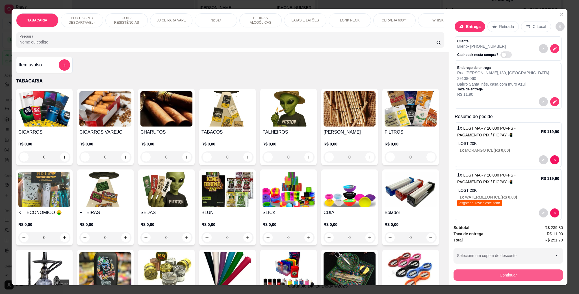
click at [513, 275] on button "Continuar" at bounding box center [507, 274] width 109 height 11
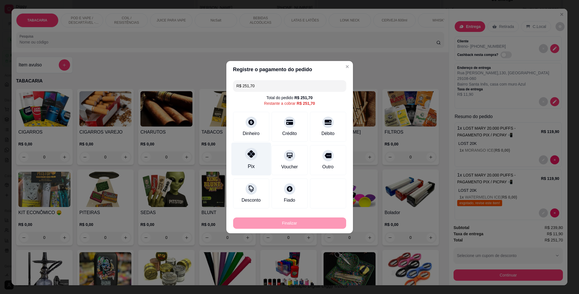
click at [245, 149] on div "Pix" at bounding box center [251, 158] width 40 height 33
click at [250, 160] on div "R$ 251,70 Total do pedido R$ 251,70 Restante a cobrar R$ 251,70 Dinheiro Crédit…" at bounding box center [289, 144] width 127 height 133
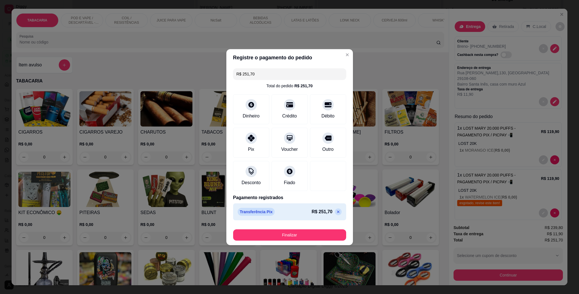
type input "R$ 0,00"
click at [287, 234] on button "Finalizar" at bounding box center [289, 234] width 113 height 11
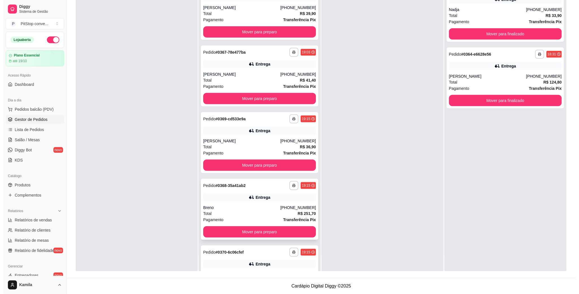
scroll to position [111, 0]
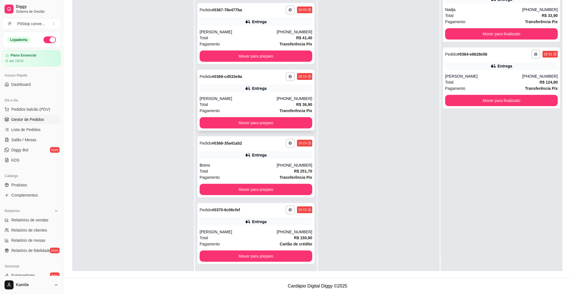
click at [254, 102] on div "Total R$ 36,90" at bounding box center [256, 104] width 113 height 6
click at [237, 92] on div "**********" at bounding box center [255, 100] width 117 height 61
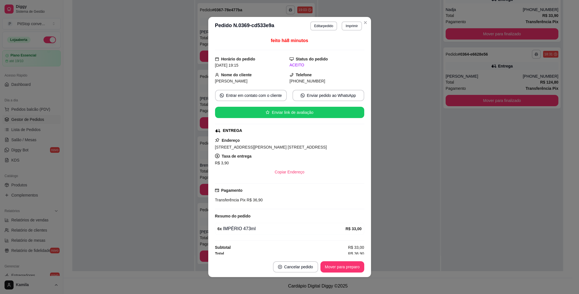
click at [305, 147] on span "[STREET_ADDRESS][PERSON_NAME] [STREET_ADDRESS]" at bounding box center [271, 147] width 112 height 5
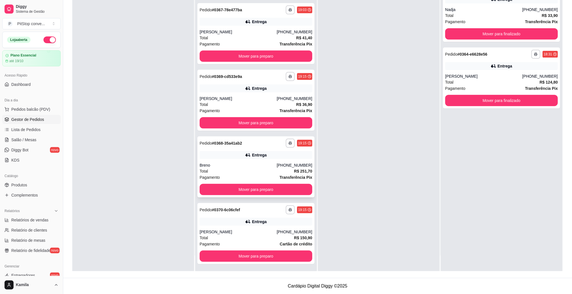
click at [217, 159] on div "**********" at bounding box center [255, 166] width 117 height 61
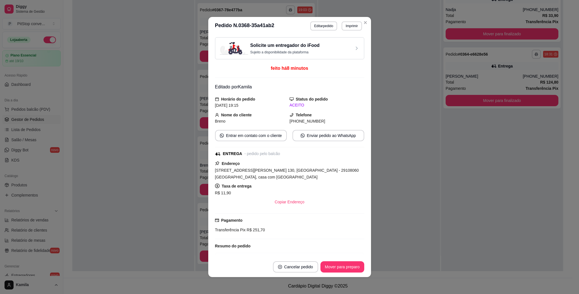
click at [304, 170] on span "[STREET_ADDRESS][PERSON_NAME] 130, [GEOGRAPHIC_DATA] - 29108060 [GEOGRAPHIC_DAT…" at bounding box center [287, 173] width 144 height 11
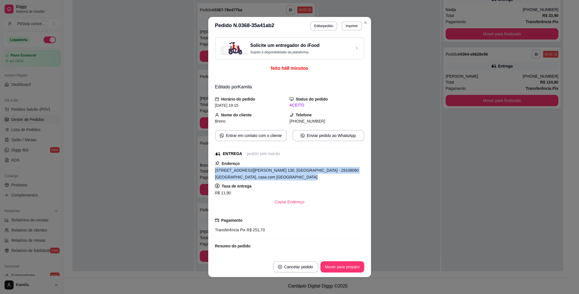
click at [304, 170] on span "[STREET_ADDRESS][PERSON_NAME] 130, [GEOGRAPHIC_DATA] - 29108060 [GEOGRAPHIC_DAT…" at bounding box center [287, 173] width 144 height 11
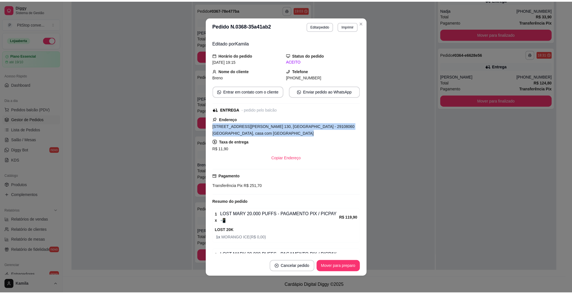
scroll to position [57, 0]
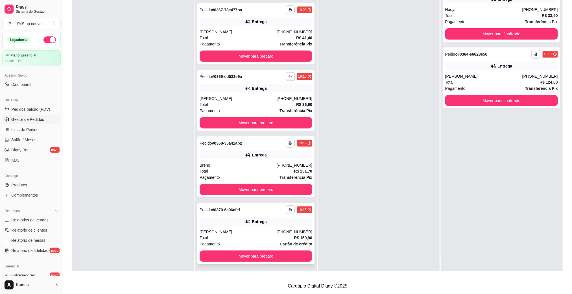
click at [267, 237] on div "Total R$ 150,90" at bounding box center [256, 238] width 113 height 6
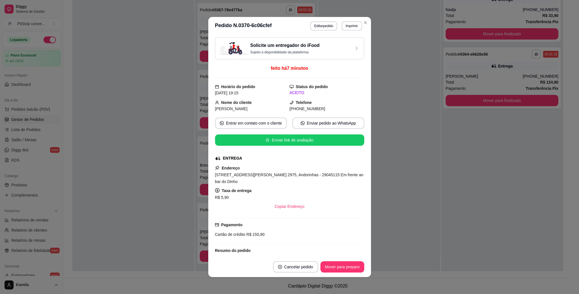
click at [283, 179] on span "[STREET_ADDRESS][PERSON_NAME] 2975, Andorinhas - 29045115 Em frente ao bar do D…" at bounding box center [289, 178] width 148 height 11
click at [283, 178] on span "[STREET_ADDRESS][PERSON_NAME] 2975, Andorinhas - 29045115 Em frente ao bar do D…" at bounding box center [289, 178] width 148 height 11
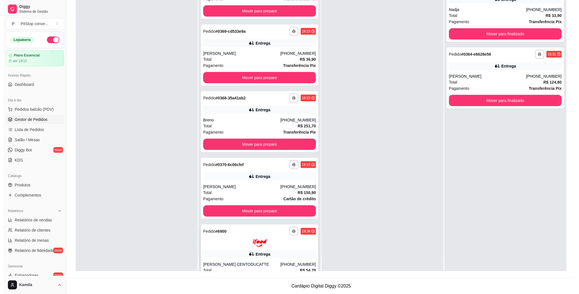
scroll to position [195, 0]
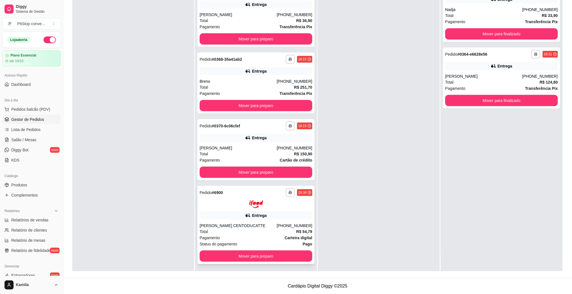
click at [274, 224] on div "[PERSON_NAME] CENTODUCATTE" at bounding box center [238, 226] width 77 height 6
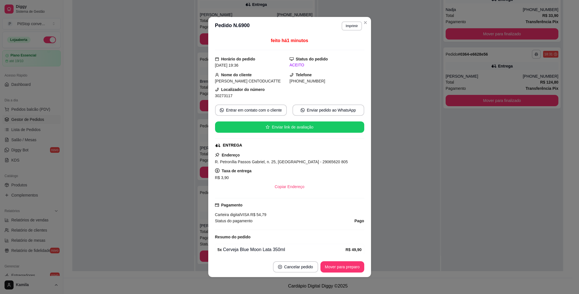
scroll to position [26, 0]
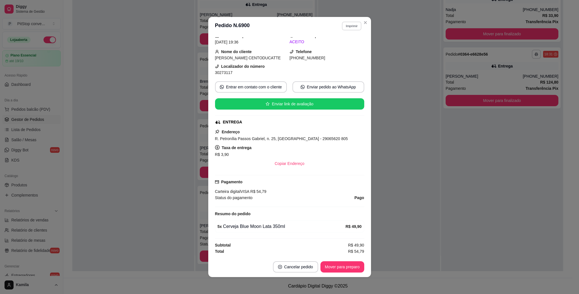
click at [345, 26] on button "Imprimir" at bounding box center [351, 25] width 19 height 9
click at [342, 47] on button "IMPRESSORA" at bounding box center [338, 46] width 41 height 9
click at [285, 136] on span "R. Petronília Passos Gabriel, n. 25, [GEOGRAPHIC_DATA] - 29065620 805" at bounding box center [281, 138] width 133 height 5
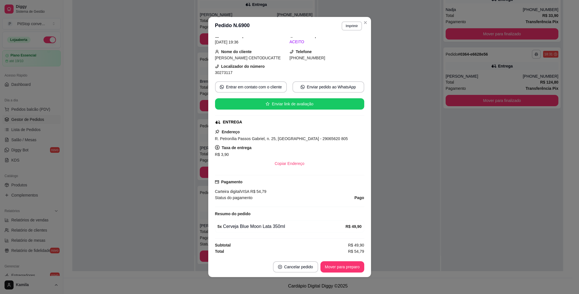
click at [227, 72] on span "30273117" at bounding box center [224, 72] width 18 height 5
click at [351, 25] on button "Imprimir" at bounding box center [351, 25] width 20 height 9
click at [340, 46] on button "IMPRESSORA" at bounding box center [338, 46] width 41 height 9
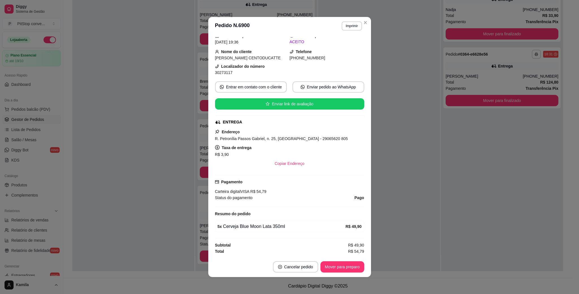
click at [296, 135] on div "R. Petronília Passos Gabriel, n. 25, [GEOGRAPHIC_DATA] - 29065620 805" at bounding box center [289, 138] width 149 height 7
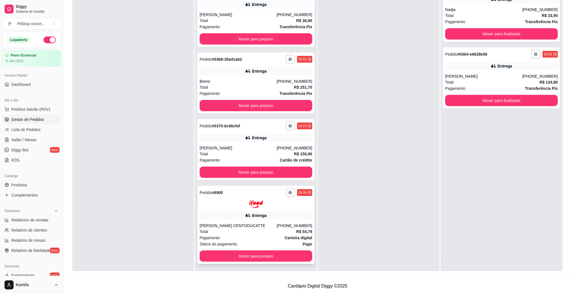
click at [277, 223] on div "[PHONE_NUMBER]" at bounding box center [295, 226] width 36 height 6
click at [255, 80] on div "Breno" at bounding box center [238, 82] width 77 height 6
click at [257, 40] on button "Mover para preparo" at bounding box center [255, 39] width 109 height 11
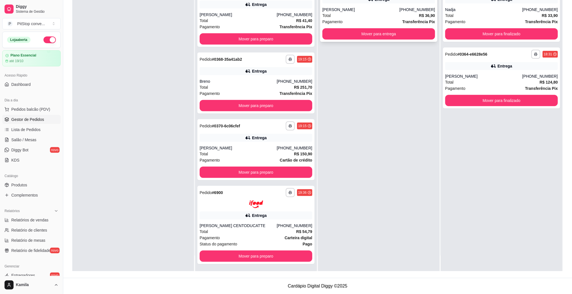
click at [431, 32] on div "**********" at bounding box center [378, 11] width 117 height 61
click at [456, 32] on button "Mover para finalizado" at bounding box center [501, 34] width 109 height 11
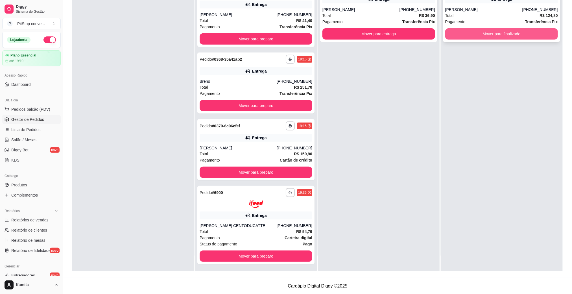
click at [469, 35] on button "Mover para finalizado" at bounding box center [501, 33] width 113 height 11
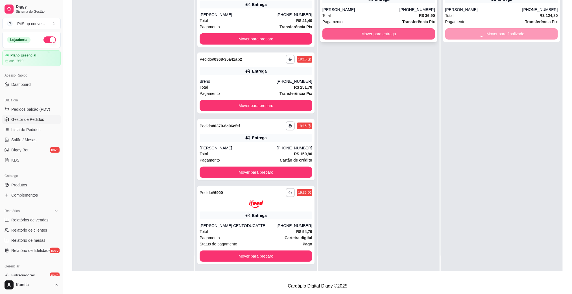
click at [389, 35] on button "Mover para entrega" at bounding box center [379, 33] width 113 height 11
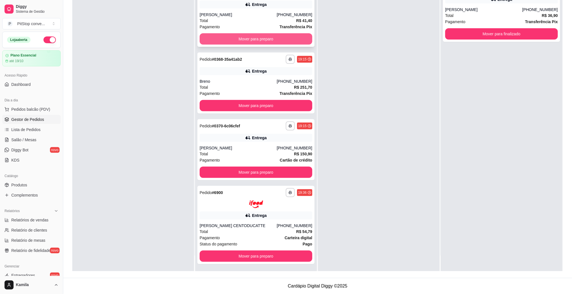
click at [277, 35] on button "Mover para preparo" at bounding box center [256, 38] width 113 height 11
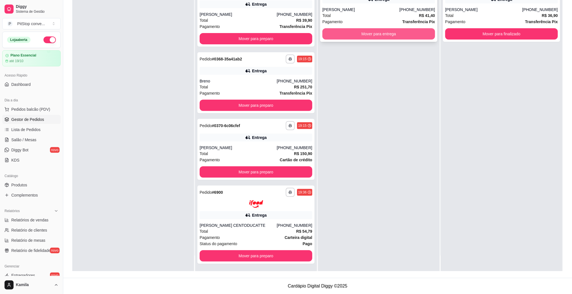
click at [380, 38] on button "Mover para entrega" at bounding box center [379, 33] width 113 height 11
click at [378, 30] on button "Mover para entrega" at bounding box center [379, 33] width 113 height 11
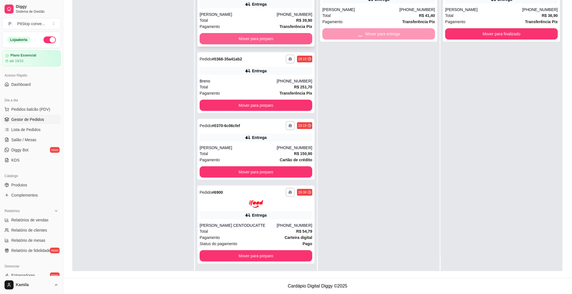
click at [291, 33] on button "Mover para preparo" at bounding box center [256, 38] width 113 height 11
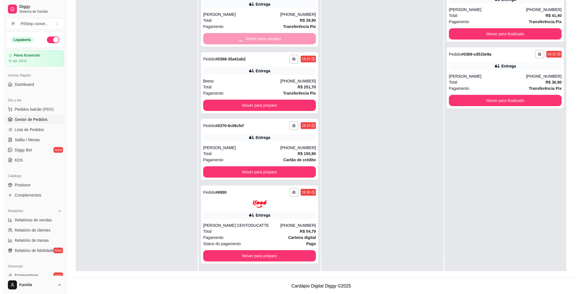
scroll to position [0, 0]
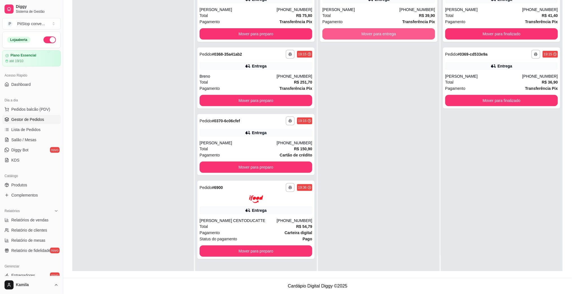
click at [360, 35] on button "Mover para entrega" at bounding box center [379, 33] width 113 height 11
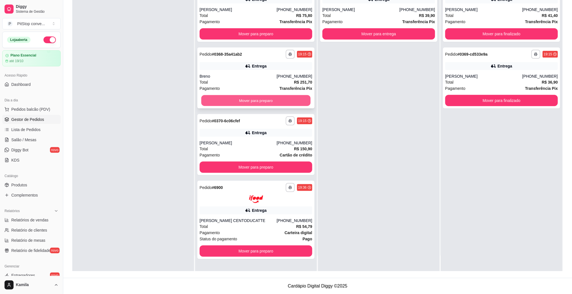
click at [269, 103] on button "Mover para preparo" at bounding box center [255, 100] width 109 height 11
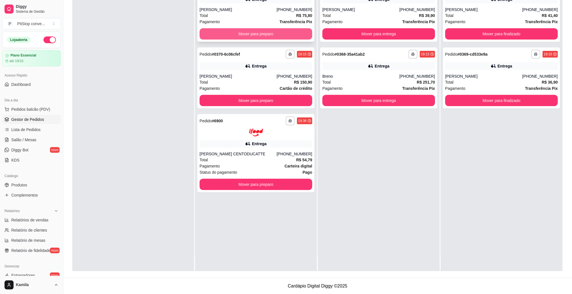
click at [283, 37] on button "Mover para preparo" at bounding box center [256, 33] width 113 height 11
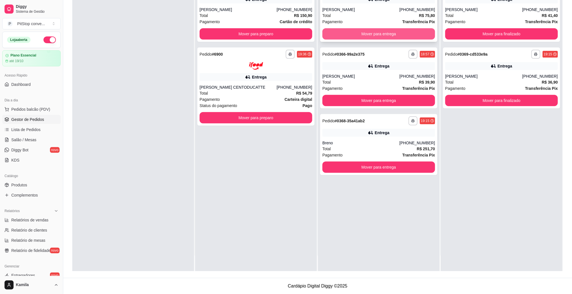
click at [371, 31] on button "Mover para entrega" at bounding box center [379, 33] width 113 height 11
click at [371, 31] on button "Mover para entrega" at bounding box center [378, 34] width 109 height 11
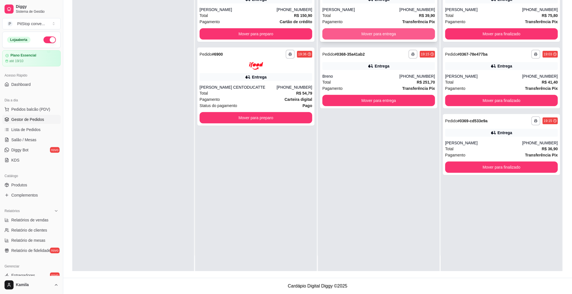
click at [387, 33] on button "Mover para entrega" at bounding box center [379, 33] width 113 height 11
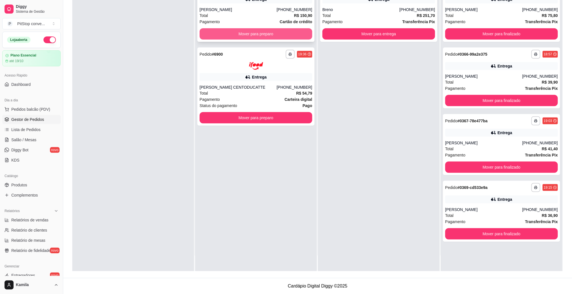
click at [280, 34] on button "Mover para preparo" at bounding box center [256, 33] width 113 height 11
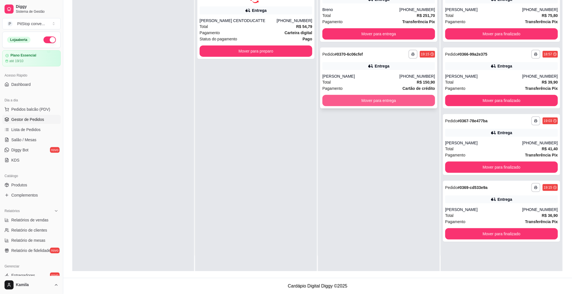
click at [370, 100] on button "Mover para entrega" at bounding box center [379, 100] width 113 height 11
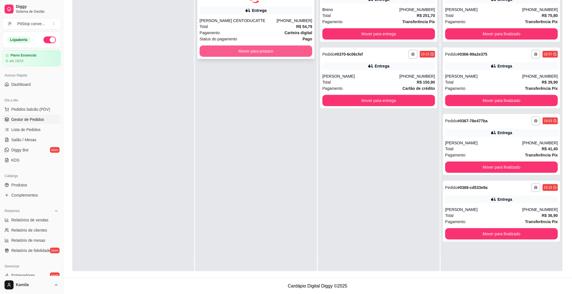
click at [294, 49] on button "Mover para preparo" at bounding box center [256, 50] width 113 height 11
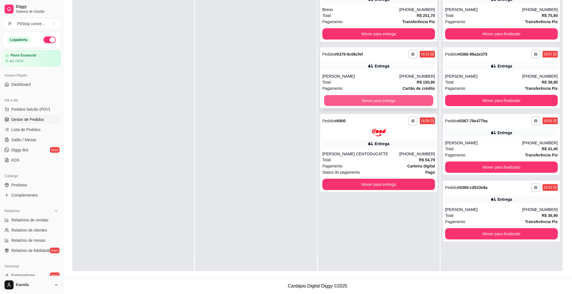
click at [367, 101] on button "Mover para entrega" at bounding box center [378, 100] width 109 height 11
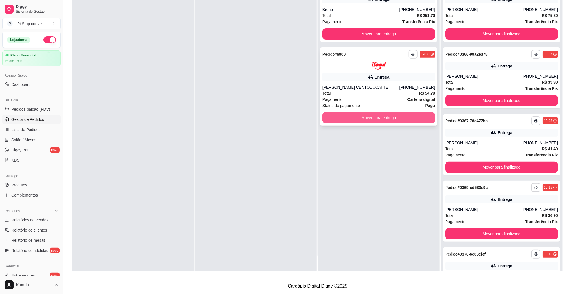
click at [376, 116] on button "Mover para entrega" at bounding box center [379, 117] width 113 height 11
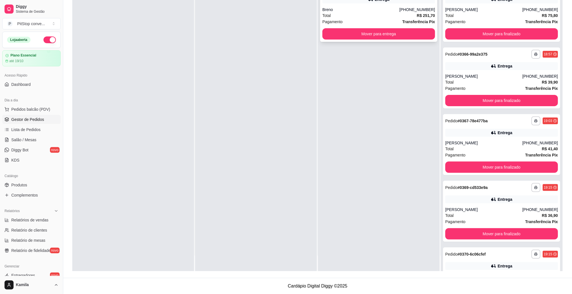
click at [375, 14] on div "Total R$ 251,70" at bounding box center [379, 15] width 113 height 6
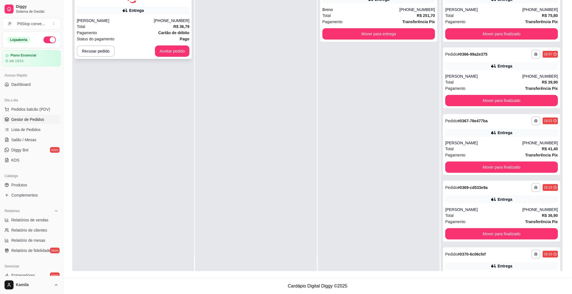
click at [160, 31] on strong "Cartão de débito" at bounding box center [173, 33] width 31 height 5
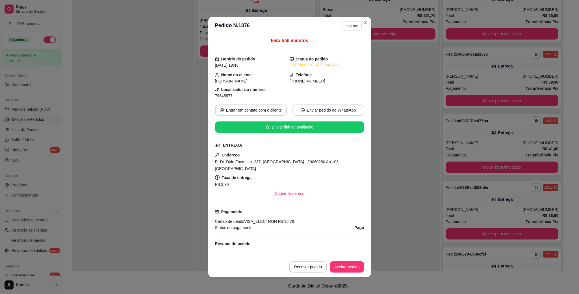
click at [349, 23] on button "Imprimir" at bounding box center [351, 25] width 20 height 9
click at [342, 44] on button "IMPRESSORA" at bounding box center [338, 46] width 41 height 9
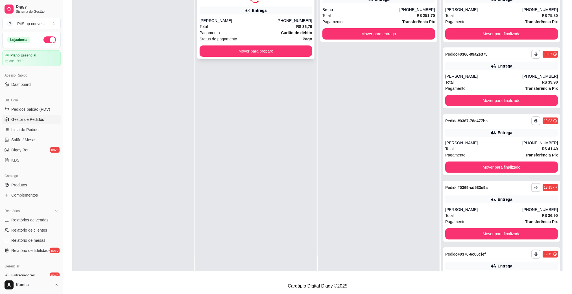
click at [293, 53] on button "Mover para preparo" at bounding box center [256, 50] width 113 height 11
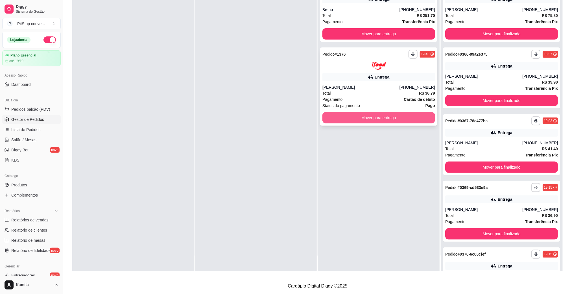
click at [372, 116] on button "Mover para entrega" at bounding box center [379, 117] width 113 height 11
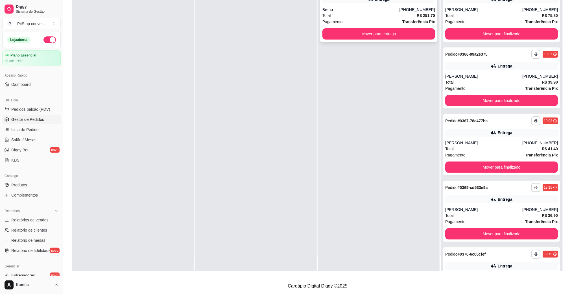
click at [379, 19] on div "Pagamento Transferência Pix" at bounding box center [379, 22] width 113 height 6
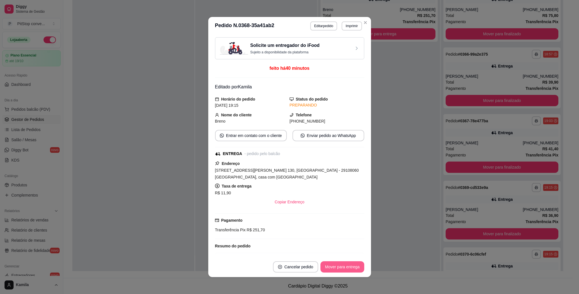
click at [348, 268] on button "Mover para entrega" at bounding box center [341, 266] width 43 height 11
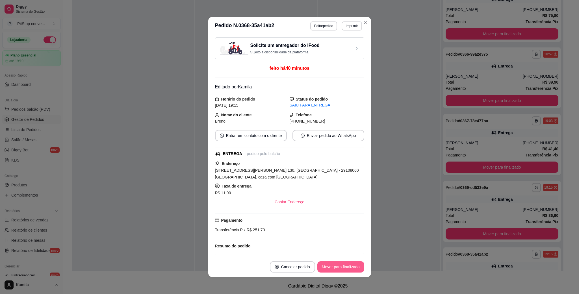
click at [337, 266] on button "Mover para finalizado" at bounding box center [340, 266] width 47 height 11
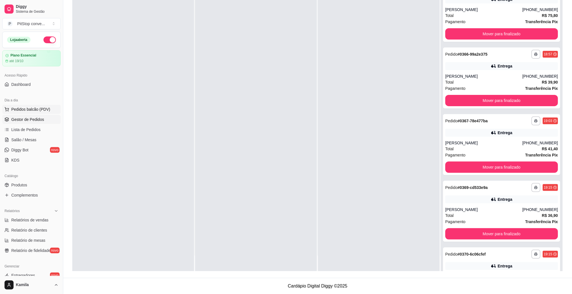
click at [30, 107] on span "Pedidos balcão (PDV)" at bounding box center [30, 109] width 39 height 6
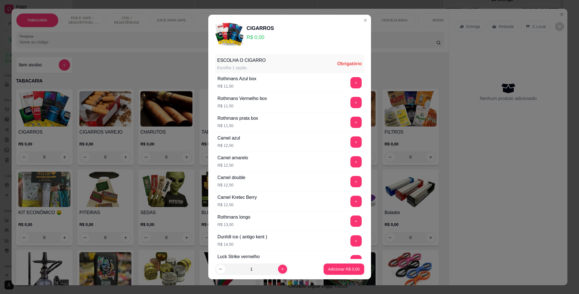
click at [80, 19] on p "POD E VAPE / DESCARTÁVEL - RECARREGAVEL" at bounding box center [82, 20] width 33 height 9
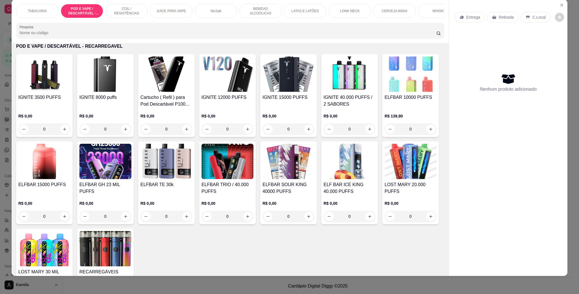
click at [70, 172] on img at bounding box center [44, 161] width 52 height 35
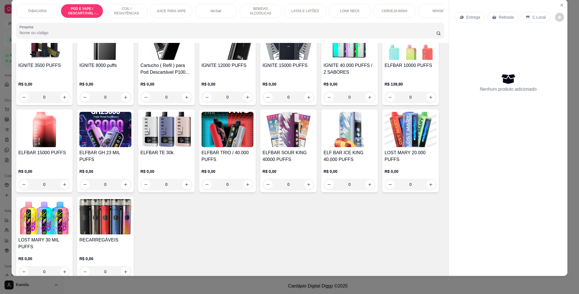
scroll to position [365, 0]
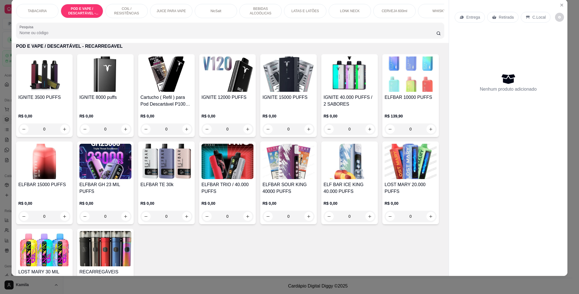
click at [293, 100] on div "IGNITE 15000 PUFFS R$ 0,00 0" at bounding box center [288, 95] width 56 height 83
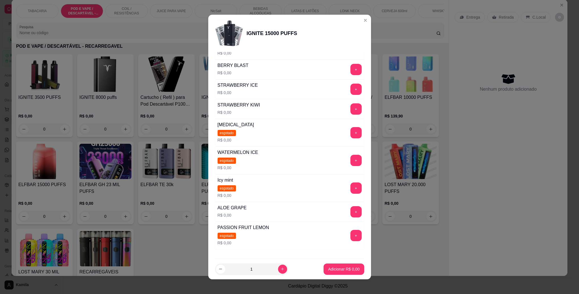
scroll to position [127, 0]
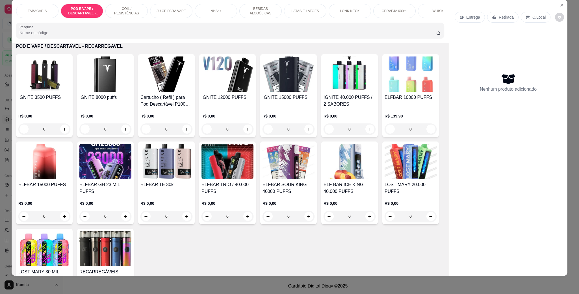
click at [230, 108] on div "IGNITE 12000 PUFFS" at bounding box center [227, 101] width 52 height 14
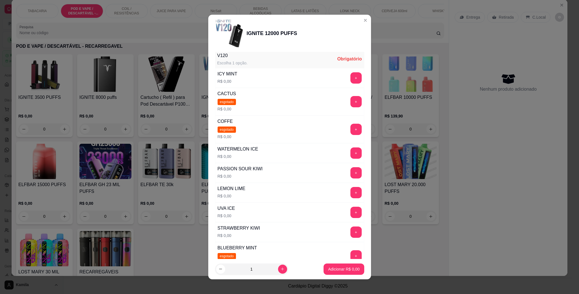
scroll to position [85, 0]
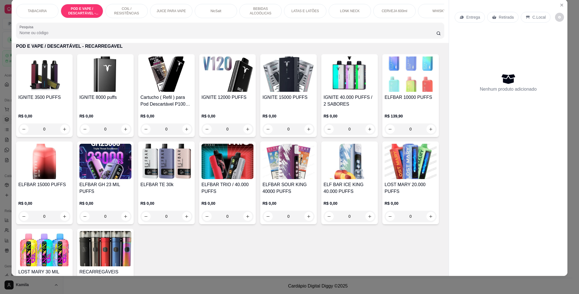
click at [104, 101] on h4 "IGNITE 8000 puffs" at bounding box center [105, 97] width 52 height 7
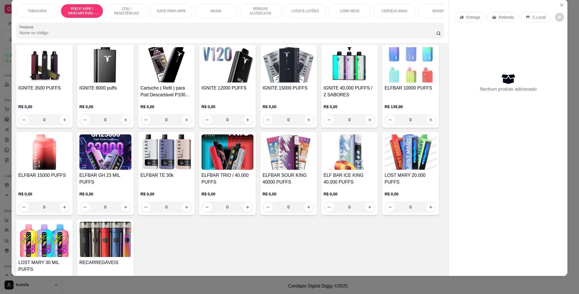
scroll to position [323, 0]
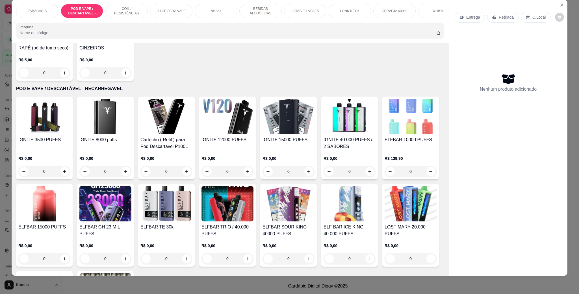
click at [53, 142] on div "IGNITE 3500 PUFFS R$ 0,00 0" at bounding box center [44, 138] width 56 height 83
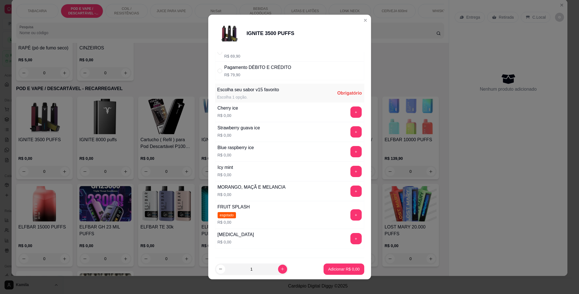
scroll to position [77, 0]
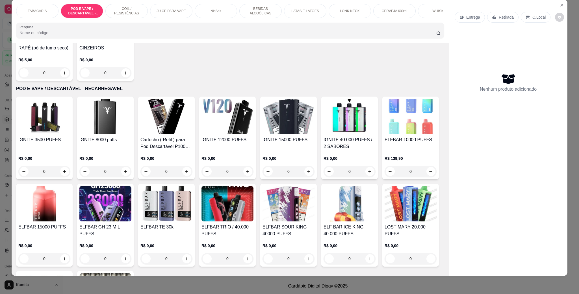
click at [131, 219] on img at bounding box center [105, 203] width 52 height 35
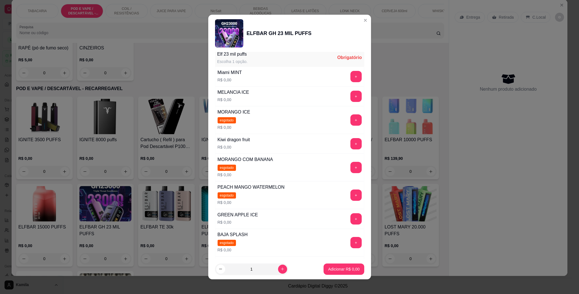
scroll to position [85, 0]
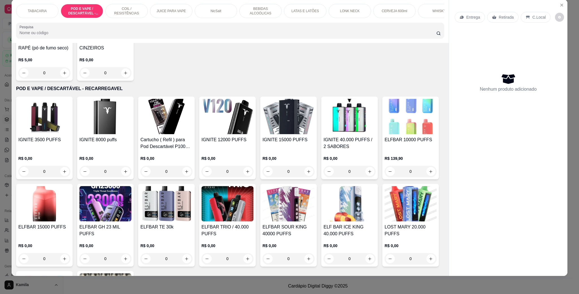
click at [70, 213] on img at bounding box center [44, 203] width 52 height 35
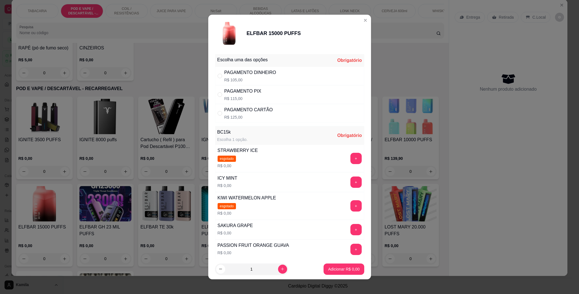
click at [251, 110] on div "PAGAMENTO CARTÃO" at bounding box center [248, 109] width 49 height 7
radio input "true"
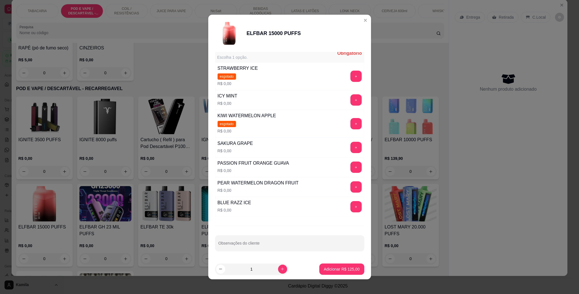
click at [338, 173] on div "PASSION FRUIT ORANGE GUAVA R$ 0,00 +" at bounding box center [289, 167] width 149 height 20
click at [350, 167] on button "+" at bounding box center [355, 167] width 11 height 11
click at [347, 270] on p "Adicionar R$ 125,00" at bounding box center [341, 268] width 35 height 5
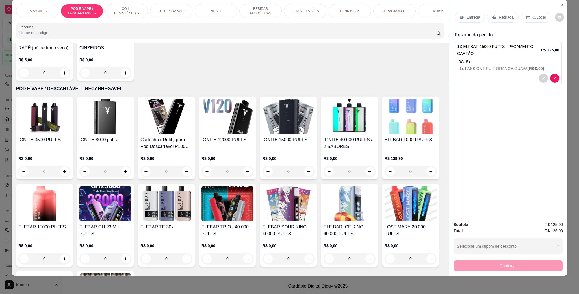
click at [526, 19] on icon at bounding box center [527, 17] width 5 height 5
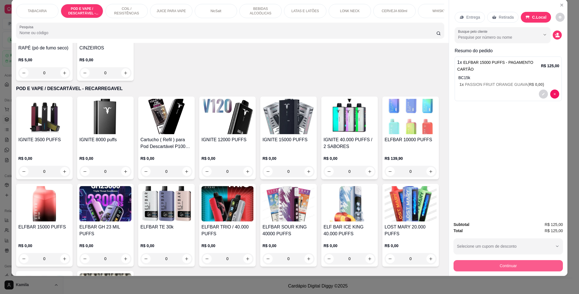
click at [493, 269] on button "Continuar" at bounding box center [507, 265] width 109 height 11
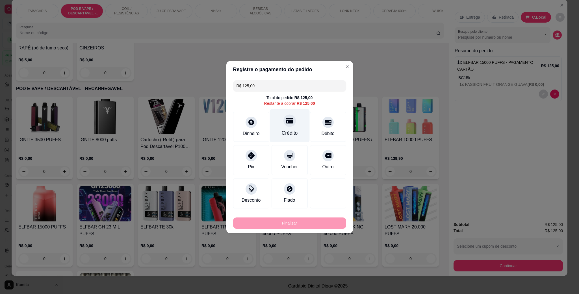
click at [280, 115] on div "Crédito" at bounding box center [289, 125] width 40 height 33
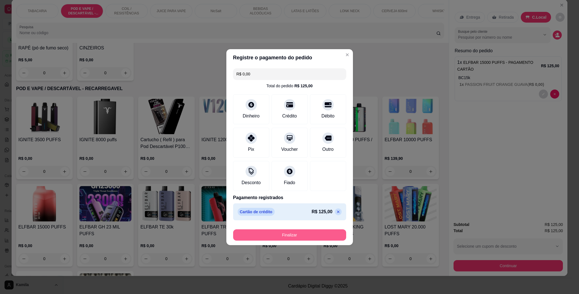
click at [294, 233] on button "Finalizar" at bounding box center [289, 234] width 113 height 11
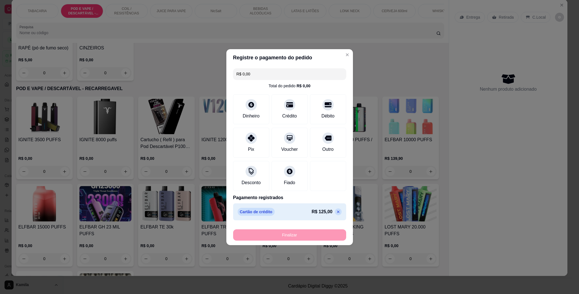
type input "-R$ 125,00"
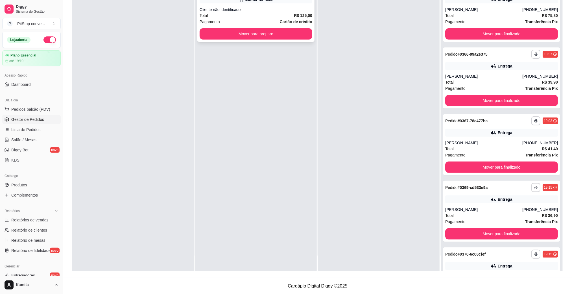
click at [290, 13] on div "Total R$ 125,00" at bounding box center [256, 15] width 113 height 6
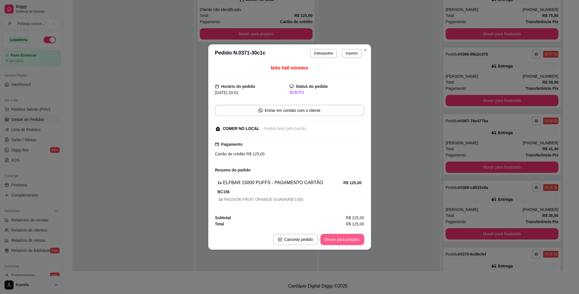
click at [343, 238] on button "Mover para preparo" at bounding box center [342, 239] width 44 height 11
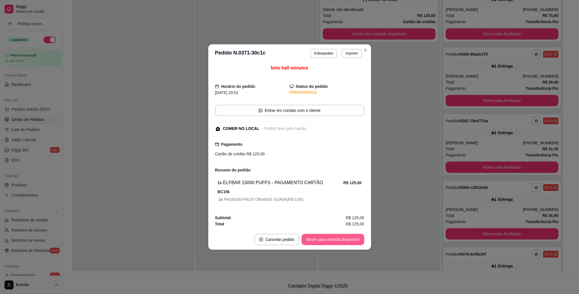
click at [346, 240] on button "Mover para retirada disponível" at bounding box center [332, 239] width 62 height 11
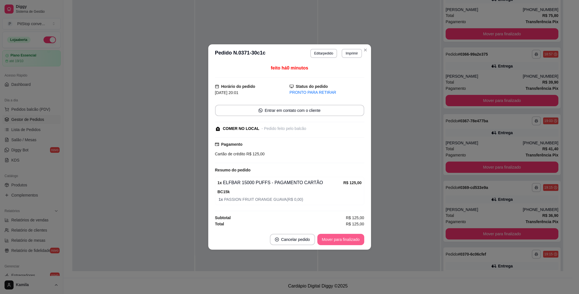
click at [346, 241] on button "Mover para finalizado" at bounding box center [340, 239] width 47 height 11
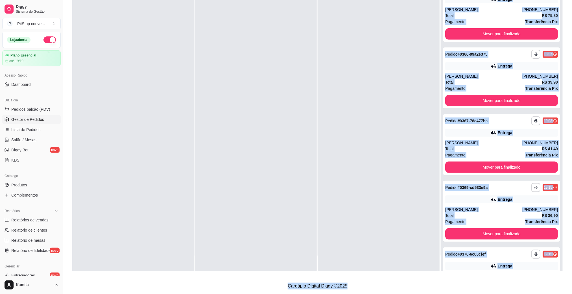
drag, startPoint x: 392, startPoint y: 304, endPoint x: 404, endPoint y: 302, distance: 11.6
click at [404, 208] on html "**********" at bounding box center [286, 61] width 572 height 294
click at [33, 136] on link "Salão / Mesas" at bounding box center [31, 139] width 58 height 9
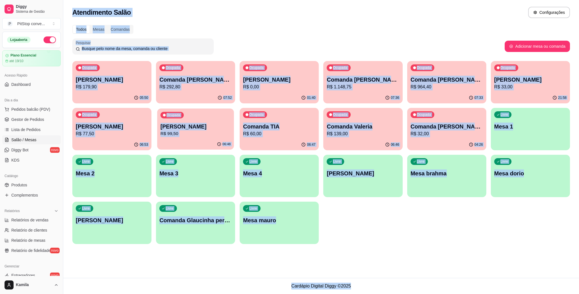
click at [182, 142] on button "Ocupada Comanda rodrigo R$ 99,50 06:48" at bounding box center [195, 128] width 77 height 41
click at [293, 131] on p "R$ 60,00" at bounding box center [279, 133] width 72 height 7
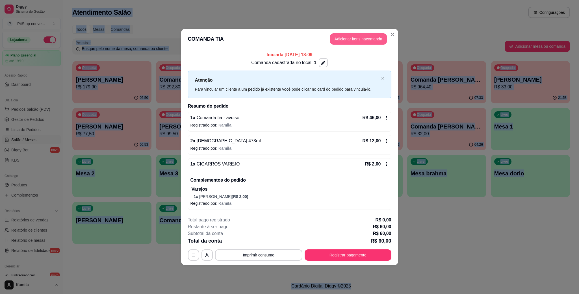
click at [374, 41] on button "Adicionar itens na comanda" at bounding box center [358, 38] width 57 height 11
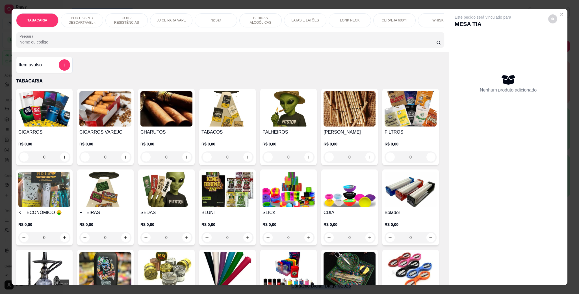
click at [304, 18] on p "LATAS E LATÕES" at bounding box center [304, 20] width 27 height 5
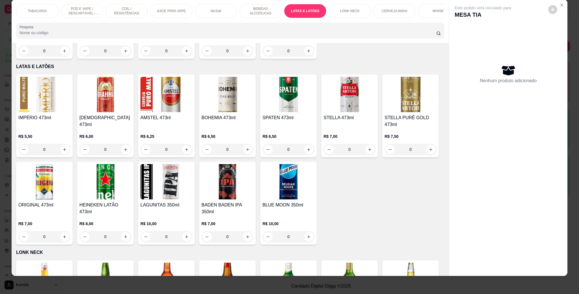
click at [99, 96] on img at bounding box center [105, 94] width 52 height 35
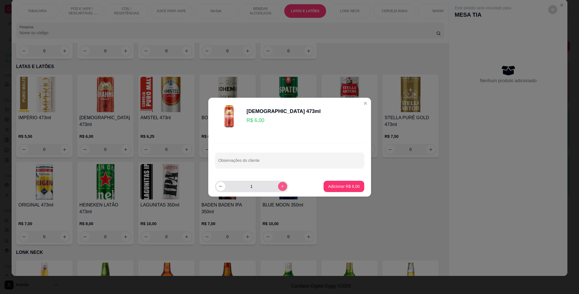
click at [278, 183] on button "increase-product-quantity" at bounding box center [282, 186] width 9 height 9
type input "4"
click at [335, 183] on button "Adicionar R$ 24,00" at bounding box center [342, 186] width 43 height 11
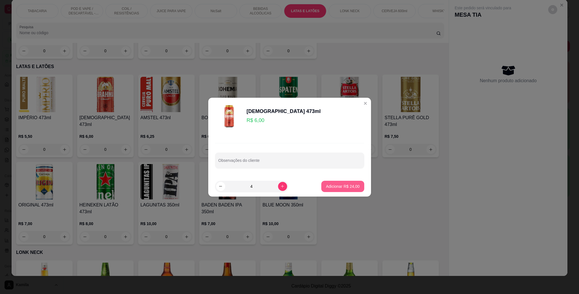
type input "4"
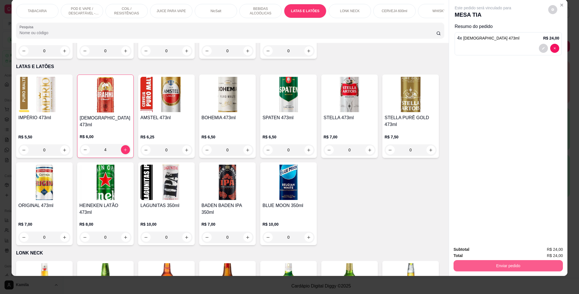
click at [502, 265] on button "Enviar pedido" at bounding box center [507, 265] width 109 height 11
click at [546, 247] on button "Enviar pedido" at bounding box center [547, 252] width 31 height 10
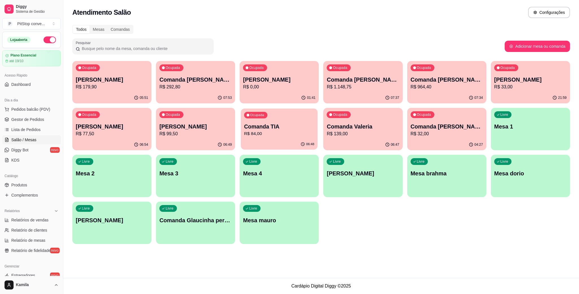
click at [271, 121] on div "Ocupada Comanda TIA R$ 84,00" at bounding box center [279, 123] width 77 height 31
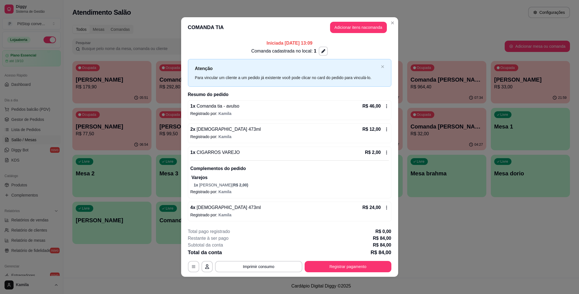
scroll to position [1, 0]
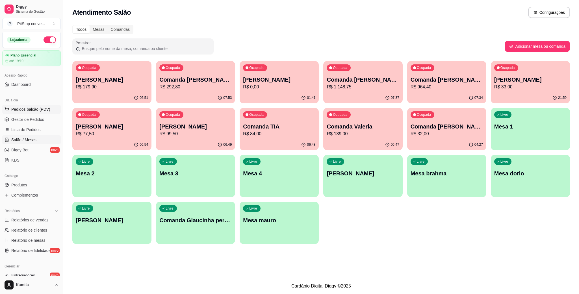
click at [40, 107] on span "Pedidos balcão (PDV)" at bounding box center [30, 109] width 39 height 6
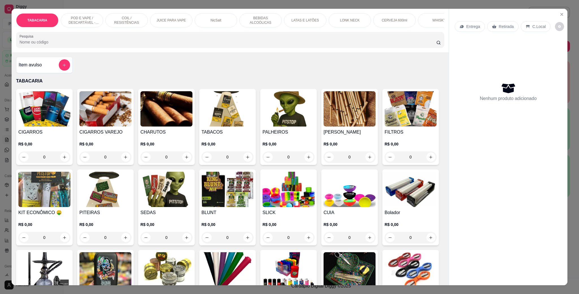
click at [82, 22] on p "POD E VAPE / DESCARTÁVEL - RECARREGAVEL" at bounding box center [82, 20] width 33 height 9
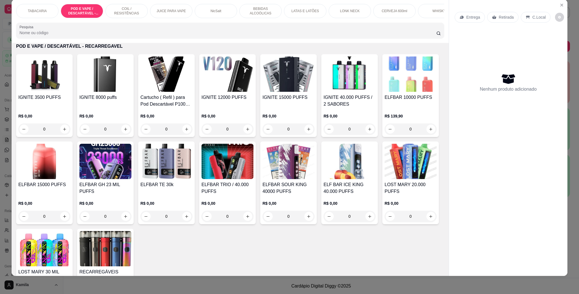
click at [223, 92] on img at bounding box center [227, 73] width 52 height 35
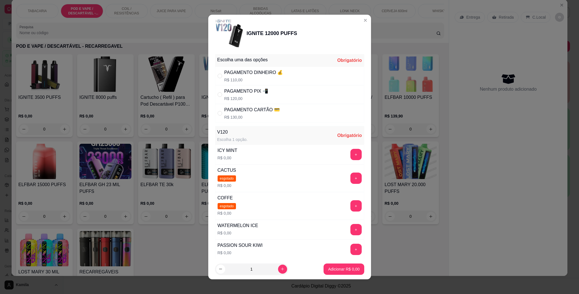
click at [249, 78] on p "R$ 110,00" at bounding box center [253, 80] width 59 height 6
radio input "true"
click at [350, 157] on button "+" at bounding box center [355, 154] width 11 height 11
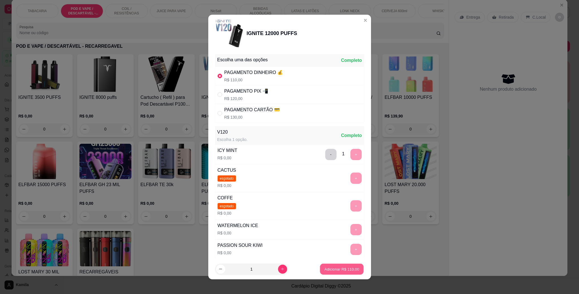
click at [338, 272] on button "Adicionar R$ 110,00" at bounding box center [341, 269] width 43 height 11
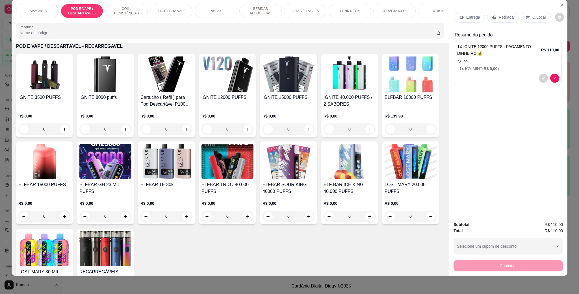
click at [526, 16] on icon at bounding box center [528, 17] width 4 height 3
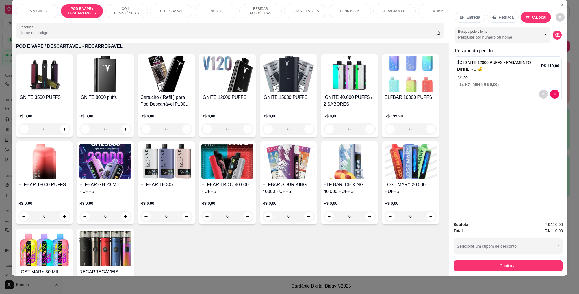
click at [513, 259] on div "Continuar" at bounding box center [507, 265] width 109 height 13
click at [514, 264] on button "Continuar" at bounding box center [507, 265] width 109 height 11
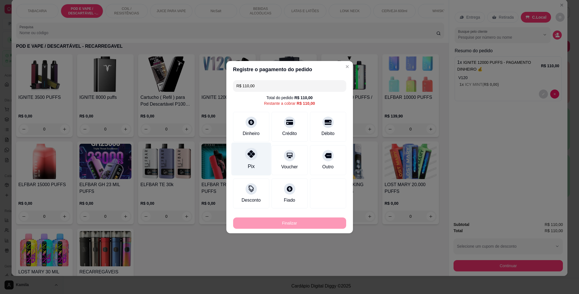
click at [248, 155] on icon at bounding box center [250, 153] width 7 height 7
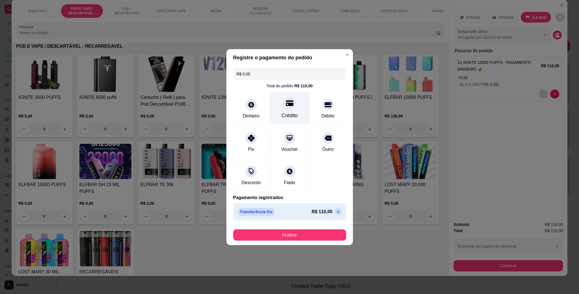
click at [285, 114] on div "Crédito" at bounding box center [289, 115] width 16 height 7
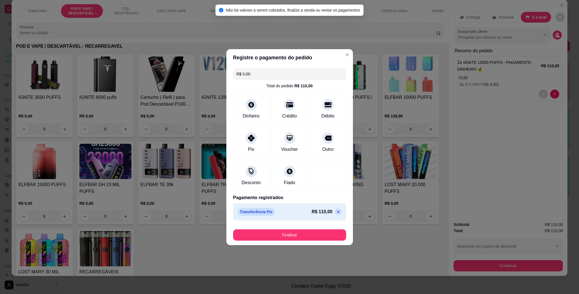
click at [335, 214] on p at bounding box center [338, 211] width 7 height 7
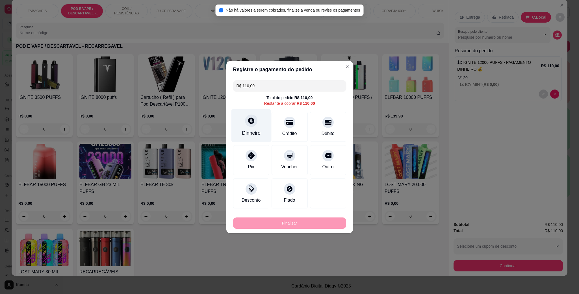
click at [257, 117] on div "Dinheiro" at bounding box center [251, 125] width 40 height 33
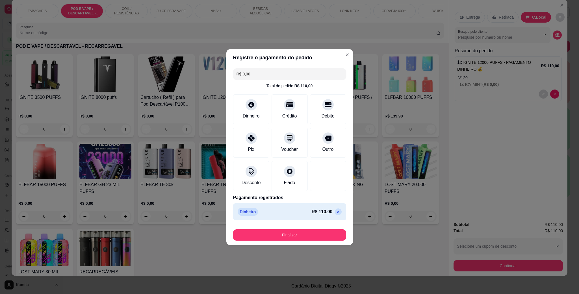
click at [303, 233] on button "Finalizar" at bounding box center [289, 234] width 113 height 11
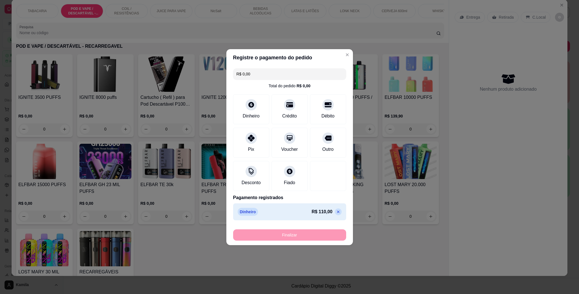
type input "-R$ 110,00"
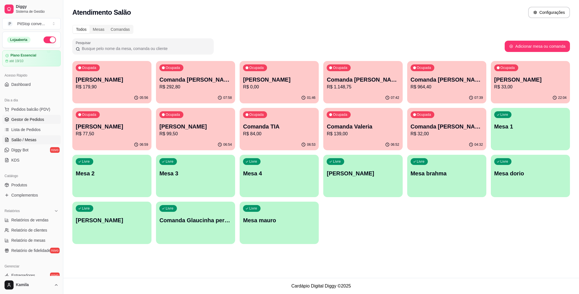
click at [33, 120] on span "Gestor de Pedidos" at bounding box center [27, 120] width 33 height 6
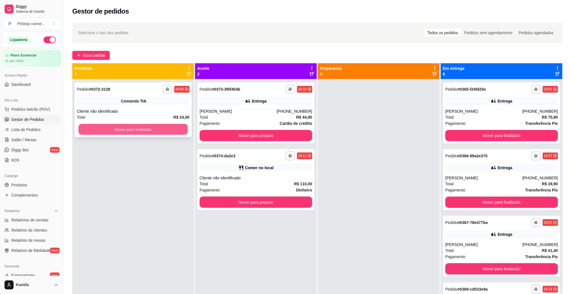
click at [175, 131] on button "Mover para finalizado" at bounding box center [133, 129] width 109 height 11
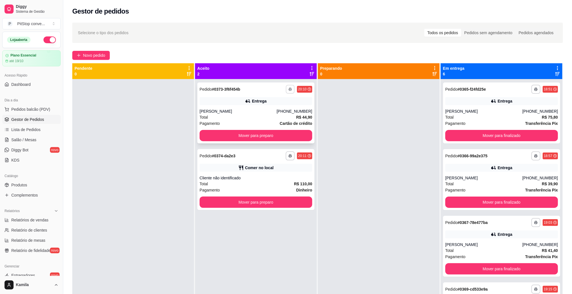
click at [288, 91] on button "button" at bounding box center [290, 89] width 9 height 9
click at [279, 106] on button "IMPRESSORA" at bounding box center [273, 109] width 40 height 9
click at [288, 180] on div "Cliente não identificado" at bounding box center [256, 178] width 113 height 6
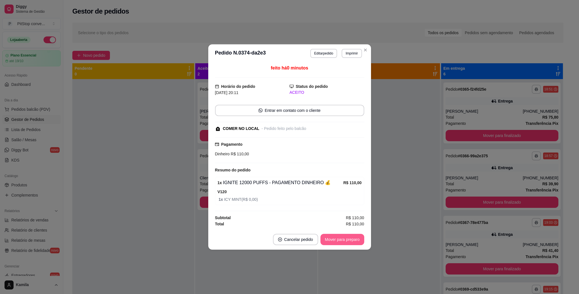
click at [339, 238] on button "Mover para preparo" at bounding box center [342, 239] width 44 height 11
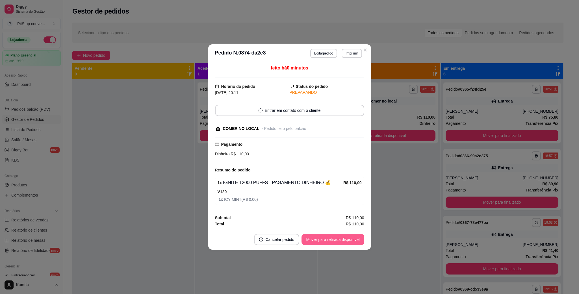
click at [347, 241] on button "Mover para retirada disponível" at bounding box center [332, 239] width 62 height 11
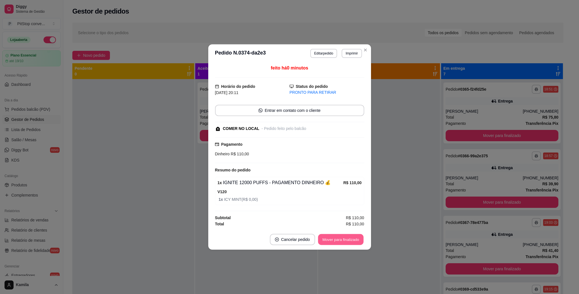
click at [348, 239] on button "Mover para finalizado" at bounding box center [340, 239] width 45 height 11
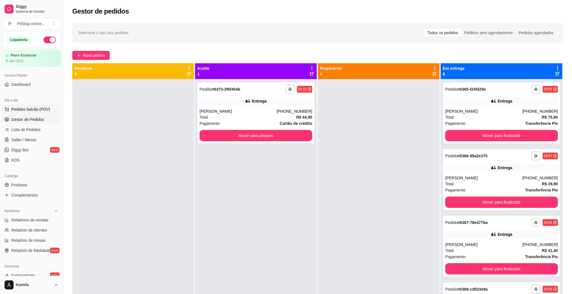
click at [45, 108] on span "Pedidos balcão (PDV)" at bounding box center [30, 109] width 39 height 6
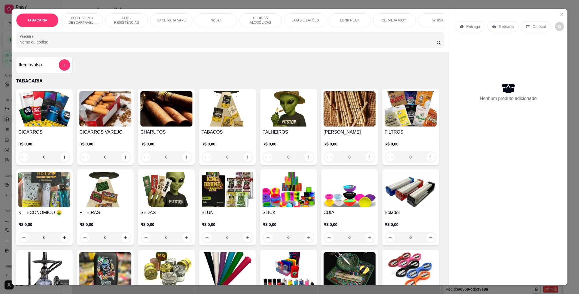
click at [93, 20] on p "POD E VAPE / DESCARTÁVEL - RECARREGAVEL" at bounding box center [82, 20] width 33 height 9
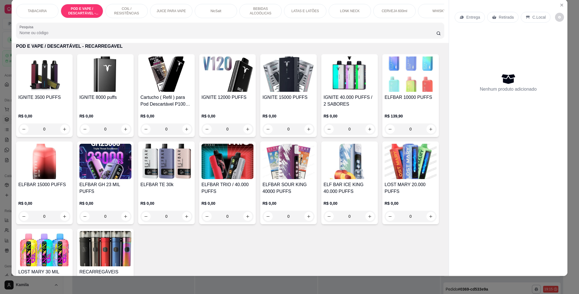
click at [212, 83] on img at bounding box center [227, 73] width 52 height 35
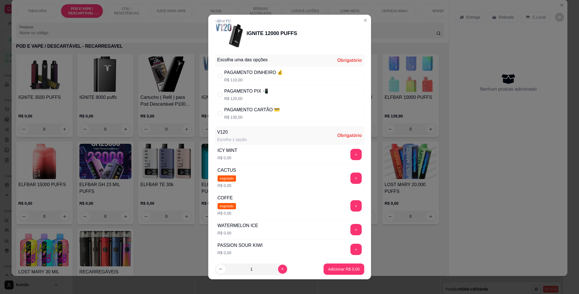
click at [241, 96] on p "R$ 120,00" at bounding box center [246, 99] width 44 height 6
click at [251, 114] on div "PAGAMENTO CARTÃO 💳 R$ 130,00" at bounding box center [251, 113] width 55 height 14
radio input "false"
radio input "true"
click at [350, 249] on button "+" at bounding box center [355, 249] width 11 height 11
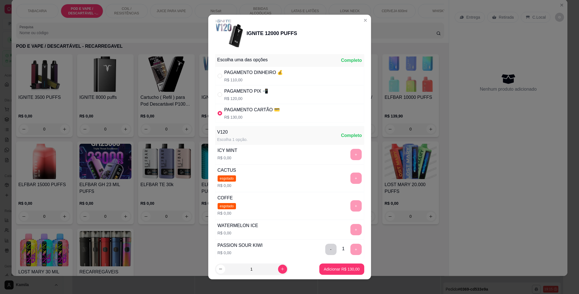
click at [336, 263] on footer "1 Adicionar R$ 130,00" at bounding box center [289, 269] width 163 height 20
click at [339, 267] on p "Adicionar R$ 130,00" at bounding box center [342, 269] width 36 height 6
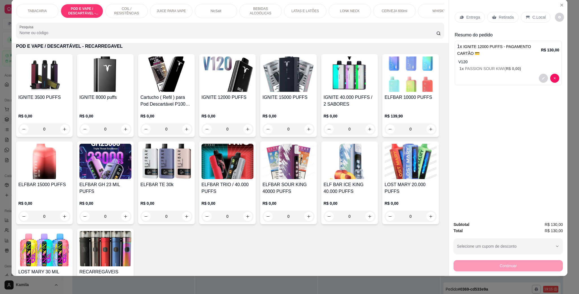
click at [527, 17] on div "C.Local" at bounding box center [536, 17] width 30 height 11
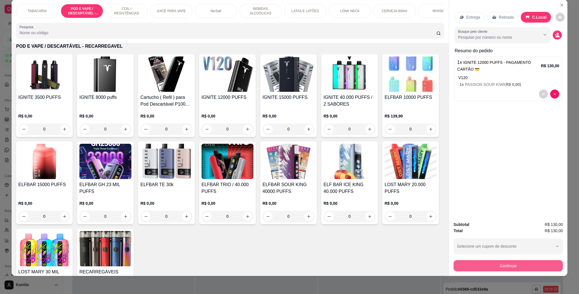
click at [501, 266] on button "Continuar" at bounding box center [507, 265] width 109 height 11
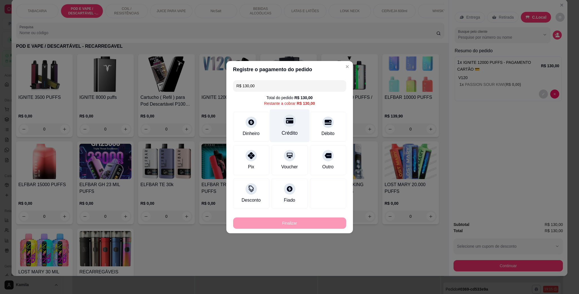
click at [283, 120] on div at bounding box center [289, 120] width 12 height 12
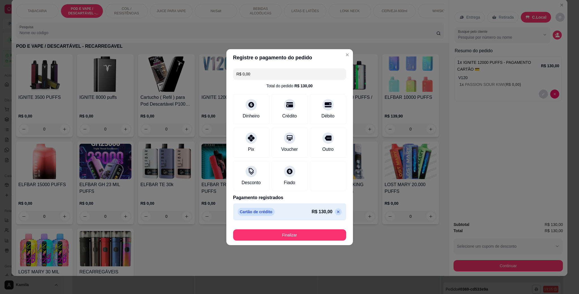
click at [299, 243] on footer "Finalizar" at bounding box center [289, 234] width 127 height 23
click at [301, 236] on button "Finalizar" at bounding box center [289, 234] width 113 height 11
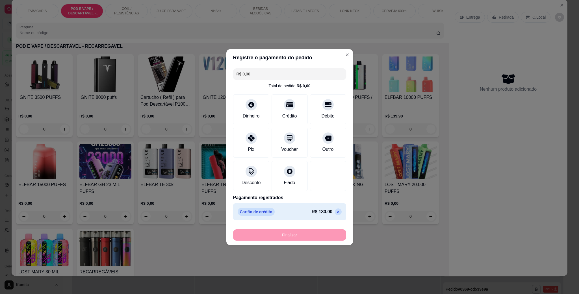
type input "-R$ 130,00"
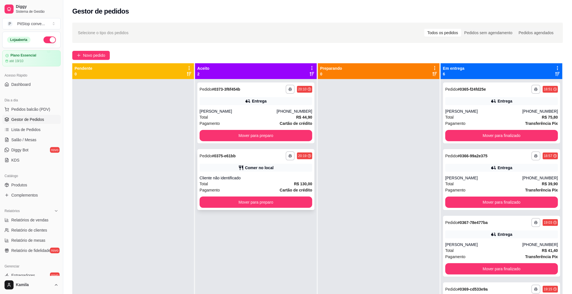
click at [271, 178] on div "Cliente não identificado" at bounding box center [256, 178] width 113 height 6
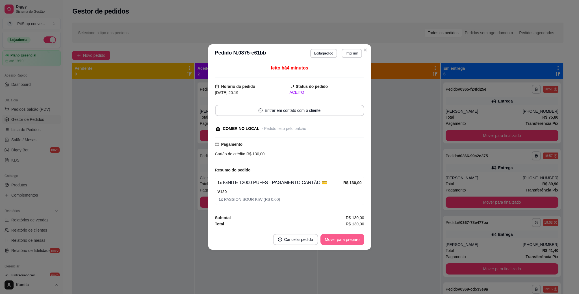
click at [334, 239] on button "Mover para preparo" at bounding box center [342, 239] width 44 height 11
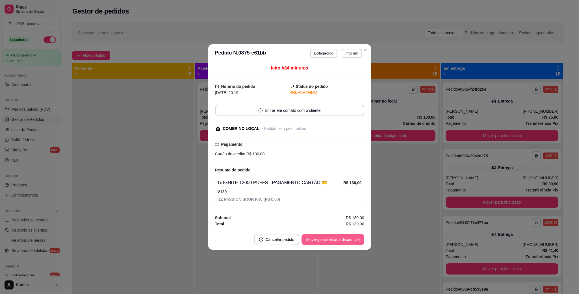
click at [352, 241] on button "Mover para retirada disponível" at bounding box center [332, 239] width 62 height 11
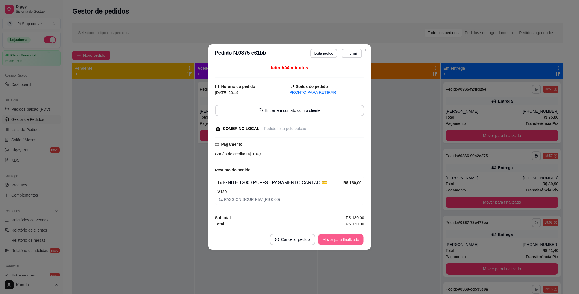
click at [349, 243] on button "Mover para finalizado" at bounding box center [340, 239] width 45 height 11
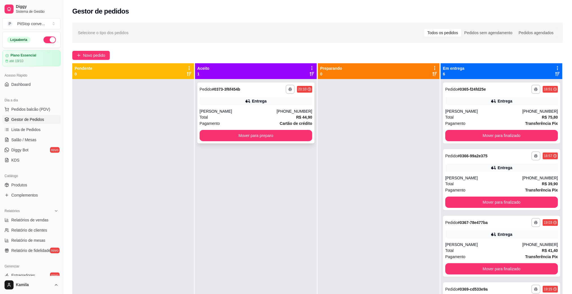
click at [271, 107] on div "**********" at bounding box center [255, 112] width 117 height 61
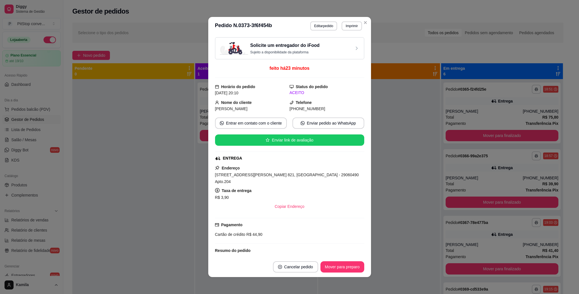
click at [286, 177] on span "Rua Natalina Daher Carneiro, n. 821, Jardim da Penha - 29060490 Apto.204" at bounding box center [287, 178] width 144 height 11
copy span "Rua Natalina Daher Carneiro, n. 821, Jardim da Penha - 29060490 Apto.204"
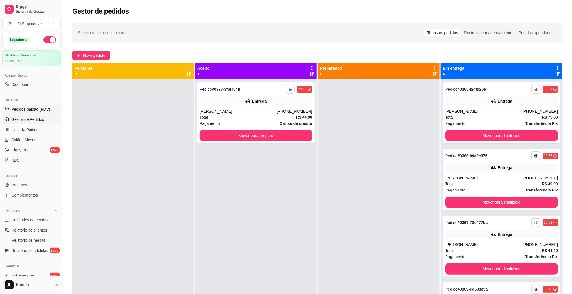
click at [32, 108] on span "Pedidos balcão (PDV)" at bounding box center [30, 109] width 39 height 6
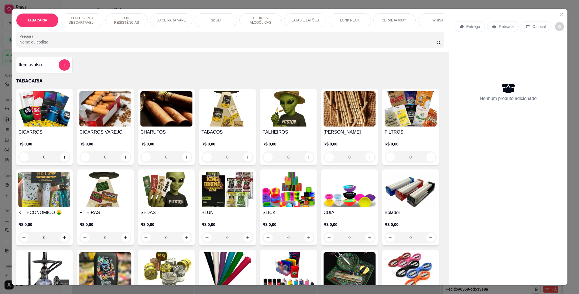
click at [86, 21] on p "POD E VAPE / DESCARTÁVEL - RECARREGAVEL" at bounding box center [82, 20] width 33 height 9
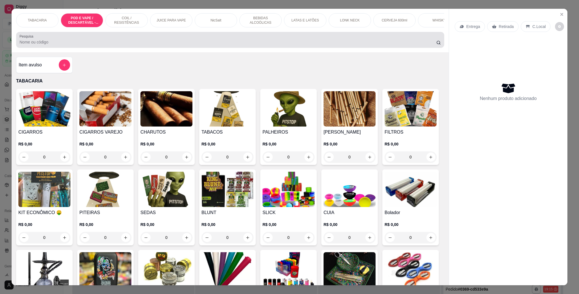
scroll to position [9, 0]
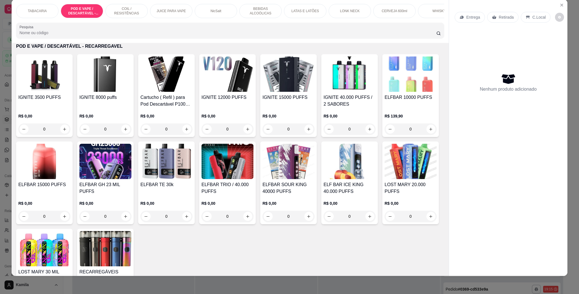
click at [157, 92] on img at bounding box center [166, 73] width 52 height 35
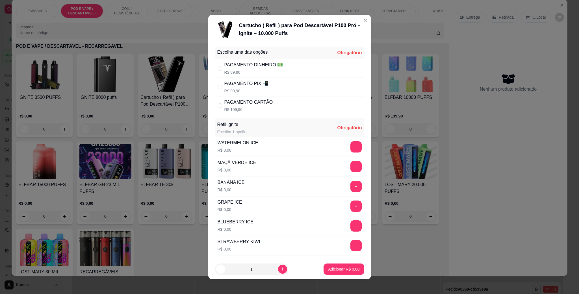
click at [278, 70] on div "PAGAMENTO DINHEIRO 💵 R$ 89,90" at bounding box center [289, 68] width 149 height 19
radio input "true"
click at [350, 247] on button "+" at bounding box center [355, 245] width 11 height 11
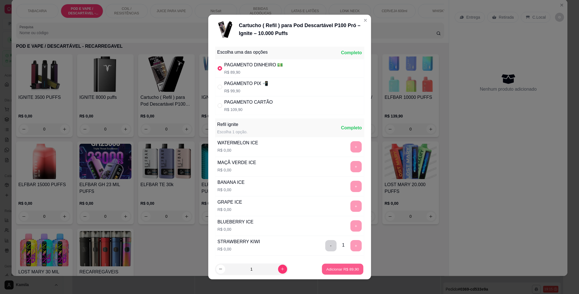
click at [342, 264] on button "Adicionar R$ 89,90" at bounding box center [343, 269] width 42 height 11
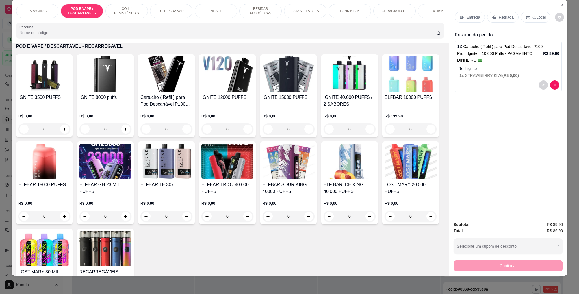
click at [532, 16] on p "C.Local" at bounding box center [538, 17] width 13 height 6
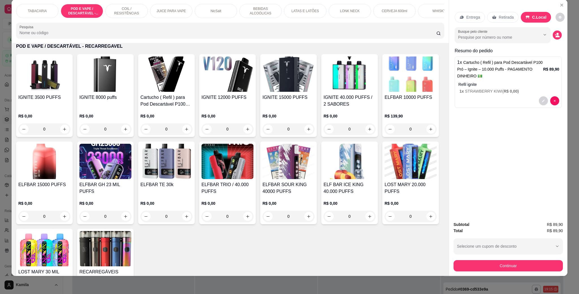
click at [518, 270] on button "Continuar" at bounding box center [507, 265] width 109 height 11
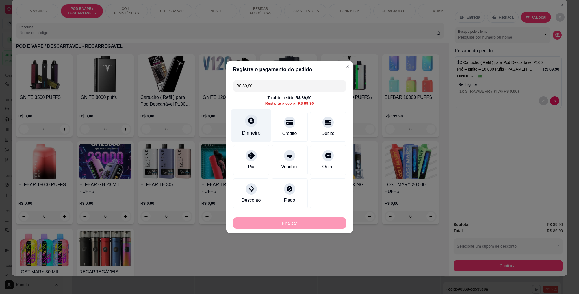
click at [253, 122] on icon at bounding box center [250, 120] width 7 height 7
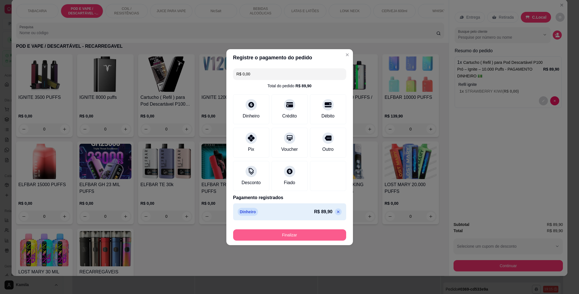
click at [298, 236] on button "Finalizar" at bounding box center [289, 234] width 113 height 11
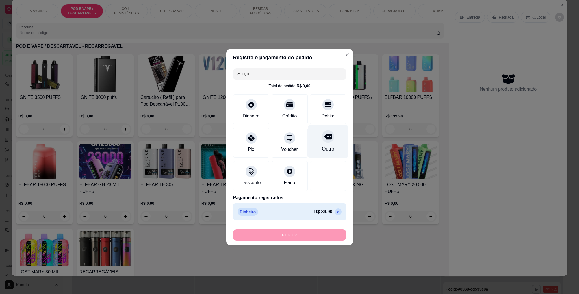
type input "-R$ 89,90"
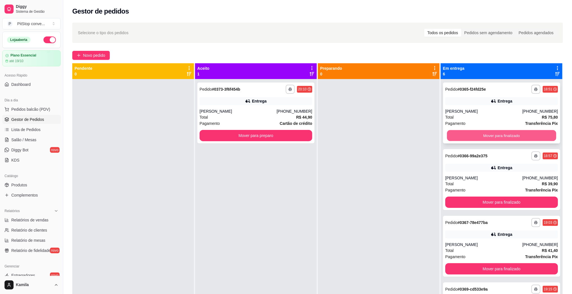
click at [480, 135] on button "Mover para finalizado" at bounding box center [501, 135] width 109 height 11
click at [480, 135] on button "Mover para finalizado" at bounding box center [501, 135] width 113 height 11
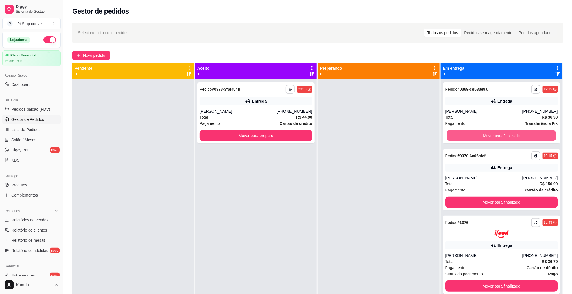
click at [480, 135] on button "Mover para finalizado" at bounding box center [501, 135] width 109 height 11
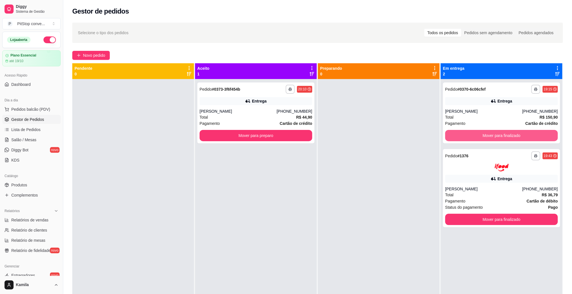
click at [480, 135] on button "Mover para finalizado" at bounding box center [501, 135] width 113 height 11
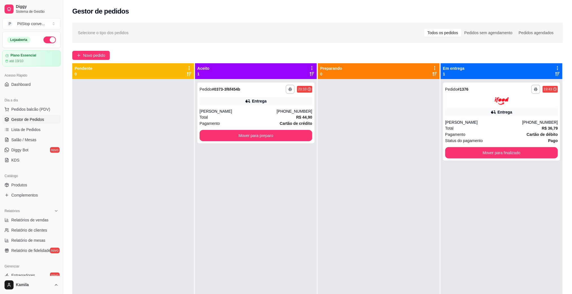
click at [480, 135] on div "Pagamento Cartão de débito" at bounding box center [501, 134] width 113 height 6
click at [487, 150] on button "Mover para finalizado" at bounding box center [501, 152] width 109 height 11
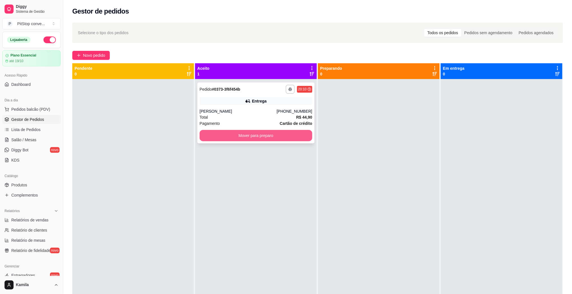
click at [288, 137] on button "Mover para preparo" at bounding box center [256, 135] width 113 height 11
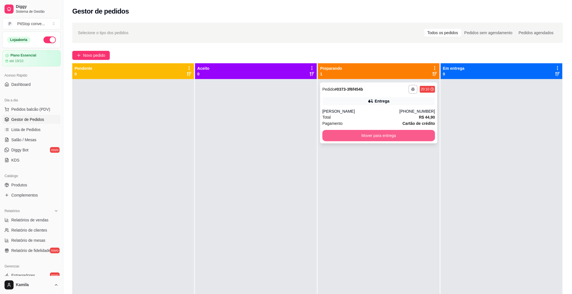
click at [388, 133] on button "Mover para entrega" at bounding box center [379, 135] width 113 height 11
click at [410, 136] on button "Mover para entrega" at bounding box center [378, 135] width 109 height 11
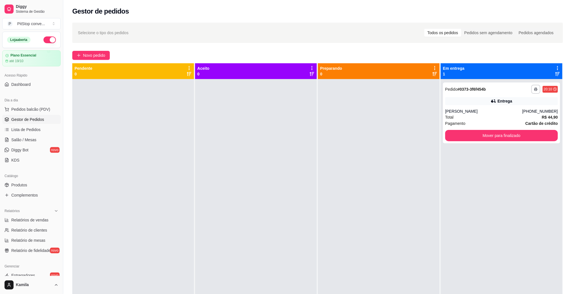
click at [377, 293] on div at bounding box center [379, 226] width 122 height 294
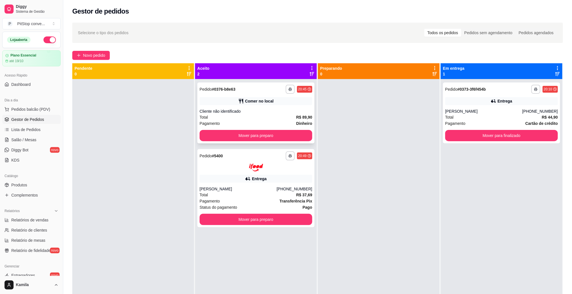
click at [286, 135] on button "Mover para preparo" at bounding box center [256, 135] width 113 height 11
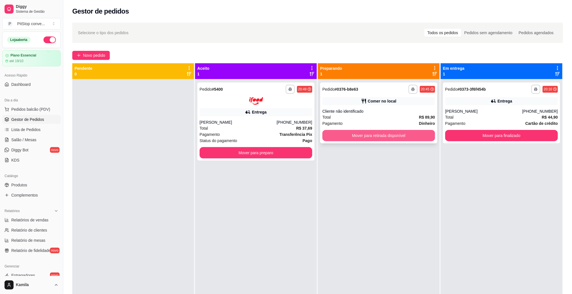
click at [360, 134] on button "Mover para retirada disponível" at bounding box center [379, 135] width 113 height 11
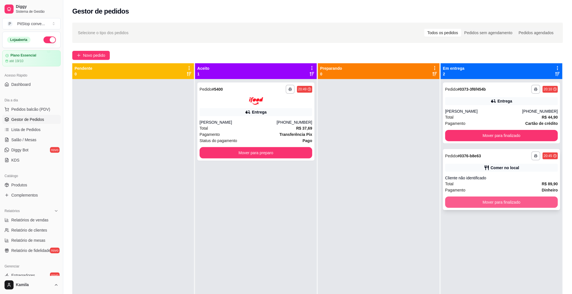
click at [481, 200] on button "Mover para finalizado" at bounding box center [501, 202] width 113 height 11
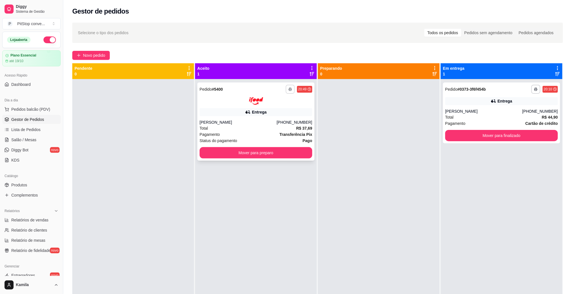
click at [289, 89] on icon "button" at bounding box center [290, 89] width 3 height 1
click at [288, 108] on button "IMPRESSORA" at bounding box center [272, 109] width 41 height 9
click at [280, 106] on div "**********" at bounding box center [255, 121] width 117 height 78
click at [297, 135] on strong "Transferência Pix" at bounding box center [296, 134] width 33 height 5
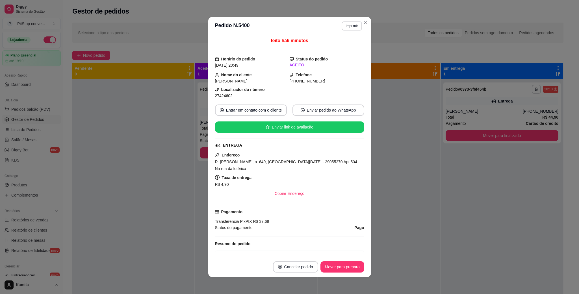
click at [300, 166] on span "R. Eugênio Netto, n. 649, Santa Lucia - 29055270 Apt 504 - Na rua da lotérica" at bounding box center [287, 165] width 145 height 11
copy span "R. Eugênio Netto, n. 649, Santa Lucia - 29055270 Apt 504 - Na rua da lotérica"
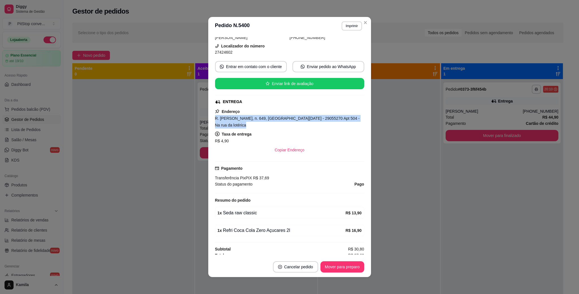
scroll to position [1, 0]
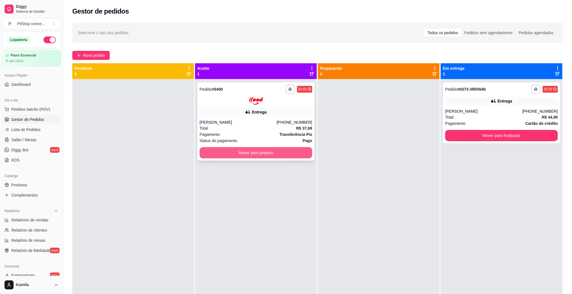
click at [265, 127] on div "Total R$ 37,69" at bounding box center [256, 128] width 113 height 6
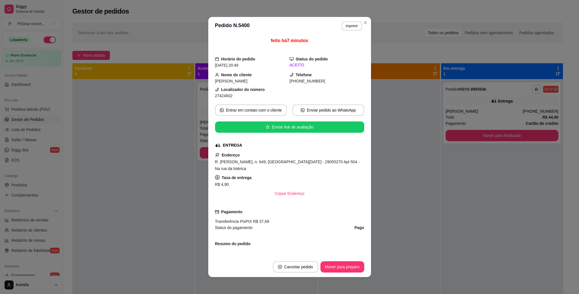
click at [217, 95] on span "27424602" at bounding box center [224, 95] width 18 height 5
copy div "27424602 Entrar em contato com o cliente Enviar pedido ao WhatsApp Enviar link …"
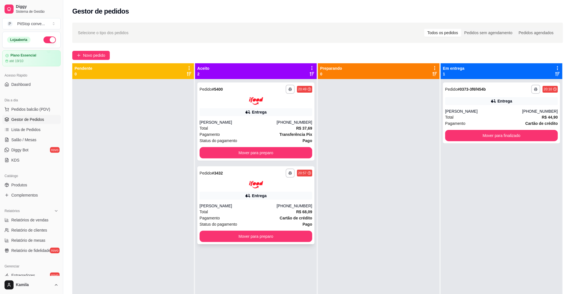
click at [206, 206] on div "Eduardo Goltara" at bounding box center [238, 206] width 77 height 6
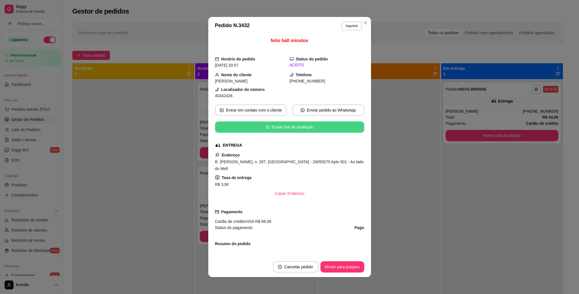
scroll to position [70, 0]
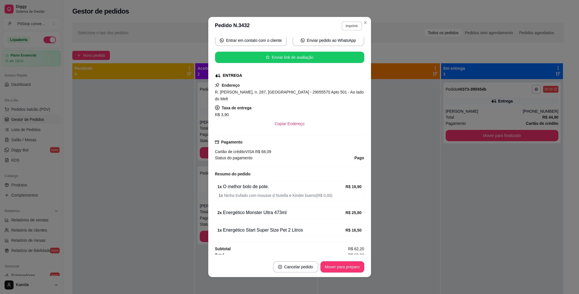
click at [352, 27] on button "Imprimir" at bounding box center [351, 25] width 20 height 9
click at [341, 46] on button "IMPRESSORA" at bounding box center [338, 46] width 41 height 9
click at [315, 93] on span "R. Afonso Cláudio, n. 287, Praia do Canto - 29055570 Apto 501 - Ao lado do Melt" at bounding box center [289, 95] width 149 height 11
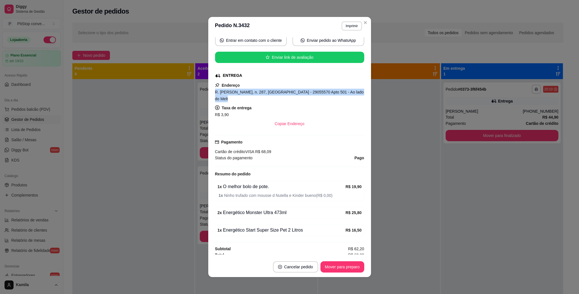
copy span "R. Afonso Cláudio, n. 287, Praia do Canto - 29055570 Apto 501 - Ao lado do Melt"
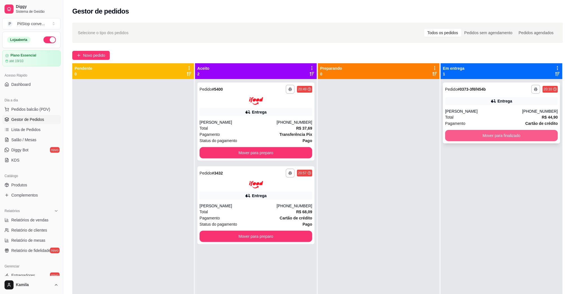
click at [454, 135] on button "Mover para finalizado" at bounding box center [501, 135] width 113 height 11
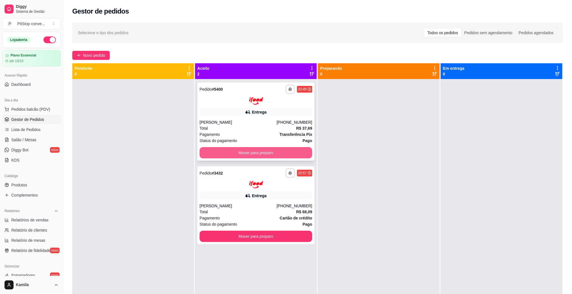
click at [236, 154] on button "Mover para preparo" at bounding box center [256, 152] width 113 height 11
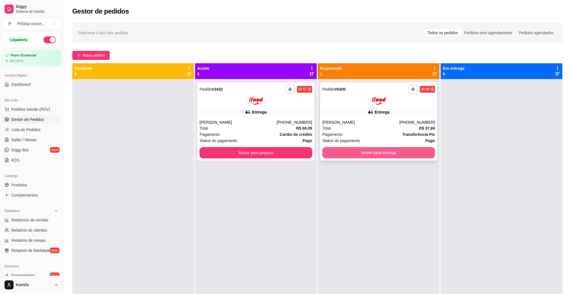
click at [363, 151] on button "Mover para entrega" at bounding box center [379, 152] width 113 height 11
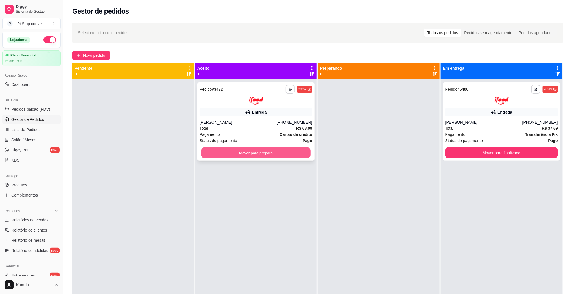
click at [284, 157] on button "Mover para preparo" at bounding box center [255, 152] width 109 height 11
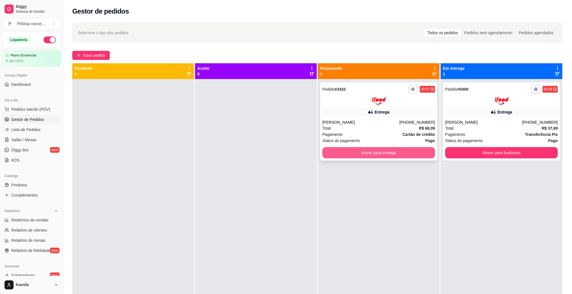
click at [374, 153] on button "Mover para entrega" at bounding box center [379, 152] width 113 height 11
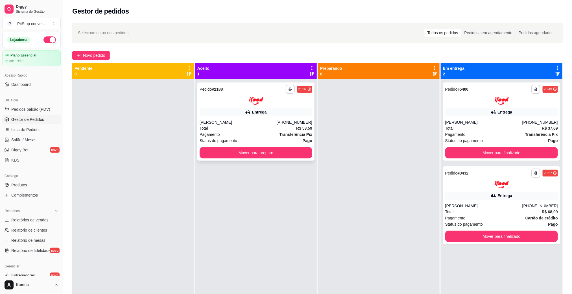
click at [272, 130] on div "Total R$ 53,59" at bounding box center [256, 128] width 113 height 6
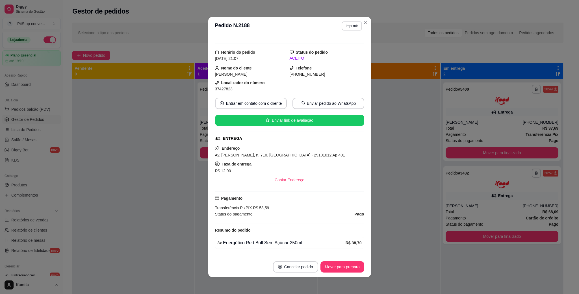
scroll to position [0, 0]
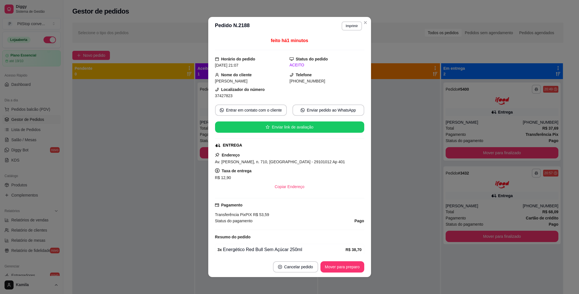
click at [349, 31] on header "**********" at bounding box center [289, 26] width 163 height 18
click at [351, 25] on button "Imprimir" at bounding box center [351, 25] width 20 height 9
click at [343, 44] on button "IMPRESSORA" at bounding box center [338, 46] width 41 height 9
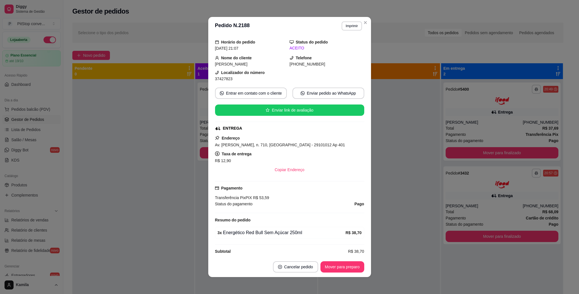
scroll to position [26, 0]
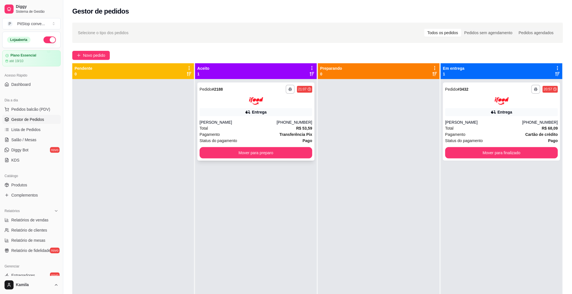
click at [242, 118] on div "**********" at bounding box center [255, 121] width 117 height 78
click at [282, 130] on div "Total R$ 53,59" at bounding box center [256, 128] width 113 height 6
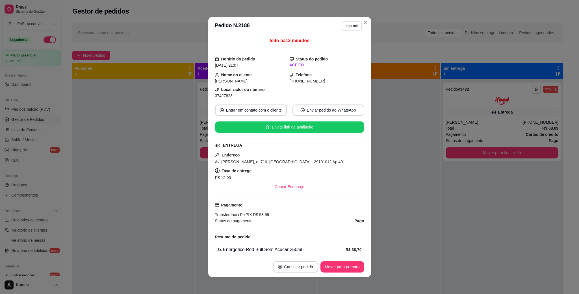
click at [291, 163] on span "Av. Antônio Gil Veloso, n. 710, Praia da Costa - 29101012 Ap 401" at bounding box center [280, 162] width 130 height 5
copy span "Av. Antônio Gil Veloso, n. 710, Praia da Costa - 29101012 Ap 401"
click at [225, 98] on span "37427823" at bounding box center [224, 95] width 18 height 5
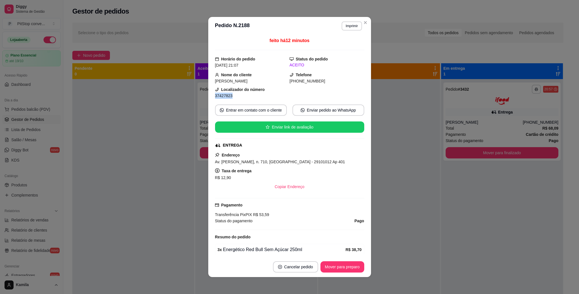
click at [225, 98] on span "37427823" at bounding box center [224, 95] width 18 height 5
copy div "37427823 Entrar em contato com o cliente Enviar pedido ao WhatsApp Enviar link …"
click at [310, 168] on div "Endereço Av. Antônio Gil Veloso, n. 710, Praia da Costa - 29101012 Ap 401 Taxa …" at bounding box center [289, 172] width 149 height 41
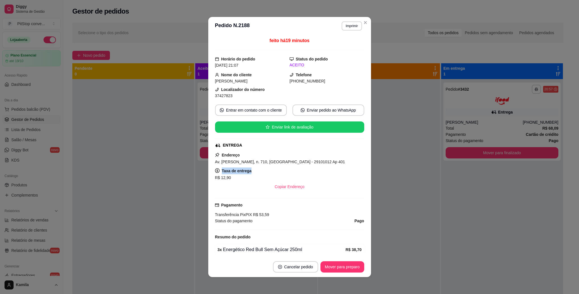
click at [310, 168] on div "Endereço Av. Antônio Gil Veloso, n. 710, Praia da Costa - 29101012 Ap 401 Taxa …" at bounding box center [289, 172] width 149 height 41
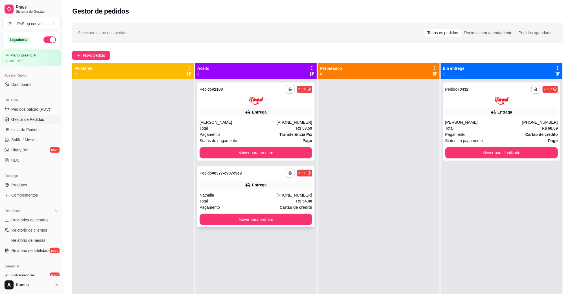
click at [263, 198] on div "Total R$ 54,40" at bounding box center [256, 201] width 113 height 6
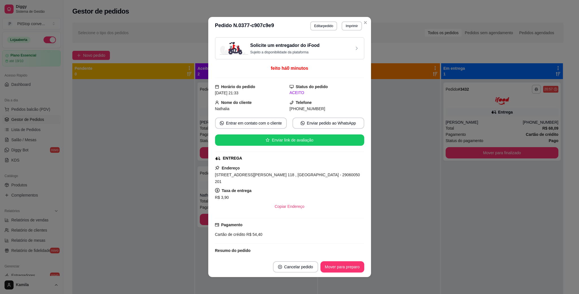
click at [274, 173] on div "Rua Doutor Ciro Lopes Pereira, n. 118 , Jardim da Penha - 29060050 201" at bounding box center [289, 178] width 149 height 14
copy span "Rua Doutor Ciro Lopes Pereira, n. 118 , Jardim da Penha - 29060050 201"
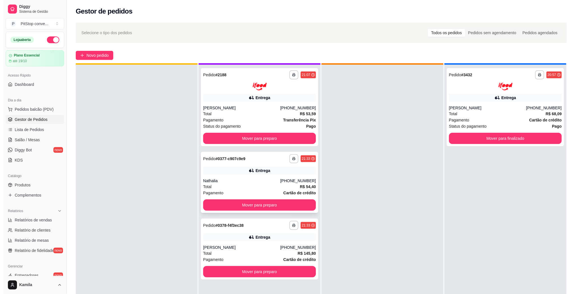
scroll to position [16, 0]
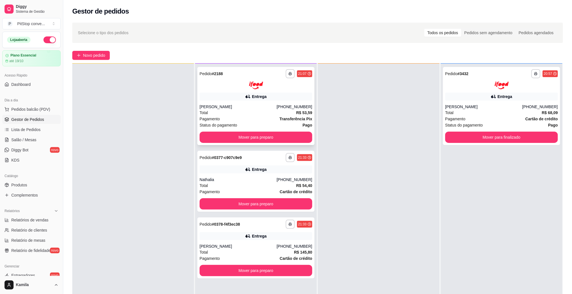
click at [244, 90] on div "**********" at bounding box center [255, 106] width 117 height 78
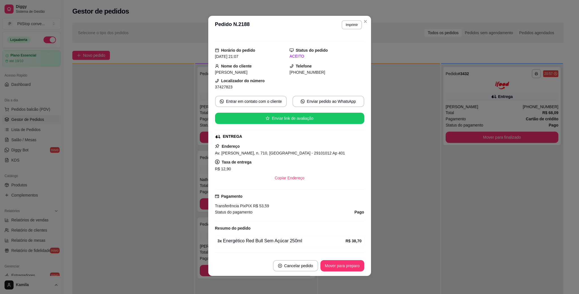
scroll to position [0, 0]
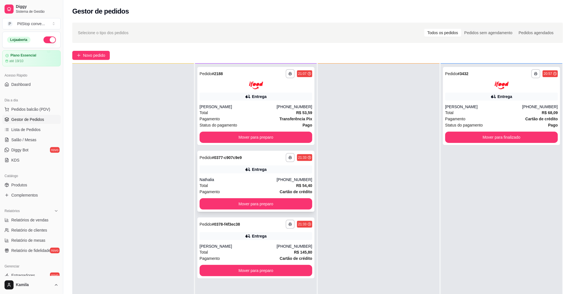
click at [281, 168] on div "Entrega" at bounding box center [256, 170] width 113 height 8
click at [297, 227] on div "21:33" at bounding box center [304, 224] width 15 height 7
click at [297, 86] on div at bounding box center [256, 86] width 113 height 8
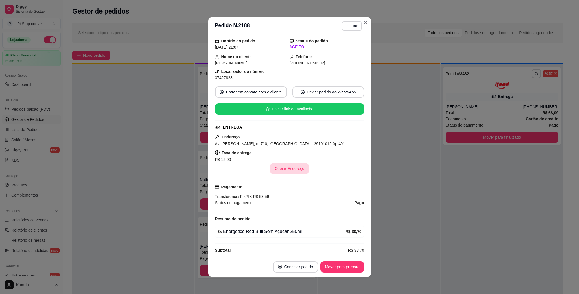
scroll to position [26, 0]
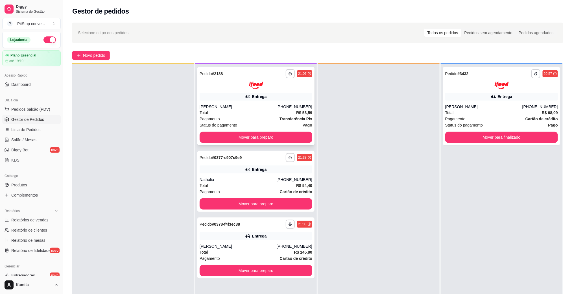
click at [283, 96] on div "Entrega" at bounding box center [256, 97] width 113 height 8
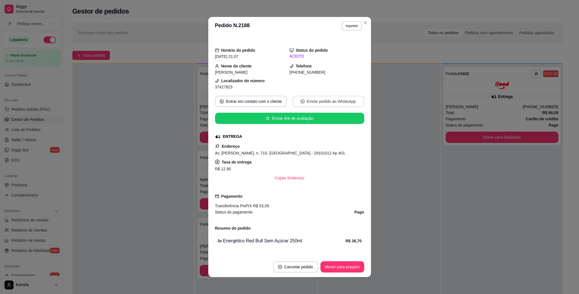
scroll to position [0, 0]
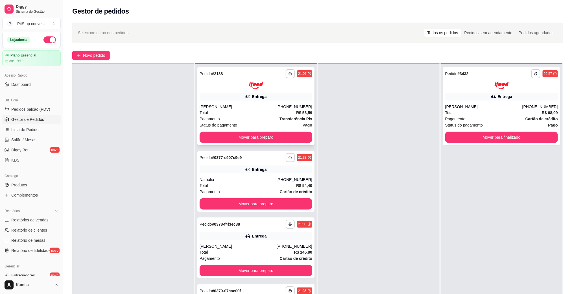
click at [226, 96] on div "Entrega" at bounding box center [256, 97] width 113 height 8
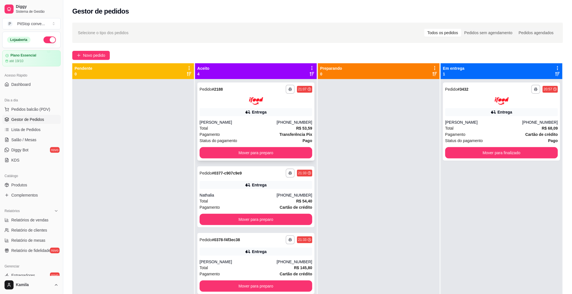
click at [263, 126] on div "Total R$ 53,59" at bounding box center [256, 128] width 113 height 6
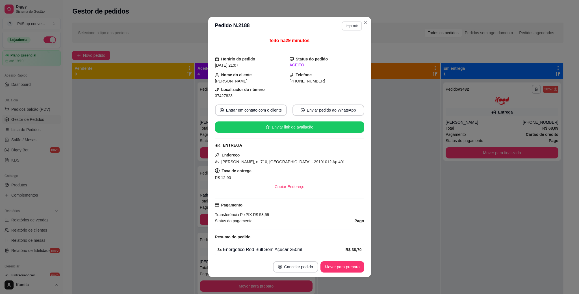
click at [358, 24] on button "Imprimir" at bounding box center [351, 25] width 20 height 9
click at [363, 23] on icon "Close" at bounding box center [365, 22] width 5 height 5
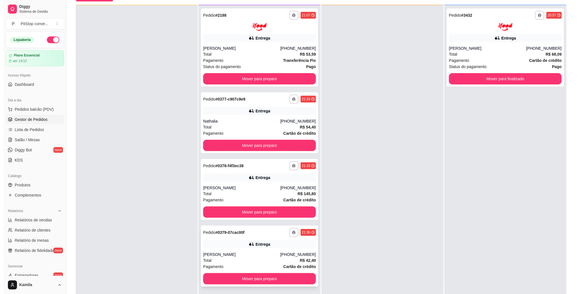
scroll to position [86, 0]
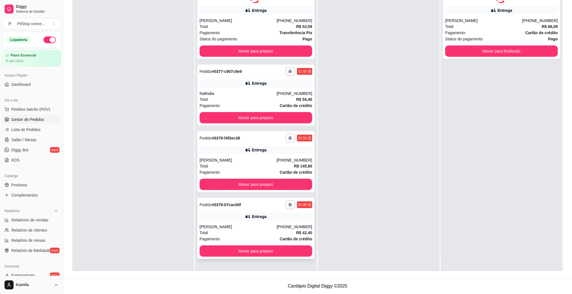
click at [260, 225] on div "Letícia Pacheco Ribeiro" at bounding box center [238, 227] width 77 height 6
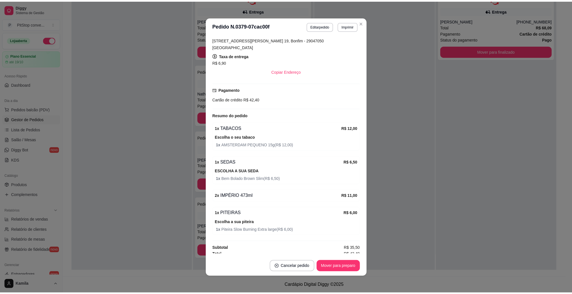
scroll to position [0, 0]
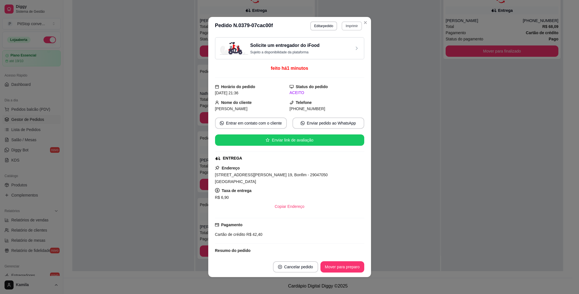
click at [344, 28] on button "Imprimir" at bounding box center [351, 25] width 20 height 9
click at [344, 45] on button "IMPRESSORA" at bounding box center [339, 46] width 40 height 9
click at [341, 265] on button "Mover para preparo" at bounding box center [342, 266] width 44 height 11
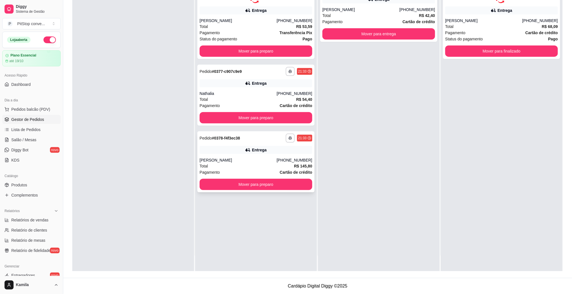
click at [261, 152] on div "Entrega" at bounding box center [259, 150] width 15 height 6
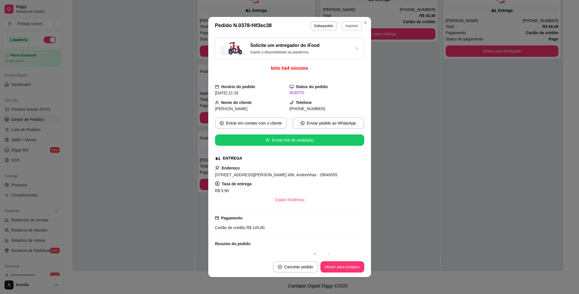
click at [349, 25] on button "Imprimir" at bounding box center [351, 25] width 20 height 9
click at [332, 44] on button "IMPRESSORA" at bounding box center [338, 46] width 41 height 9
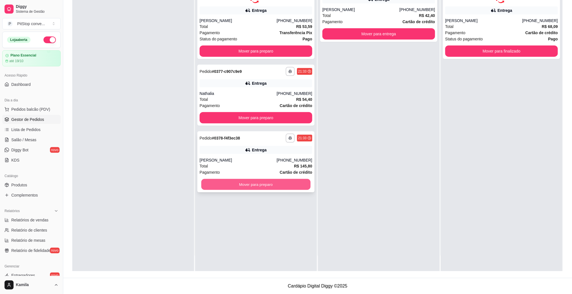
click at [279, 183] on button "Mover para preparo" at bounding box center [255, 184] width 109 height 11
click at [274, 95] on div "Nathalia" at bounding box center [238, 94] width 77 height 6
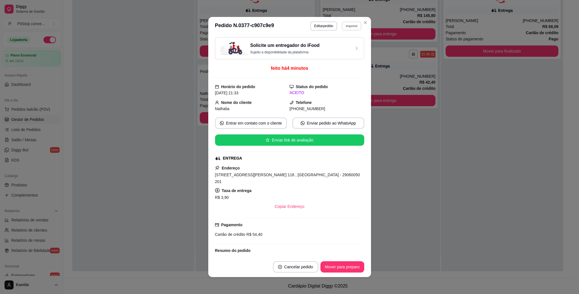
click at [350, 28] on button "Imprimir" at bounding box center [351, 25] width 19 height 9
click at [347, 46] on button "IMPRESSORA" at bounding box center [338, 46] width 41 height 9
click at [338, 264] on button "Mover para preparo" at bounding box center [342, 266] width 44 height 11
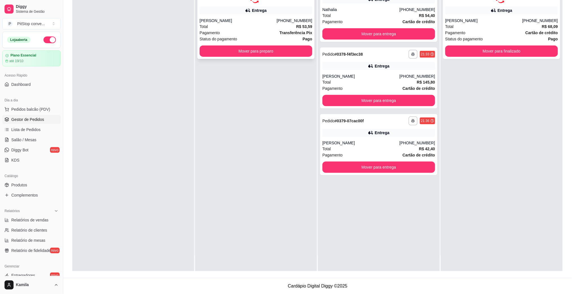
click at [285, 27] on div "Total R$ 53,59" at bounding box center [256, 26] width 113 height 6
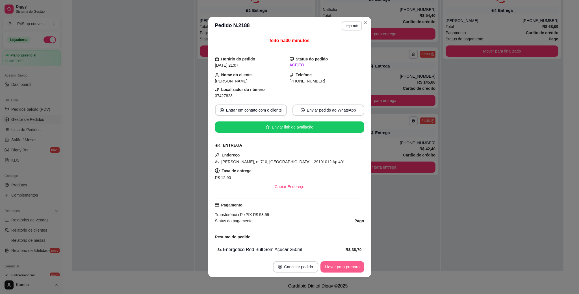
click at [340, 268] on button "Mover para preparo" at bounding box center [342, 266] width 44 height 11
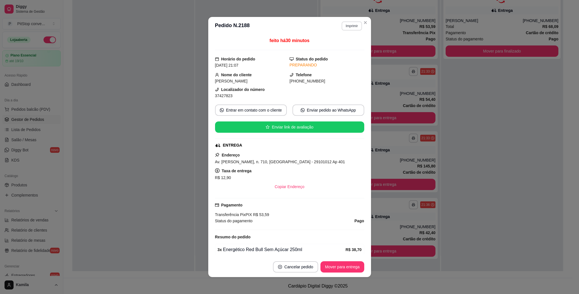
click at [342, 28] on button "Imprimir" at bounding box center [351, 25] width 20 height 9
click at [336, 48] on button "IMPRESSORA" at bounding box center [338, 46] width 41 height 9
click at [291, 189] on button "Copiar Endereço" at bounding box center [290, 186] width 38 height 11
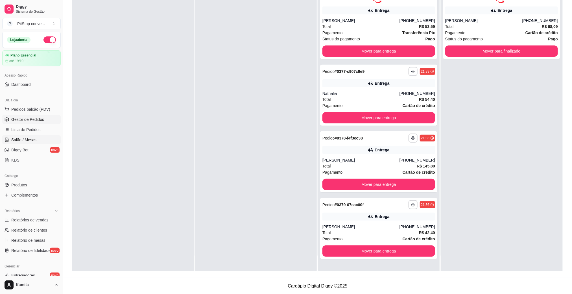
click at [31, 142] on span "Salão / Mesas" at bounding box center [23, 140] width 25 height 6
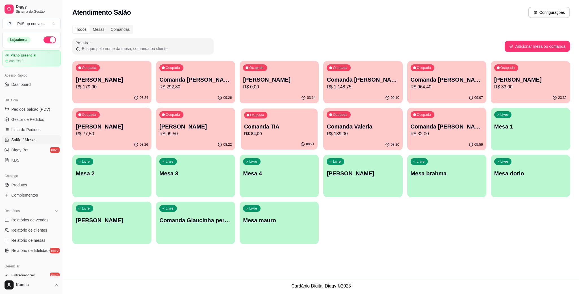
click at [276, 127] on p "Comanda TIA" at bounding box center [279, 127] width 70 height 8
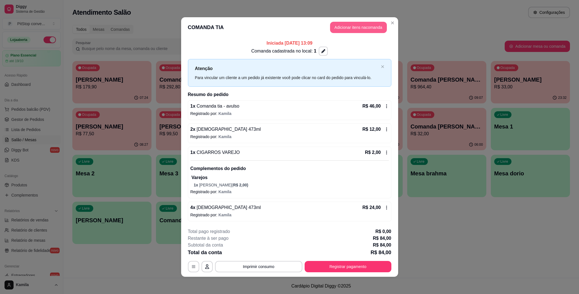
click at [348, 31] on button "Adicionar itens na comanda" at bounding box center [358, 27] width 57 height 11
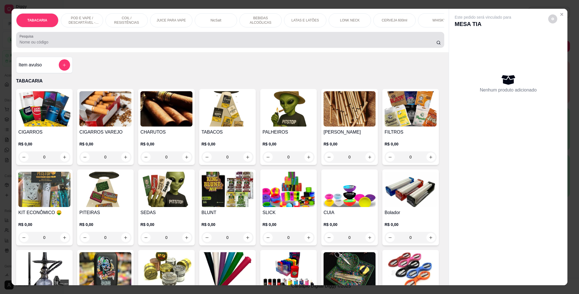
click at [210, 45] on input "Pesquisa" at bounding box center [227, 42] width 417 height 6
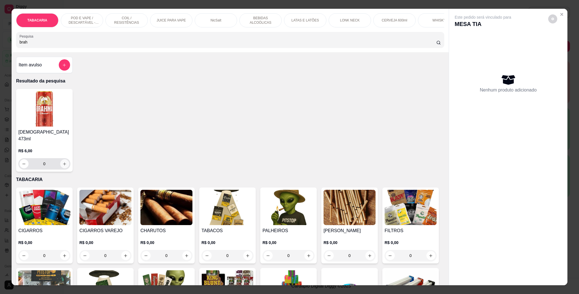
type input "brah"
click at [60, 164] on button "increase-product-quantity" at bounding box center [64, 163] width 9 height 9
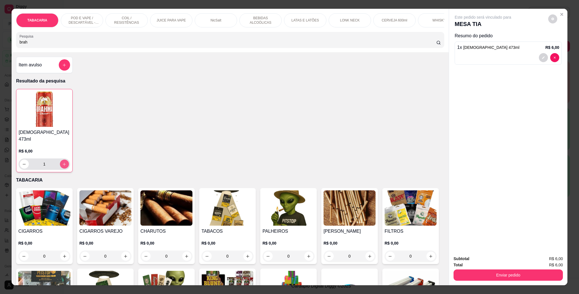
type input "1"
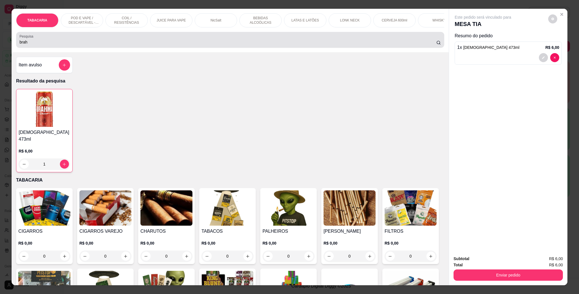
click at [35, 45] on input "brah" at bounding box center [227, 42] width 417 height 6
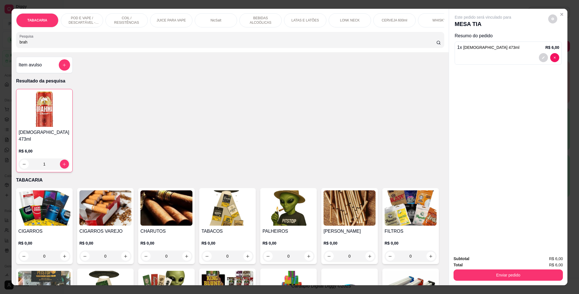
click at [35, 45] on input "brah" at bounding box center [227, 42] width 417 height 6
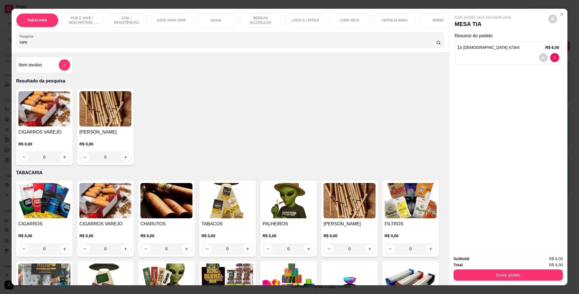
type input "vare"
click at [38, 127] on img at bounding box center [44, 108] width 52 height 35
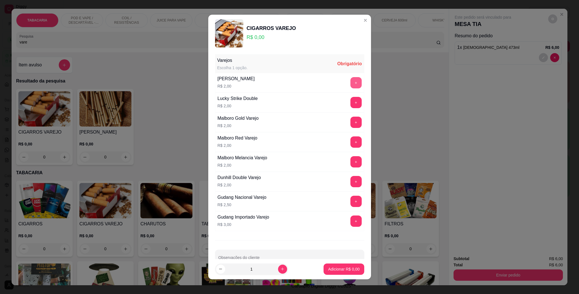
click at [350, 86] on button "+" at bounding box center [355, 82] width 11 height 11
click at [335, 269] on p "Adicionar R$ 2,00" at bounding box center [343, 269] width 31 height 6
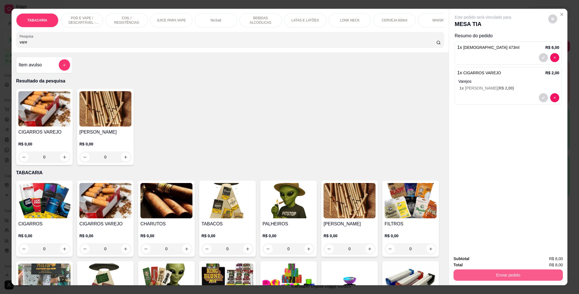
click at [464, 273] on button "Enviar pedido" at bounding box center [507, 274] width 109 height 11
click at [514, 261] on button "Registrar cliente" at bounding box center [509, 261] width 37 height 11
click at [500, 275] on button "Enviar pedido" at bounding box center [507, 274] width 109 height 11
click at [545, 260] on button "Enviar pedido" at bounding box center [547, 261] width 32 height 11
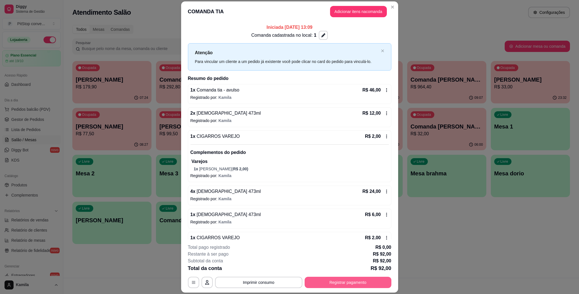
click at [337, 283] on button "Registrar pagamento" at bounding box center [347, 282] width 87 height 11
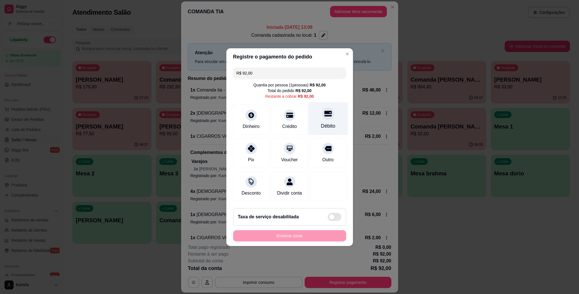
click at [321, 122] on div "Débito" at bounding box center [328, 125] width 14 height 7
type input "R$ 0,00"
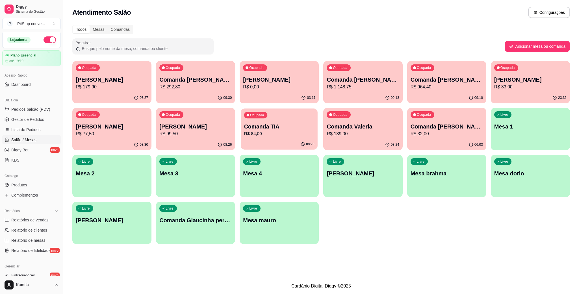
click at [268, 129] on p "Comanda TIA" at bounding box center [279, 127] width 70 height 8
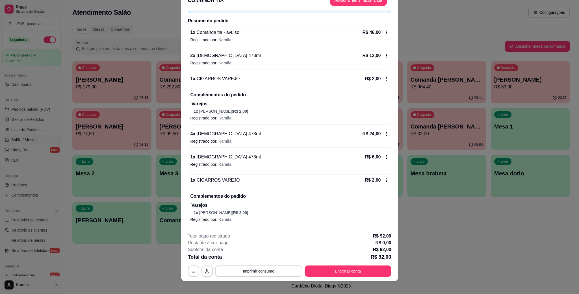
scroll to position [16, 0]
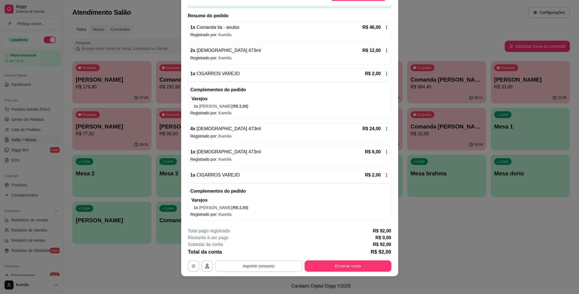
click at [259, 264] on button "Imprimir consumo" at bounding box center [258, 265] width 87 height 11
click at [255, 254] on button "IMPRESSORA" at bounding box center [257, 252] width 41 height 9
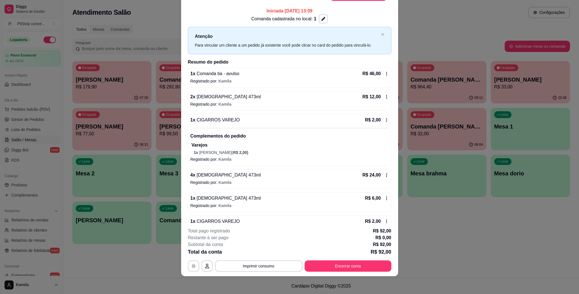
scroll to position [0, 0]
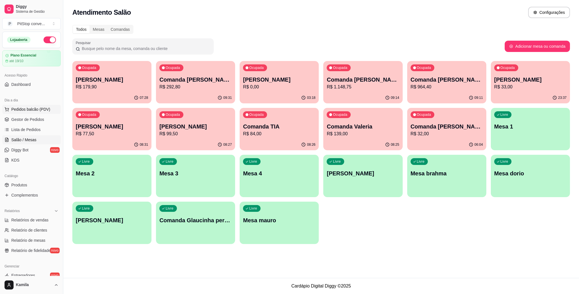
click at [41, 109] on span "Pedidos balcão (PDV)" at bounding box center [30, 109] width 39 height 6
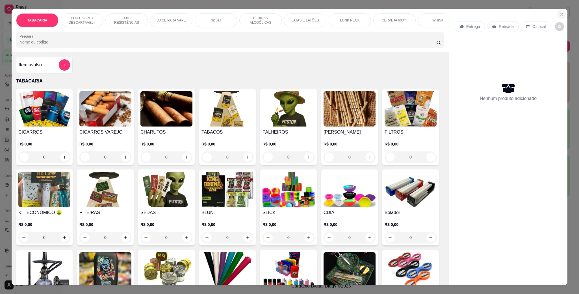
click at [562, 14] on button "Close" at bounding box center [561, 14] width 9 height 9
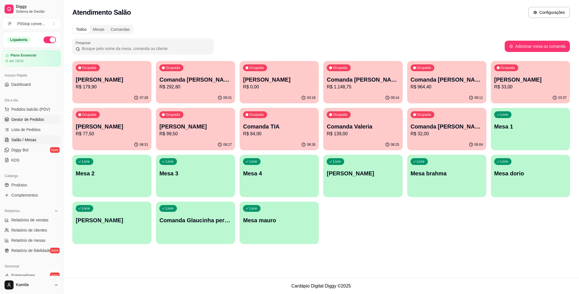
click at [41, 122] on span "Gestor de Pedidos" at bounding box center [27, 120] width 33 height 6
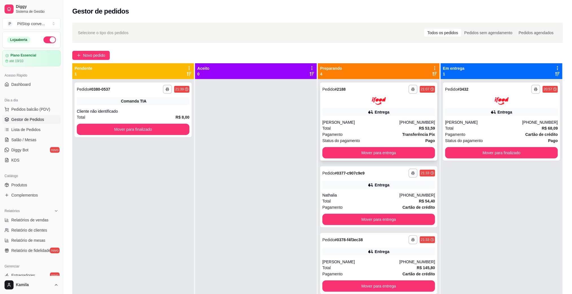
click at [357, 121] on div "Bruna Dorea" at bounding box center [361, 122] width 77 height 6
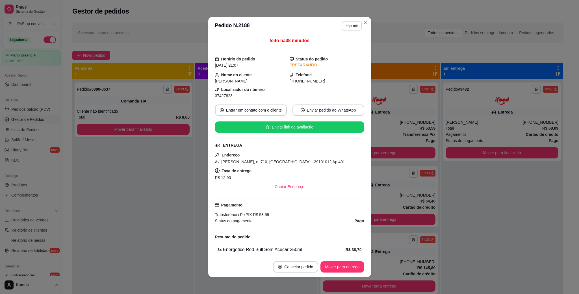
scroll to position [26, 0]
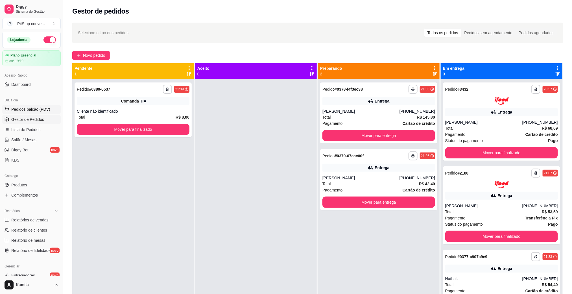
click at [26, 110] on span "Pedidos balcão (PDV)" at bounding box center [30, 109] width 39 height 6
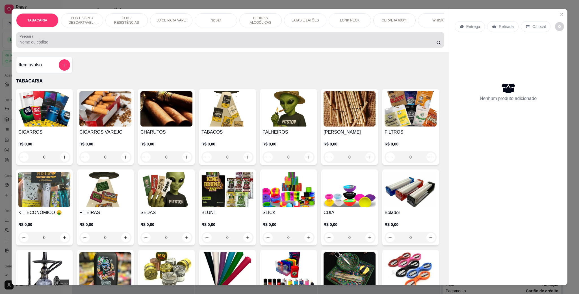
click at [80, 45] on div at bounding box center [229, 39] width 421 height 11
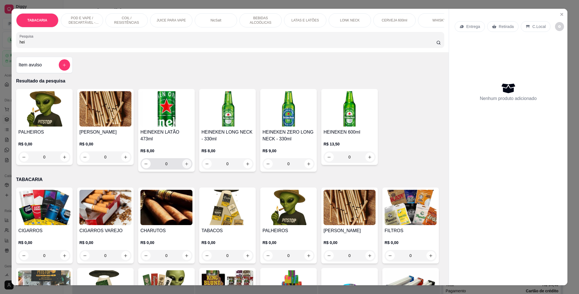
type input "hei"
click at [182, 160] on button "increase-product-quantity" at bounding box center [186, 163] width 9 height 9
type input "1"
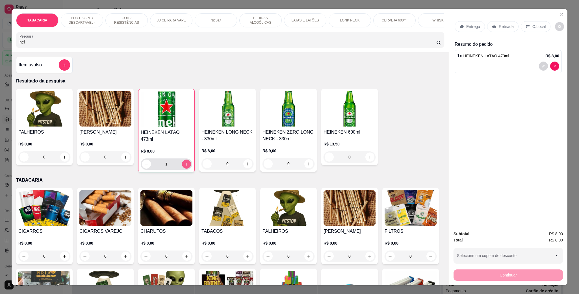
click at [182, 160] on button "increase-product-quantity" at bounding box center [186, 164] width 9 height 9
type input "2"
click at [182, 160] on button "increase-product-quantity" at bounding box center [186, 164] width 9 height 9
type input "3"
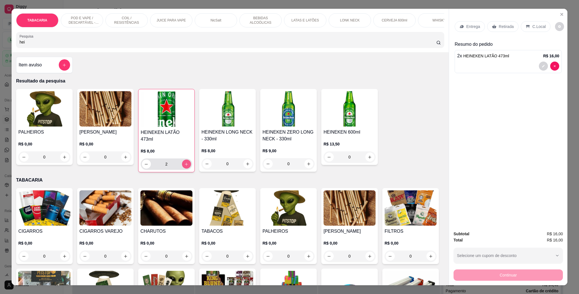
type input "3"
click at [59, 70] on button "add-separate-item" at bounding box center [64, 64] width 11 height 11
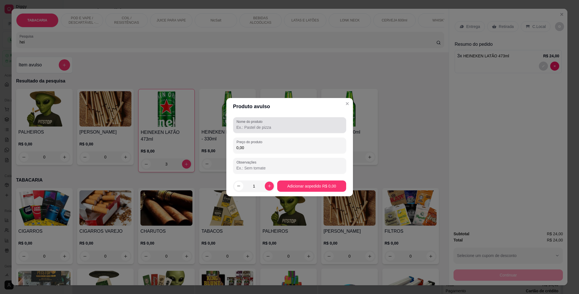
click at [263, 130] on input "Nome do produto" at bounding box center [289, 128] width 106 height 6
type input "dose"
click at [252, 149] on input "0,00" at bounding box center [289, 148] width 106 height 6
type input "5,00"
click at [269, 185] on icon "increase-product-quantity" at bounding box center [269, 186] width 4 height 4
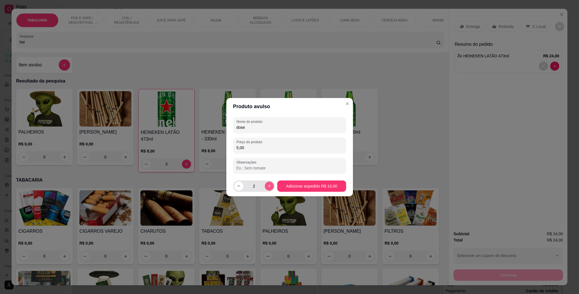
click at [269, 185] on icon "increase-product-quantity" at bounding box center [269, 186] width 4 height 4
type input "5"
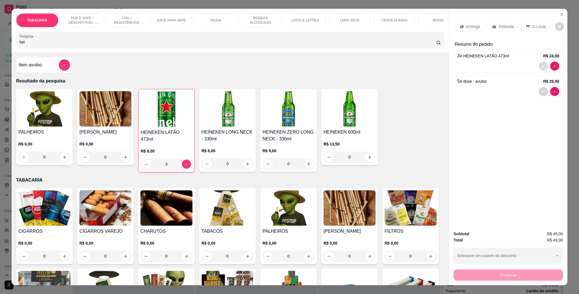
click at [541, 68] on icon "decrease-product-quantity" at bounding box center [542, 65] width 3 height 3
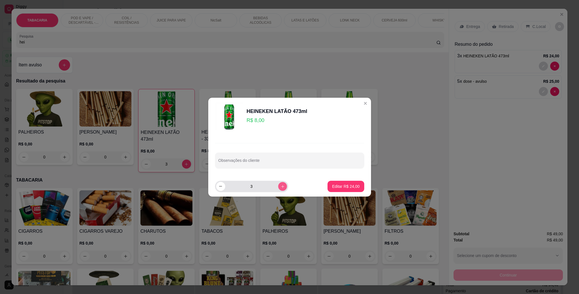
click at [280, 188] on button "increase-product-quantity" at bounding box center [282, 186] width 9 height 9
type input "5"
click at [340, 183] on button "Editar R$ 40,00" at bounding box center [345, 186] width 36 height 11
type input "5"
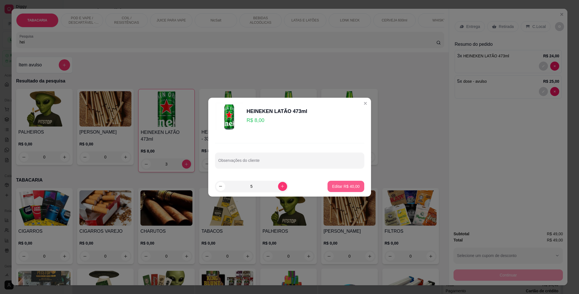
type input "5"
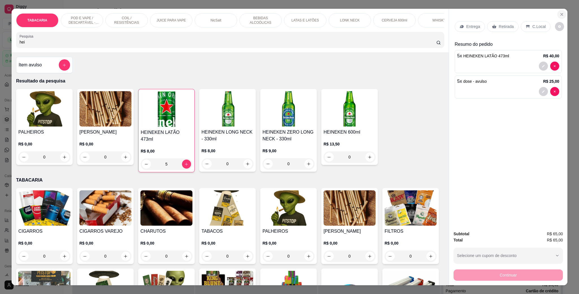
click at [559, 16] on icon "Close" at bounding box center [561, 14] width 5 height 5
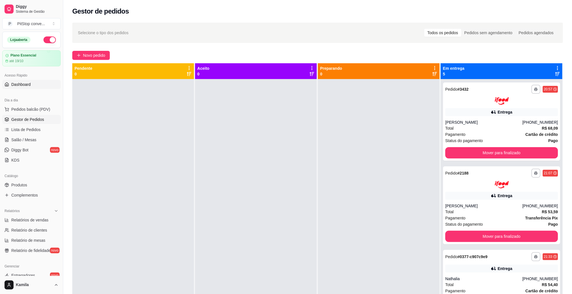
click at [37, 86] on link "Dashboard" at bounding box center [31, 84] width 58 height 9
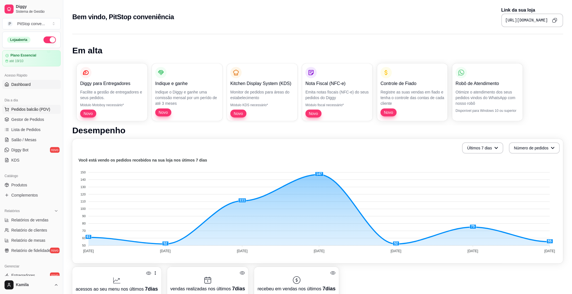
click at [31, 109] on span "Pedidos balcão (PDV)" at bounding box center [30, 109] width 39 height 6
